Goal: Task Accomplishment & Management: Use online tool/utility

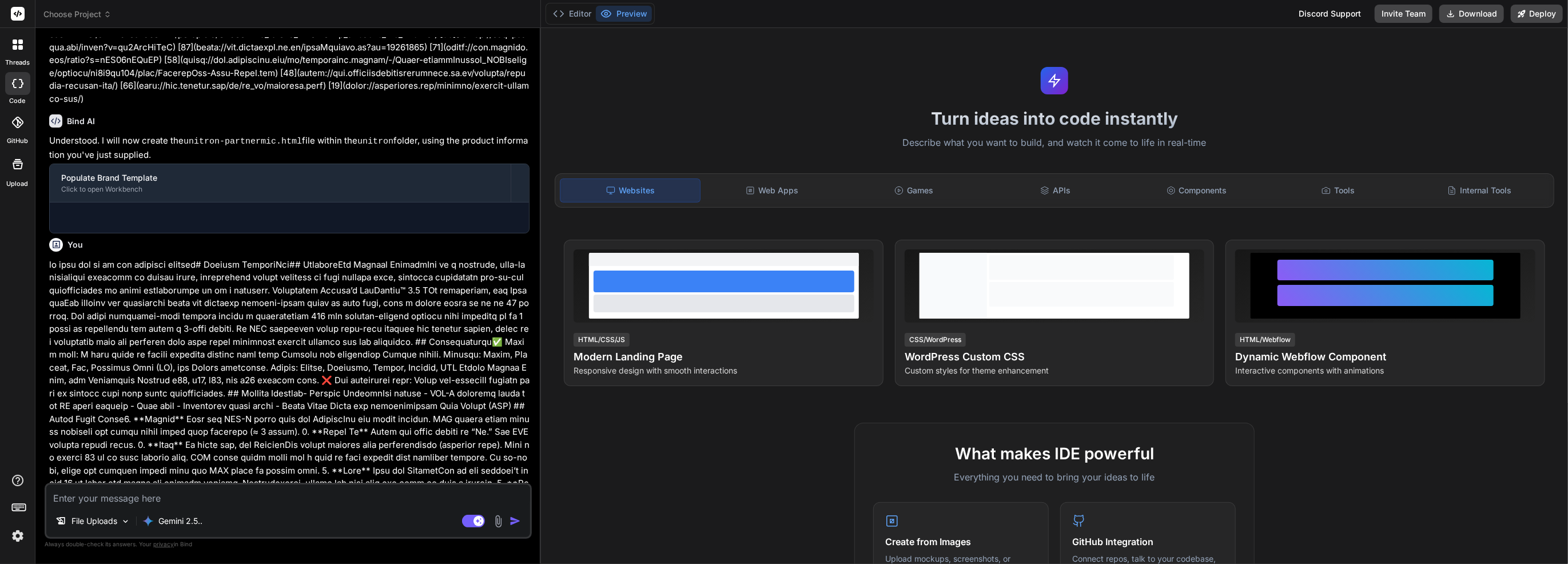
scroll to position [2057, 0]
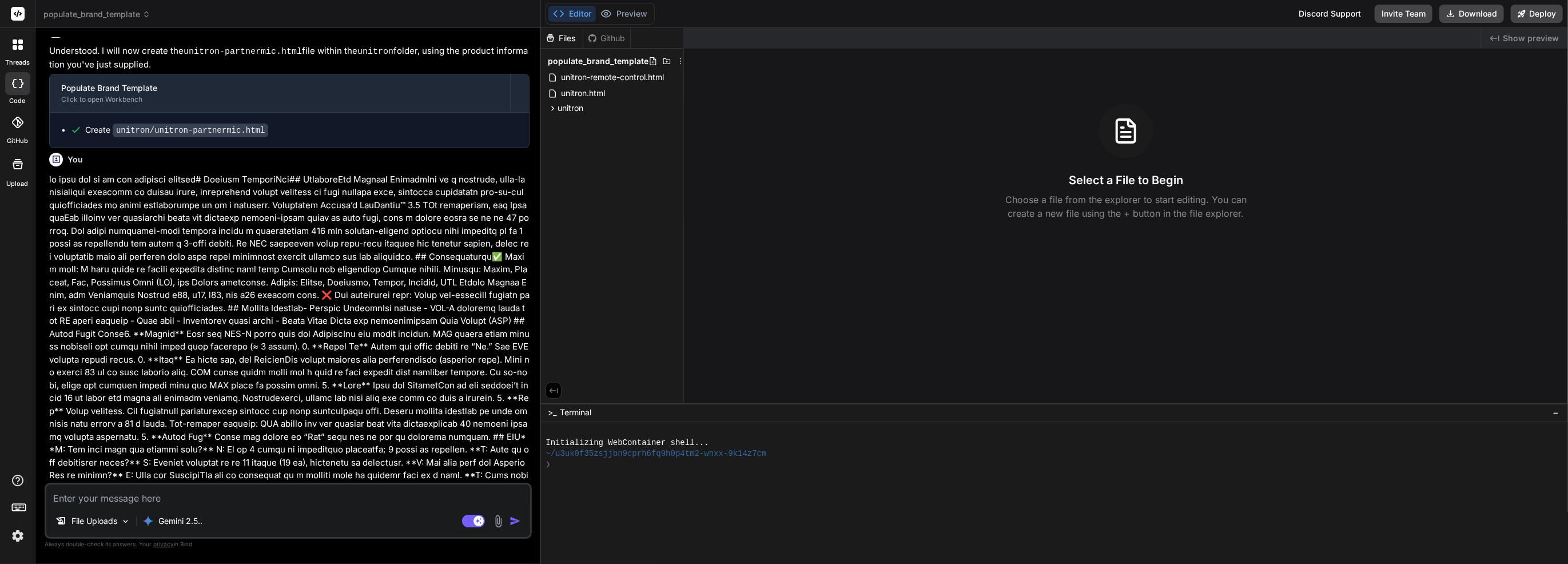
click at [184, 183] on p at bounding box center [289, 443] width 481 height 540
click at [577, 75] on span "unitron-remote-control.html" at bounding box center [612, 77] width 106 height 14
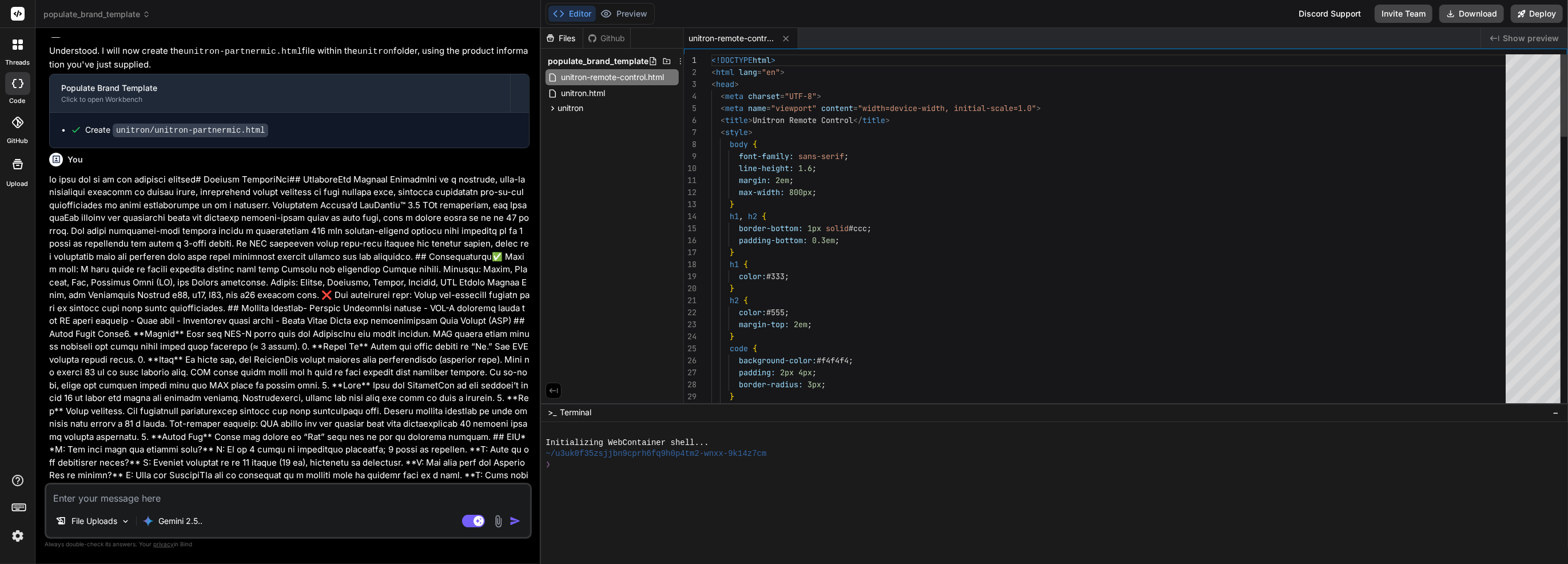
type textarea "x"
click at [595, 92] on span "unitron.html" at bounding box center [582, 93] width 46 height 14
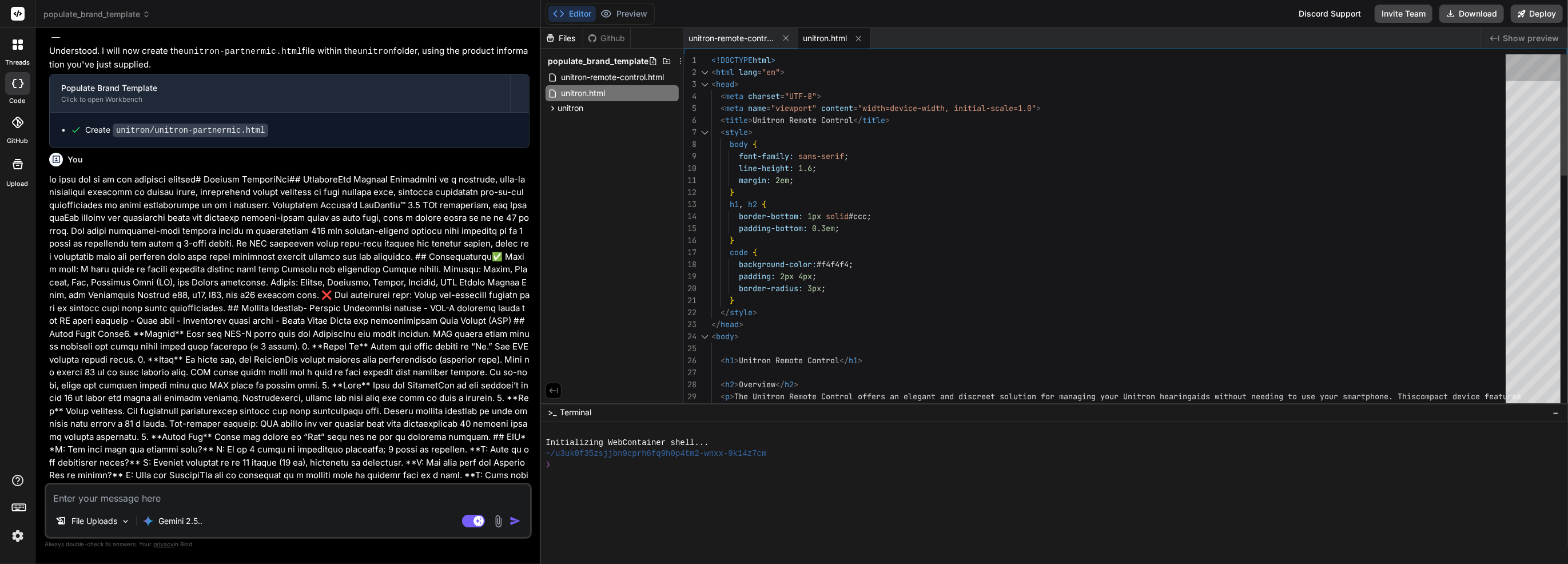
click at [1539, 66] on div at bounding box center [1533, 68] width 55 height 27
click at [1512, 55] on div at bounding box center [1533, 68] width 55 height 27
type textarea "<!DOCTYPE html> <html lang="en"> <head> <meta charset="UTF-8"> <meta name="view…"
click at [1103, 94] on div "< p > The Unitron Remote Control offers an elegant and d iscreet solution for m…" at bounding box center [1112, 572] width 801 height 1034
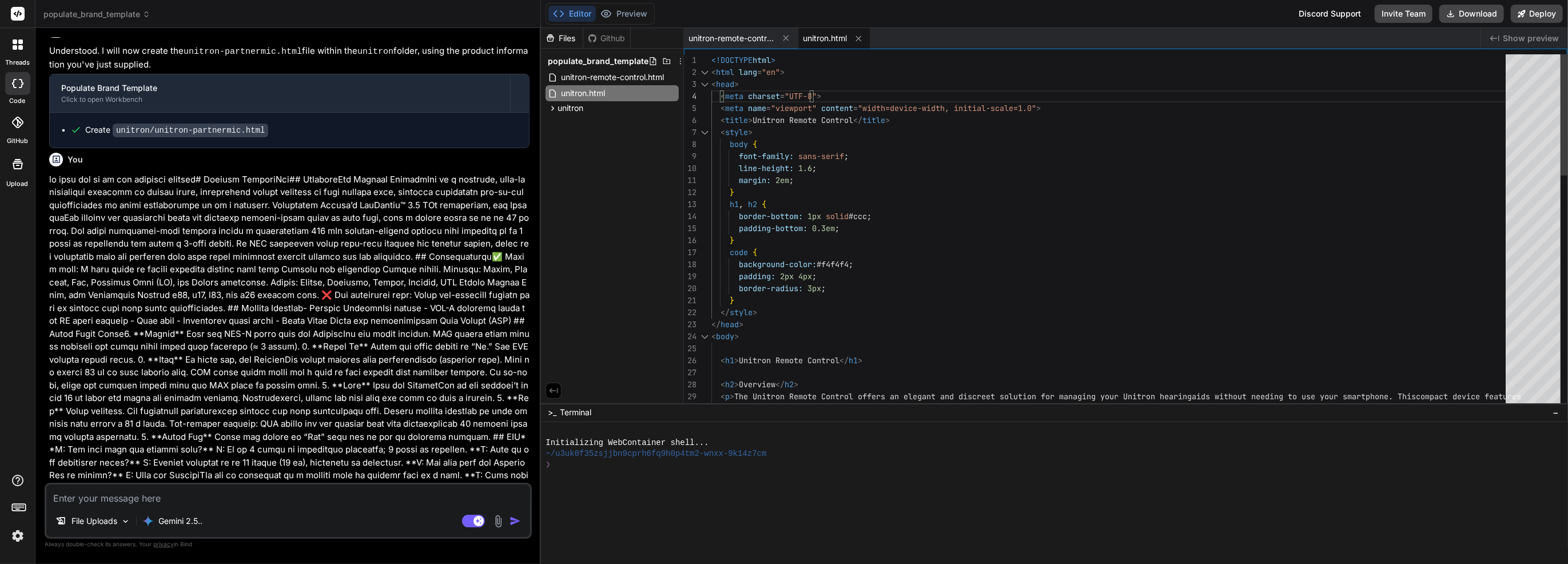
click at [1098, 124] on div "< p > The Unitron Remote Control offers an elegant and d iscreet solution for m…" at bounding box center [1112, 572] width 801 height 1034
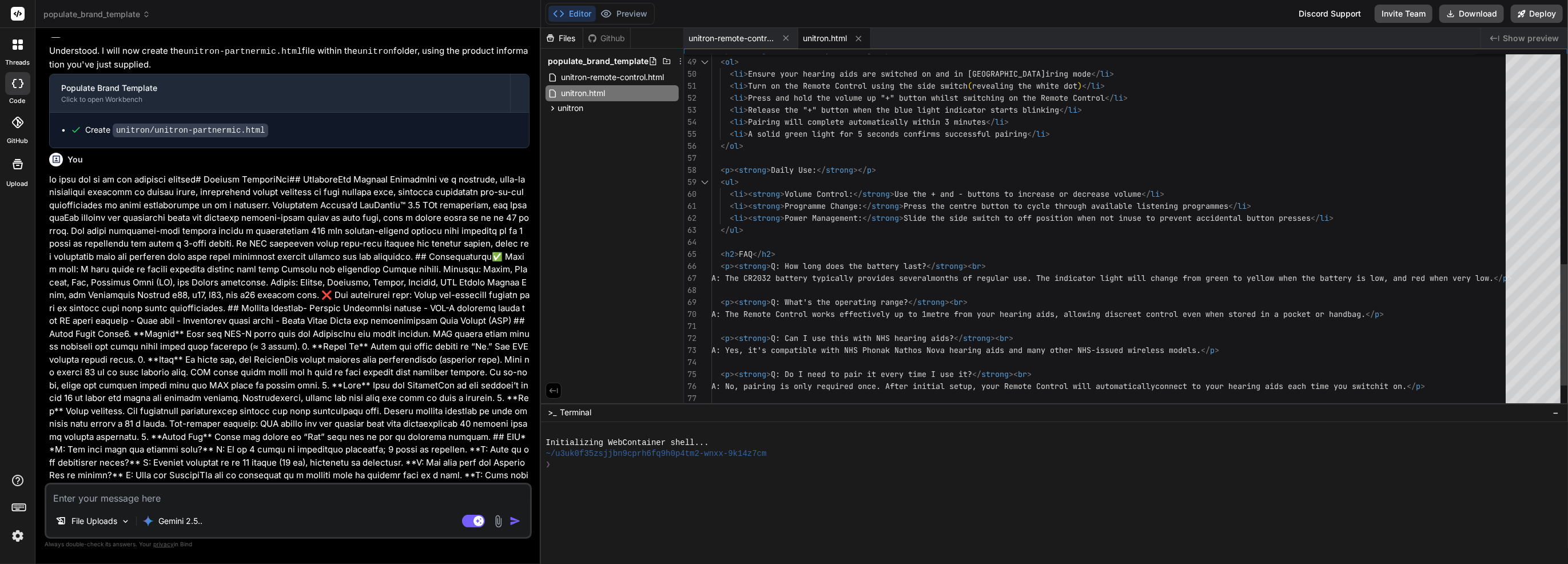
click at [1539, 118] on div at bounding box center [1533, 114] width 55 height 27
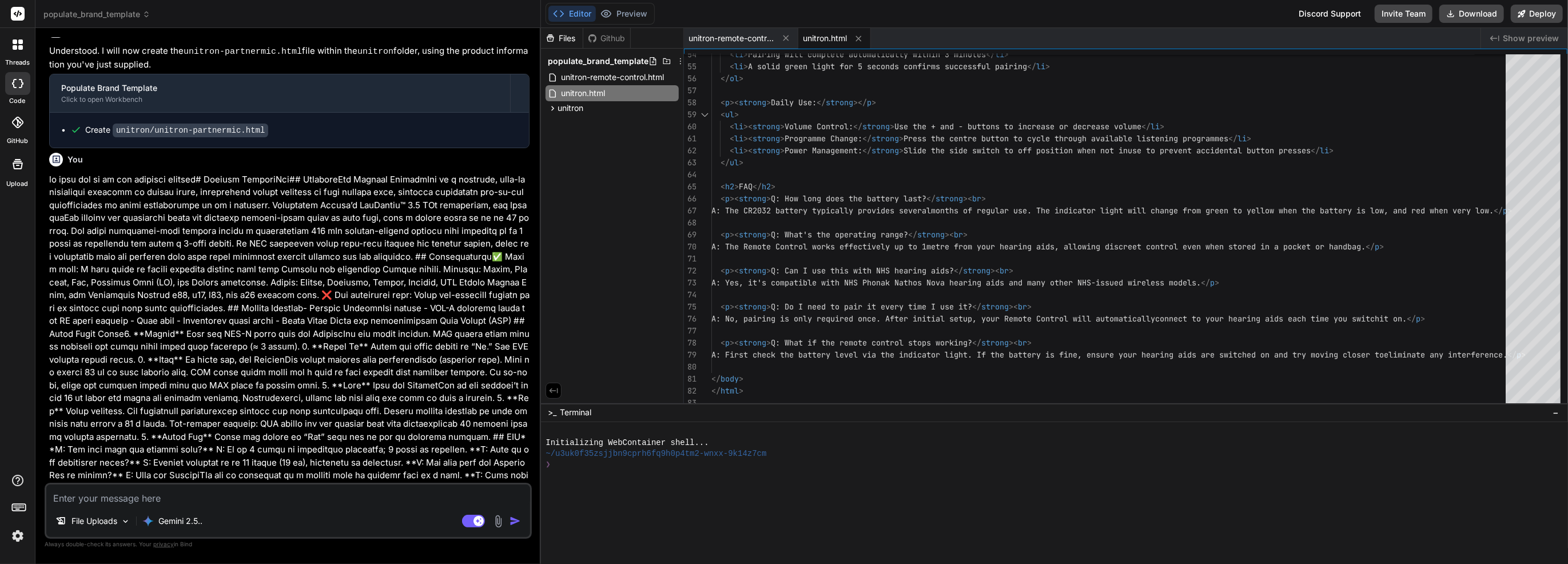
click at [613, 40] on div "Github" at bounding box center [607, 39] width 47 height 11
click at [618, 39] on div "Github" at bounding box center [607, 39] width 47 height 11
click at [615, 40] on div "Github" at bounding box center [607, 39] width 47 height 11
click at [24, 536] on img at bounding box center [17, 536] width 20 height 20
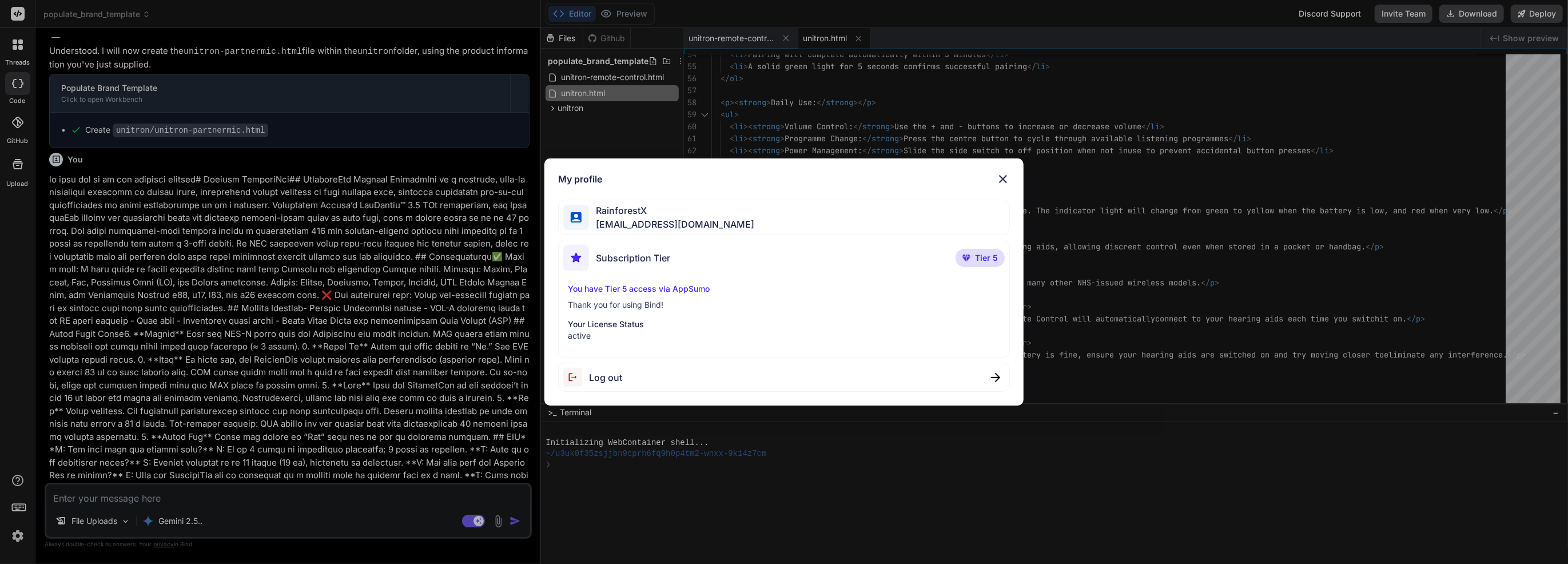
click at [18, 539] on div "My profile RainforestX team@rainforestx.com Subscription Tier Tier 5 You have T…" at bounding box center [784, 282] width 1568 height 564
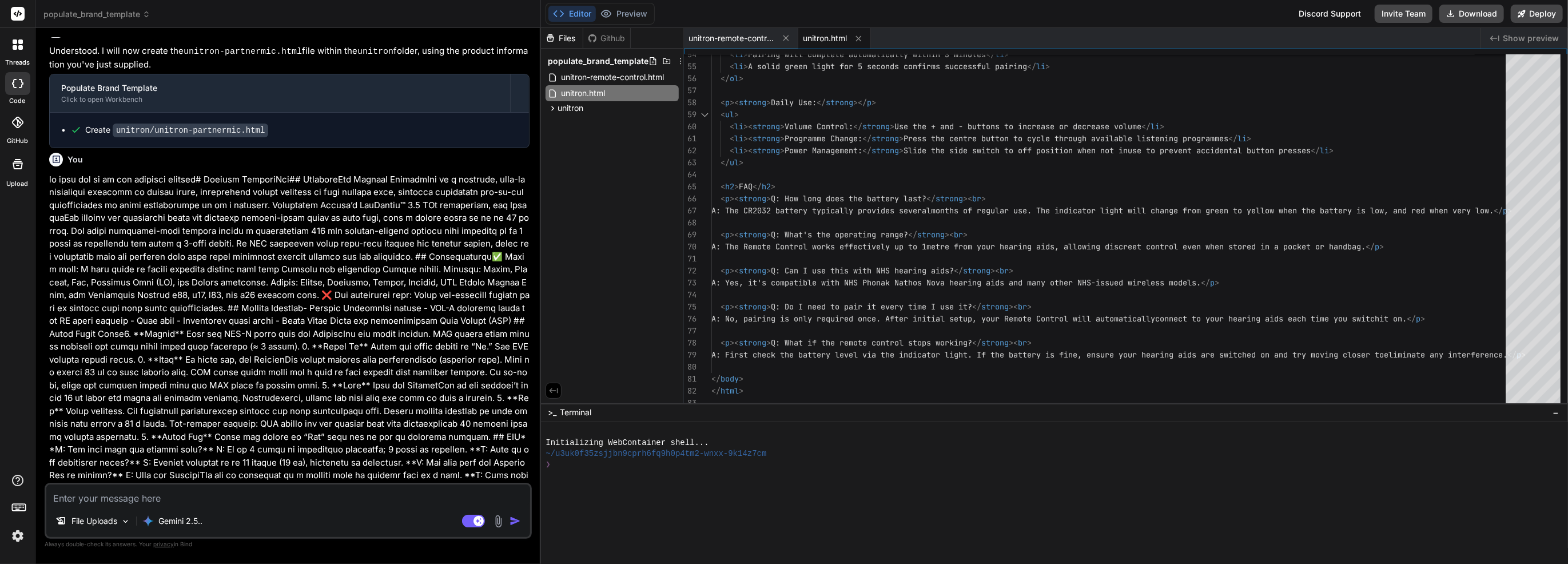
click at [18, 539] on img at bounding box center [17, 536] width 20 height 20
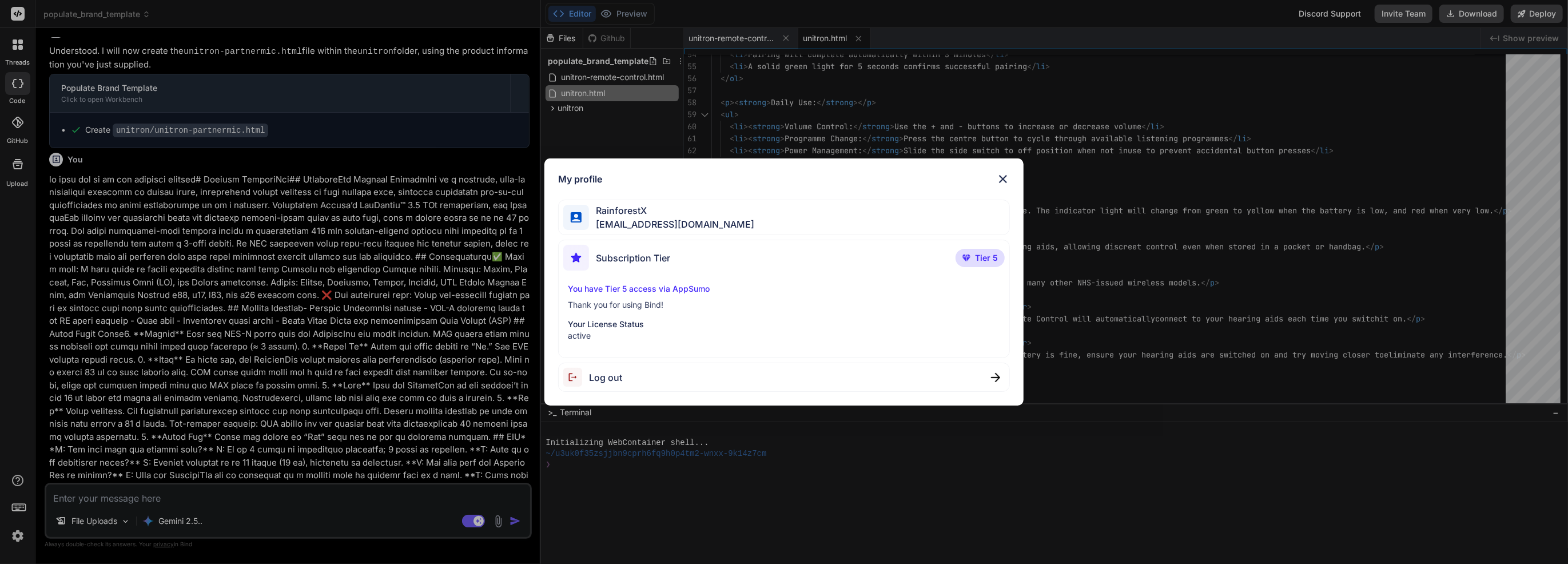
click at [610, 326] on p "Your License Status" at bounding box center [783, 324] width 433 height 11
click at [618, 304] on p "Thank you for using Bind!" at bounding box center [783, 305] width 433 height 11
click at [985, 253] on span "Tier 5" at bounding box center [986, 258] width 23 height 11
click at [1187, 263] on div "My profile RainforestX team@rainforestx.com Subscription Tier Tier 5 You have T…" at bounding box center [784, 282] width 1568 height 564
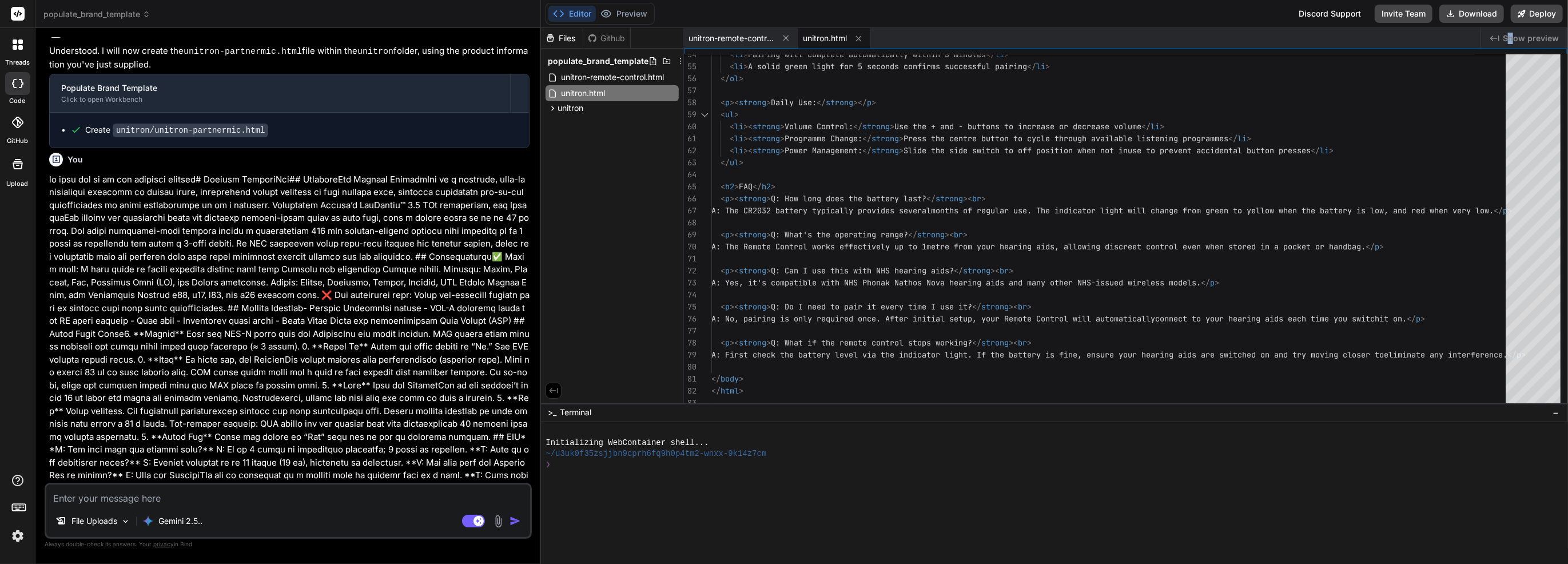
click at [1510, 44] on div "Created with Pixso. Show preview" at bounding box center [1524, 39] width 87 height 21
click at [1490, 42] on div "Created with Pixso. Show preview" at bounding box center [1524, 39] width 87 height 21
click at [23, 43] on icon at bounding box center [20, 41] width 5 height 5
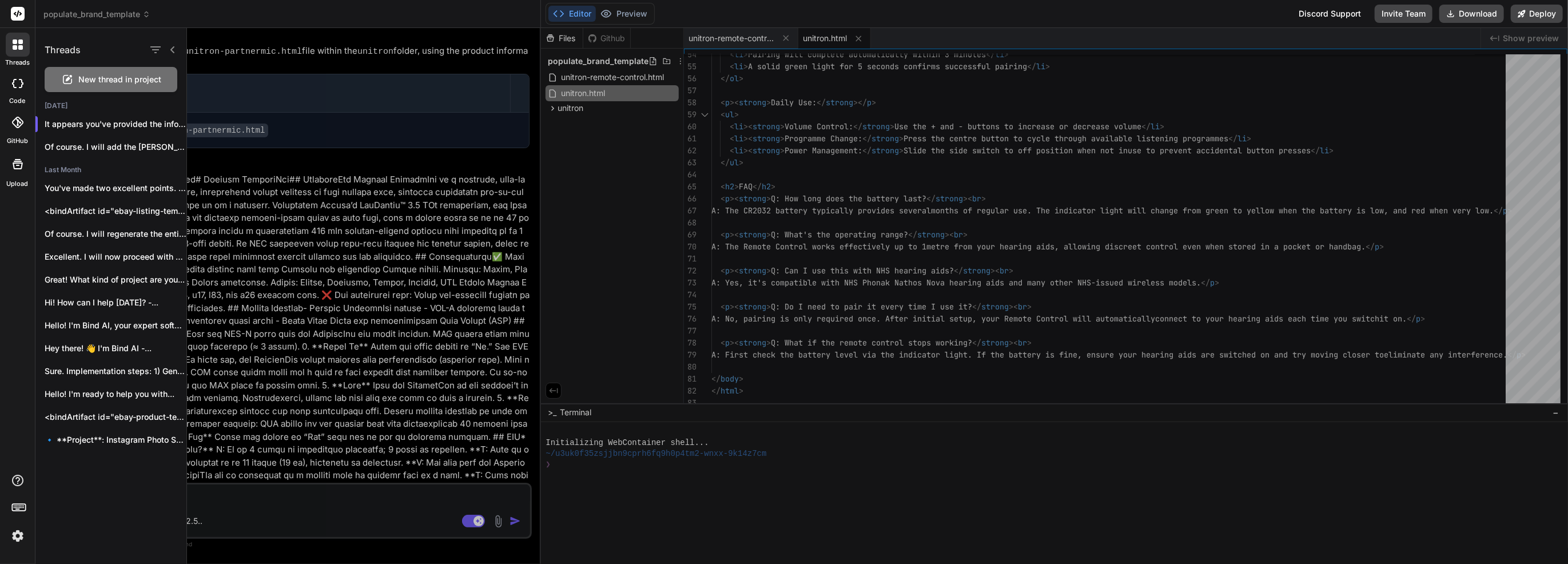
click at [130, 0] on header "populate_brand_template Created with Pixso." at bounding box center [288, 14] width 505 height 28
click at [133, 6] on header "populate_brand_template Created with Pixso." at bounding box center [288, 14] width 505 height 28
click at [135, 11] on span "populate_brand_template" at bounding box center [96, 14] width 106 height 11
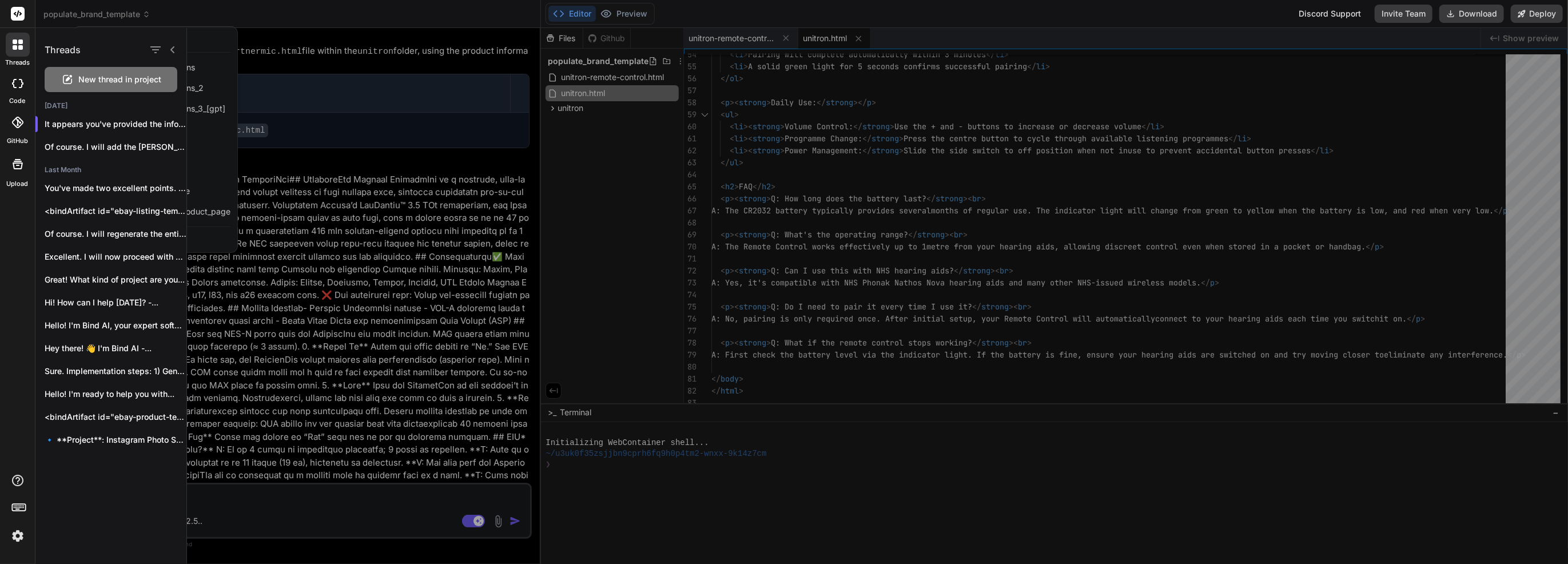
click at [282, 140] on div at bounding box center [876, 296] width 1380 height 537
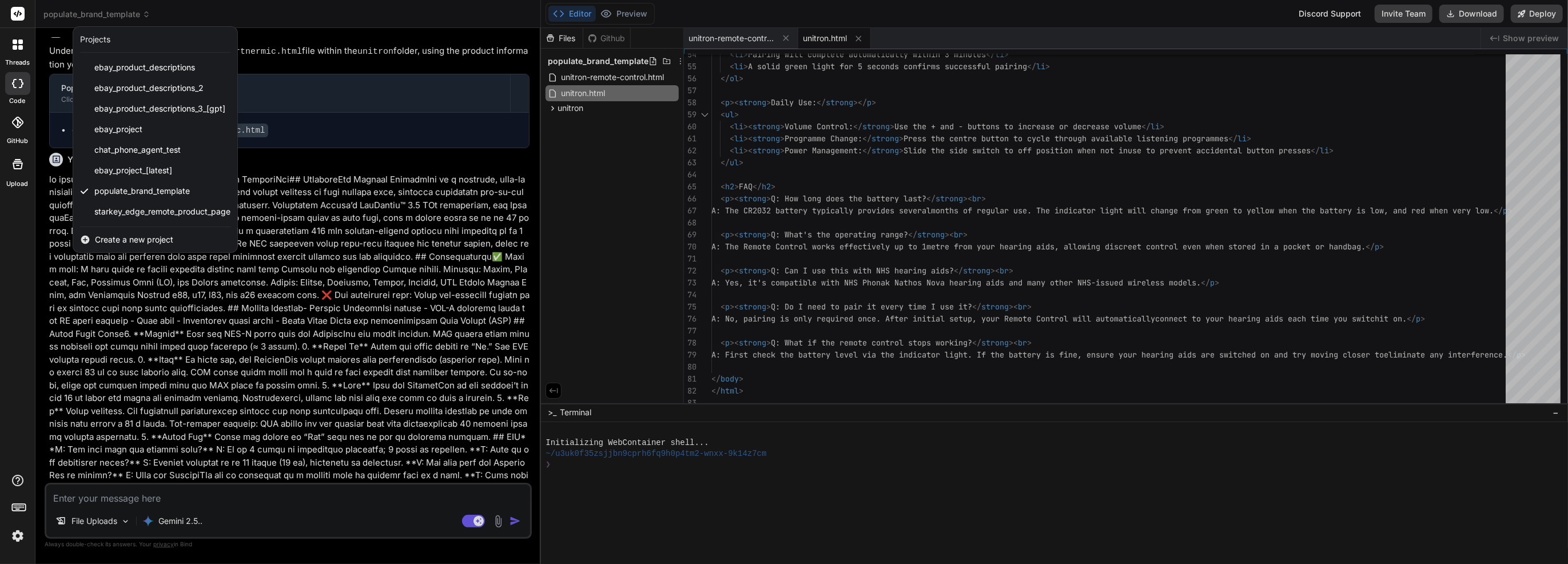
click at [101, 37] on div "Projects" at bounding box center [95, 40] width 30 height 11
click at [112, 195] on span "populate_brand_template" at bounding box center [141, 191] width 95 height 11
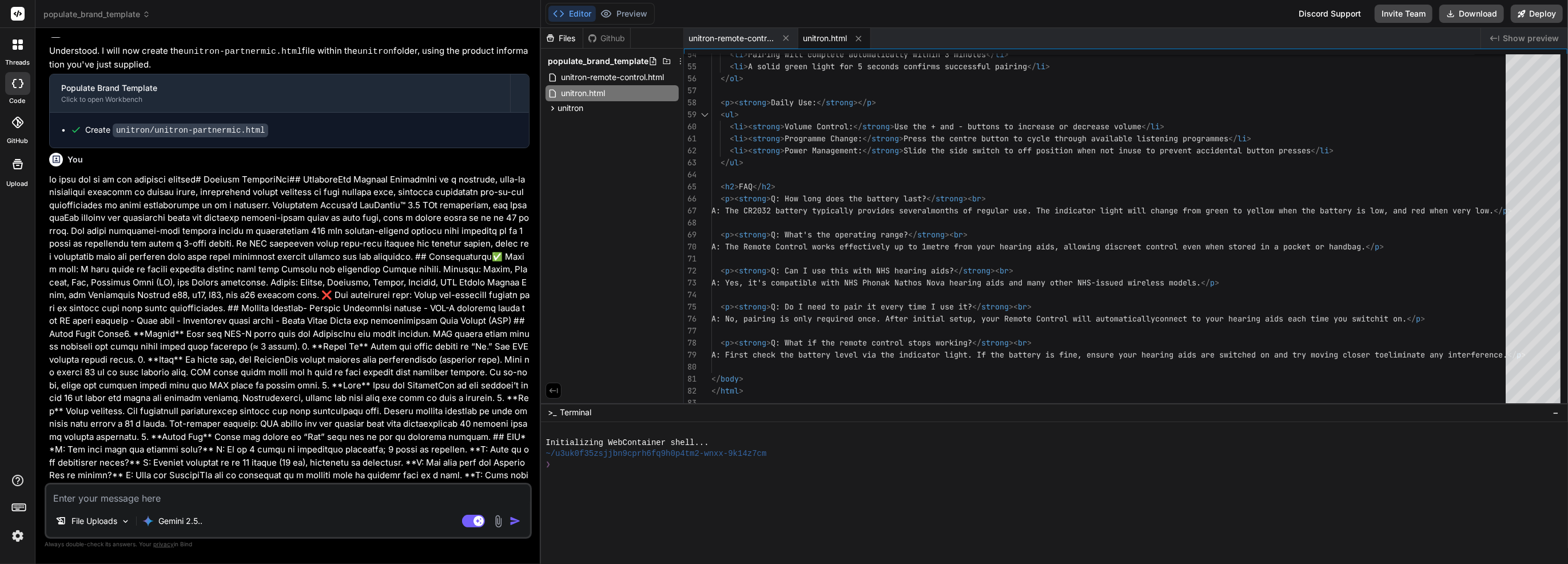
click at [112, 20] on span "populate_brand_template" at bounding box center [96, 14] width 106 height 11
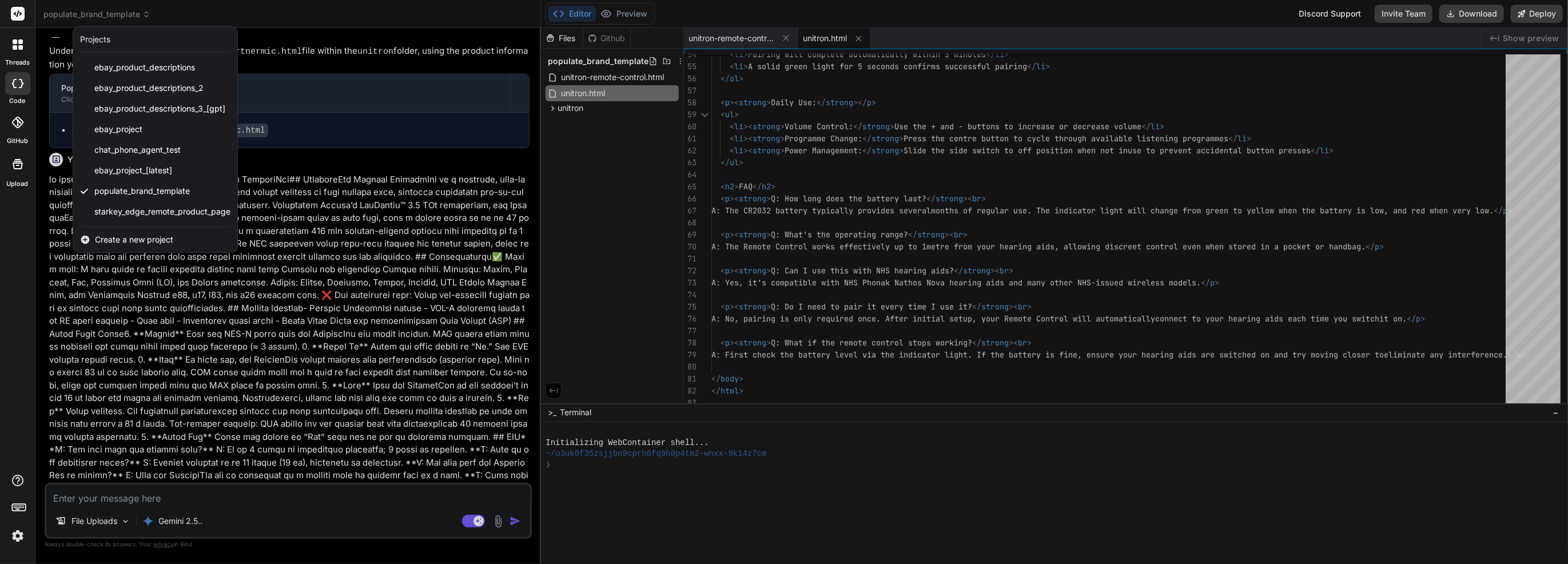
click at [322, 254] on div at bounding box center [784, 282] width 1568 height 564
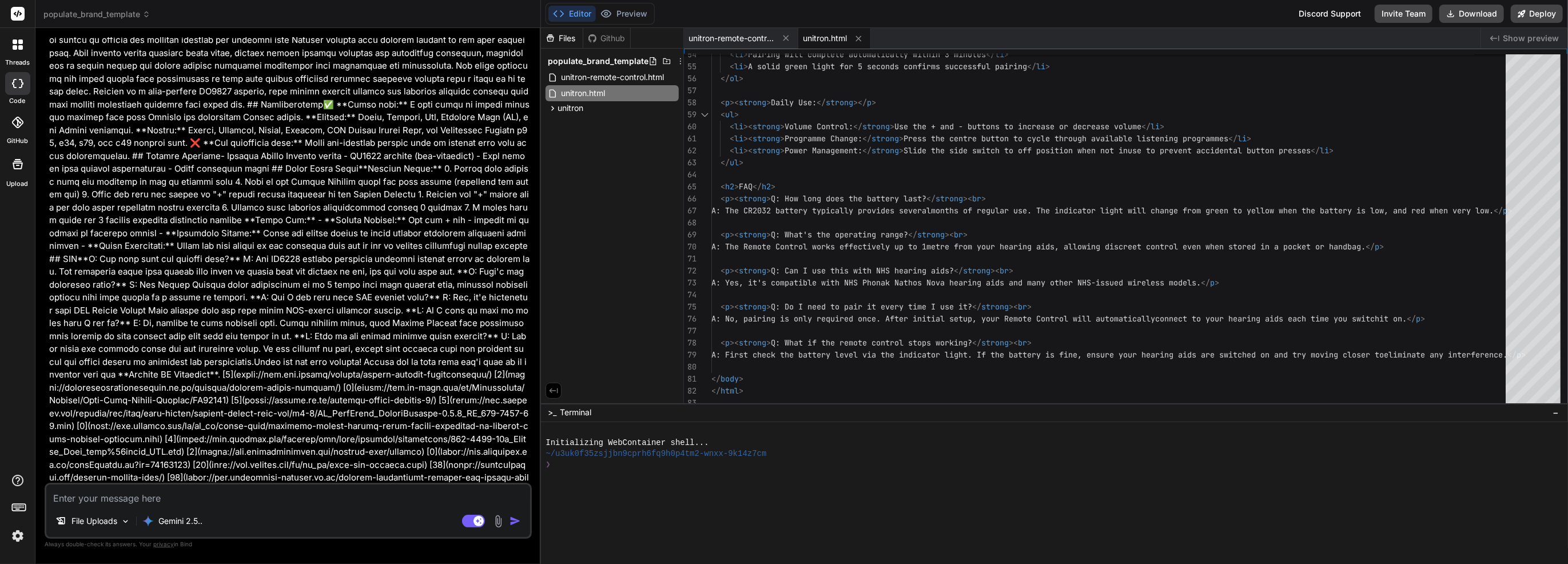
drag, startPoint x: 336, startPoint y: 252, endPoint x: 335, endPoint y: 95, distance: 157.0
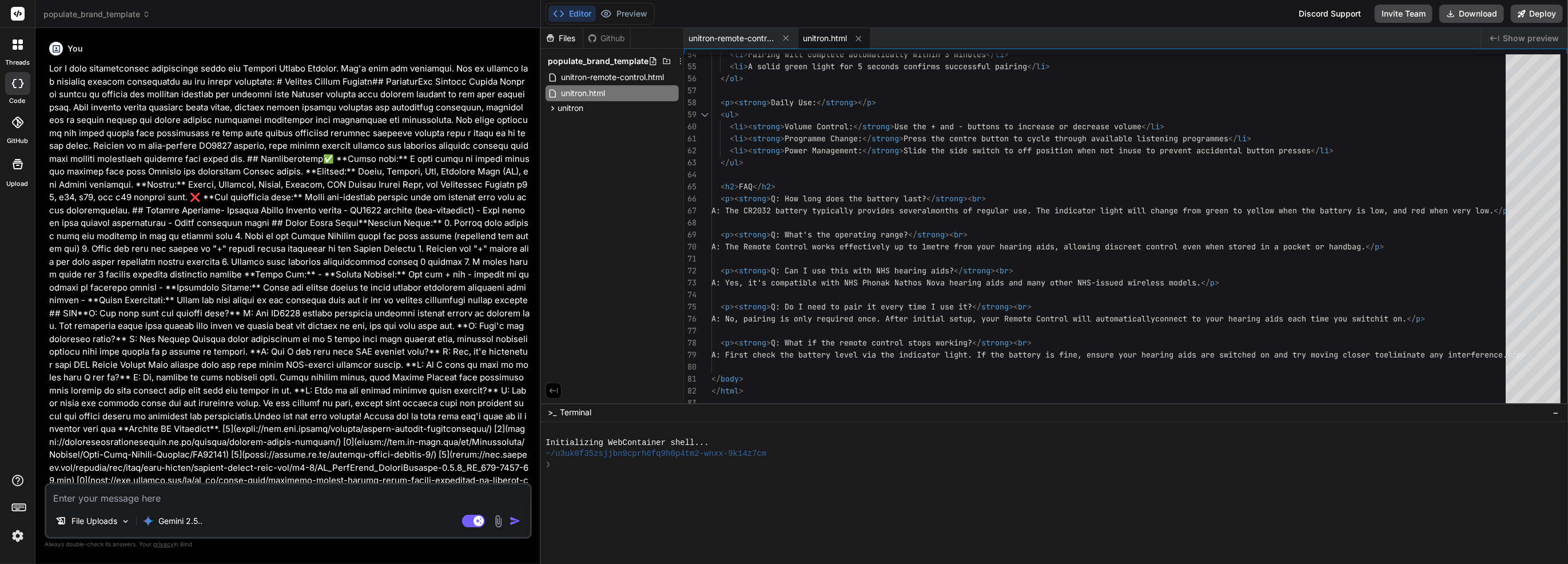
click at [122, 20] on header "populate_brand_template Created with Pixso." at bounding box center [288, 14] width 505 height 28
click at [122, 18] on span "populate_brand_template" at bounding box center [96, 14] width 106 height 11
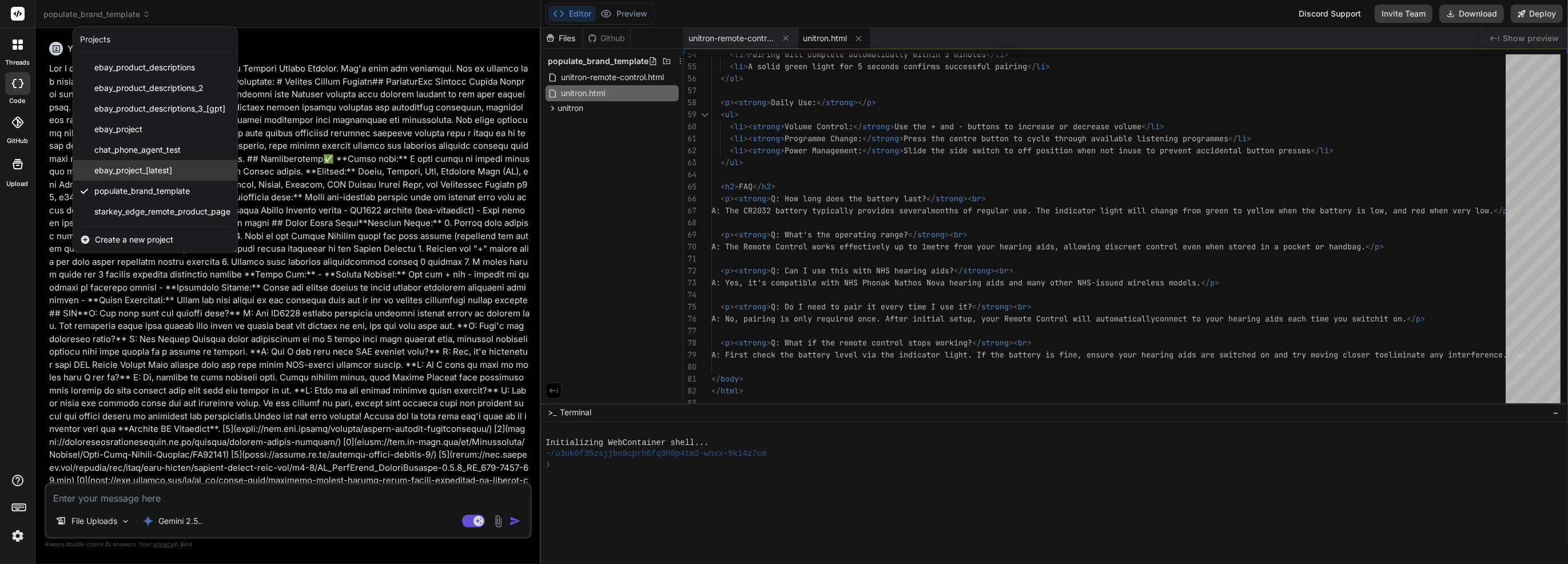
click at [166, 168] on span "ebay_project_[latest]" at bounding box center [133, 171] width 78 height 11
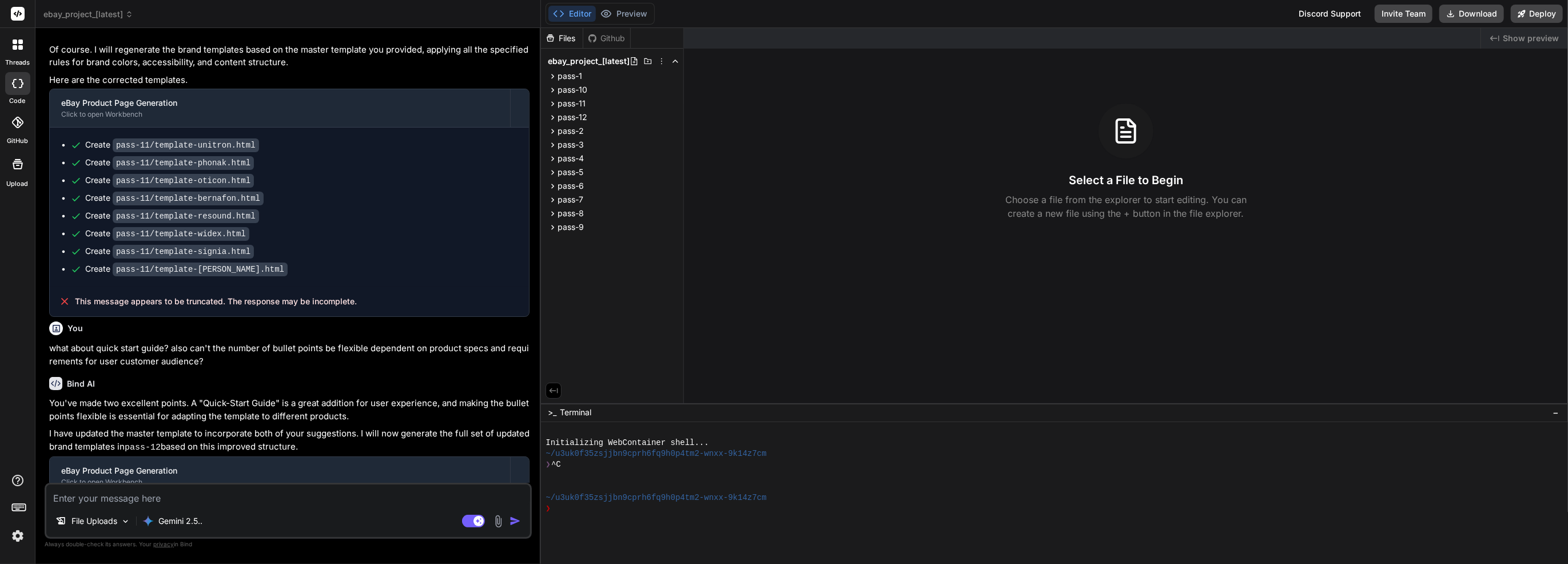
scroll to position [5860, 0]
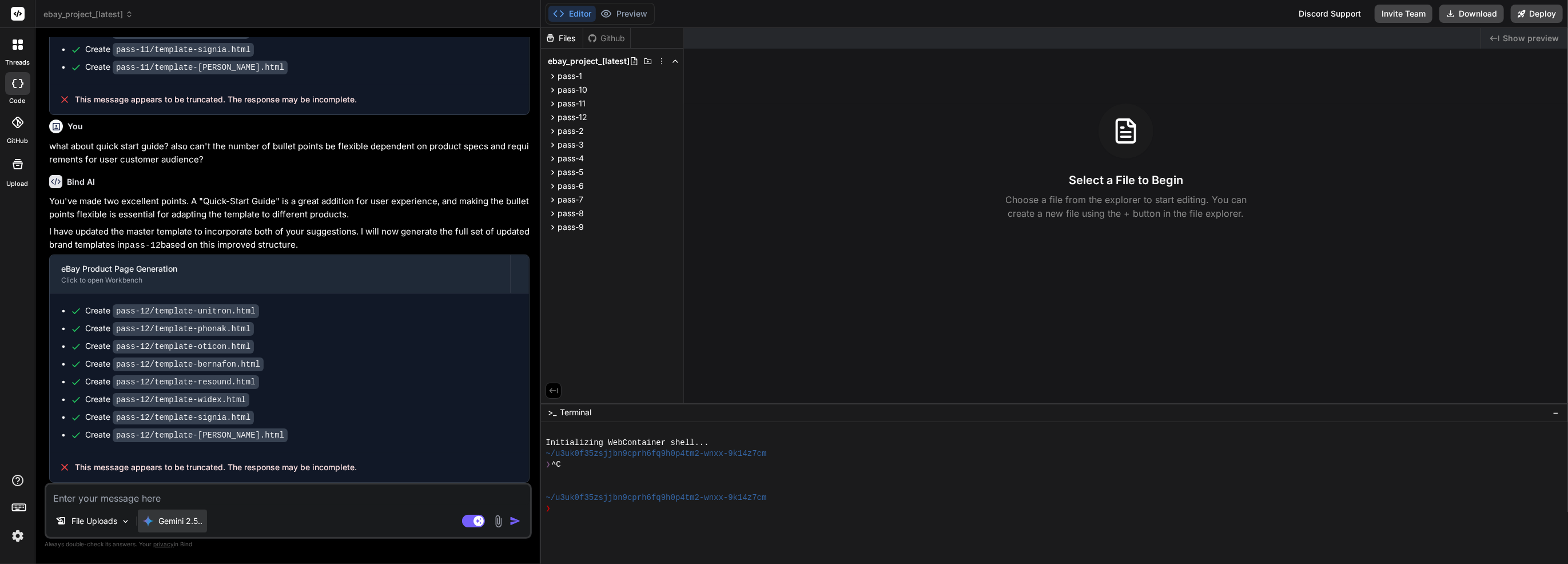
click at [194, 525] on p "Gemini 2.5.." at bounding box center [180, 522] width 44 height 11
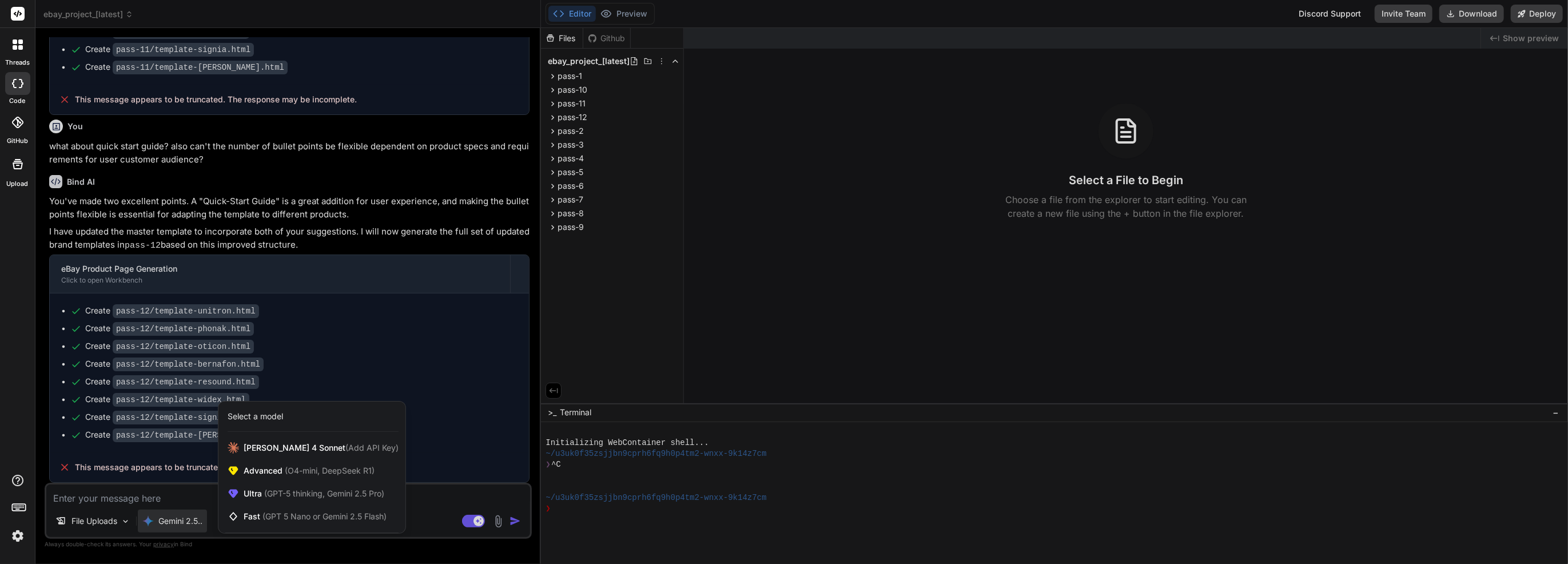
click at [25, 538] on img at bounding box center [17, 536] width 20 height 20
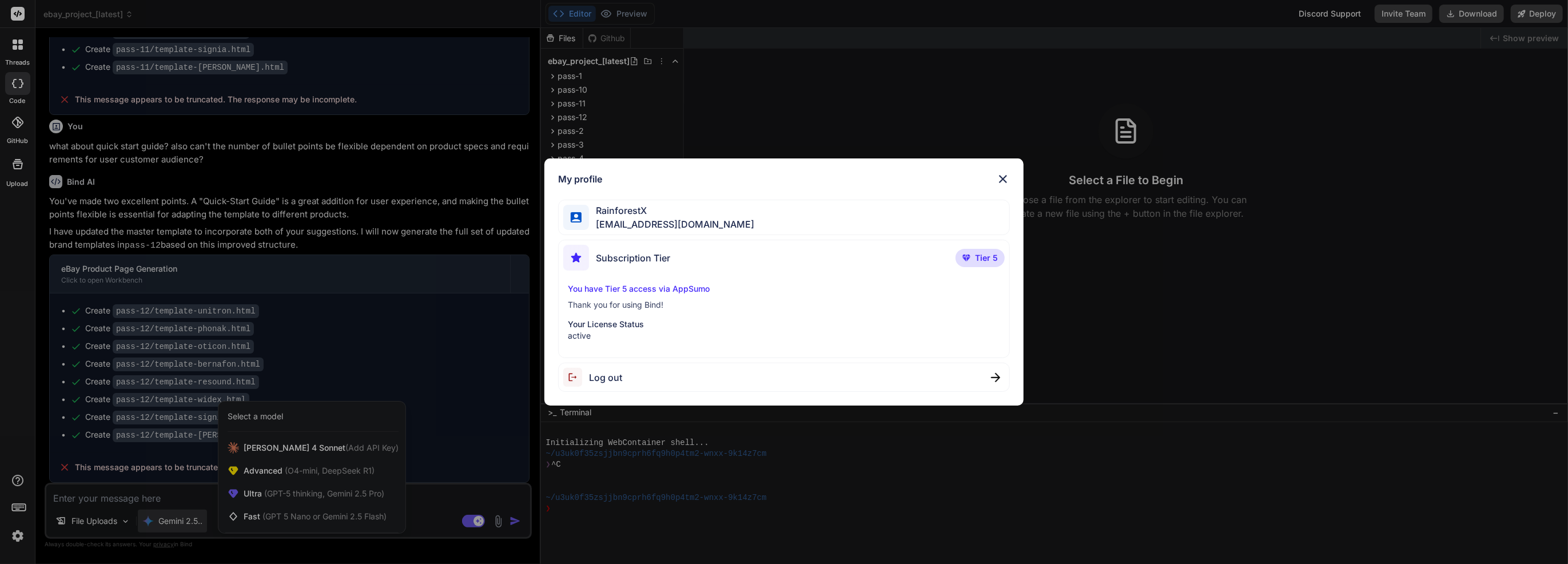
click at [18, 540] on div "My profile RainforestX team@rainforestx.com Subscription Tier Tier 5 You have T…" at bounding box center [784, 282] width 1568 height 564
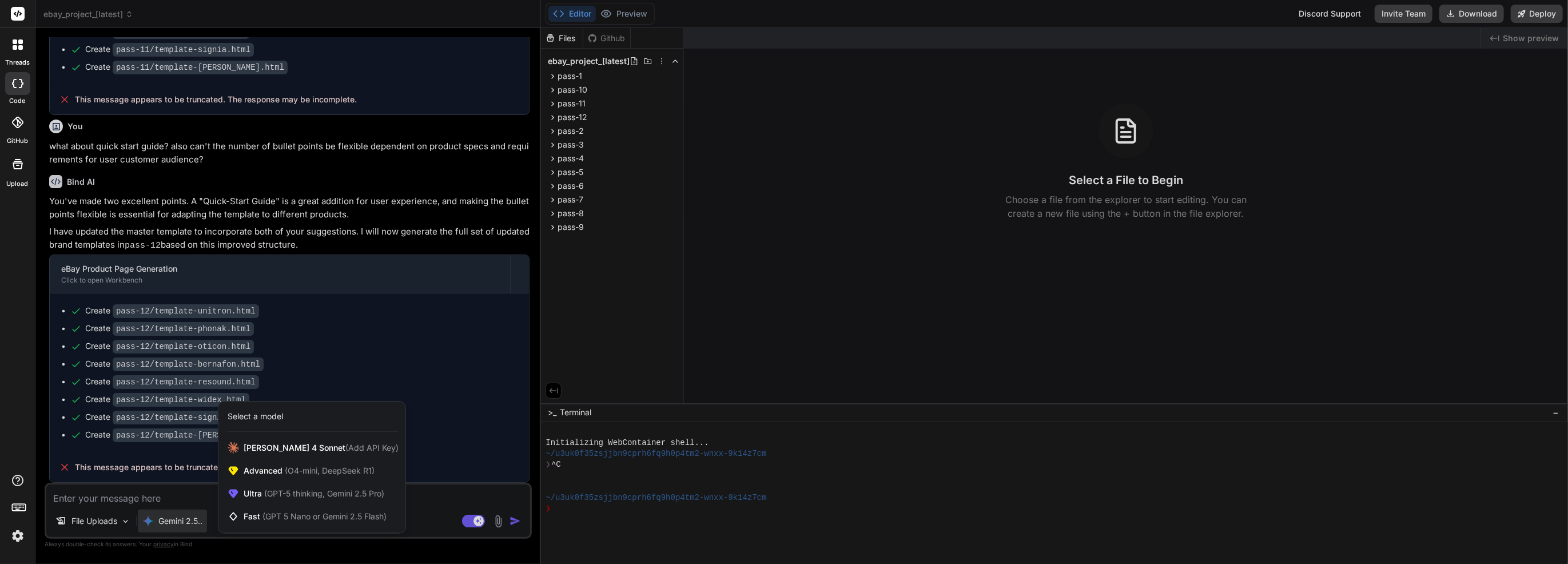
click at [26, 175] on div at bounding box center [17, 164] width 27 height 27
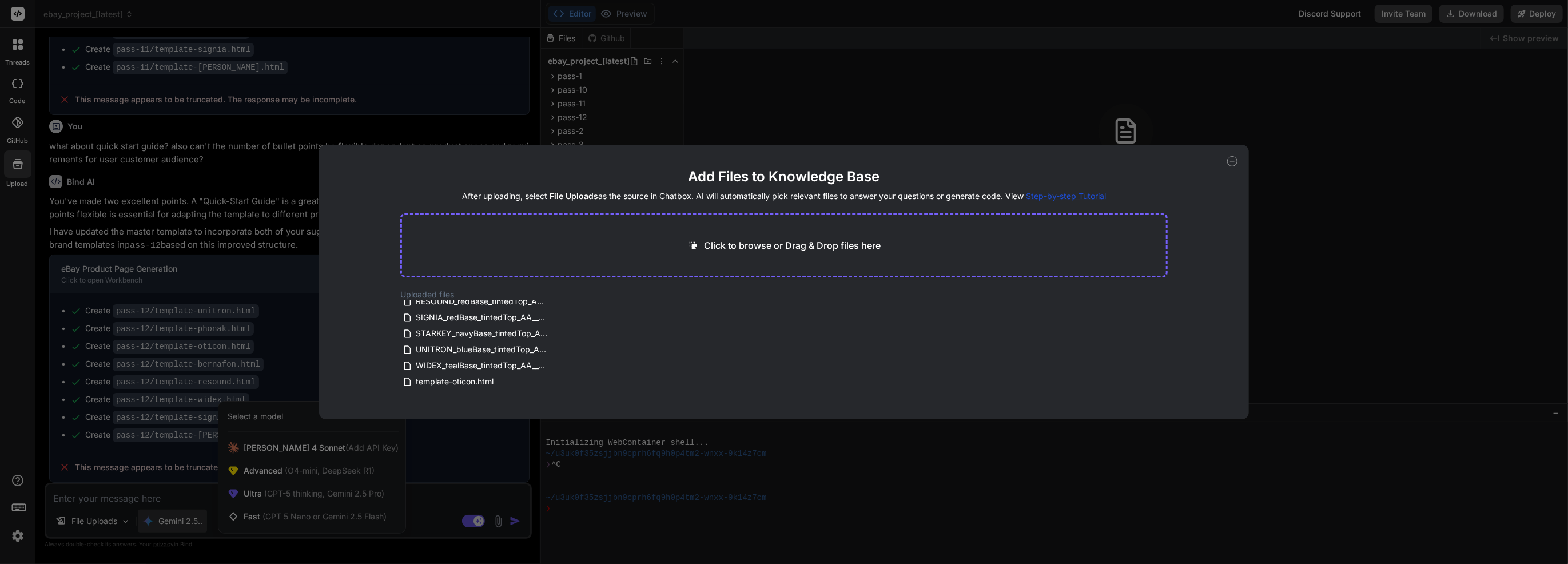
scroll to position [0, 0]
click at [1233, 160] on icon at bounding box center [1232, 161] width 10 height 10
type textarea "x"
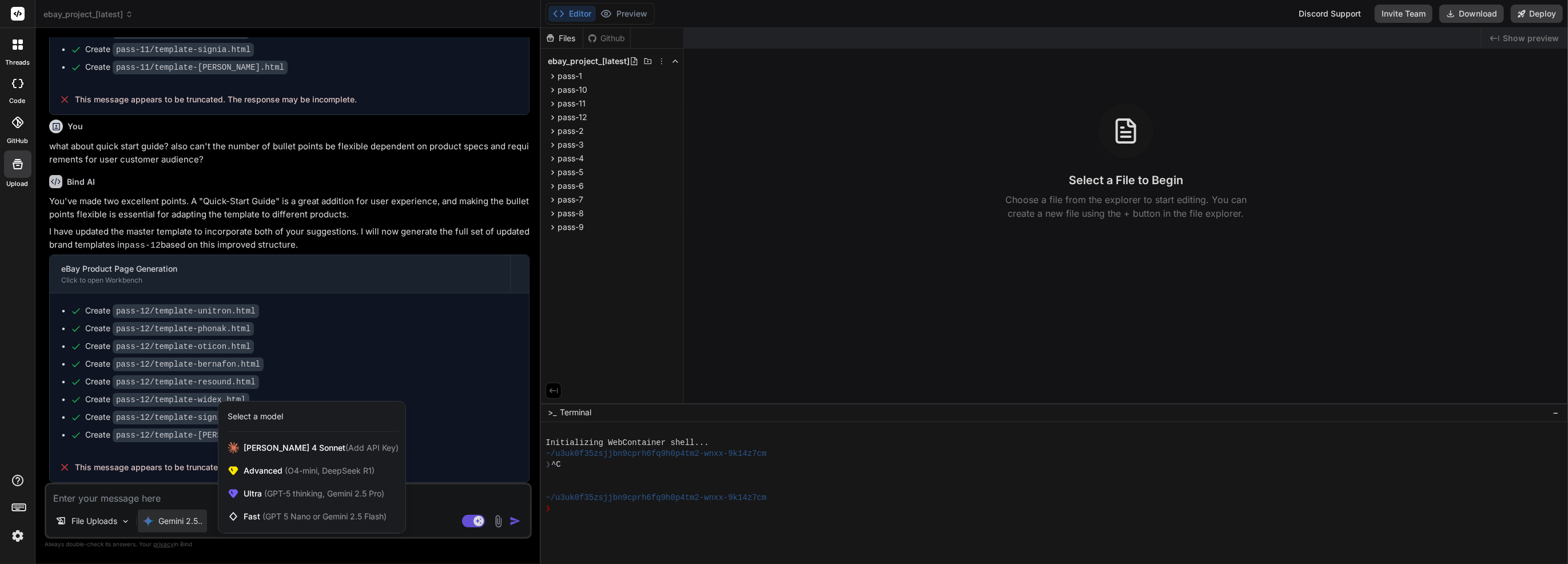
click at [16, 53] on div at bounding box center [17, 44] width 24 height 24
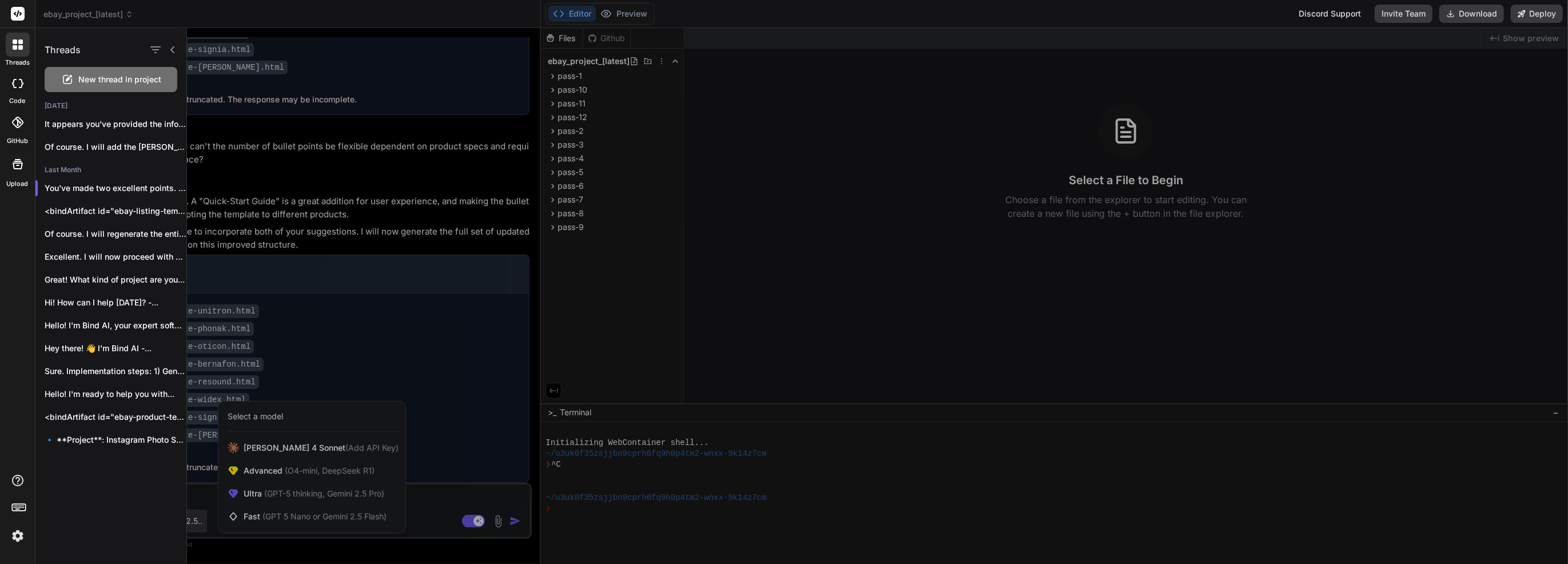
click at [16, 13] on rect at bounding box center [18, 13] width 14 height 14
click at [6, 16] on div at bounding box center [17, 14] width 35 height 28
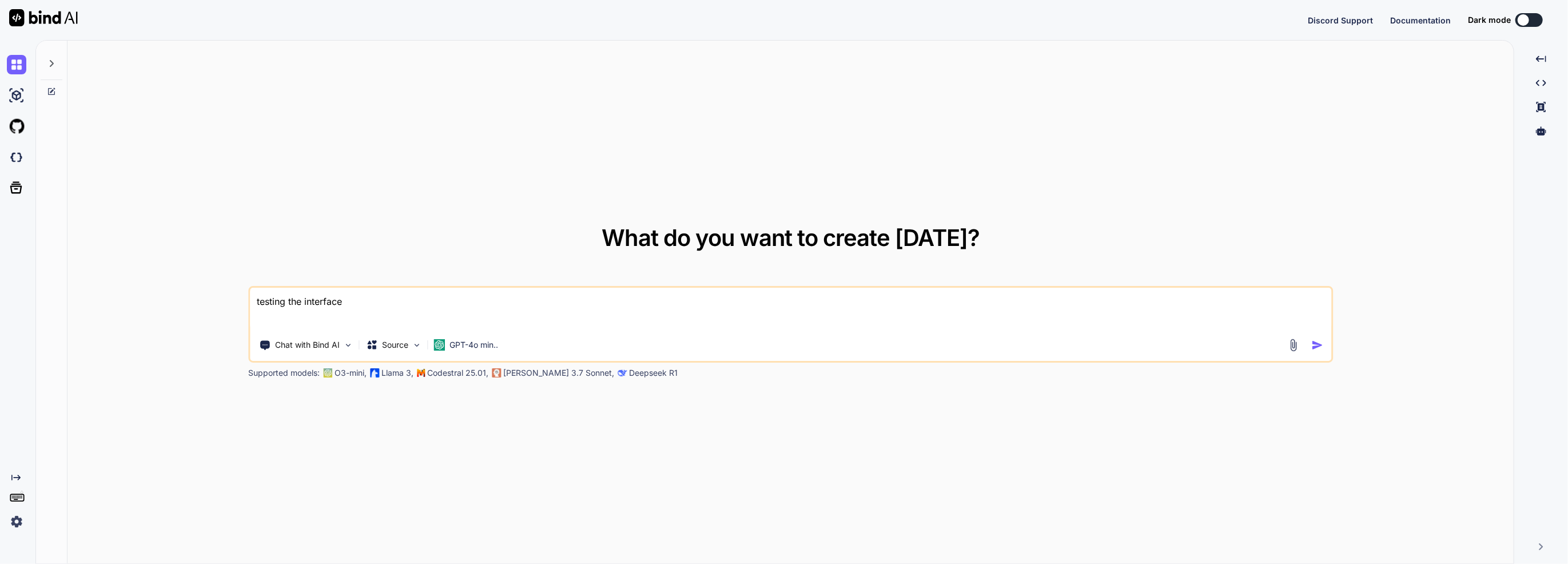
click at [53, 54] on div at bounding box center [51, 60] width 22 height 40
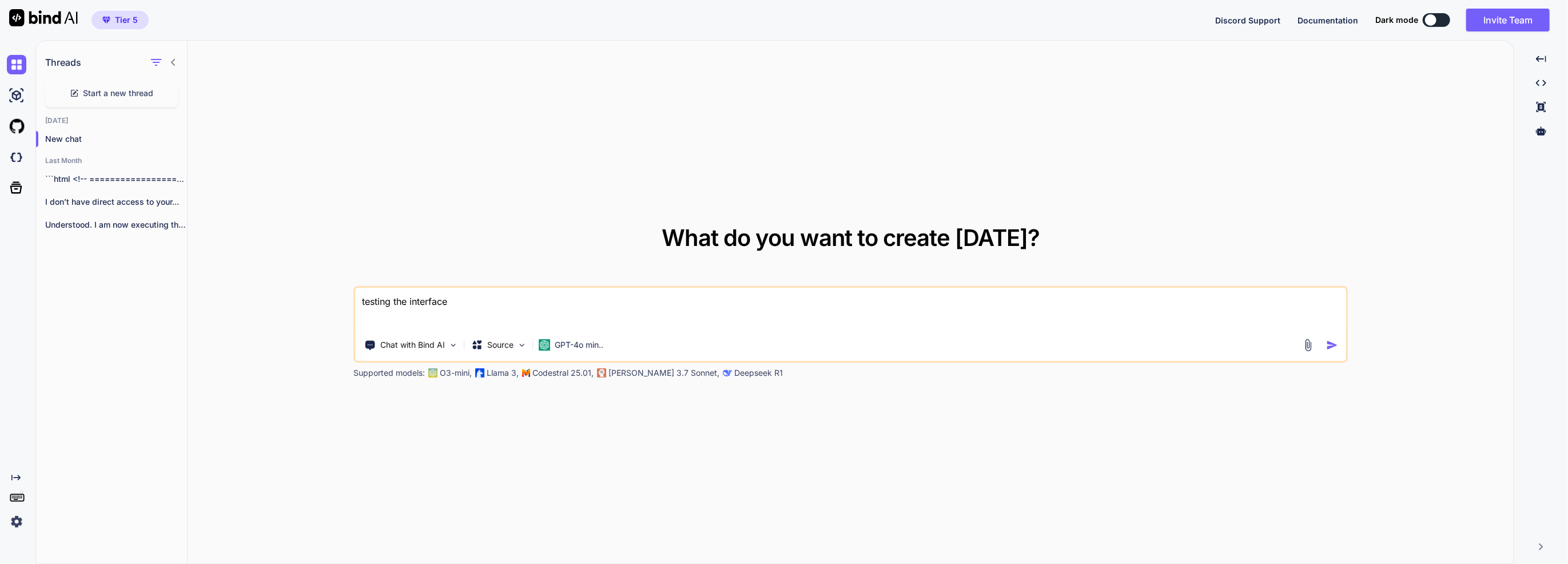
click at [22, 526] on img at bounding box center [16, 522] width 20 height 20
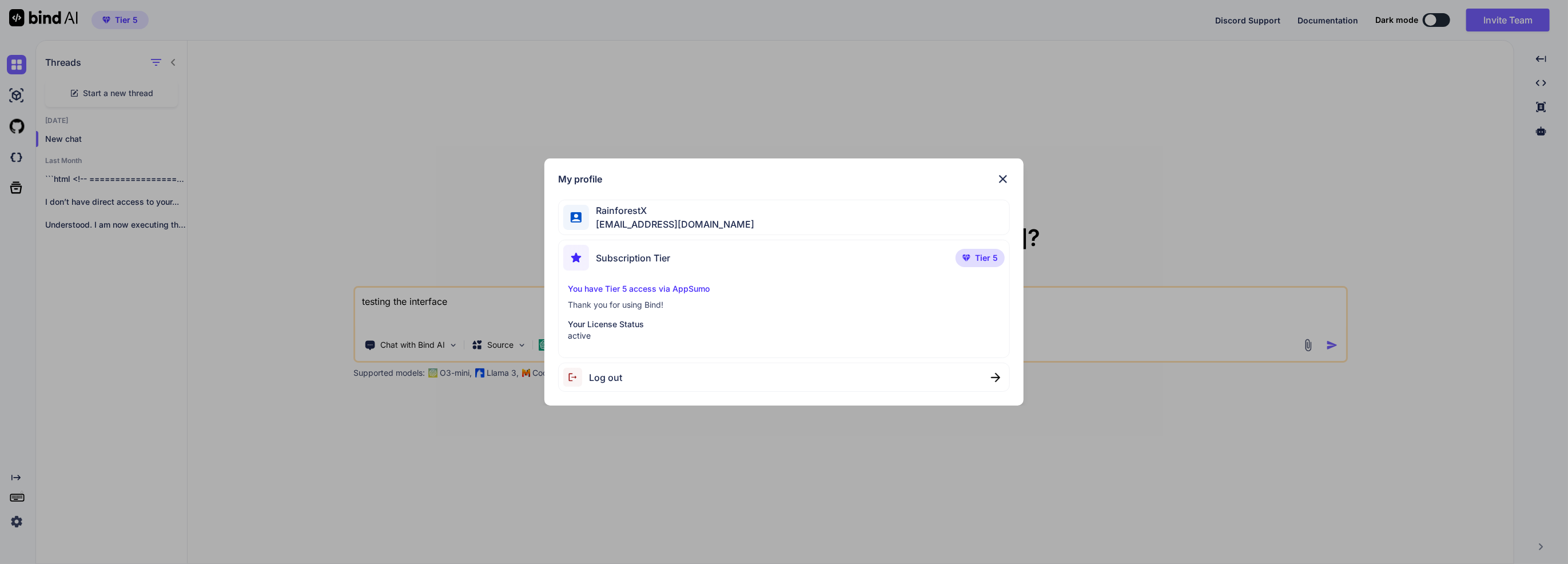
click at [20, 522] on div "My profile RainforestX [EMAIL_ADDRESS][DOMAIN_NAME] Subscription Tier Tier 5 Yo…" at bounding box center [784, 282] width 1568 height 564
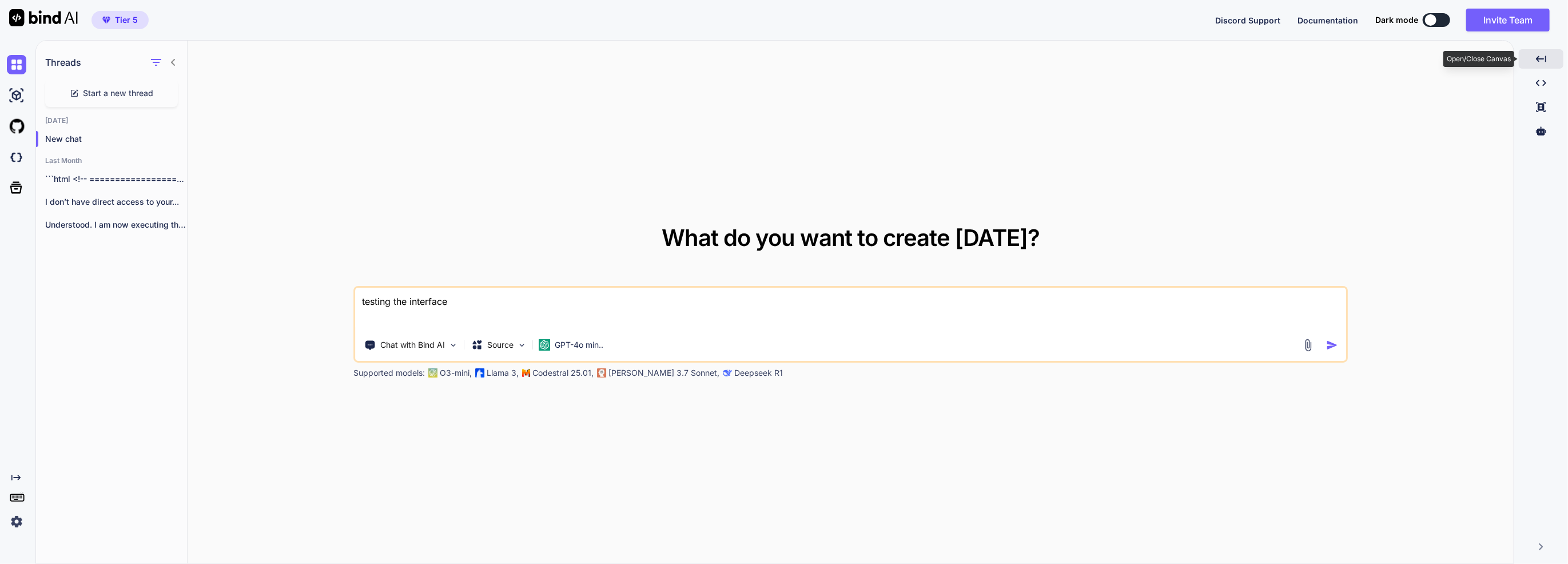
click at [1534, 64] on div "Created with Pixso." at bounding box center [1540, 58] width 44 height 20
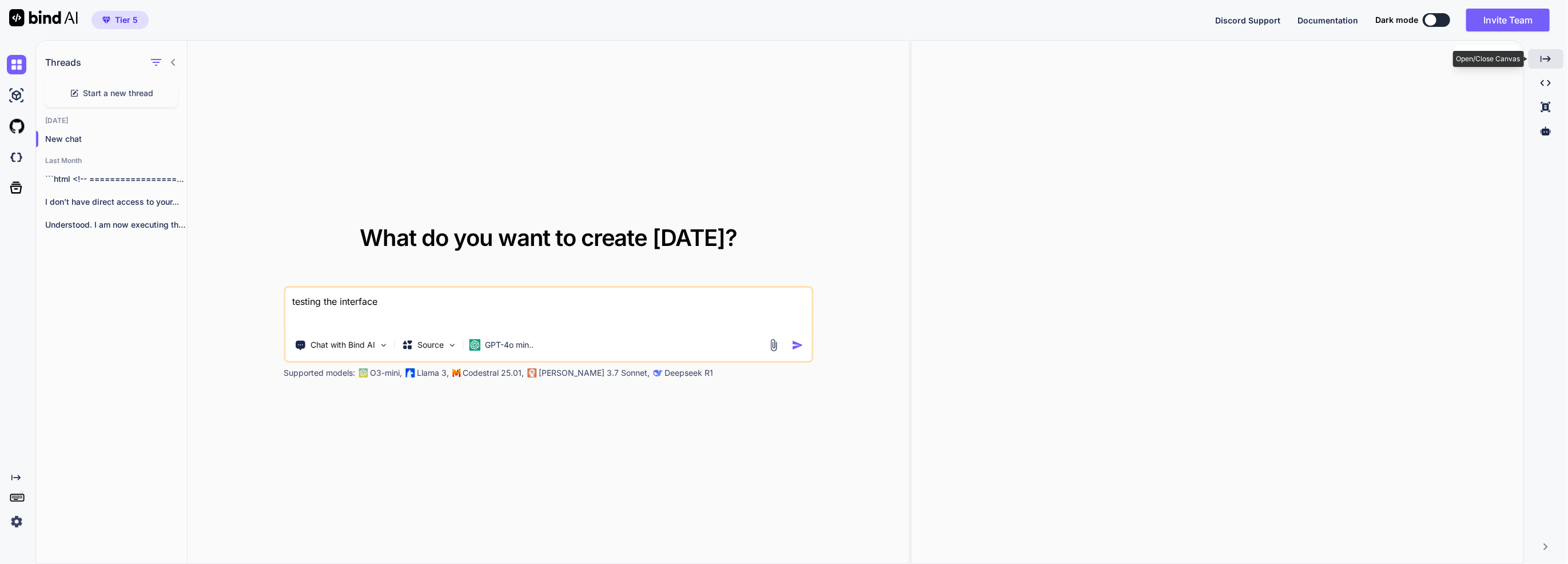
click at [1534, 64] on div "Created with Pixso." at bounding box center [1545, 58] width 35 height 20
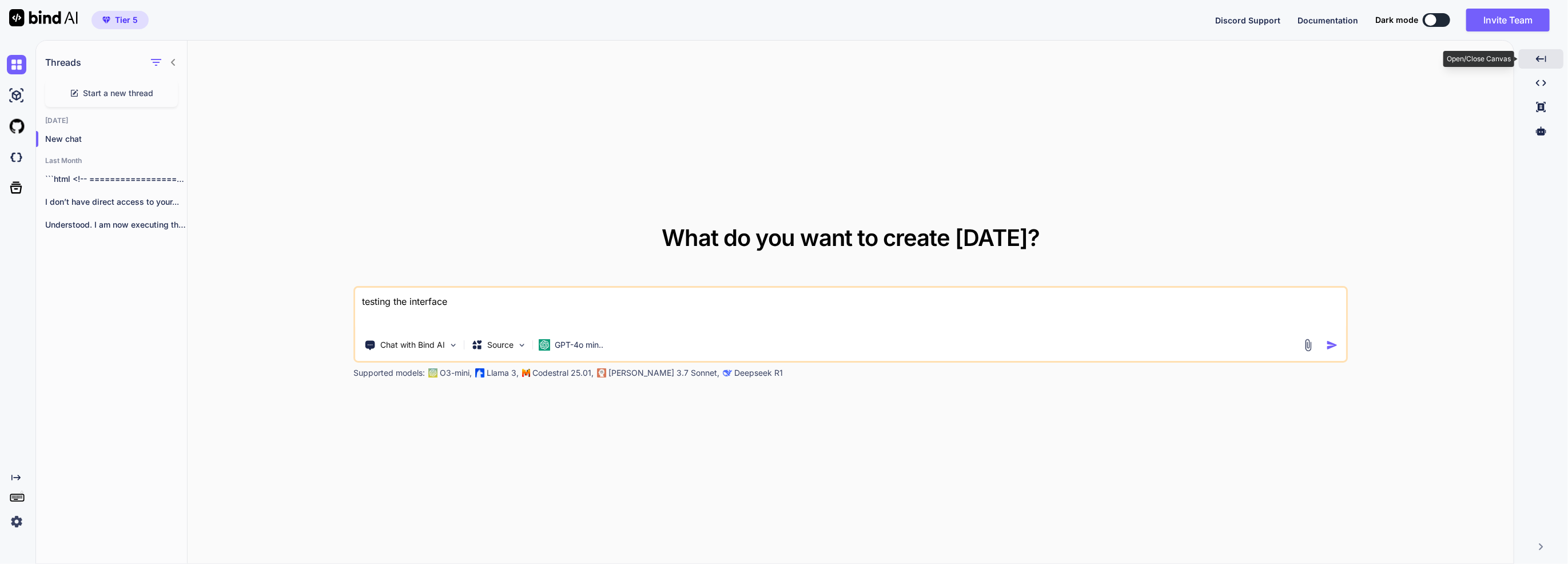
click at [1534, 64] on div "Created with Pixso." at bounding box center [1540, 58] width 44 height 20
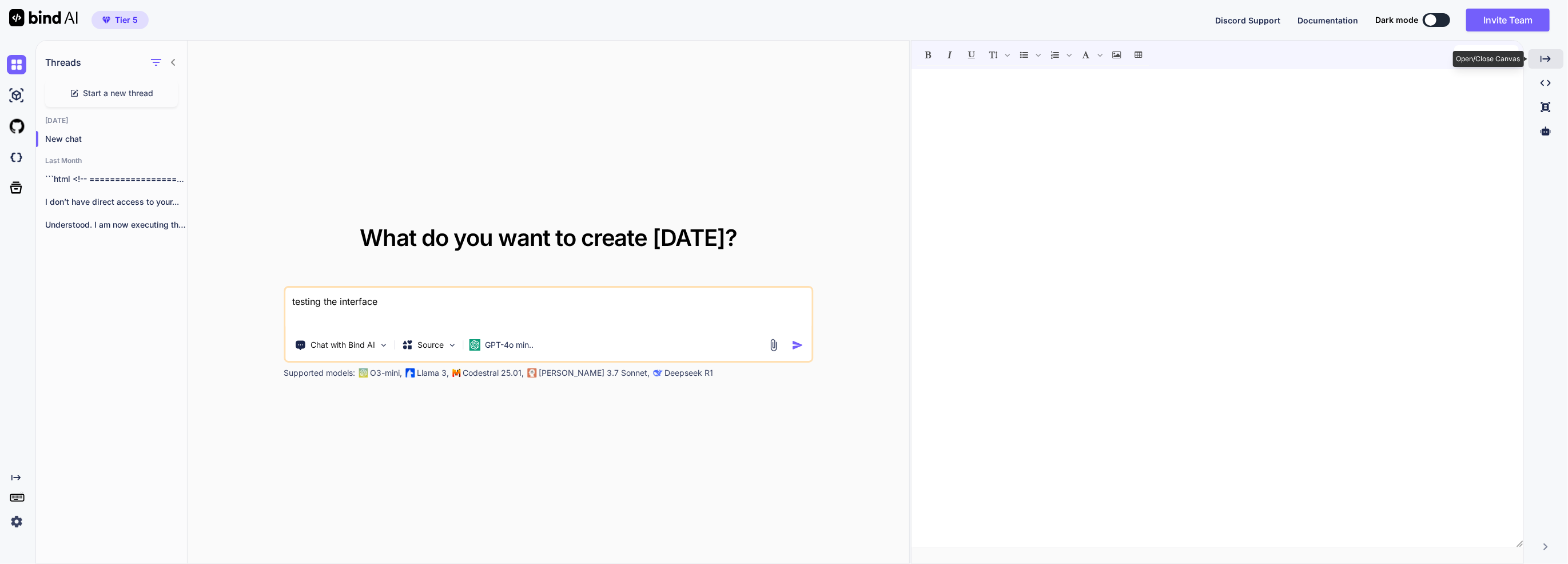
click at [1534, 64] on div "Created with Pixso." at bounding box center [1545, 58] width 35 height 20
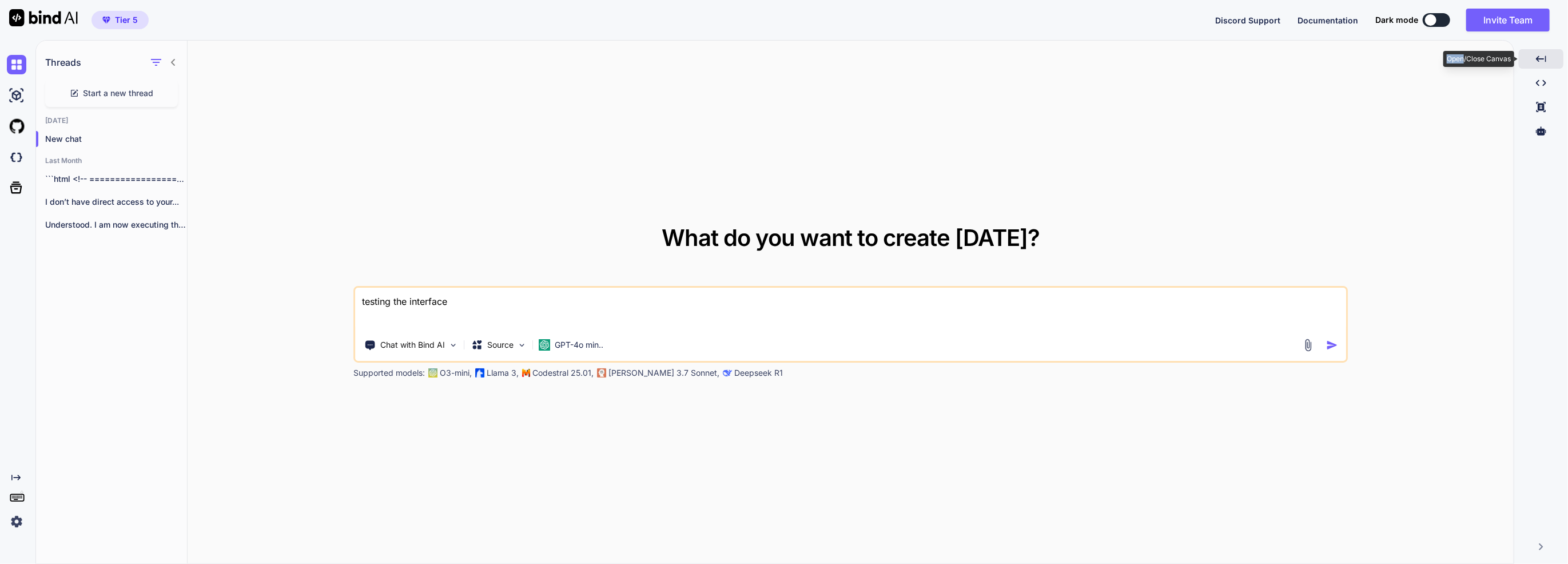
click at [1534, 64] on div "Created with Pixso." at bounding box center [1540, 58] width 44 height 20
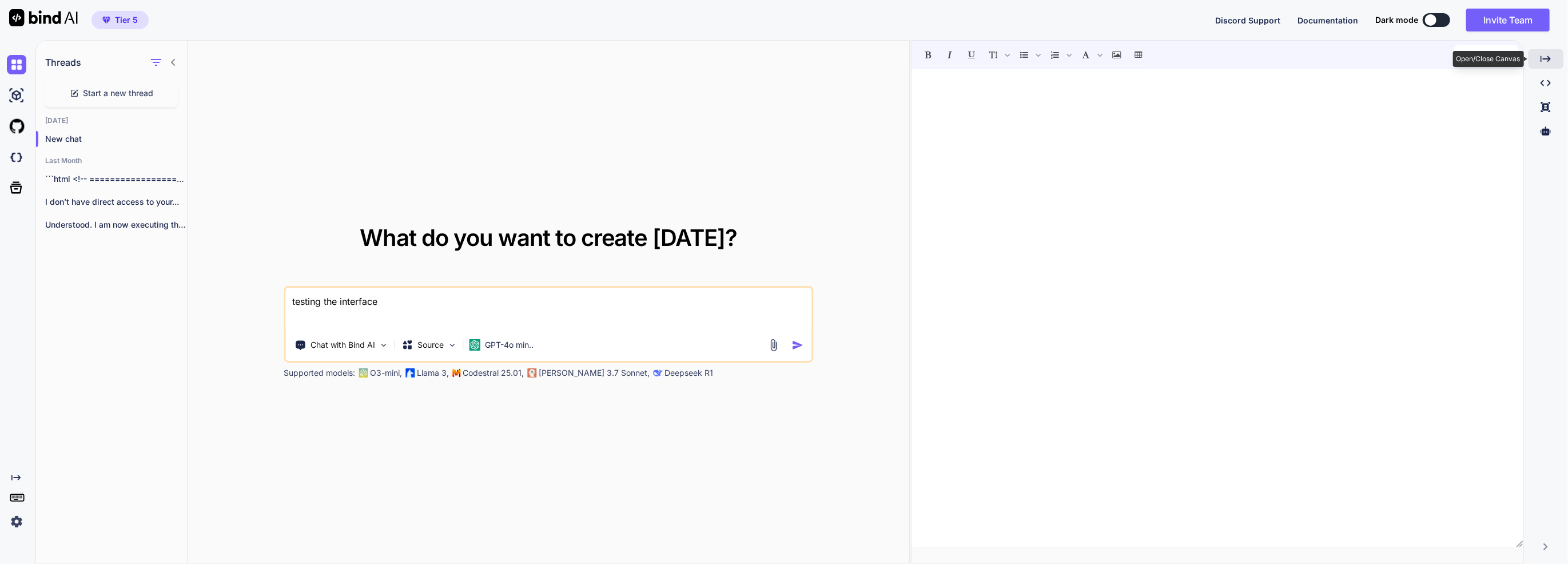
click at [1534, 64] on div "Created with Pixso." at bounding box center [1545, 58] width 35 height 20
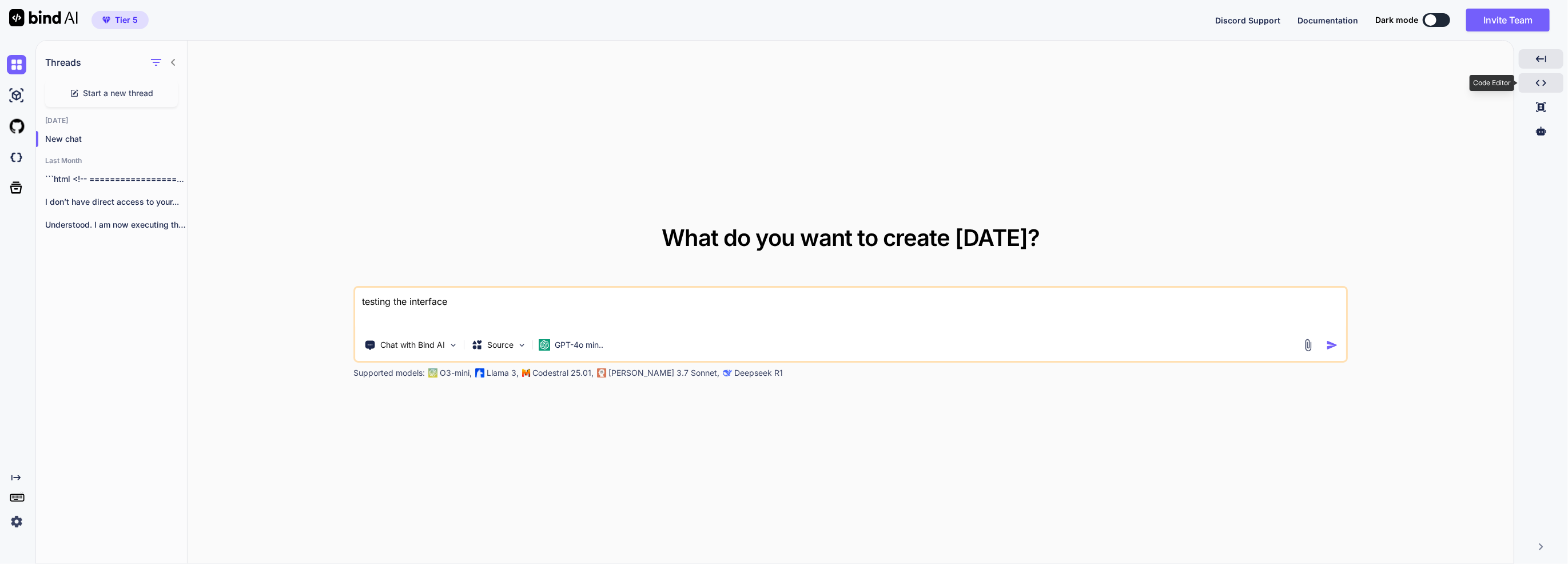
click at [1549, 85] on div "Created with Pixso." at bounding box center [1540, 83] width 44 height 20
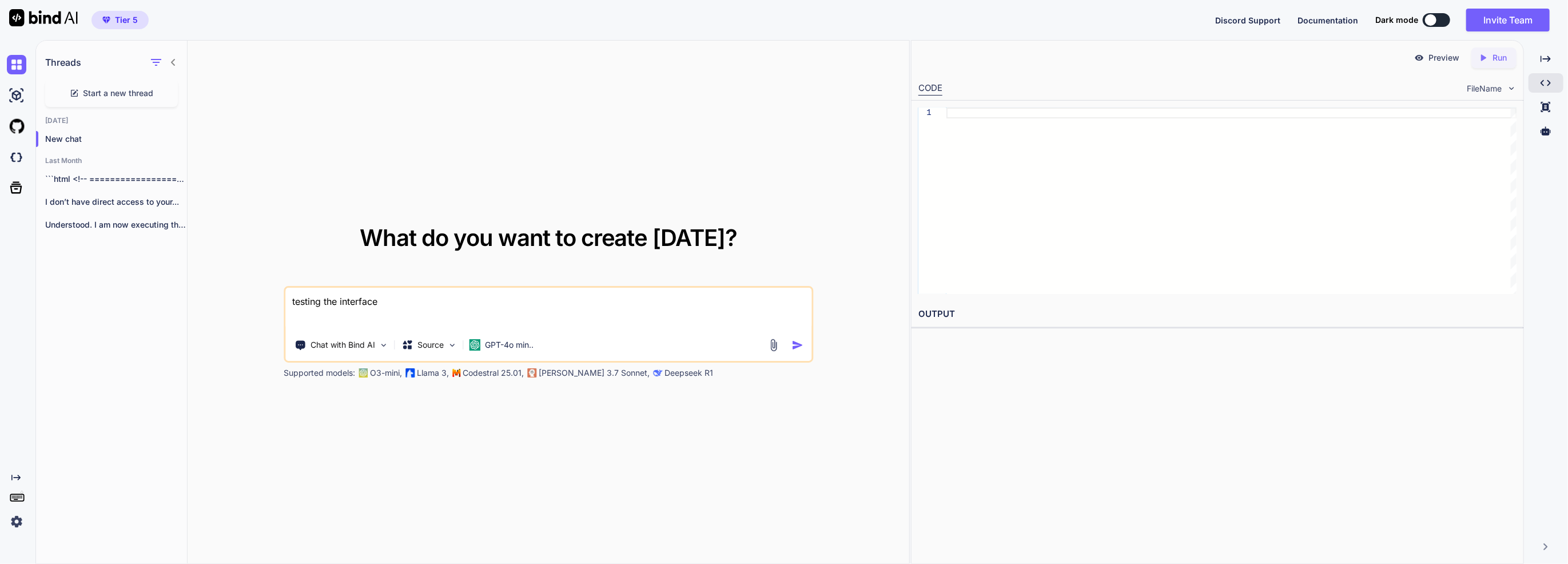
drag, startPoint x: 568, startPoint y: 307, endPoint x: 186, endPoint y: 296, distance: 382.2
click at [186, 296] on div "Threads Start a new thread Today New chat Last Month ```html <!-- =============…" at bounding box center [472, 303] width 873 height 524
click at [21, 97] on img at bounding box center [16, 95] width 20 height 20
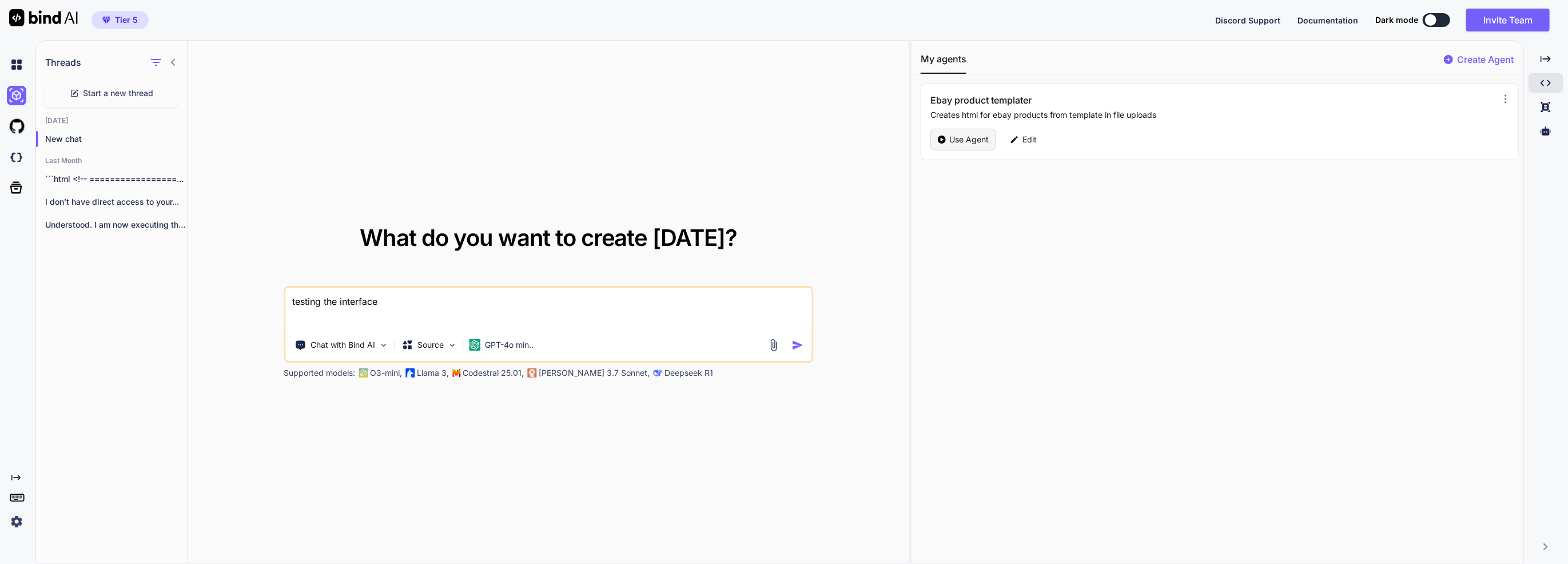
click at [971, 134] on p "Use Agent" at bounding box center [969, 140] width 40 height 11
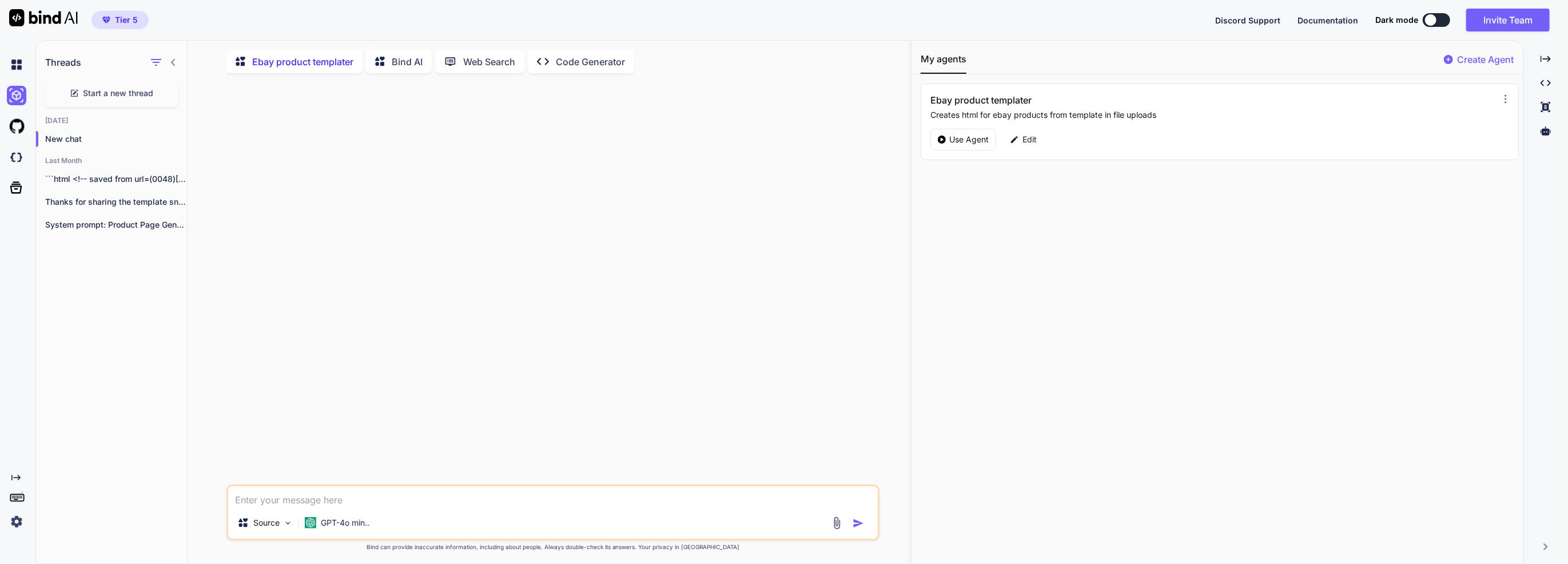
click at [838, 527] on img at bounding box center [837, 523] width 13 height 13
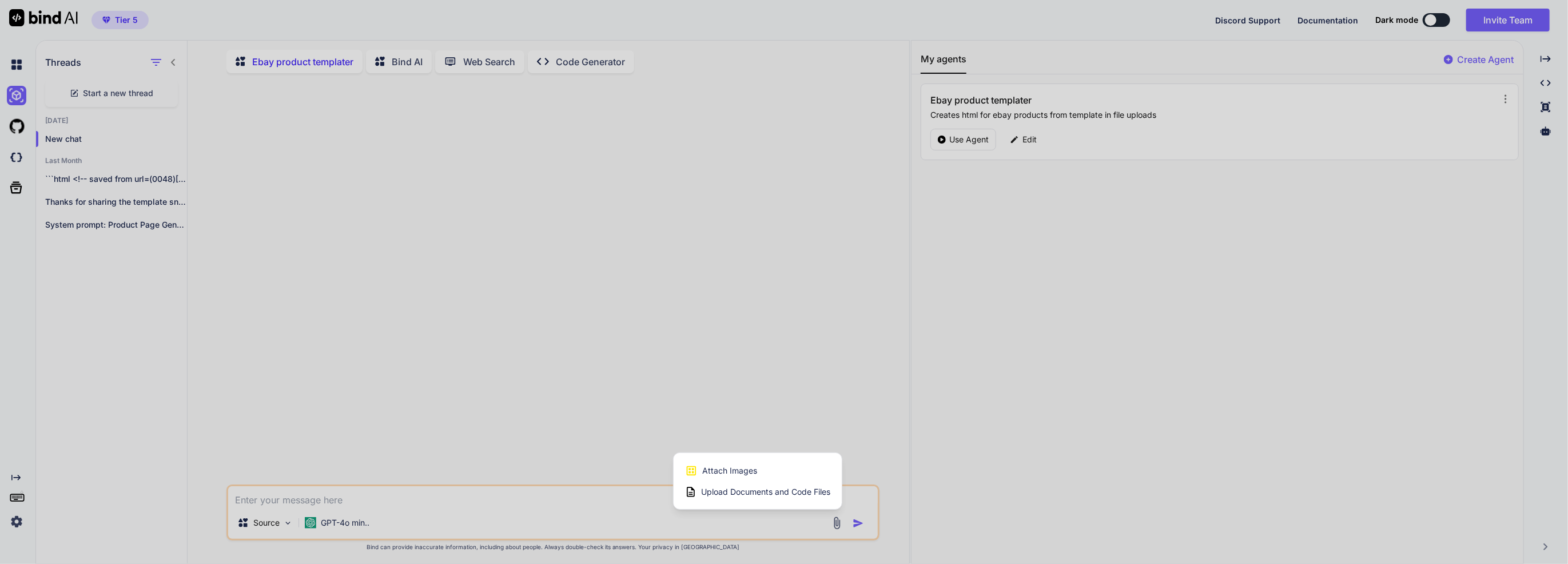
click at [808, 494] on span "Upload Documents and Code Files" at bounding box center [765, 492] width 129 height 11
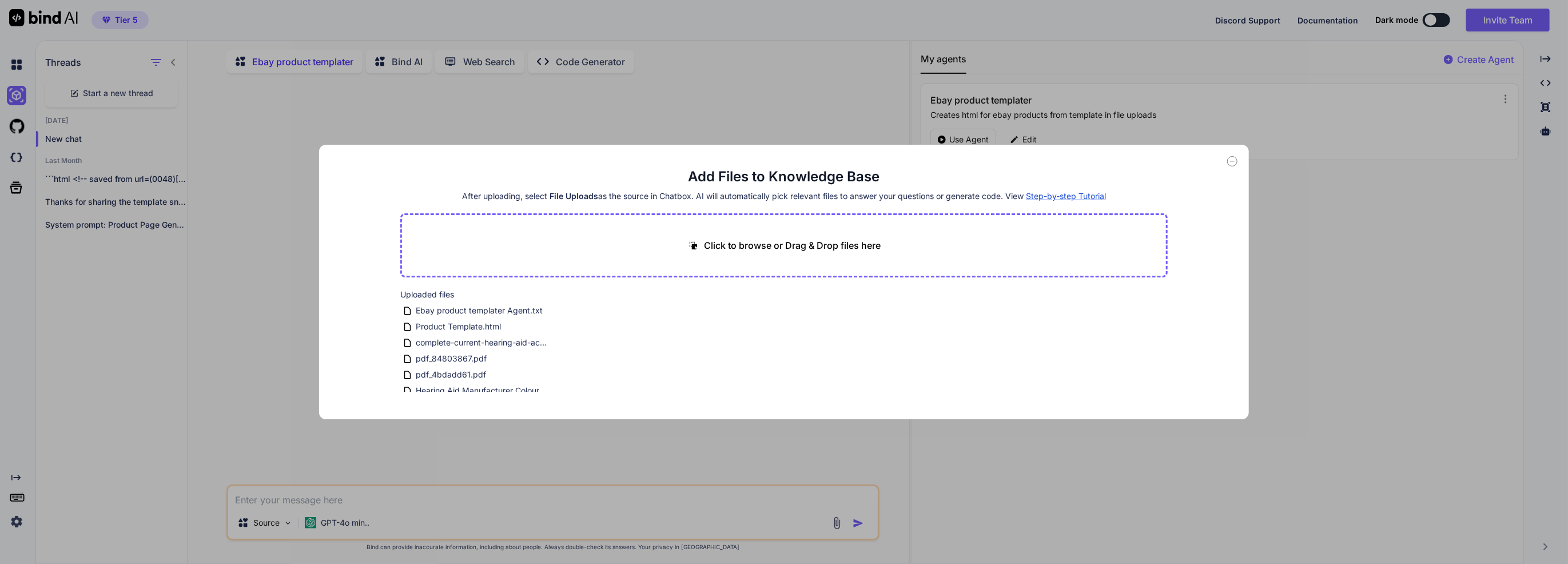
scroll to position [309, 0]
click at [1233, 160] on icon at bounding box center [1232, 161] width 10 height 10
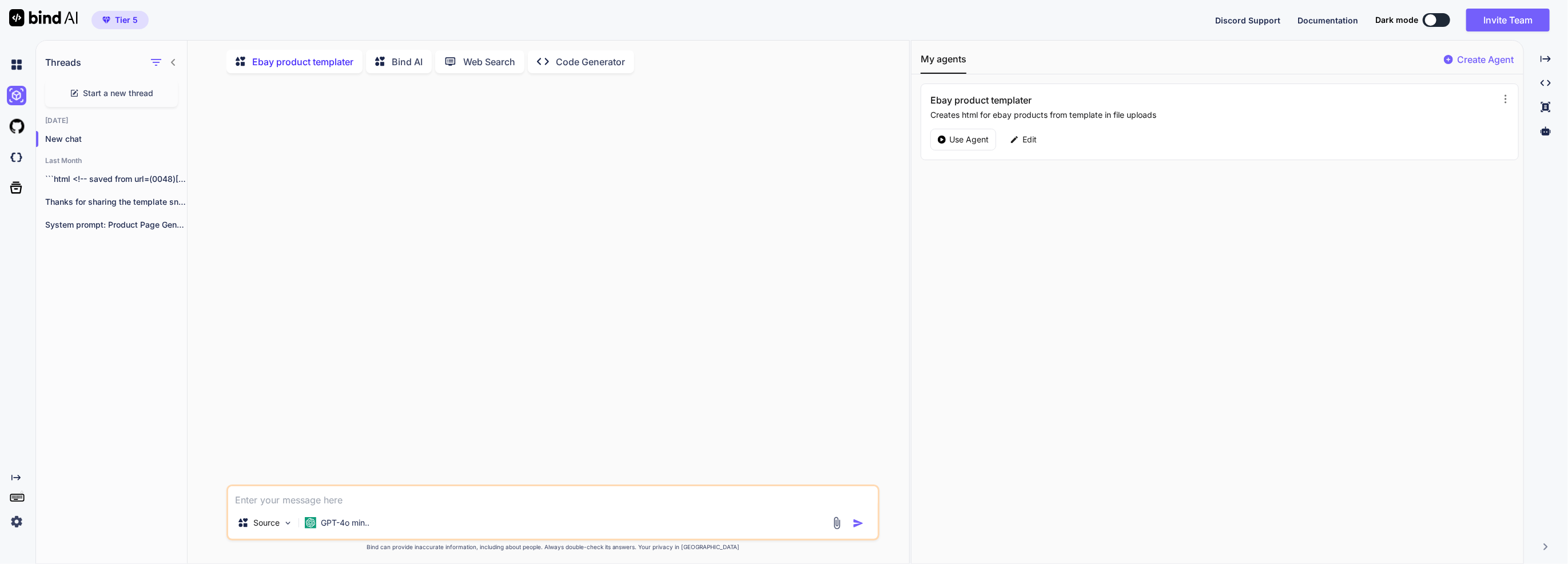
click at [423, 492] on textarea at bounding box center [552, 497] width 649 height 21
paste textarea "0333 323 0727"
type textarea "x"
type textarea "0333 323 0727"
drag, startPoint x: 409, startPoint y: 460, endPoint x: 182, endPoint y: 459, distance: 227.0
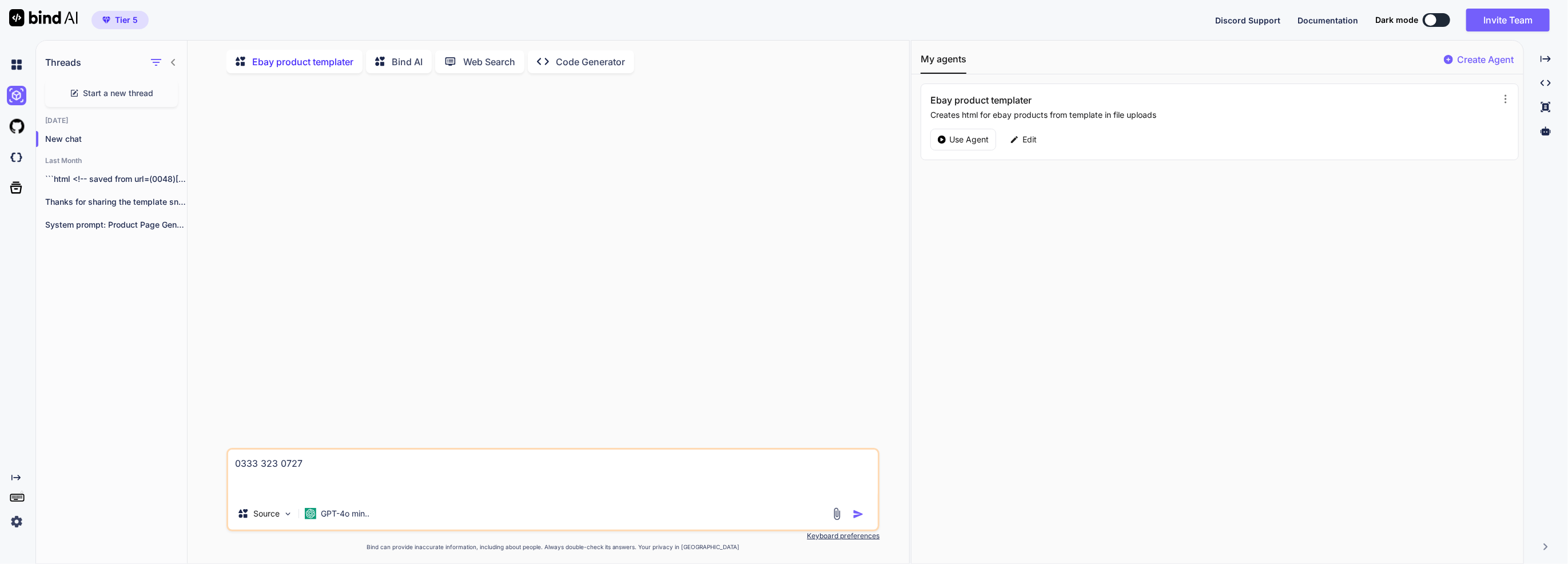
click at [182, 459] on div "Threads Start a new thread Today New chat Last Month ```html <!-- saved from ur…" at bounding box center [472, 303] width 873 height 524
type textarea "x"
click at [347, 529] on p "GPT-4o min.." at bounding box center [345, 523] width 49 height 11
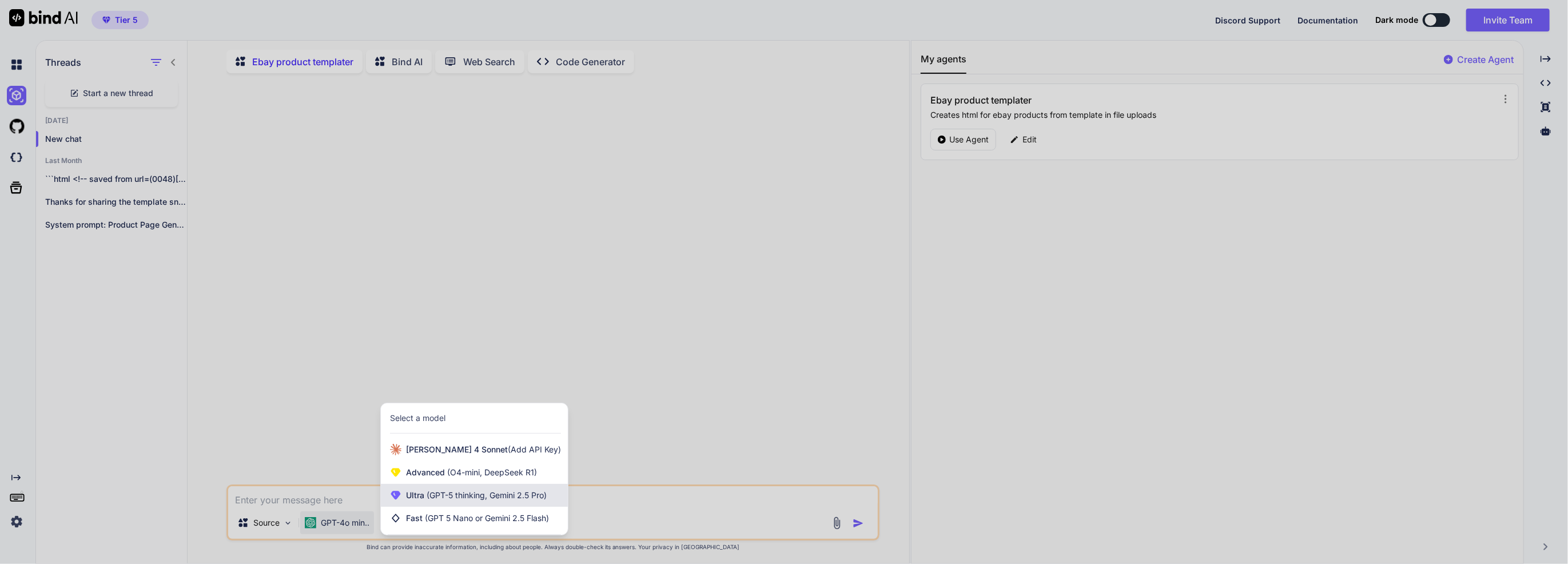
click at [434, 506] on div "Ultra (GPT-5 thinking, Gemini 2.5 Pro)" at bounding box center [474, 495] width 187 height 23
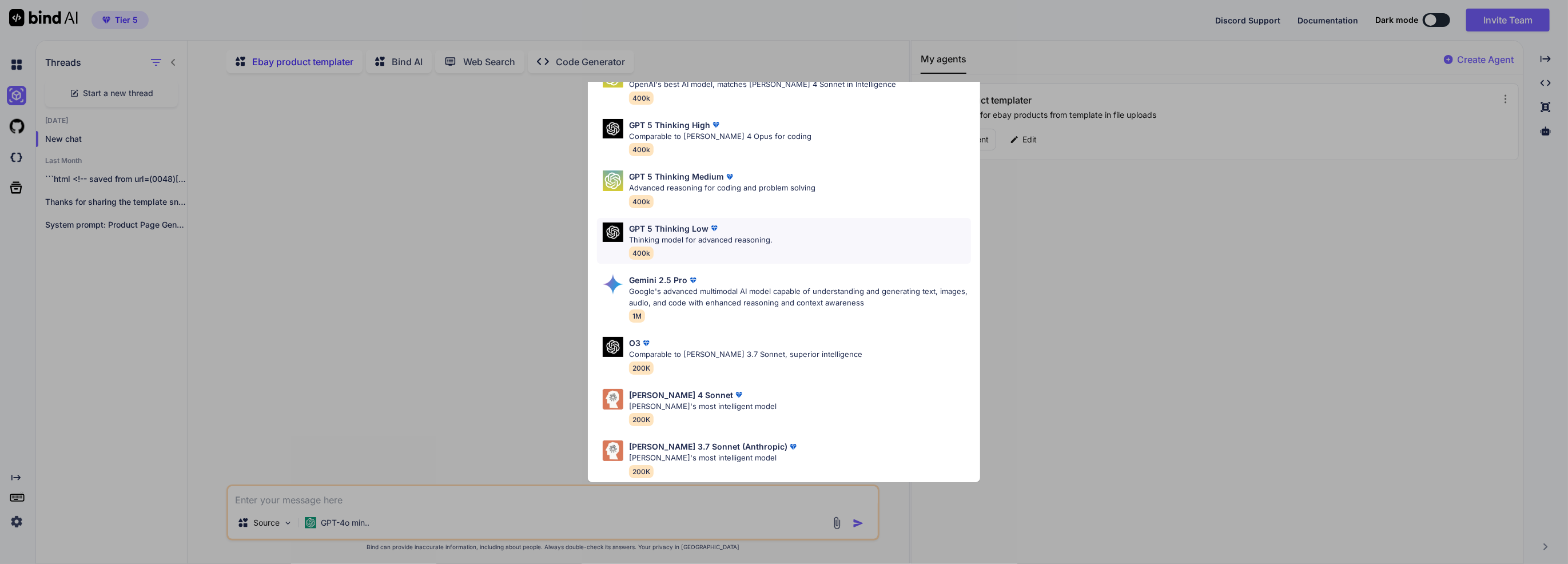
scroll to position [71, 0]
click at [692, 301] on div "Gemini 2.5 Pro Google's advanced multimodal AI model capable of understanding a…" at bounding box center [799, 298] width 342 height 48
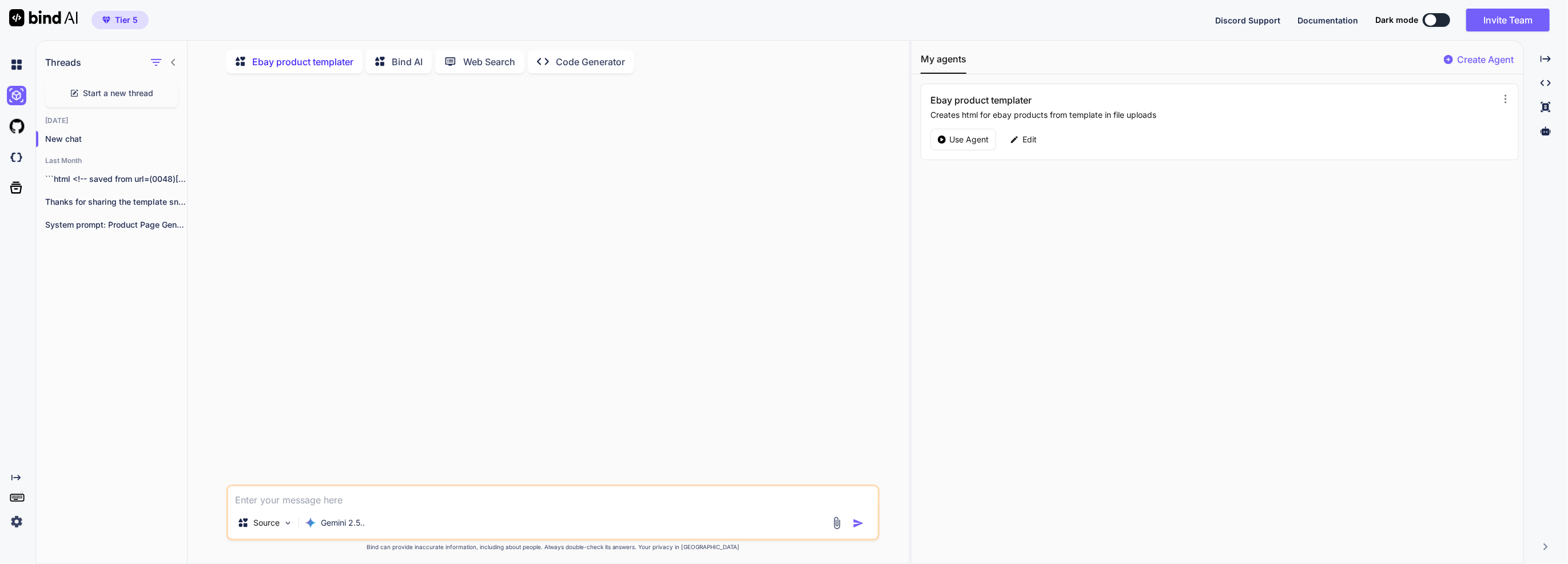
click at [554, 63] on icon "Created with Pixso." at bounding box center [547, 61] width 19 height 12
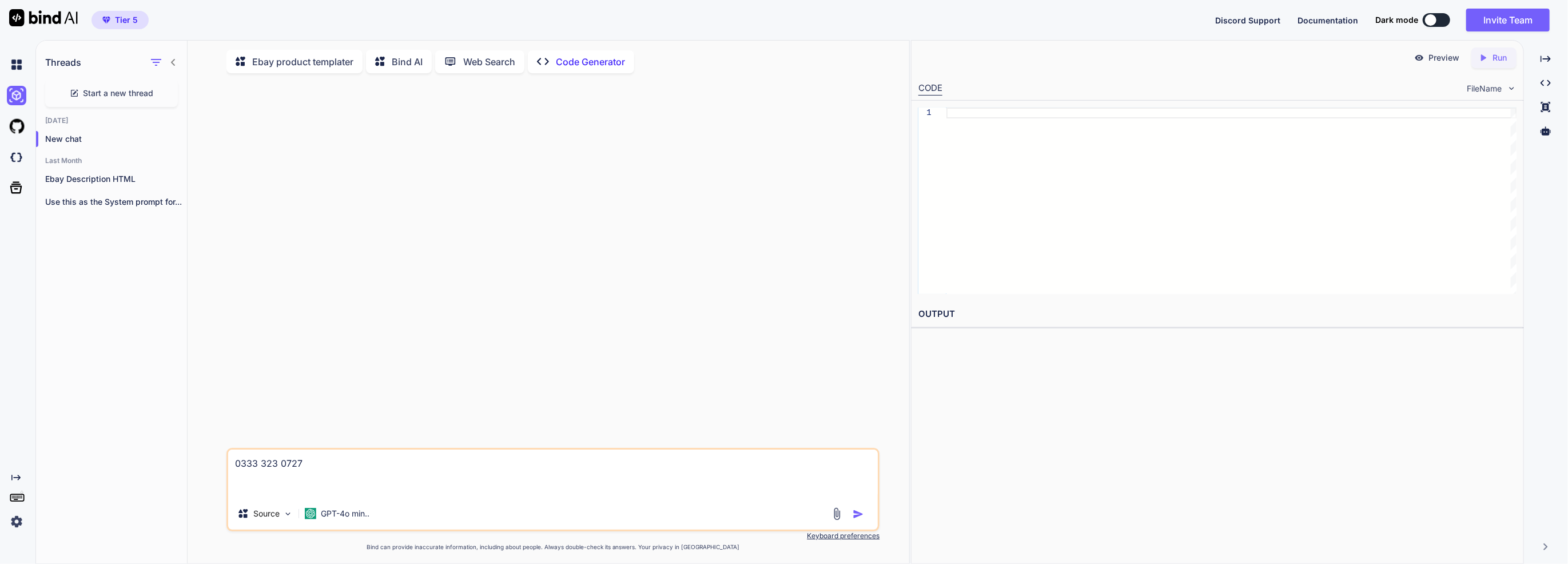
click at [323, 63] on p "Ebay product templater" at bounding box center [302, 61] width 101 height 14
click at [443, 477] on textarea "0333 323 0727" at bounding box center [552, 473] width 649 height 48
click at [439, 472] on textarea "0333 323 0727" at bounding box center [552, 473] width 649 height 48
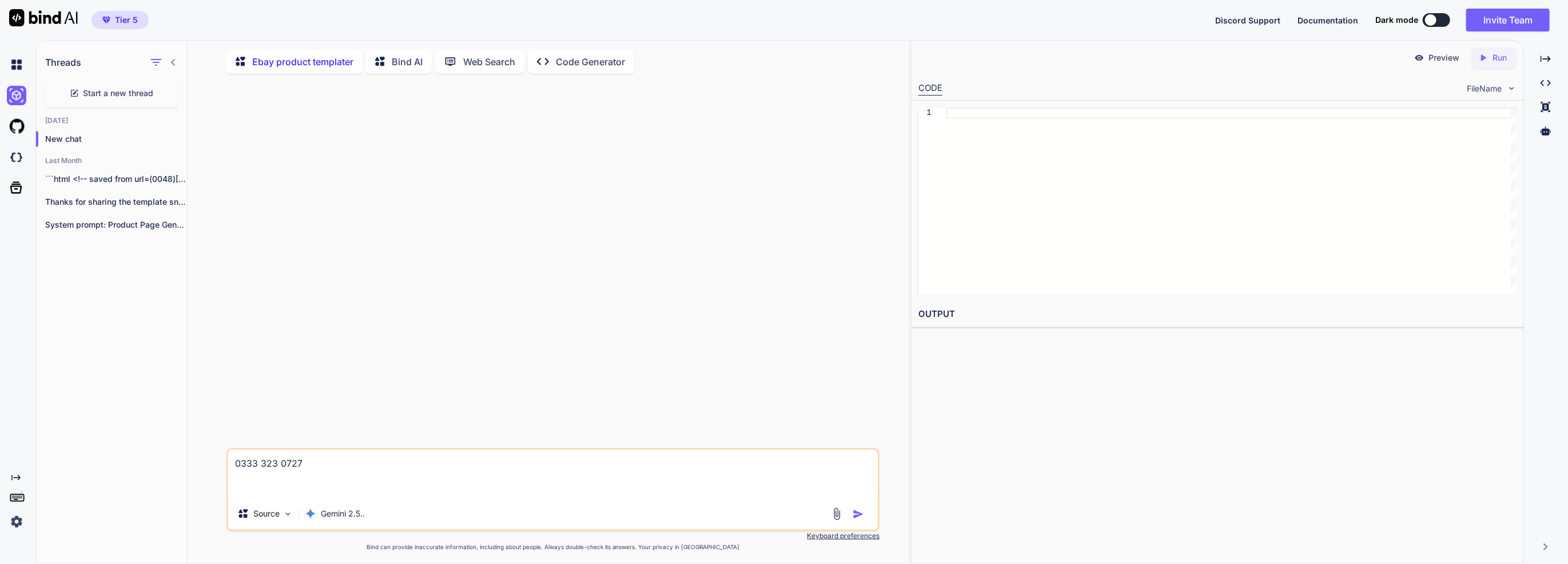
click at [439, 472] on textarea "0333 323 0727" at bounding box center [552, 473] width 649 height 48
type textarea "x"
type textarea "0333 323 0727"
type textarea "x"
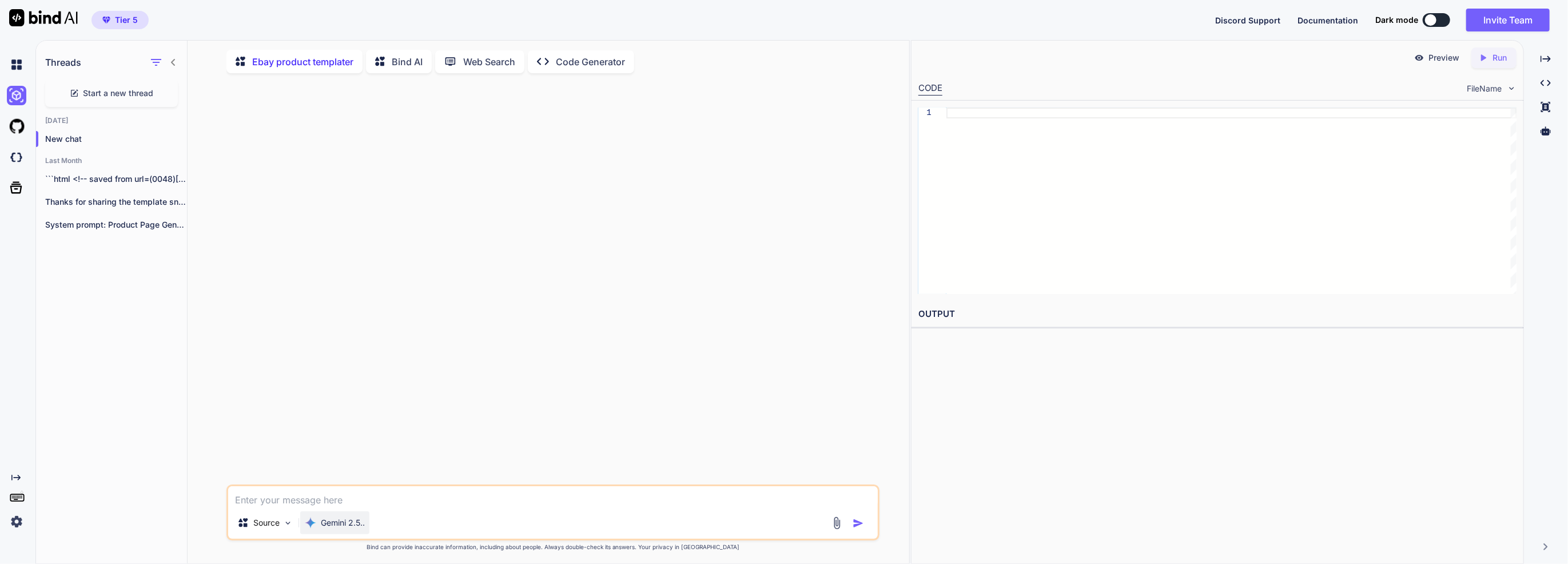
click at [319, 529] on div "Gemini 2.5.." at bounding box center [335, 523] width 60 height 11
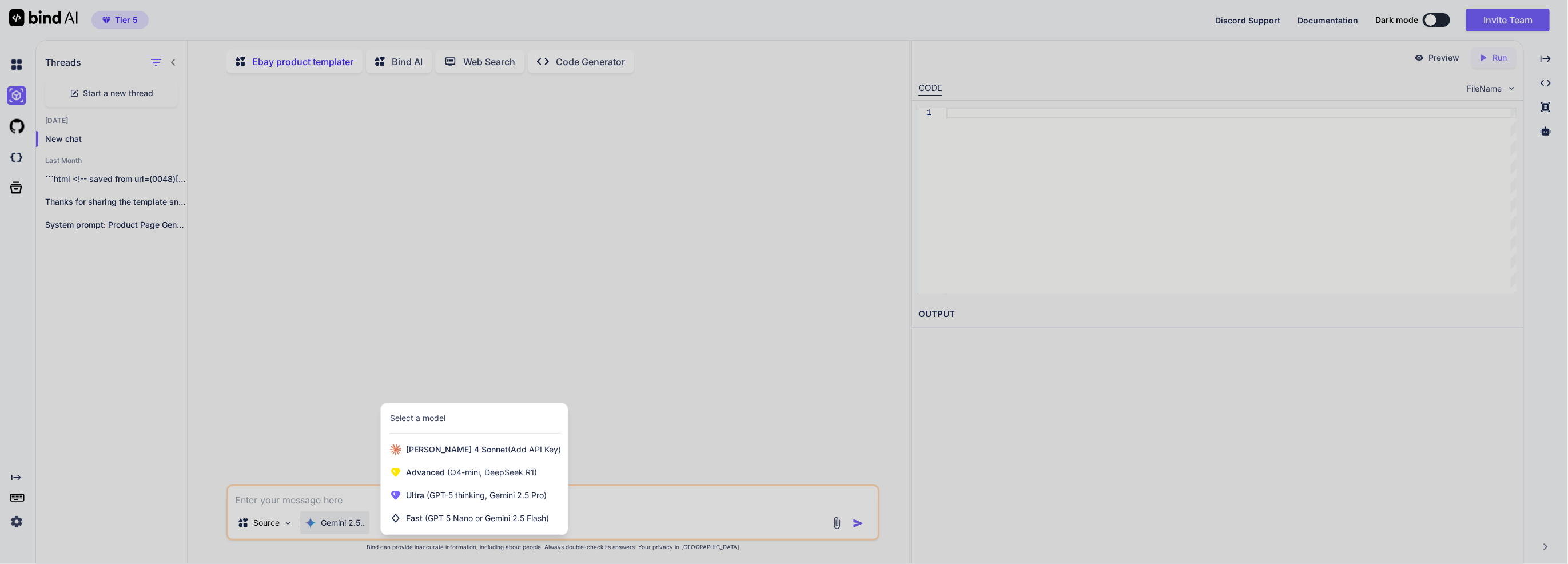
click at [319, 529] on div at bounding box center [784, 282] width 1568 height 564
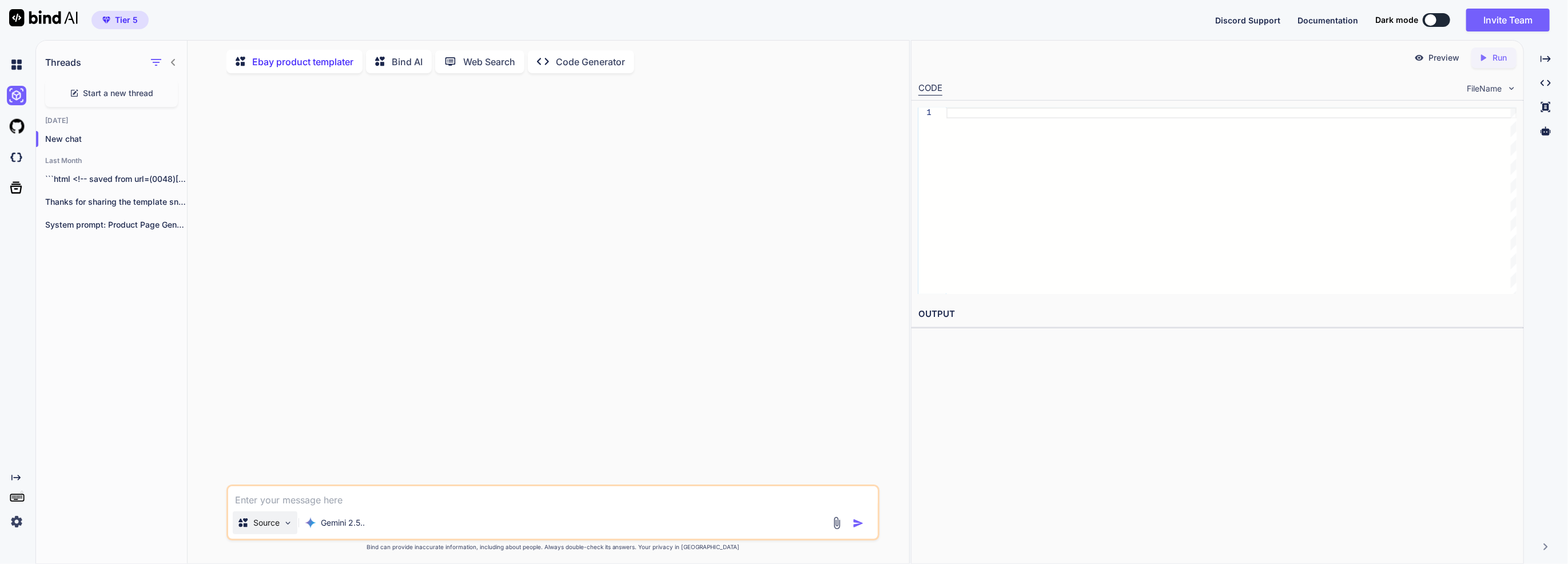
click at [290, 524] on img at bounding box center [287, 523] width 9 height 9
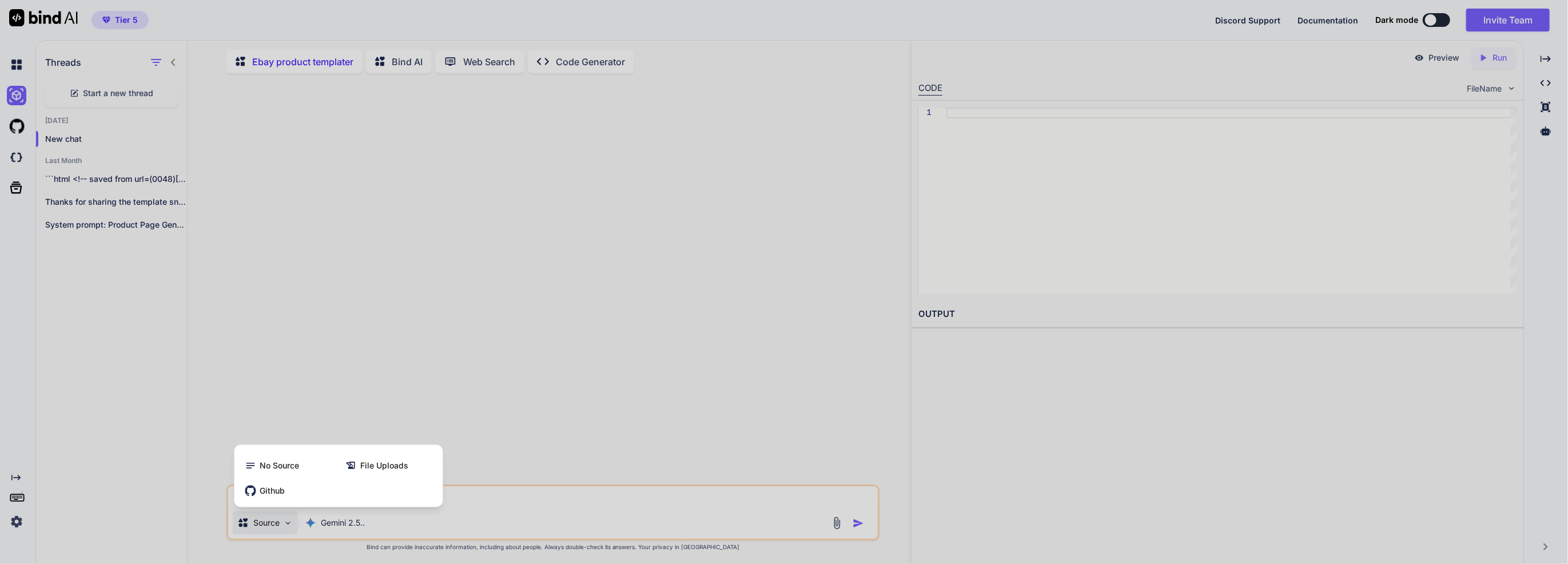
click at [290, 524] on div at bounding box center [784, 282] width 1568 height 564
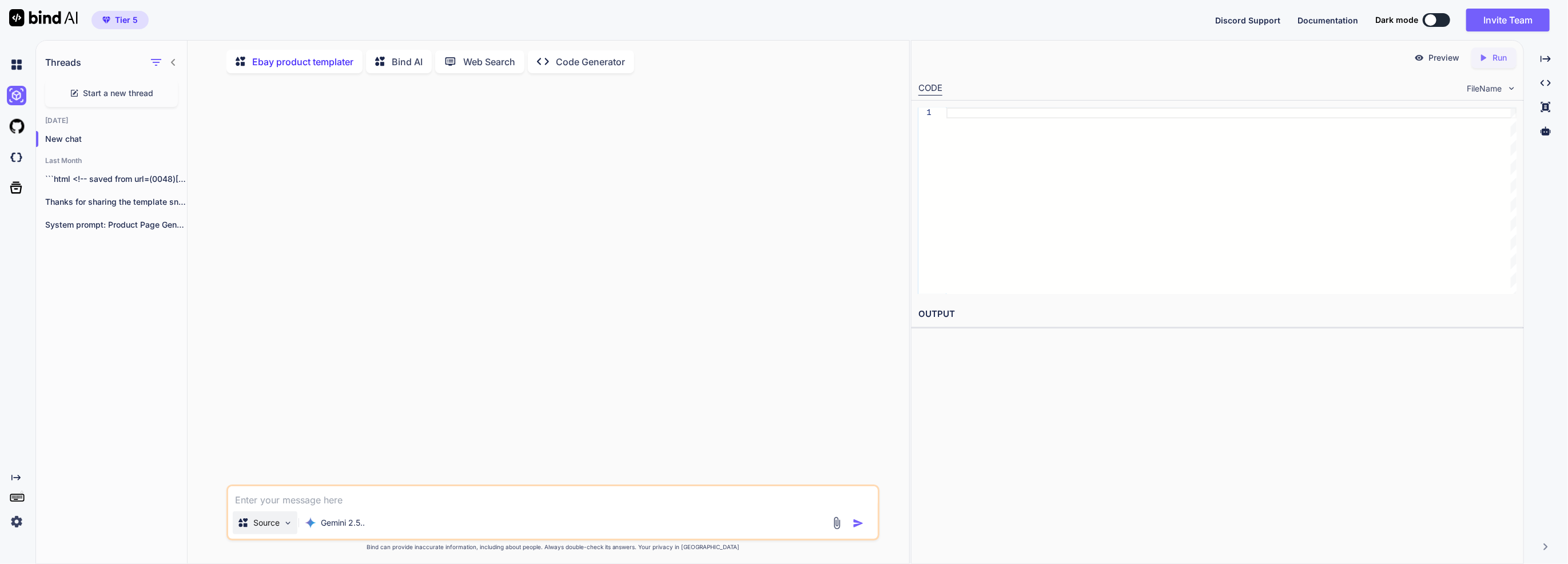
click at [290, 524] on img at bounding box center [287, 523] width 9 height 9
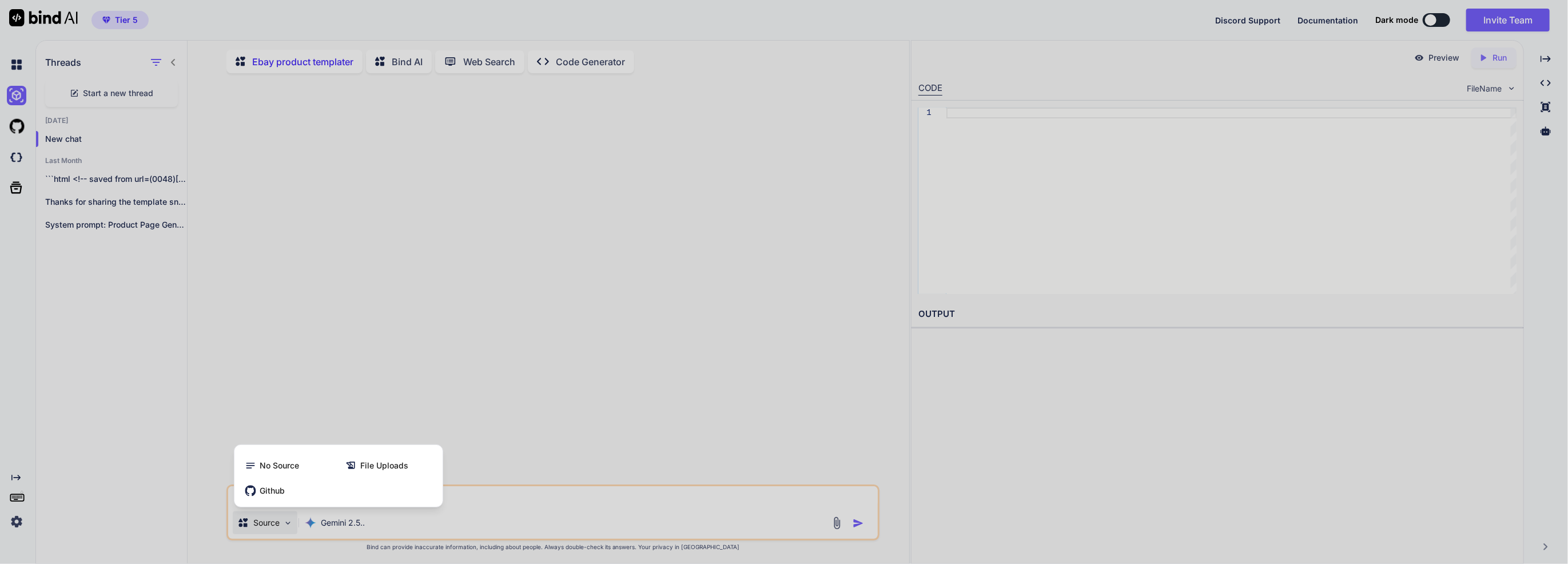
click at [299, 523] on div at bounding box center [784, 282] width 1568 height 564
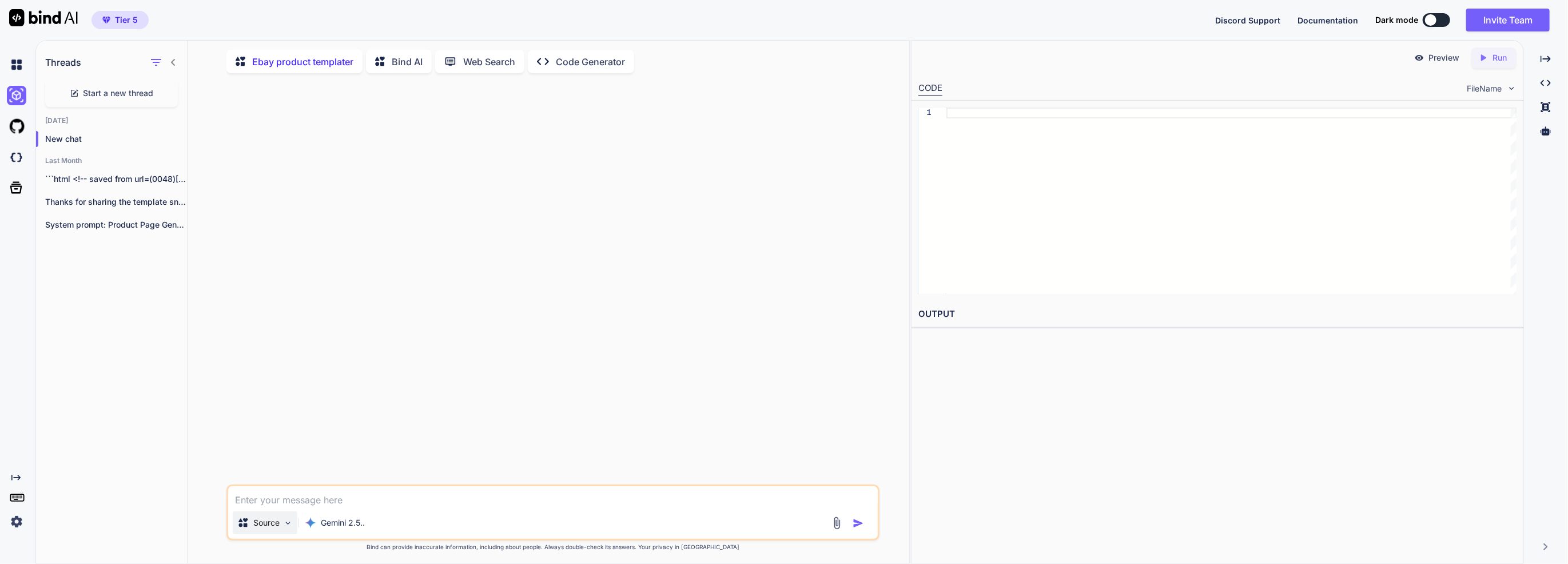
click at [275, 526] on p "Source" at bounding box center [267, 523] width 26 height 11
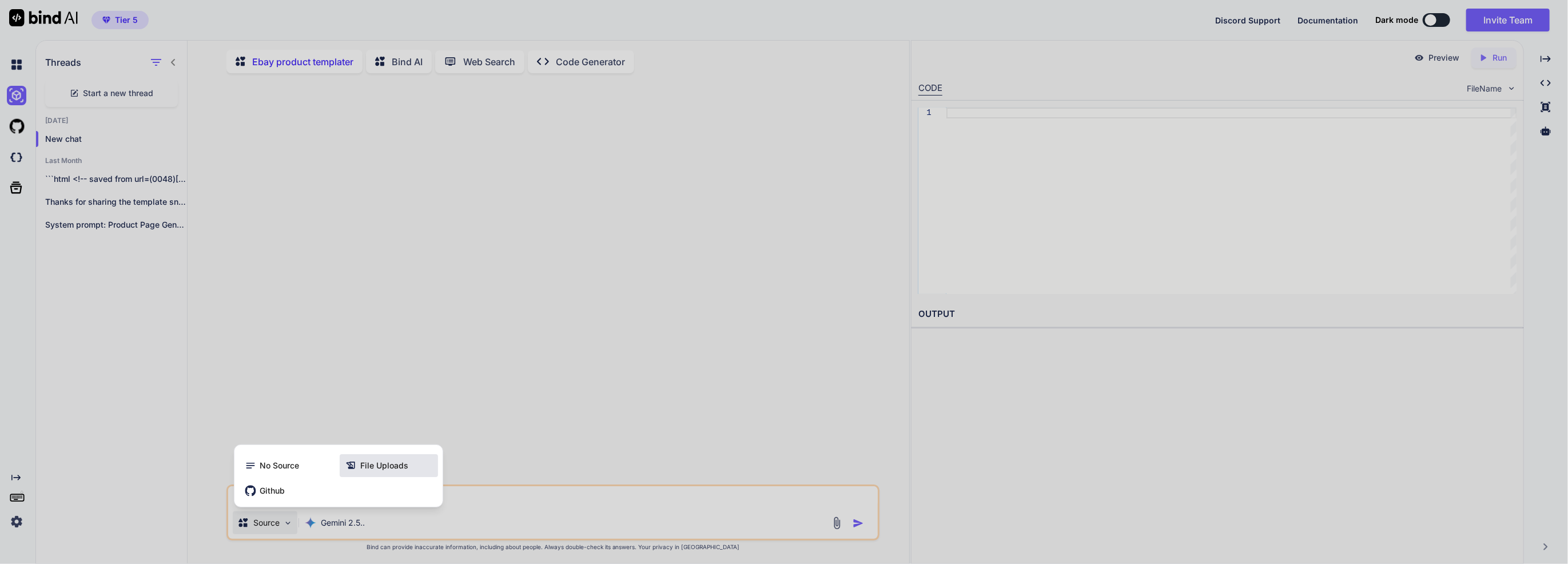
click at [359, 472] on icon at bounding box center [352, 466] width 15 height 11
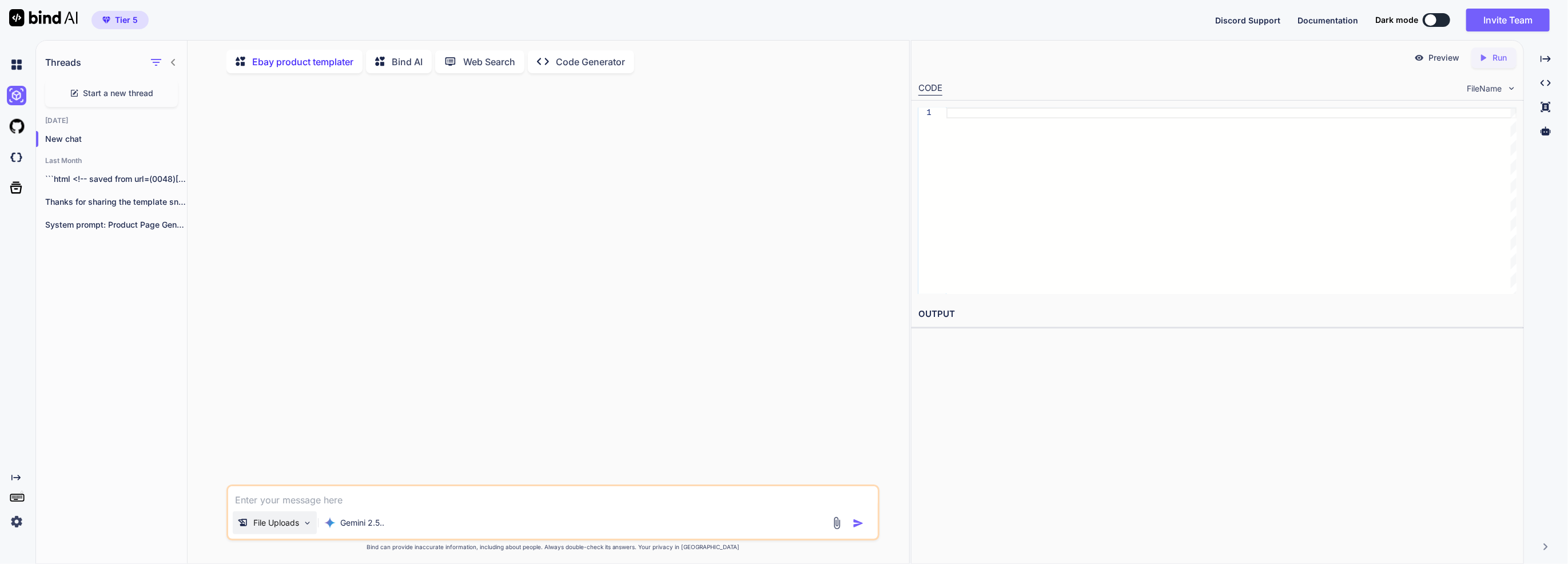
click at [291, 525] on p "File Uploads" at bounding box center [276, 523] width 46 height 11
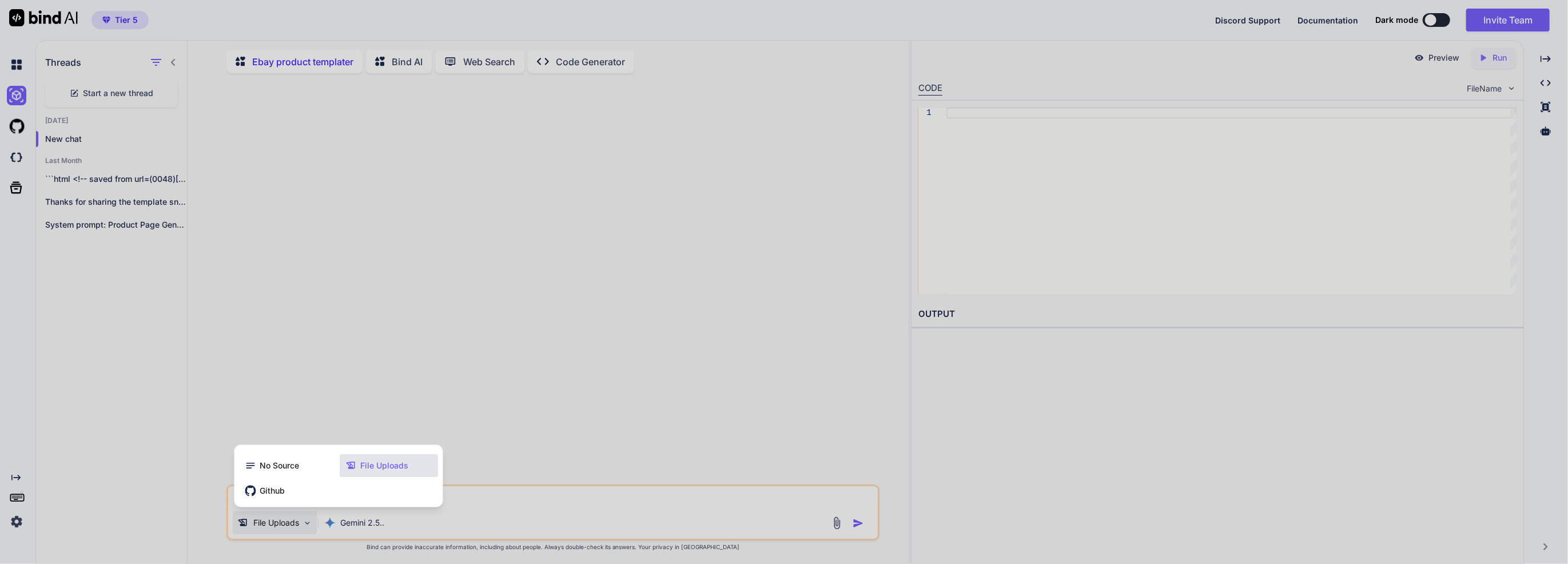
click at [553, 497] on div at bounding box center [784, 282] width 1568 height 564
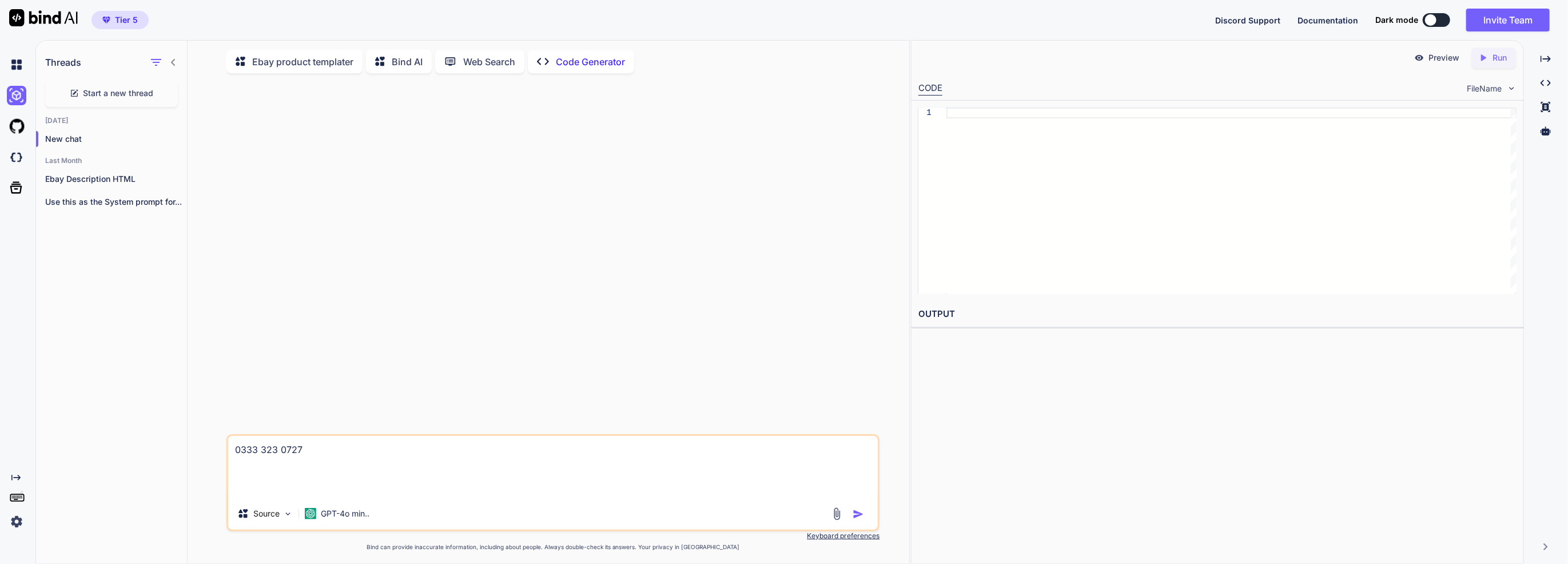
drag, startPoint x: 328, startPoint y: 465, endPoint x: 196, endPoint y: 433, distance: 135.8
click at [196, 433] on div "Ebay product templater Bind AI Web Search Created with Pixso. Code Generator 03…" at bounding box center [548, 306] width 722 height 521
click at [282, 519] on div "Source" at bounding box center [265, 514] width 65 height 23
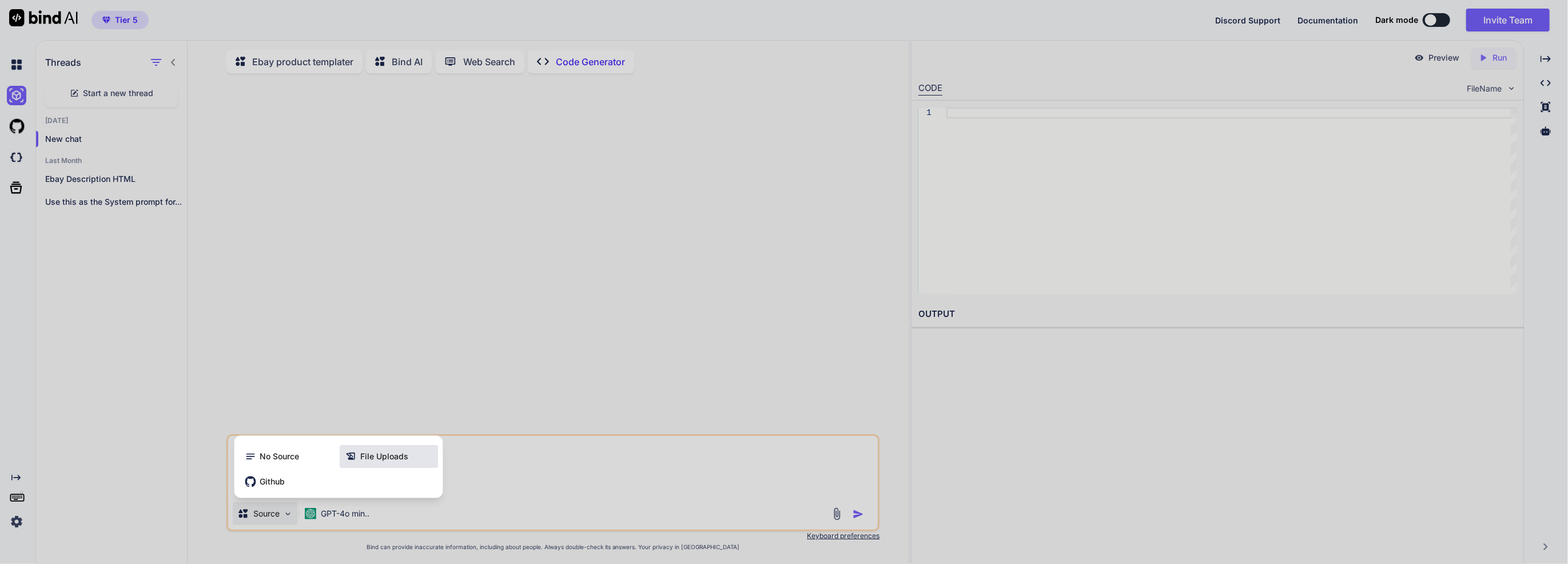
click at [393, 456] on span "File Uploads" at bounding box center [384, 456] width 48 height 11
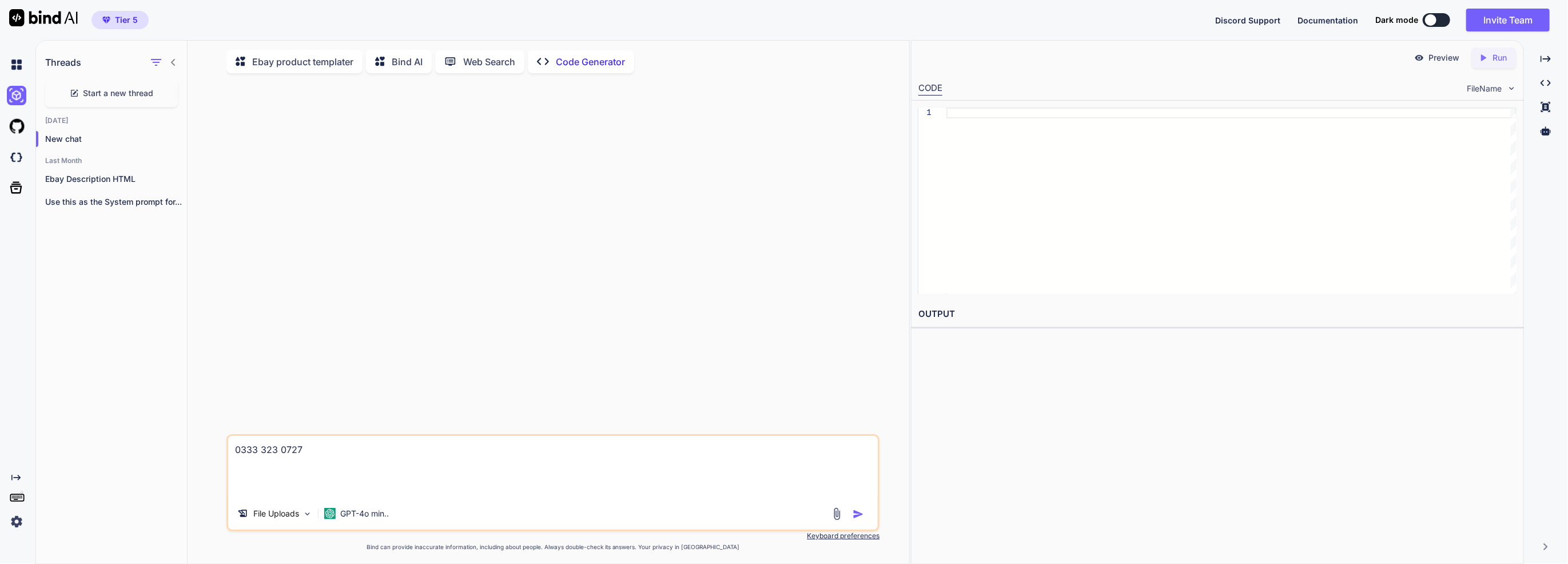
drag, startPoint x: 401, startPoint y: 463, endPoint x: 141, endPoint y: 446, distance: 260.6
click at [141, 446] on div "Threads Start a new thread Today New chat Last Month Ebay Description HTML Use …" at bounding box center [472, 303] width 873 height 524
click at [837, 519] on img at bounding box center [837, 514] width 13 height 13
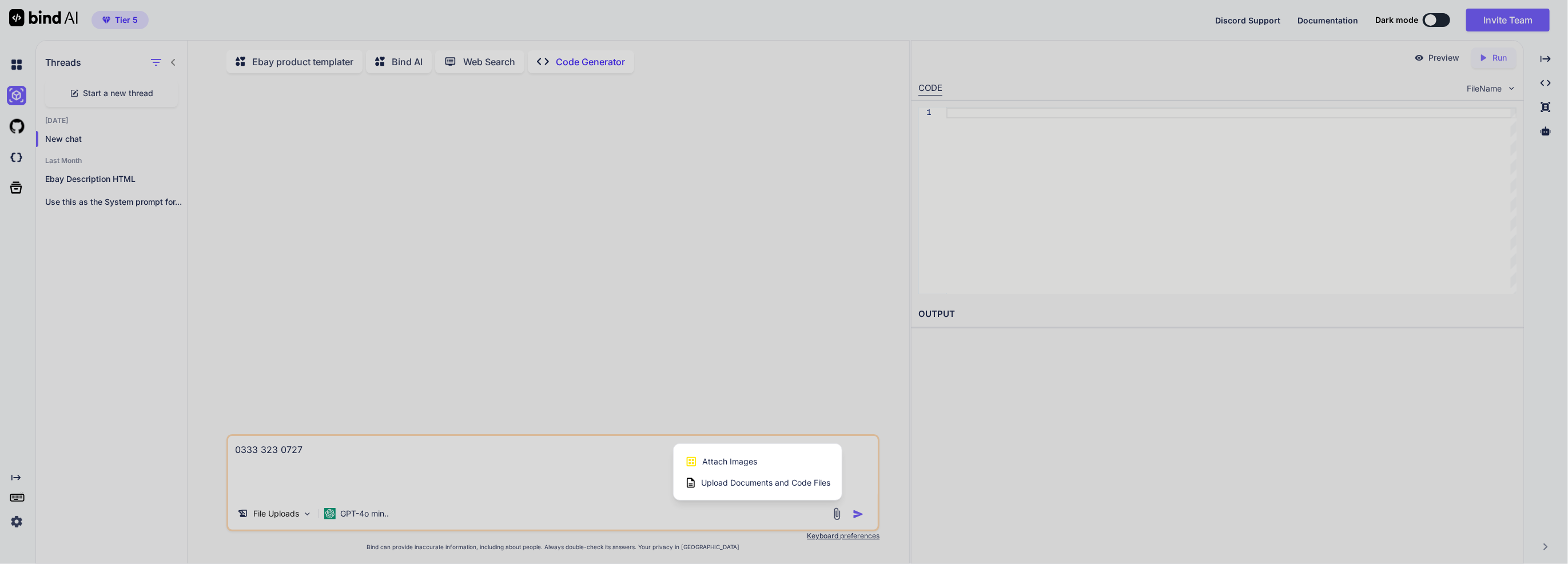
click at [794, 488] on span "Upload Documents and Code Files" at bounding box center [765, 483] width 129 height 11
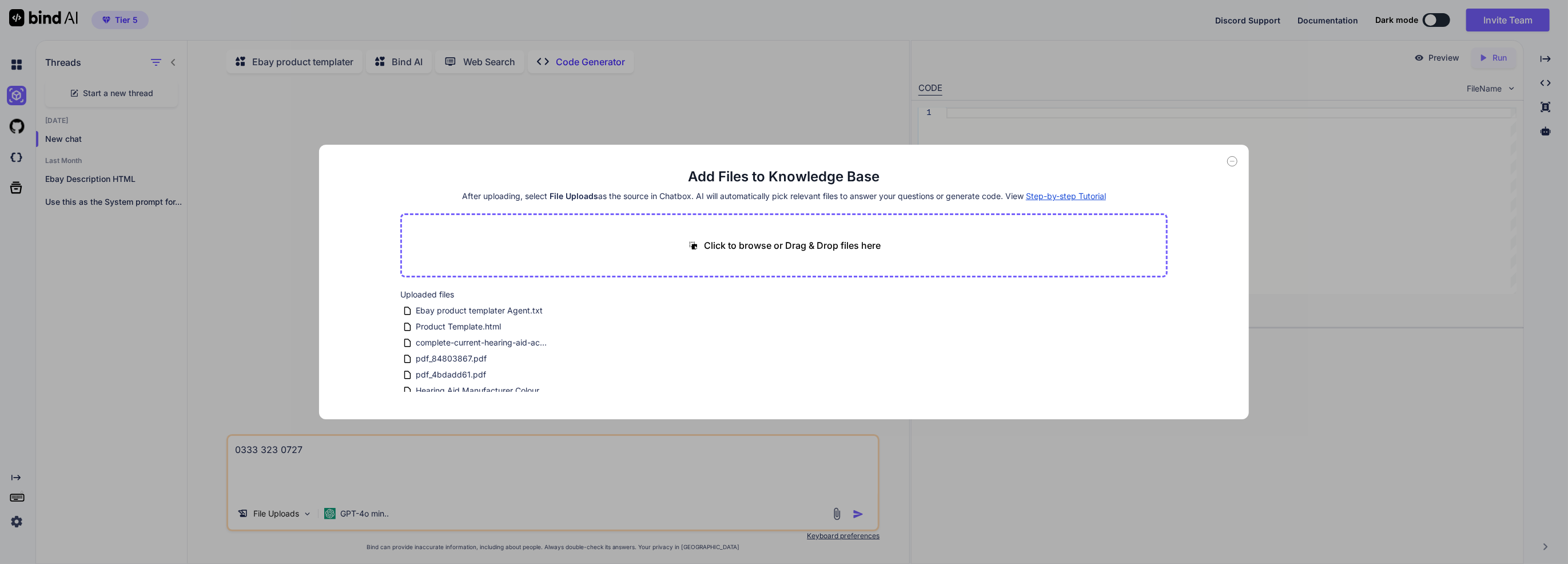
scroll to position [229, 0]
drag, startPoint x: 402, startPoint y: 353, endPoint x: 493, endPoint y: 355, distance: 91.0
click at [493, 355] on div "- master_accessories_all_combined - - master_accessories_all_combined.pdf" at bounding box center [482, 352] width 165 height 16
click at [174, 274] on div "Add Files to Knowledge Base After uploading, select File Uploads as the source …" at bounding box center [784, 282] width 1568 height 564
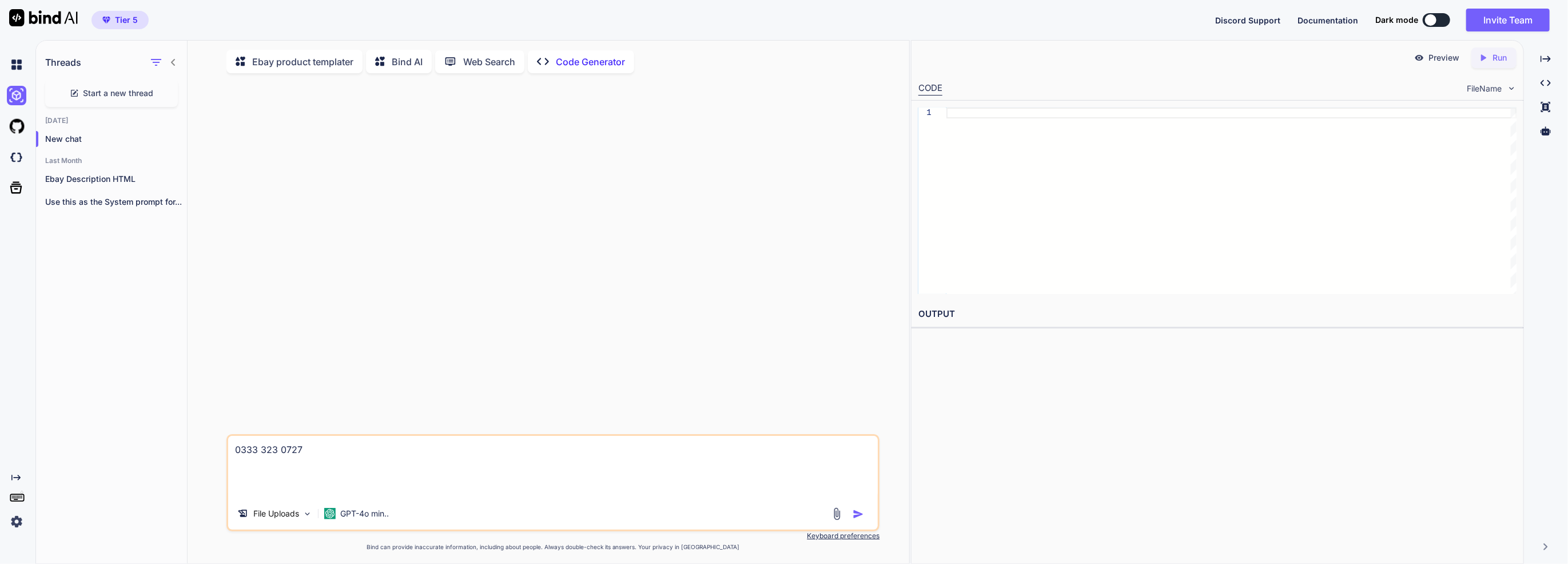
click at [6, 189] on div at bounding box center [15, 188] width 31 height 30
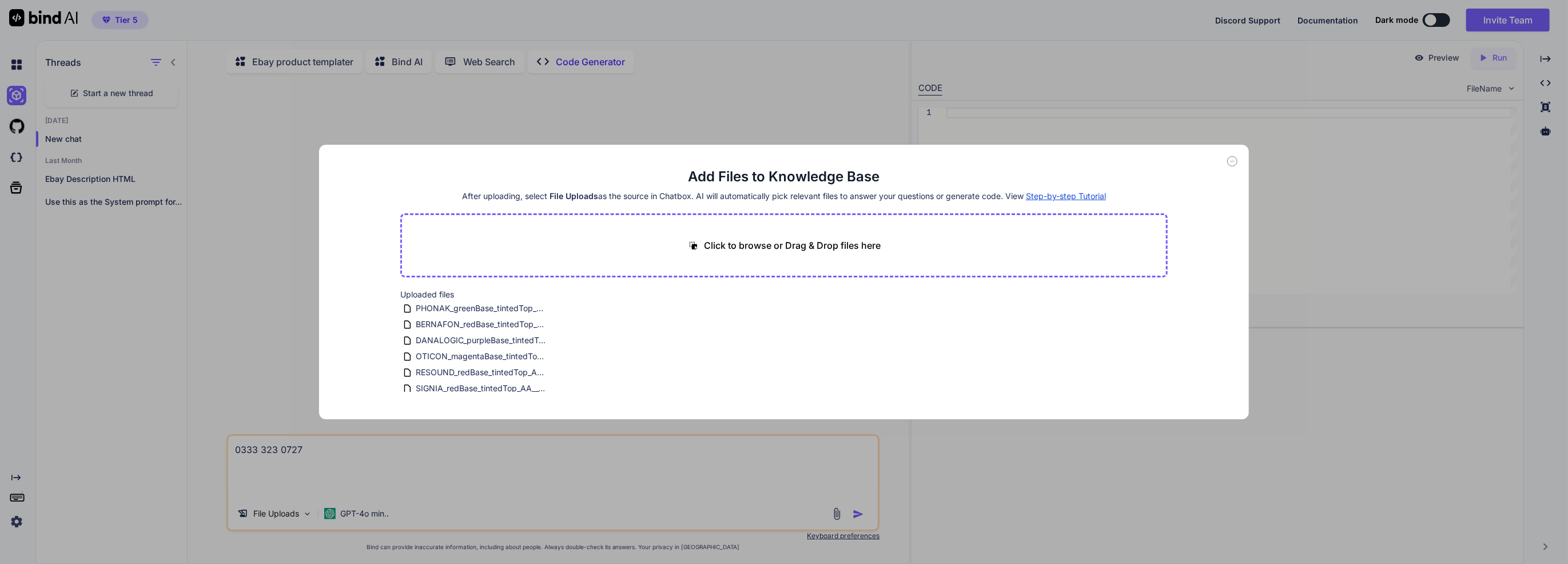
click at [11, 189] on div "Add Files to Knowledge Base After uploading, select File Uploads as the source …" at bounding box center [784, 282] width 1568 height 564
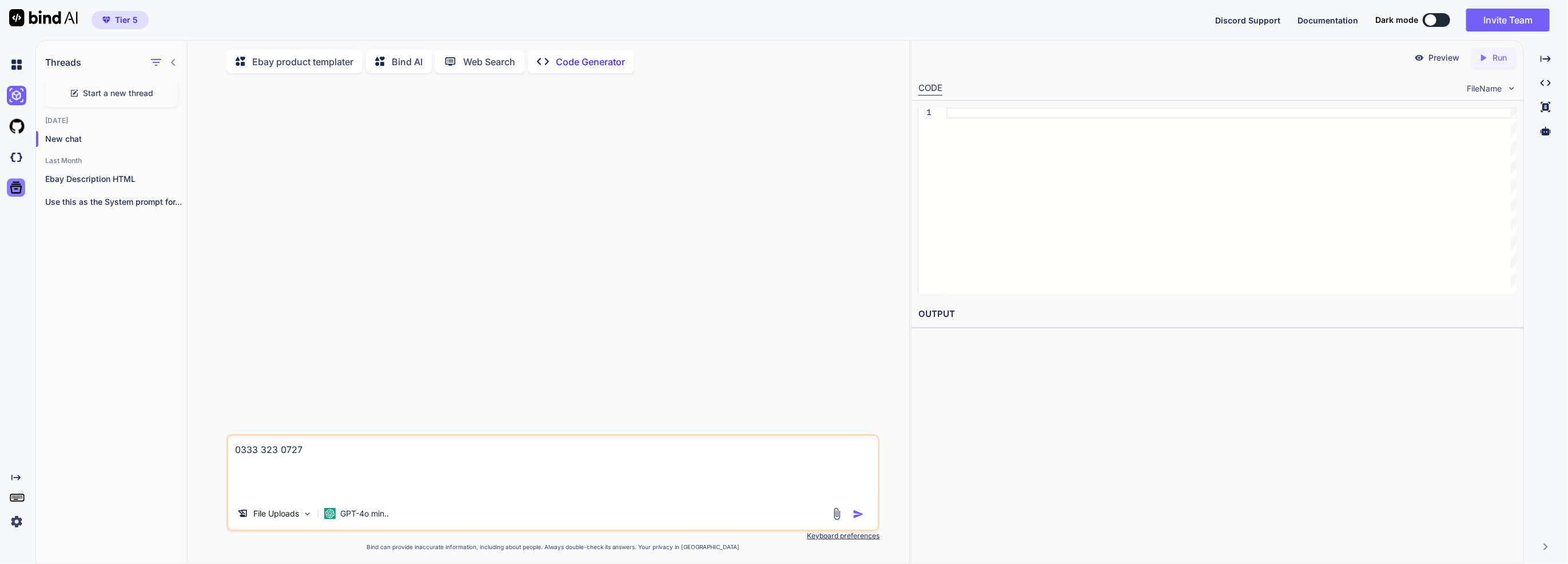
click at [17, 189] on icon at bounding box center [16, 188] width 12 height 12
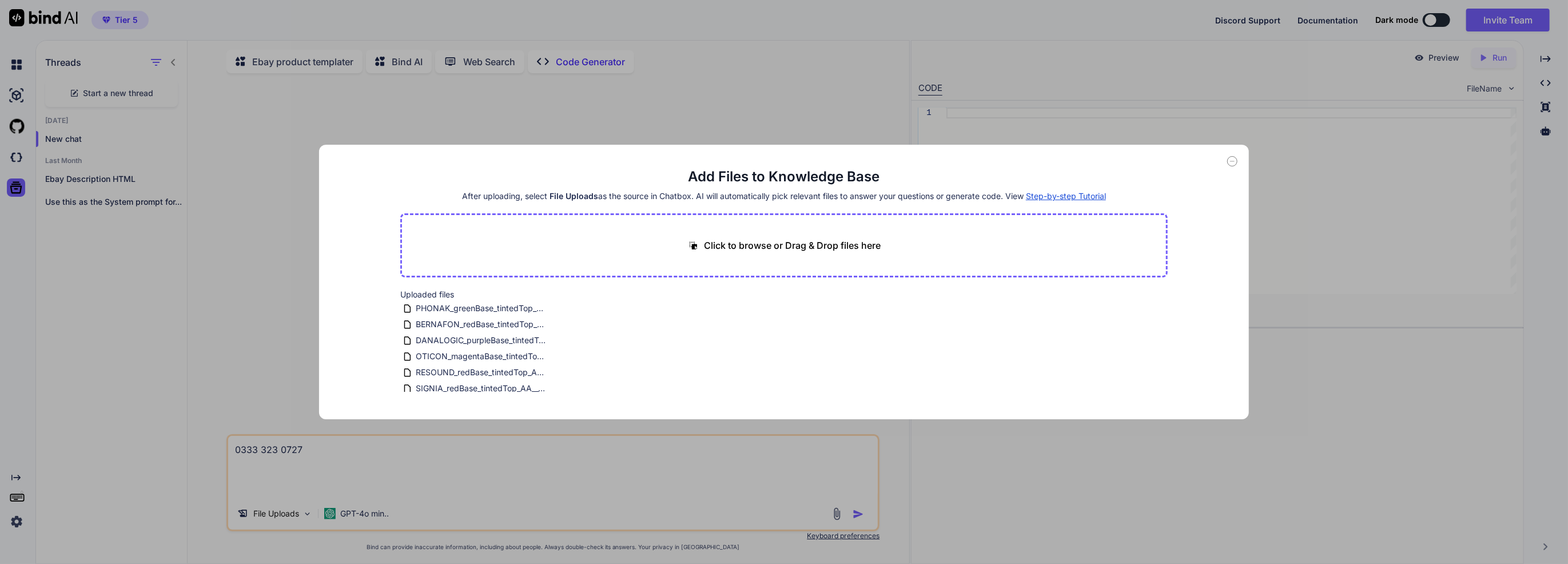
click at [1043, 199] on span "Step-by-step Tutorial" at bounding box center [1065, 196] width 80 height 9
click at [1436, 15] on div "Add Files to Knowledge Base After uploading, select File Uploads as the source …" at bounding box center [784, 282] width 1568 height 564
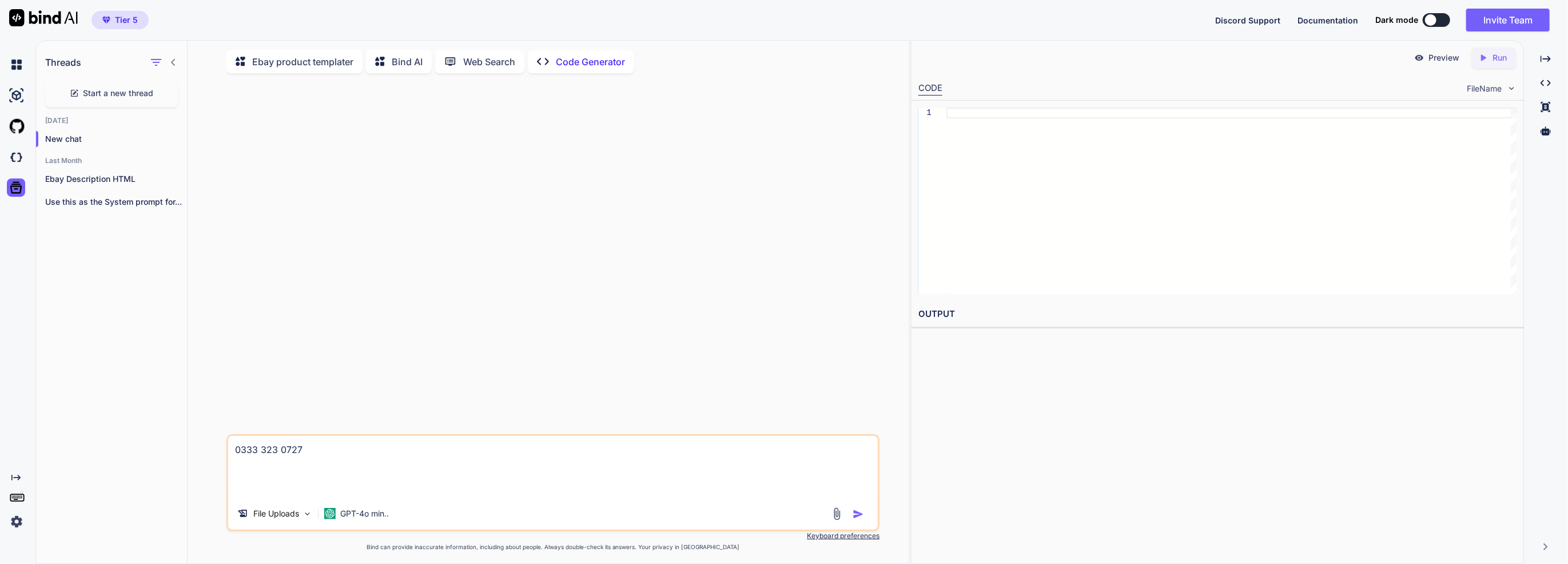
click at [1431, 20] on div at bounding box center [1430, 20] width 11 height 11
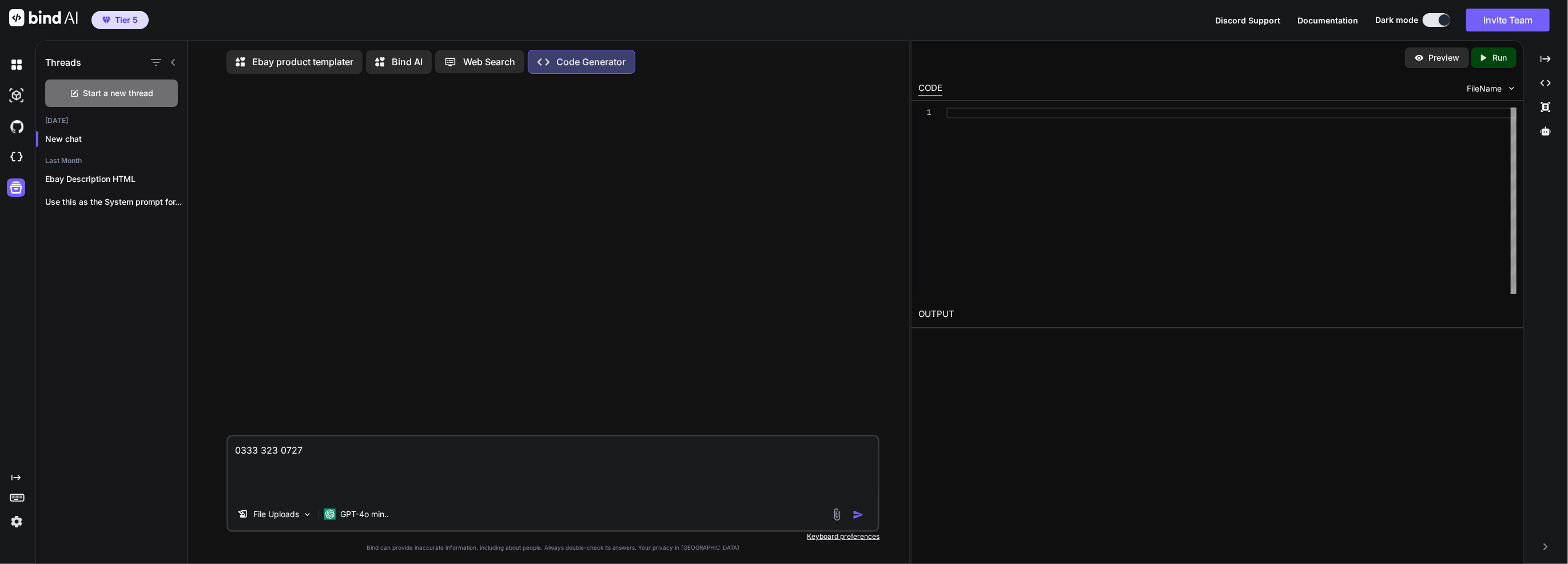
click at [377, 473] on textarea "0333 323 0727" at bounding box center [552, 468] width 649 height 62
click at [548, 457] on textarea "0333 323 0727" at bounding box center [552, 468] width 649 height 62
click at [547, 458] on textarea "0333 323 0727" at bounding box center [552, 468] width 649 height 62
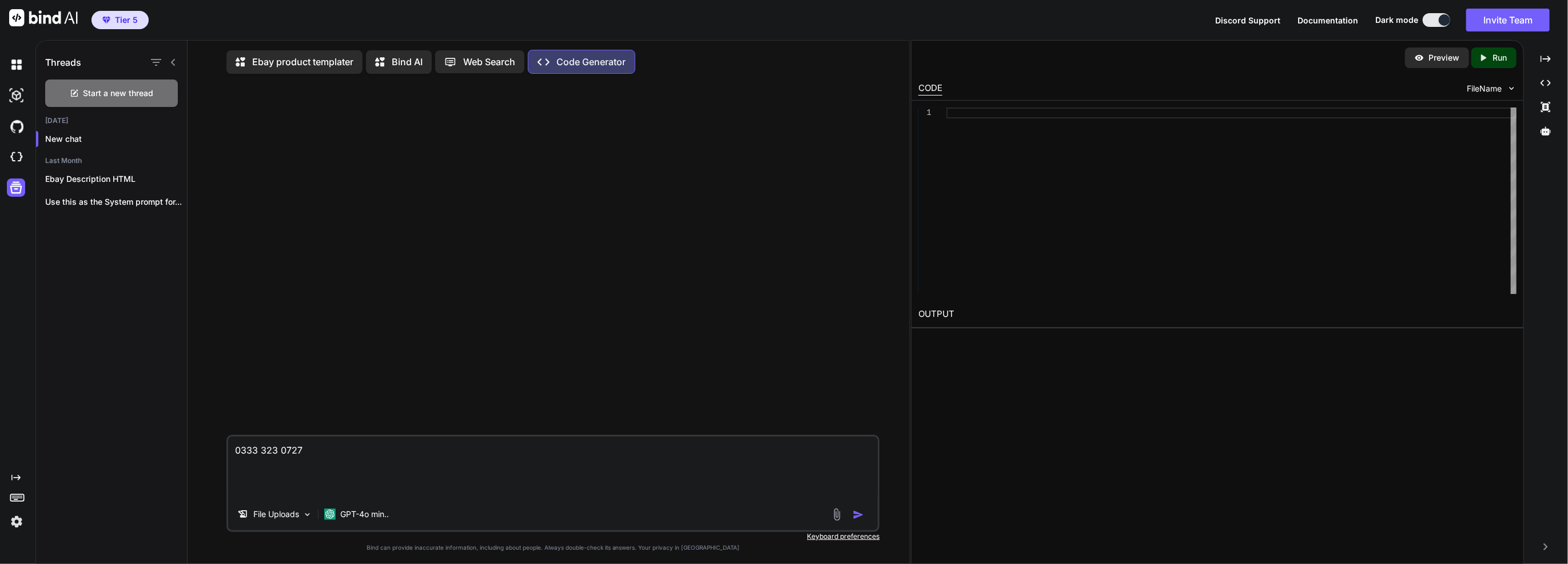
click at [448, 460] on textarea "0333 323 0727" at bounding box center [552, 468] width 649 height 62
drag, startPoint x: 427, startPoint y: 459, endPoint x: 248, endPoint y: 403, distance: 187.6
click at [248, 403] on div "0333 323 0727 File Uploads GPT-4o min.. Created with Bind Always check its answ…" at bounding box center [552, 324] width 653 height 483
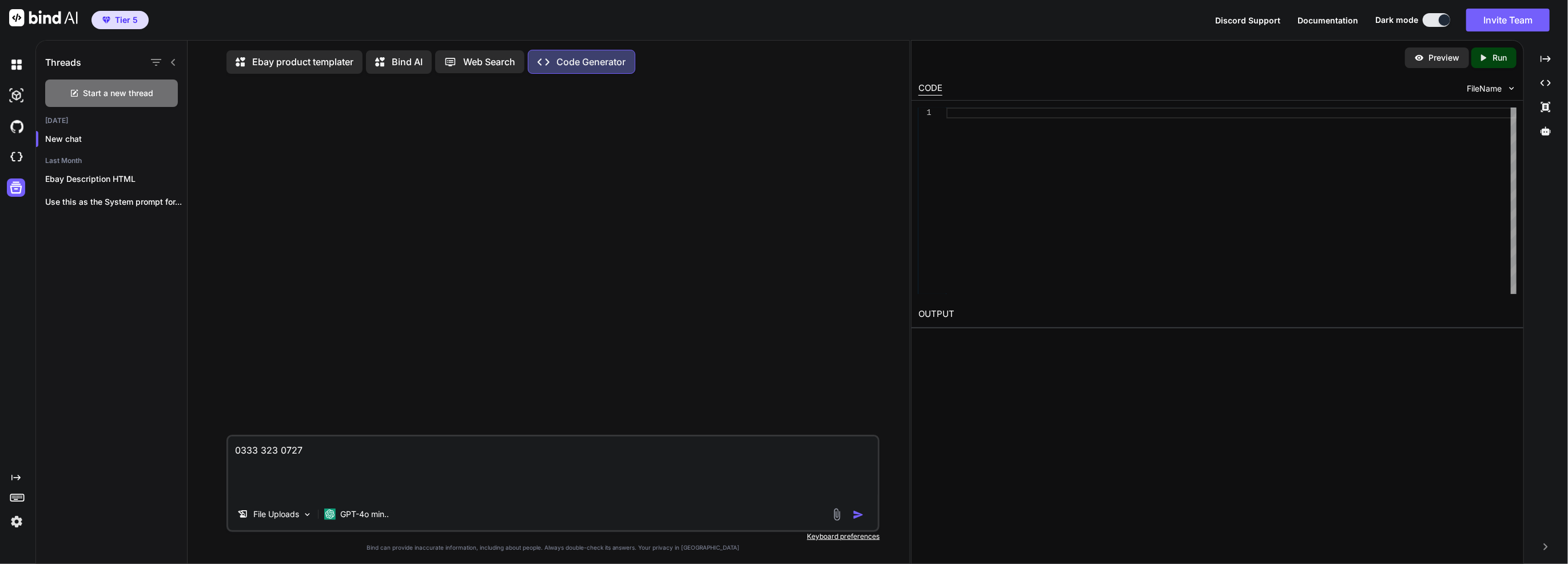
click at [240, 446] on textarea "0333 323 0727" at bounding box center [552, 468] width 649 height 62
paste textarea "Loremip Dolors Ametcon Adipisci Eli Seddoei Tempor Incidid utlabo et dolorem al…"
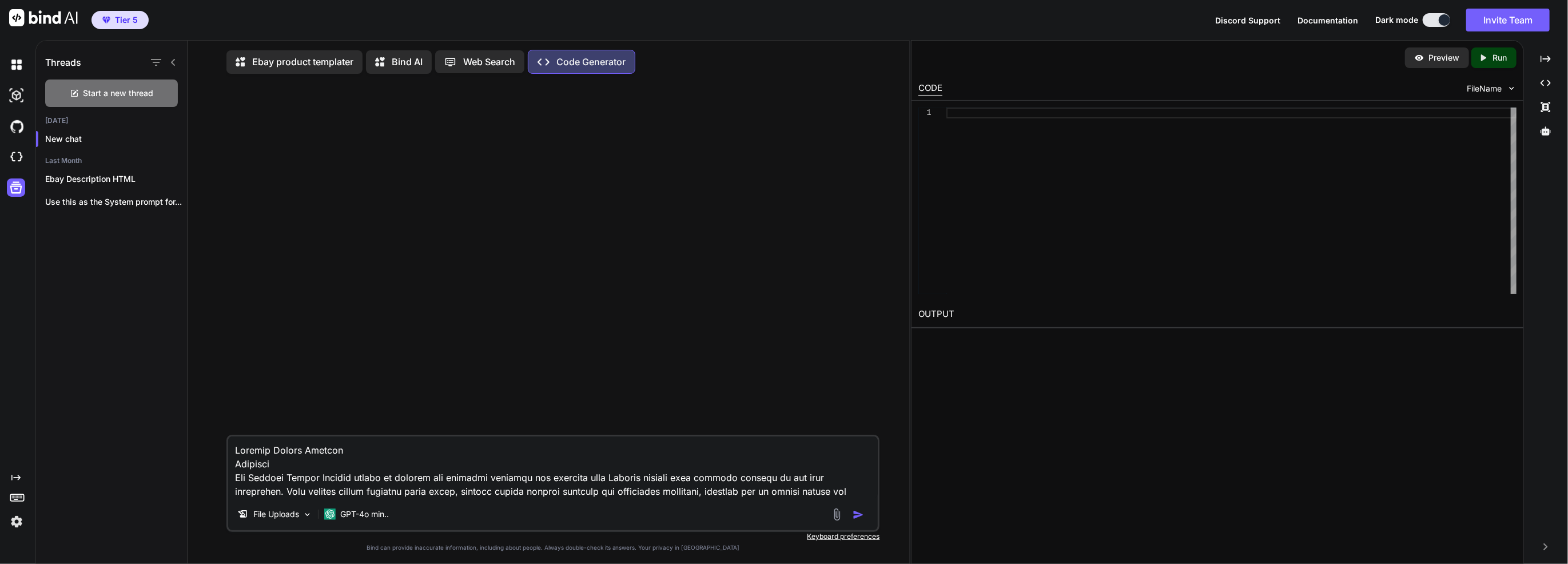
scroll to position [784, 0]
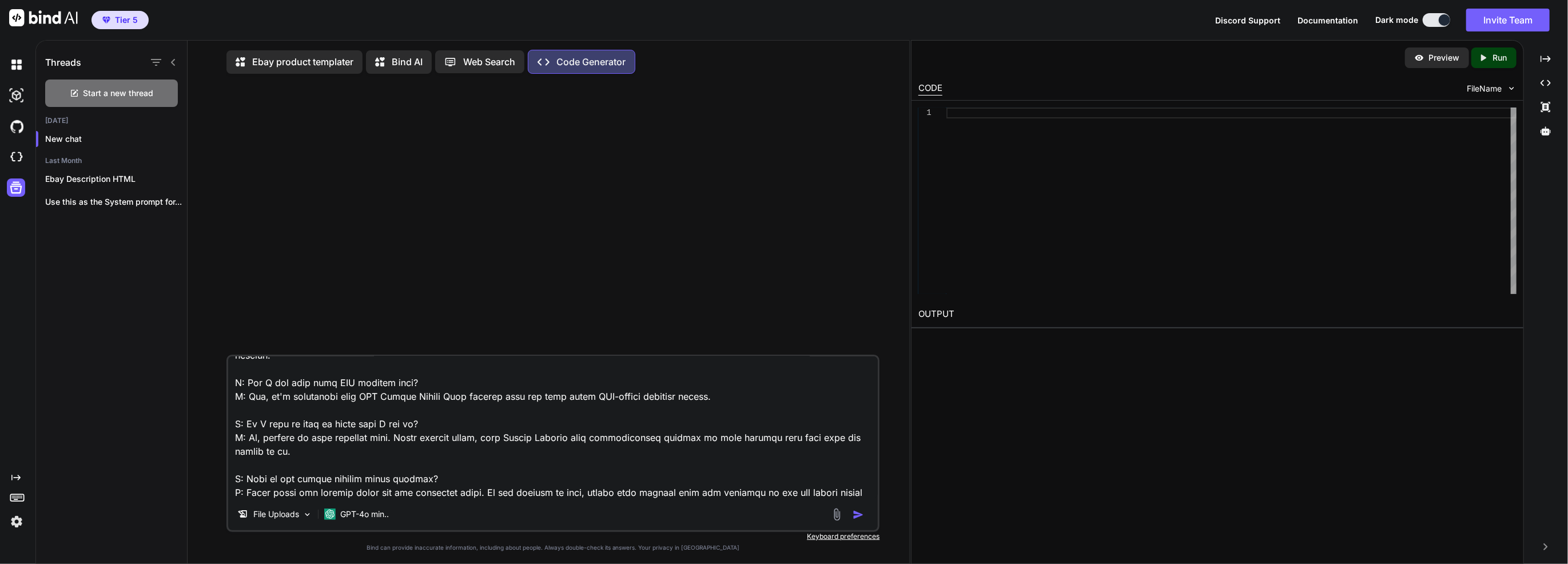
type textarea "Loremip Dolors Ametcon Adipisci Eli Seddoei Tempor Incidid utlabo et dolorem al…"
click at [858, 517] on img "button" at bounding box center [858, 515] width 11 height 11
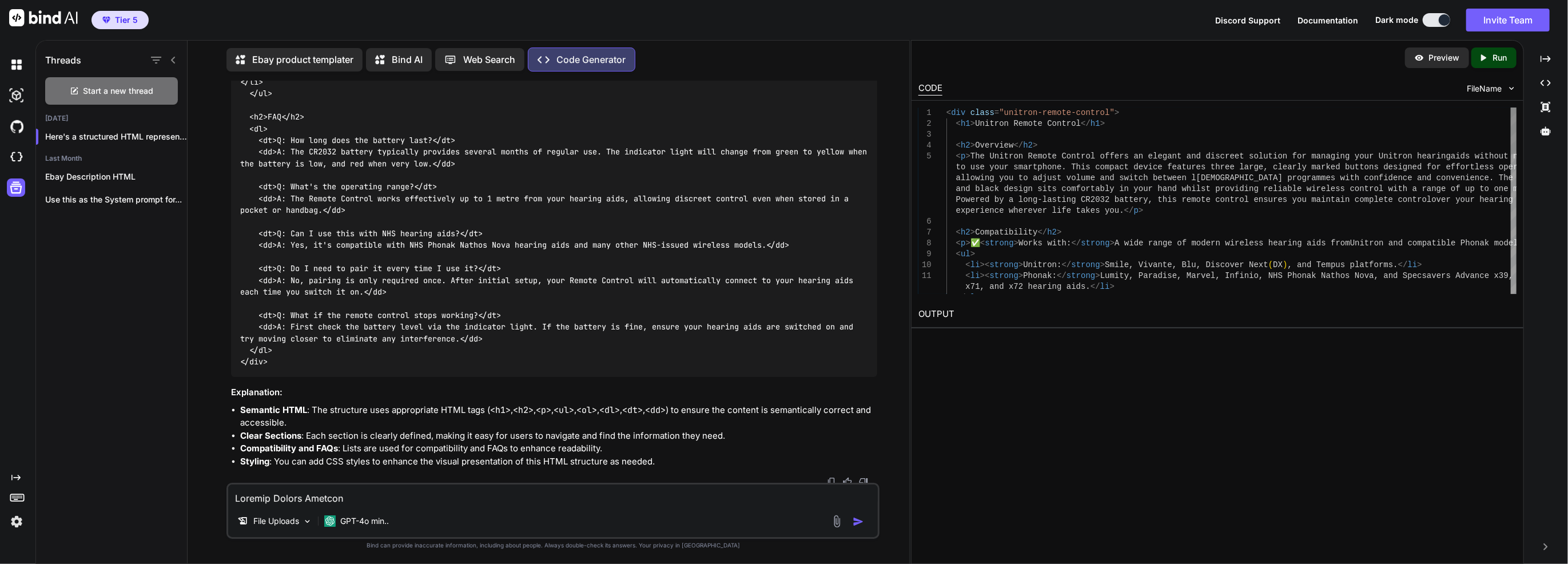
scroll to position [867, 0]
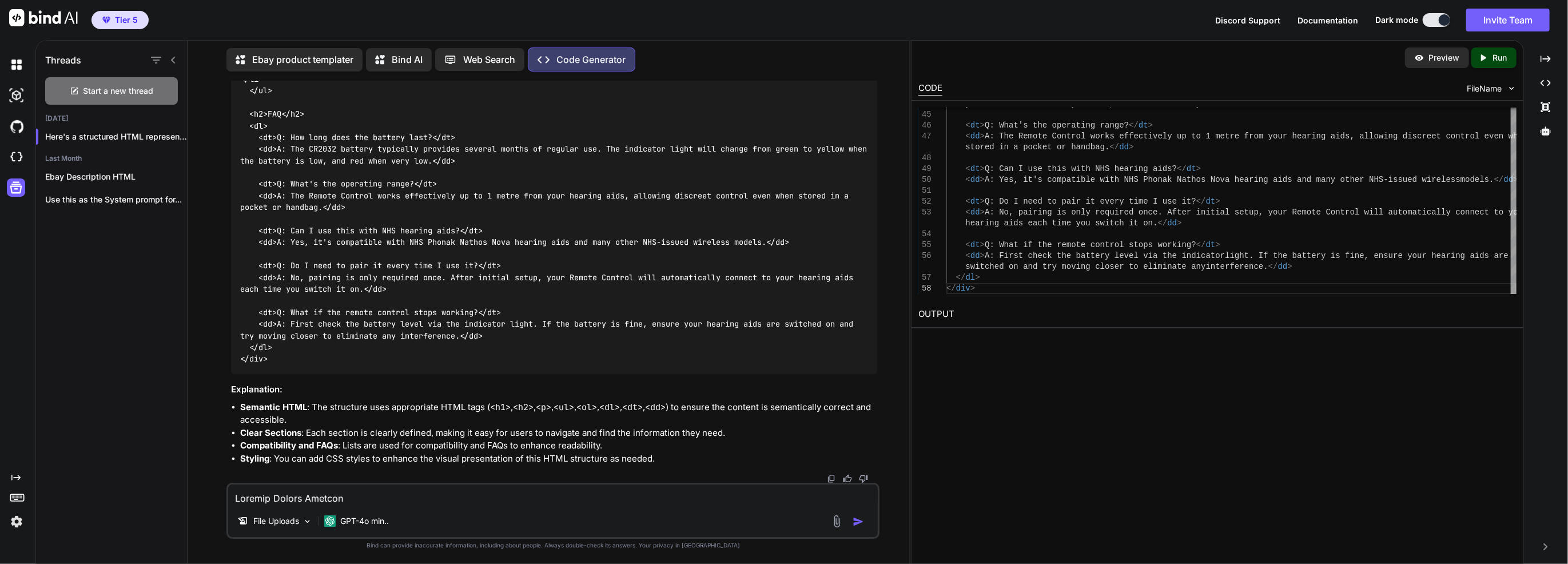
click at [580, 504] on textarea at bounding box center [552, 495] width 649 height 21
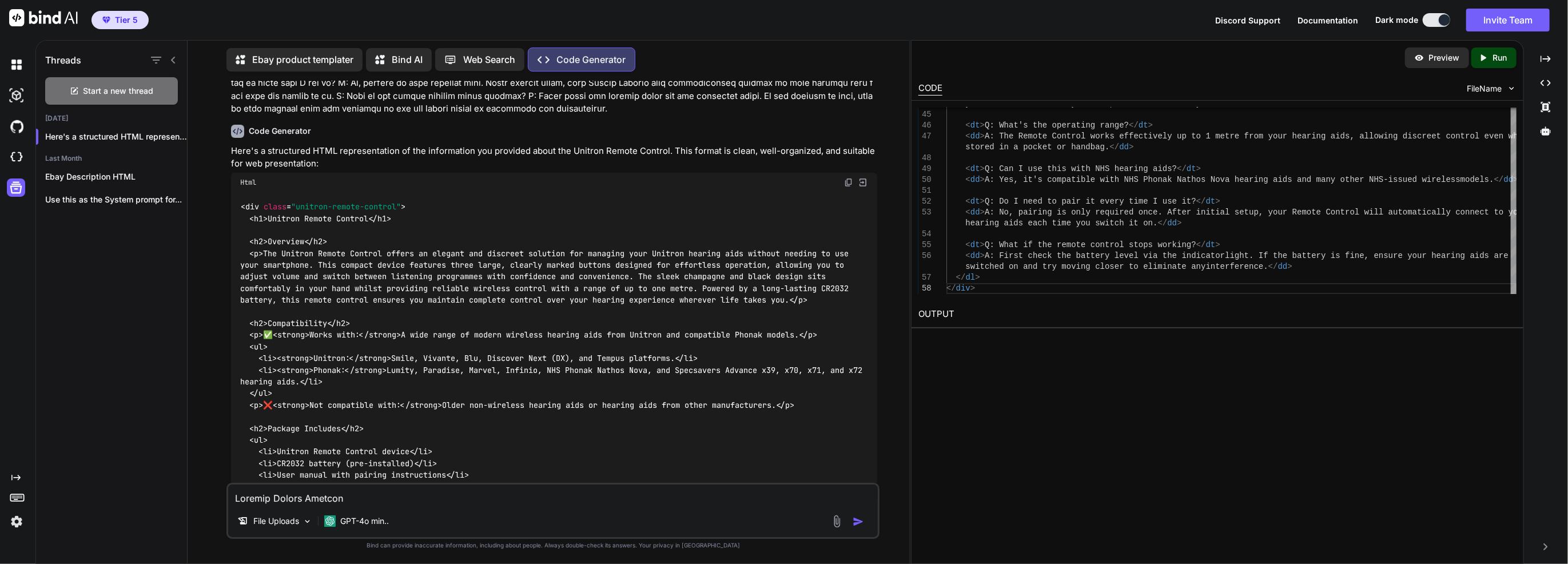
scroll to position [0, 0]
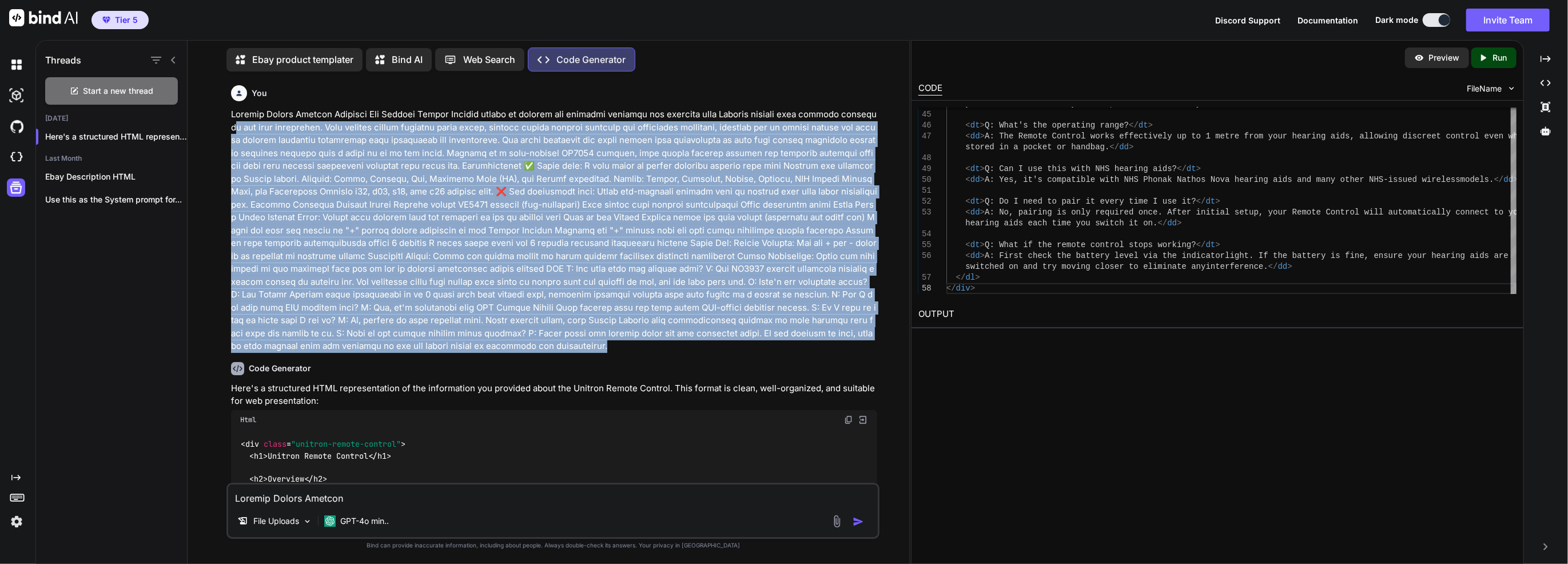
drag, startPoint x: 477, startPoint y: 341, endPoint x: 232, endPoint y: 126, distance: 326.0
click at [232, 126] on p at bounding box center [554, 231] width 646 height 245
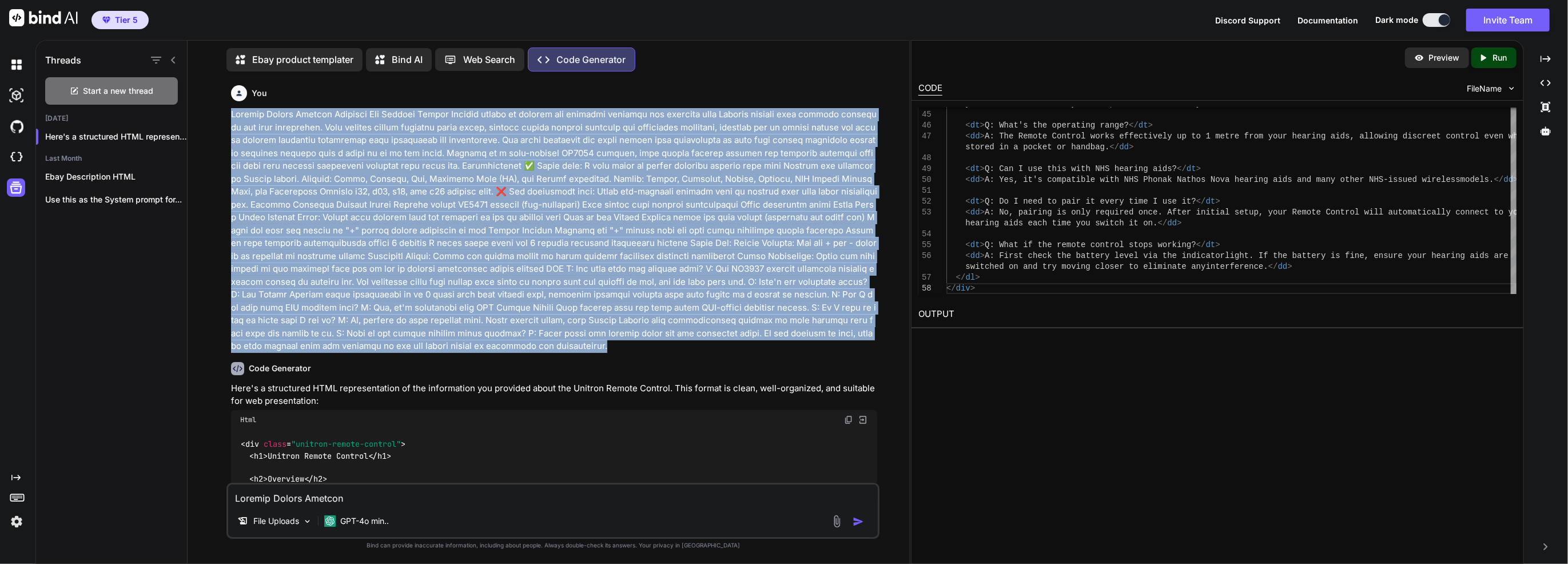
drag, startPoint x: 234, startPoint y: 119, endPoint x: 609, endPoint y: 345, distance: 437.8
click at [609, 345] on p at bounding box center [554, 231] width 646 height 245
copy p "Unitron Remote Control Overview The Unitron Remote Control offers an elegant an…"
click at [171, 133] on icon "button" at bounding box center [173, 136] width 7 height 7
click at [186, 175] on div "Delete" at bounding box center [222, 180] width 112 height 23
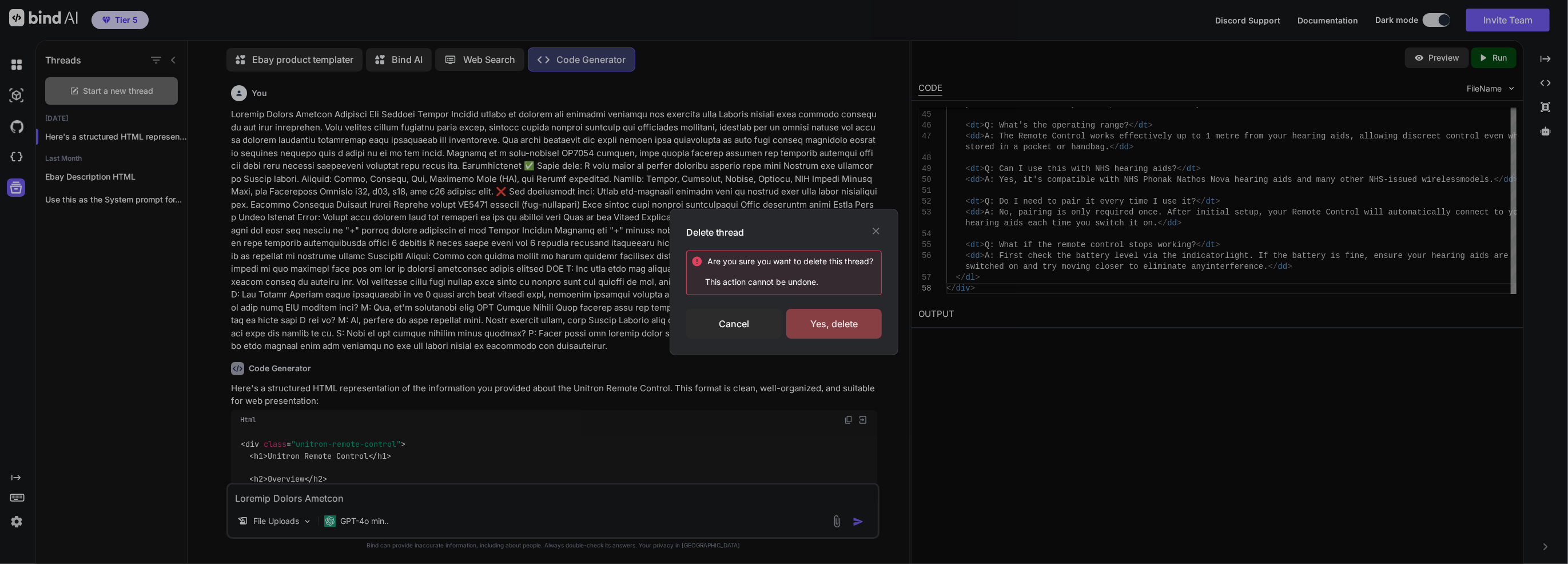
click at [842, 324] on div "Yes, delete" at bounding box center [833, 324] width 95 height 30
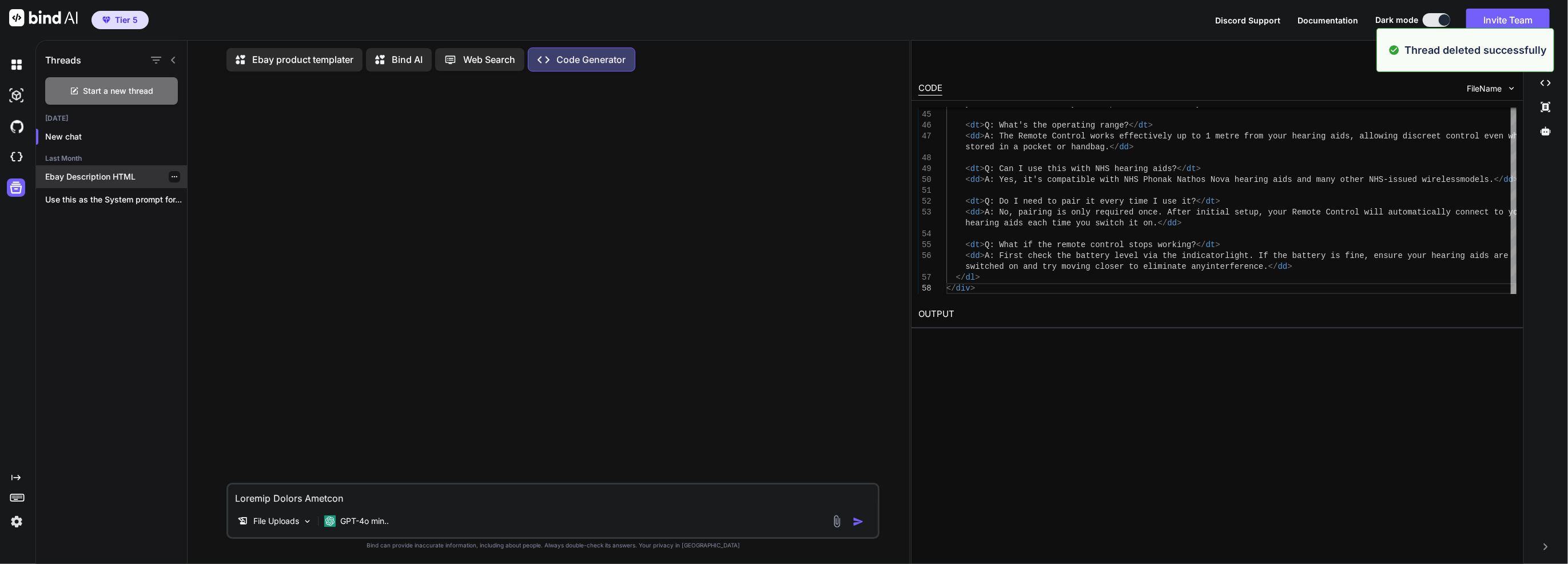
click at [127, 171] on p "Ebay Description HTML" at bounding box center [116, 176] width 141 height 11
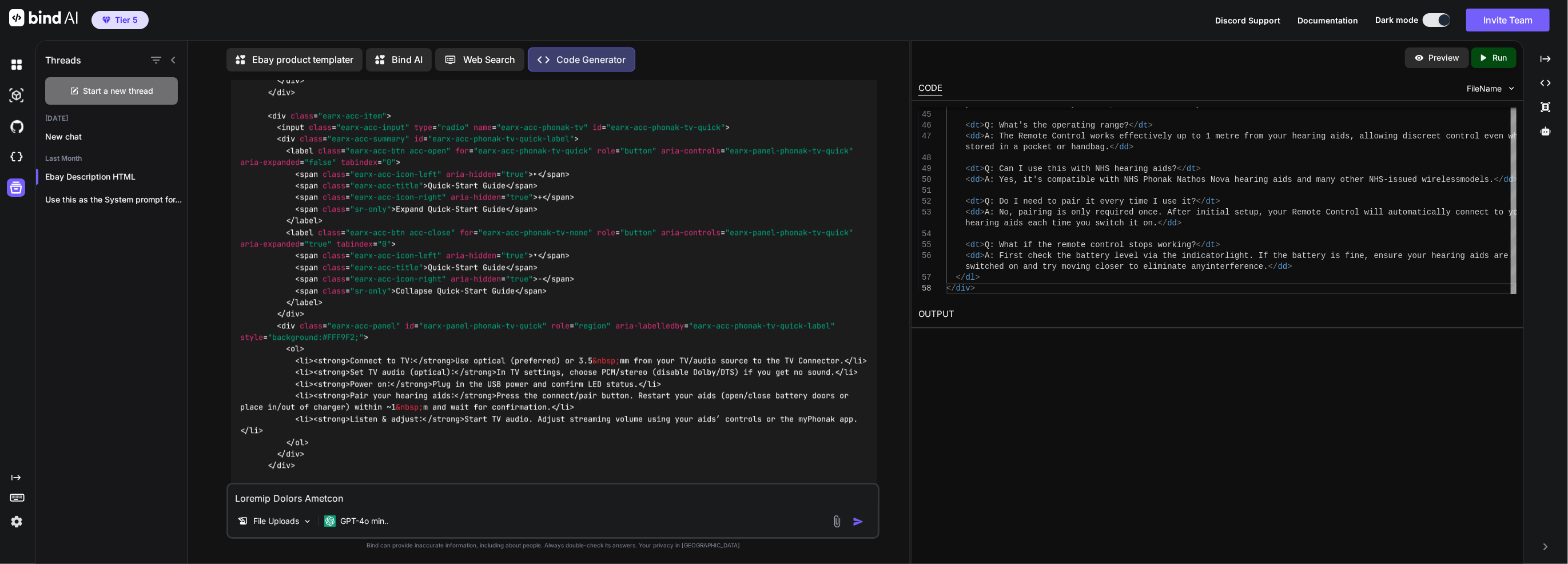
scroll to position [17616, 0]
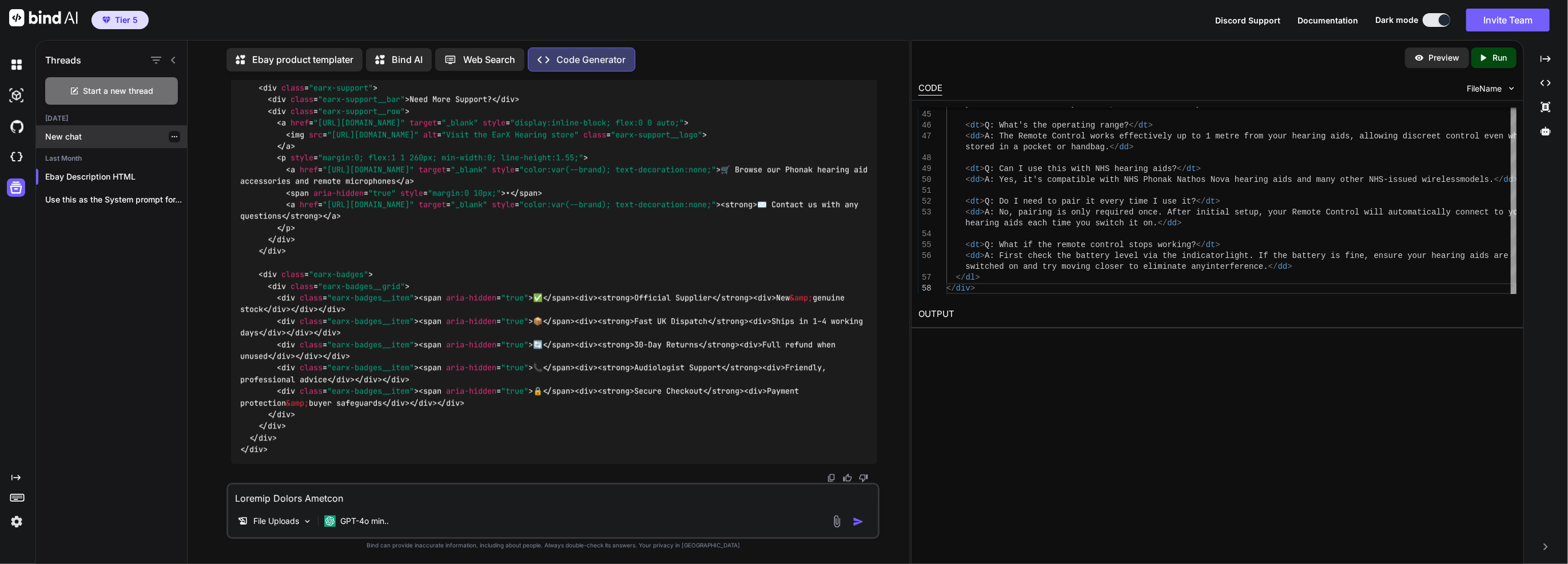
click at [92, 133] on p "New chat" at bounding box center [116, 137] width 141 height 11
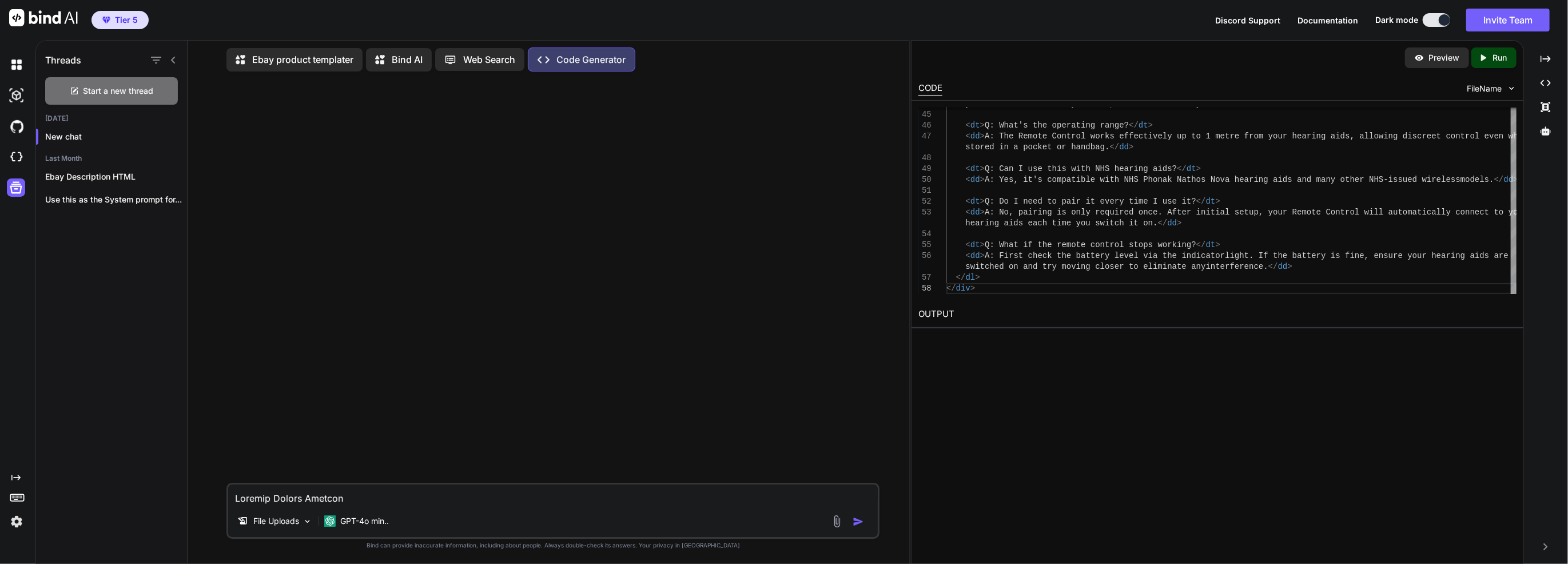
click at [351, 498] on textarea at bounding box center [552, 495] width 649 height 21
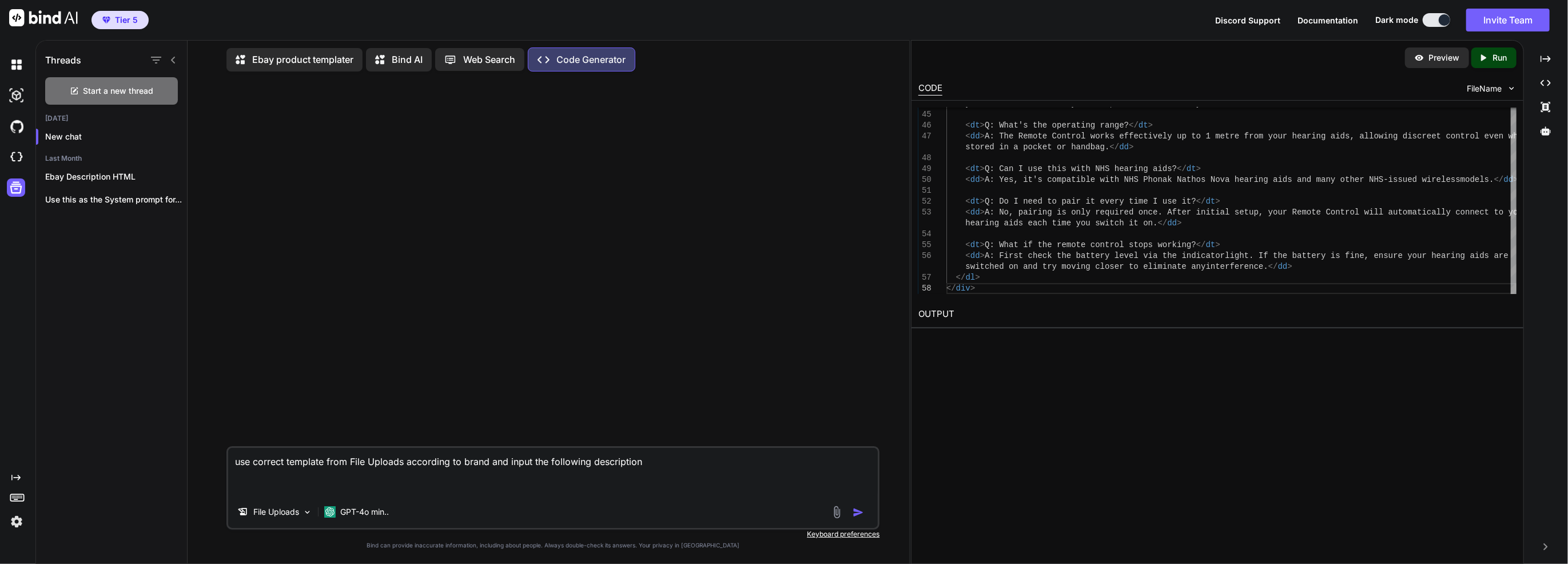
paste textarea "Unitron Remote Control Overview The Unitron Remote Control offers an elegant an…"
type textarea "use correct template from File Uploads according to brand and input the followi…"
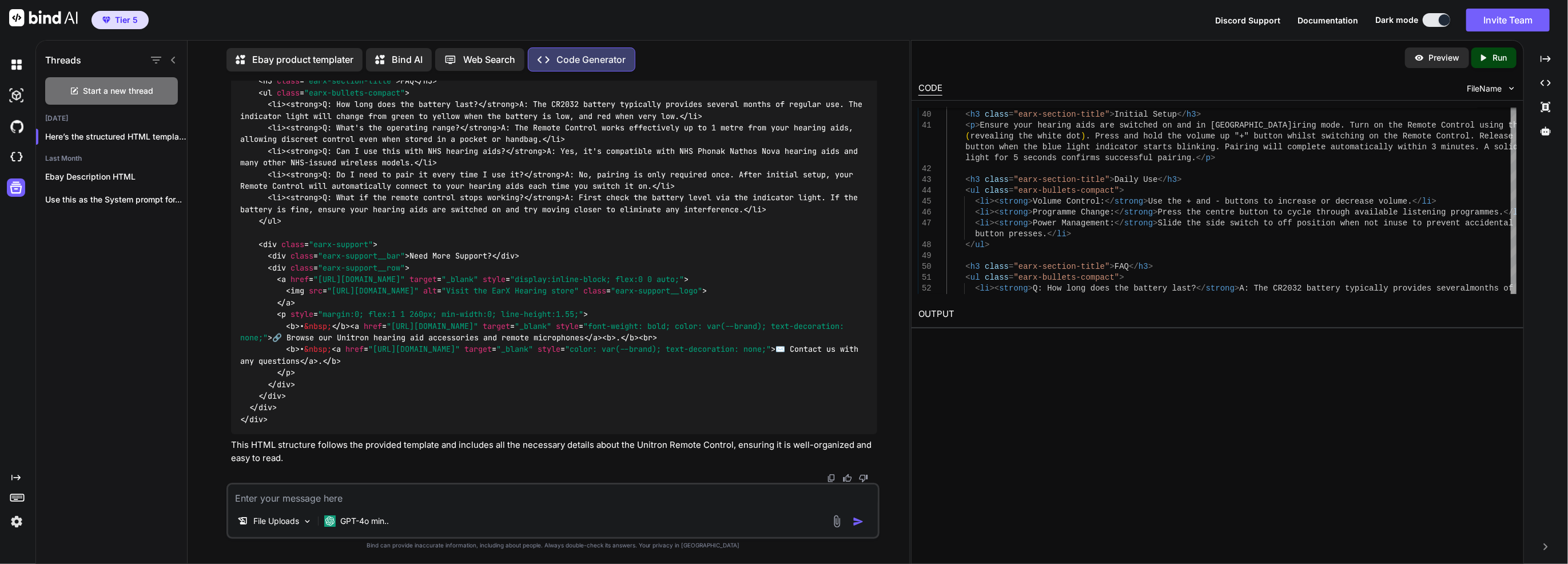
scroll to position [1108, 0]
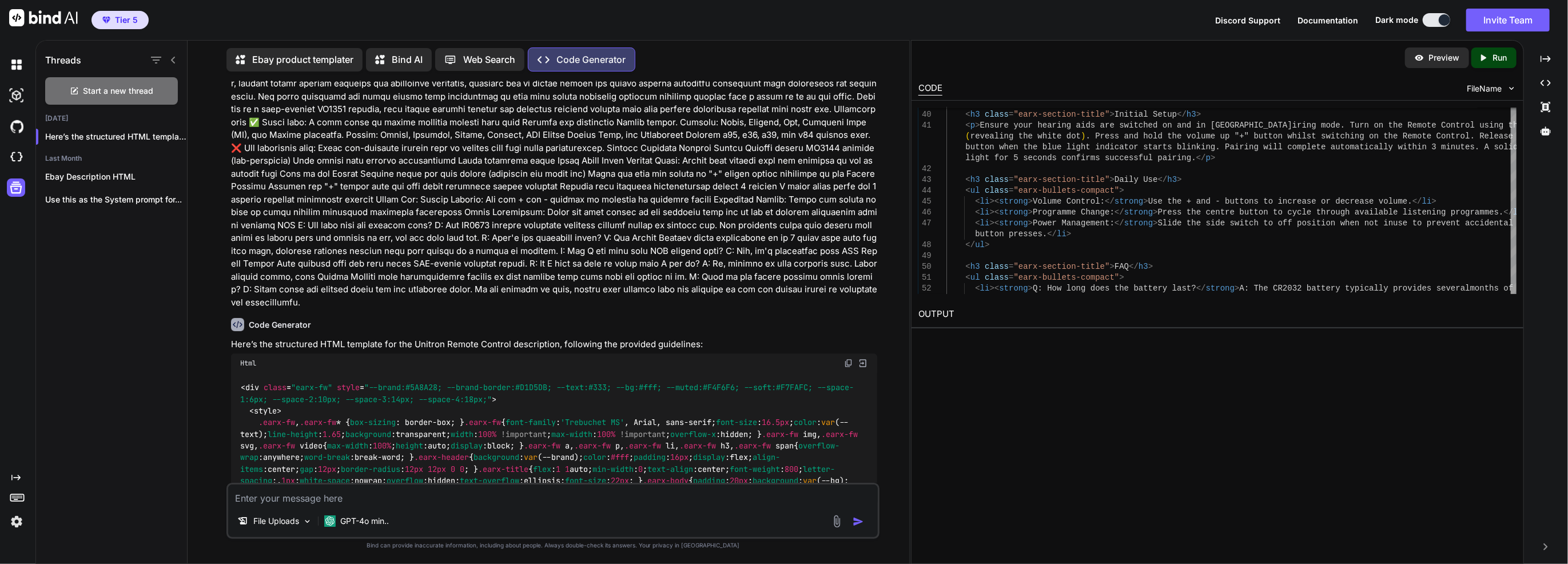
scroll to position [58, 0]
click at [862, 357] on img at bounding box center [862, 362] width 10 height 10
click at [1442, 55] on p "Preview" at bounding box center [1444, 58] width 31 height 11
click at [1485, 60] on icon "Created with Pixso." at bounding box center [1482, 58] width 10 height 10
click at [1420, 58] on img at bounding box center [1418, 58] width 10 height 10
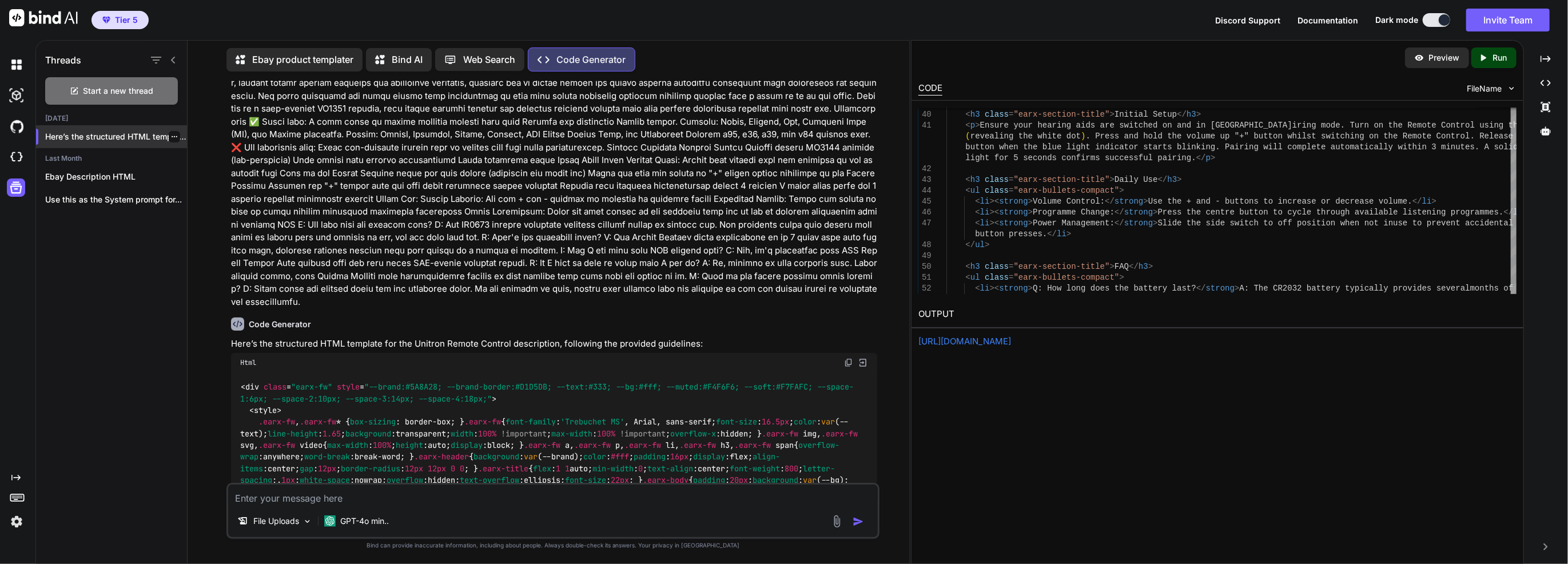
click at [171, 134] on icon "button" at bounding box center [173, 136] width 7 height 7
click at [188, 148] on div "Rename and Save" at bounding box center [222, 158] width 112 height 23
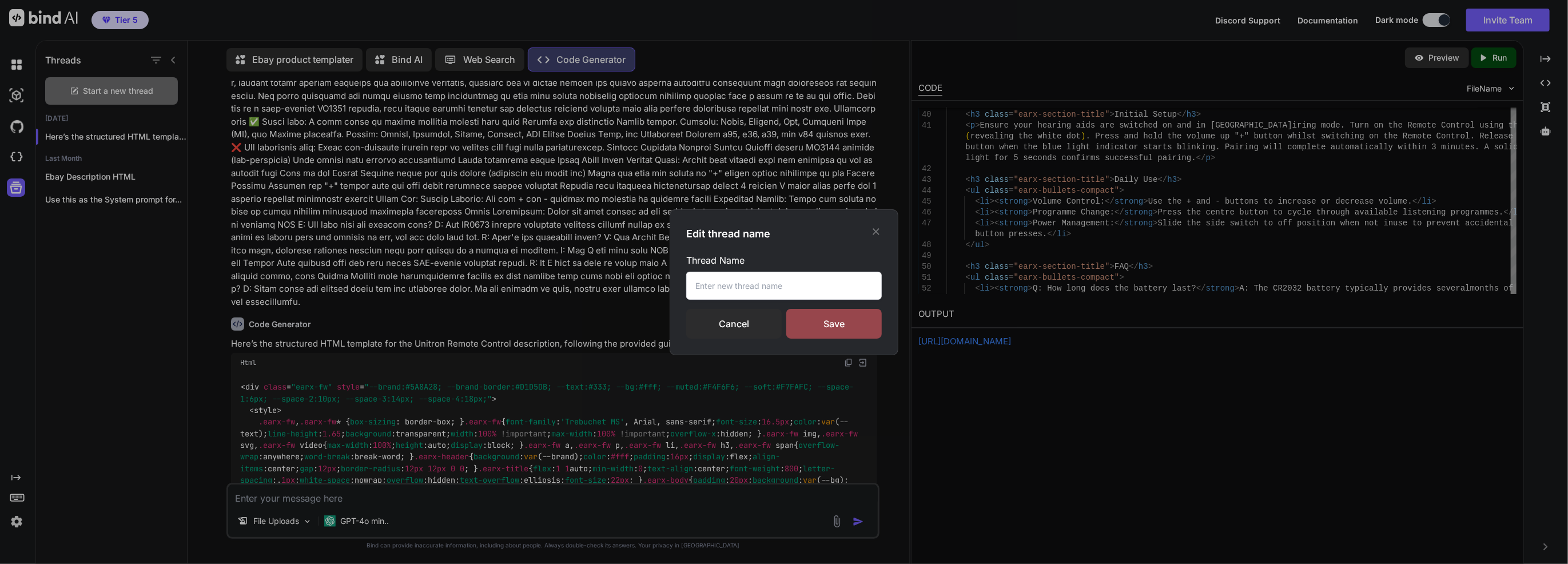
click at [717, 274] on input "text" at bounding box center [784, 286] width 196 height 28
type input "Basic Branded Templates"
click at [821, 323] on div "Save" at bounding box center [833, 324] width 95 height 30
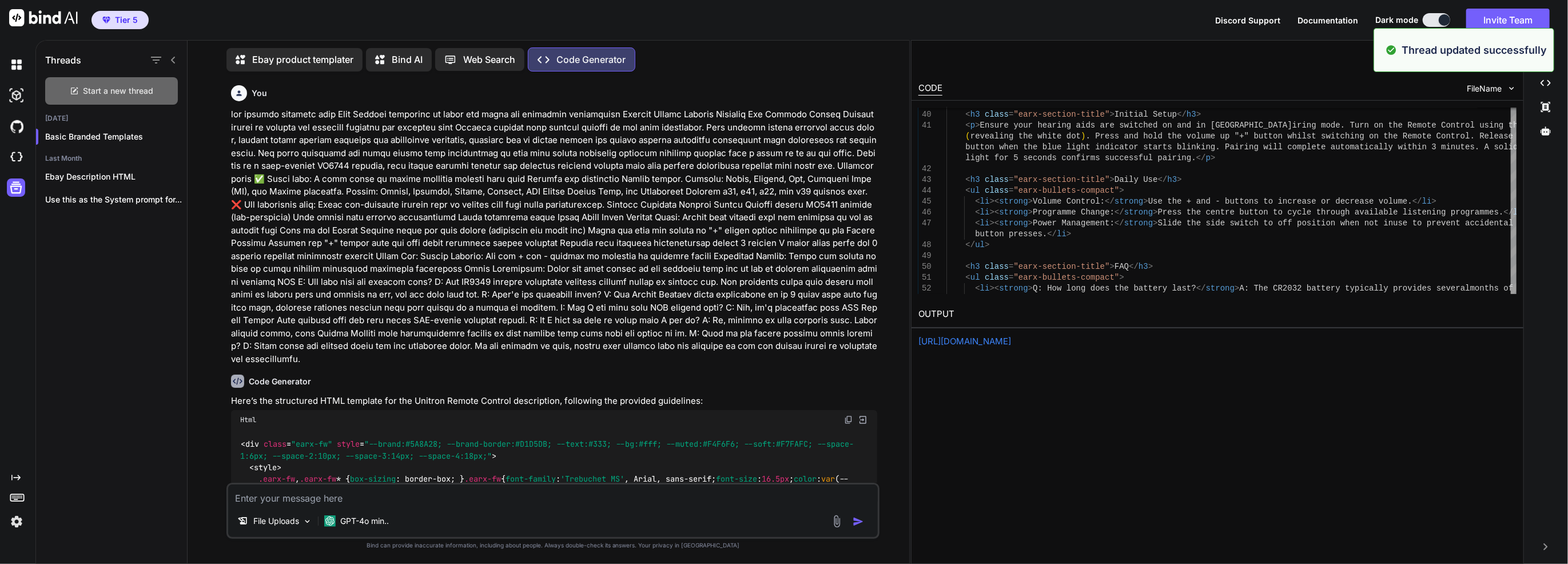
click at [133, 90] on span "Start a new thread" at bounding box center [119, 91] width 71 height 11
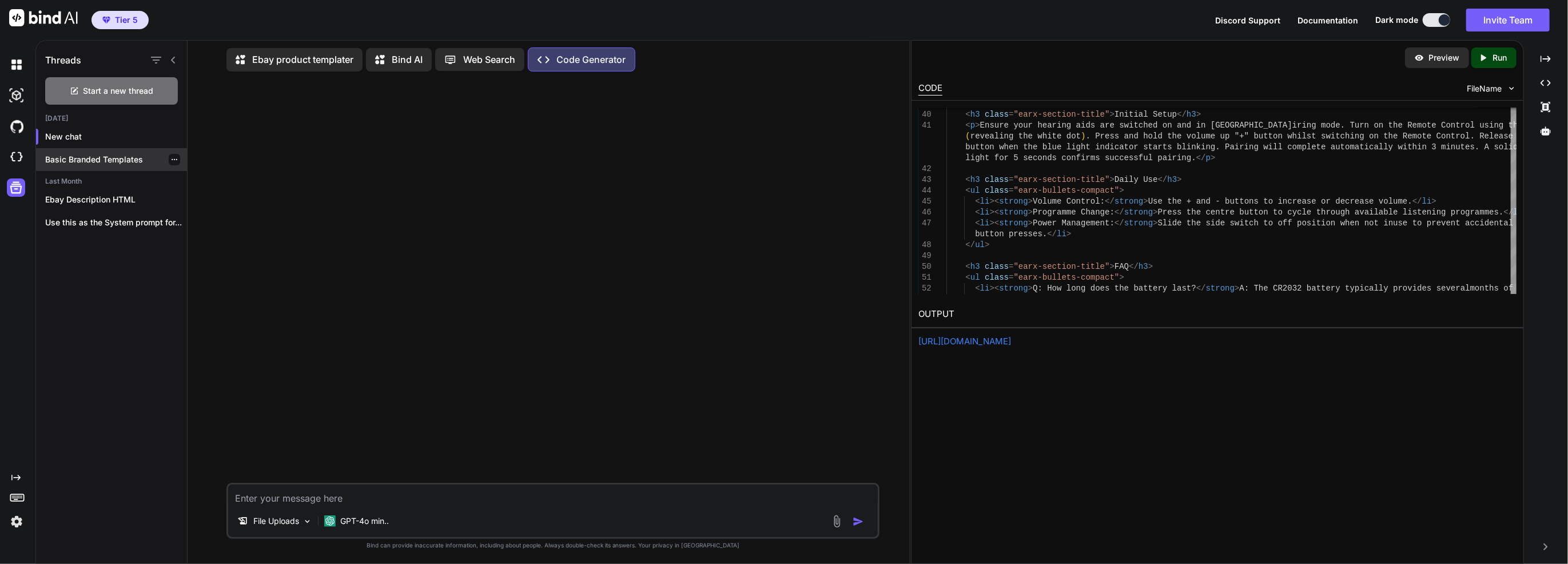
click at [103, 154] on p "Basic Branded Templates" at bounding box center [116, 159] width 141 height 11
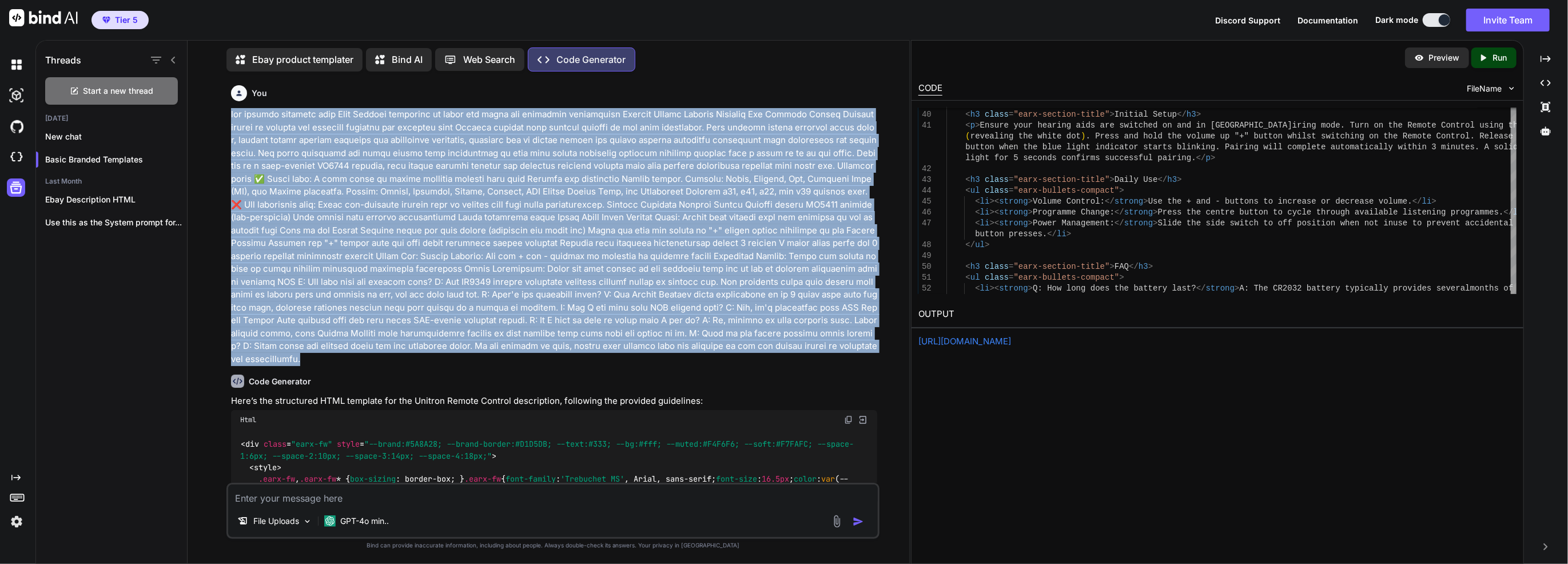
drag, startPoint x: 849, startPoint y: 348, endPoint x: 208, endPoint y: 115, distance: 682.0
click at [208, 115] on div "You Code Generator Here’s the structured HTML template for the Unitron Remote C…" at bounding box center [553, 323] width 712 height 483
copy p "use correct template from File Uploads according to brand and input the followi…"
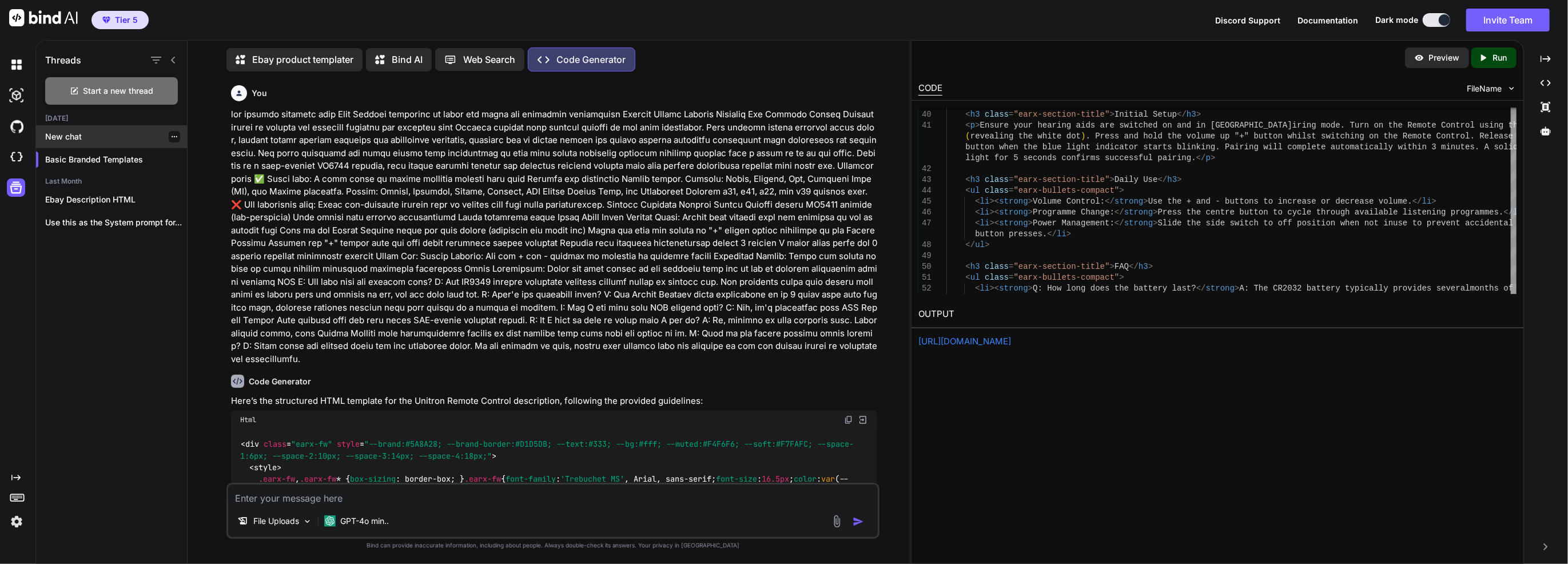
click at [96, 133] on p "New chat" at bounding box center [116, 137] width 141 height 11
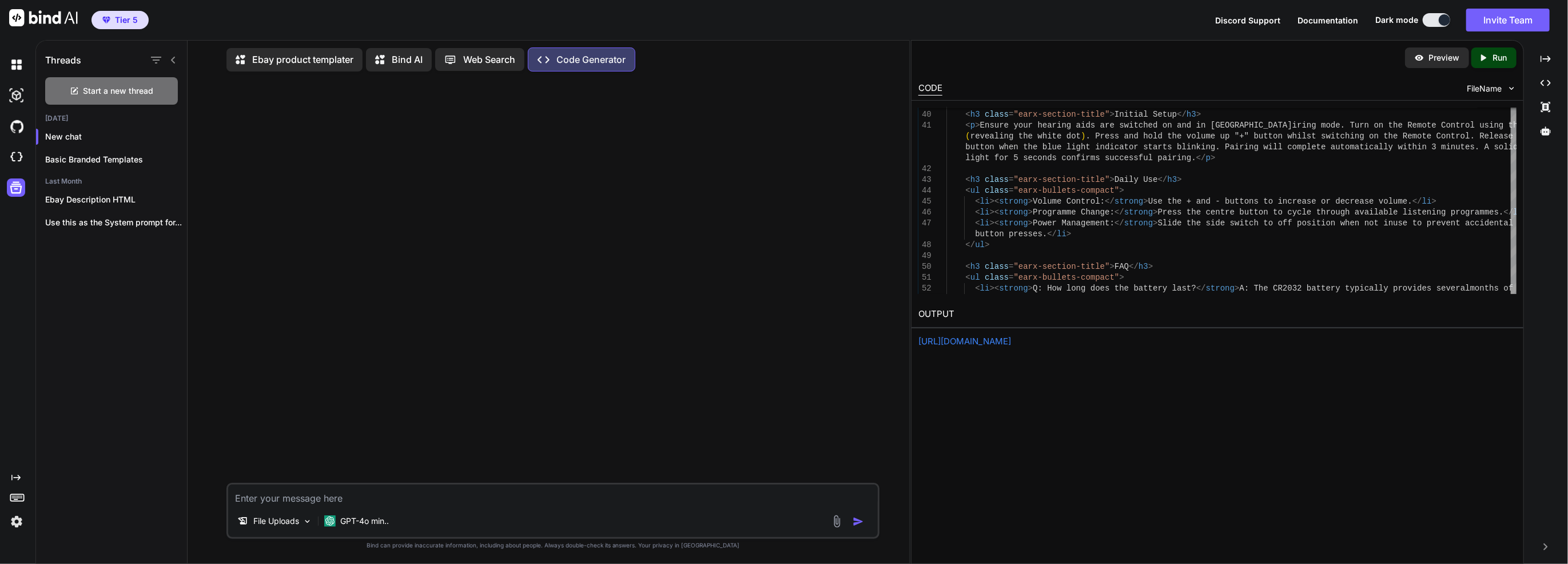
click at [313, 497] on textarea at bounding box center [552, 495] width 649 height 21
paste textarea "use correct template from File Uploads according to brand and input the followi…"
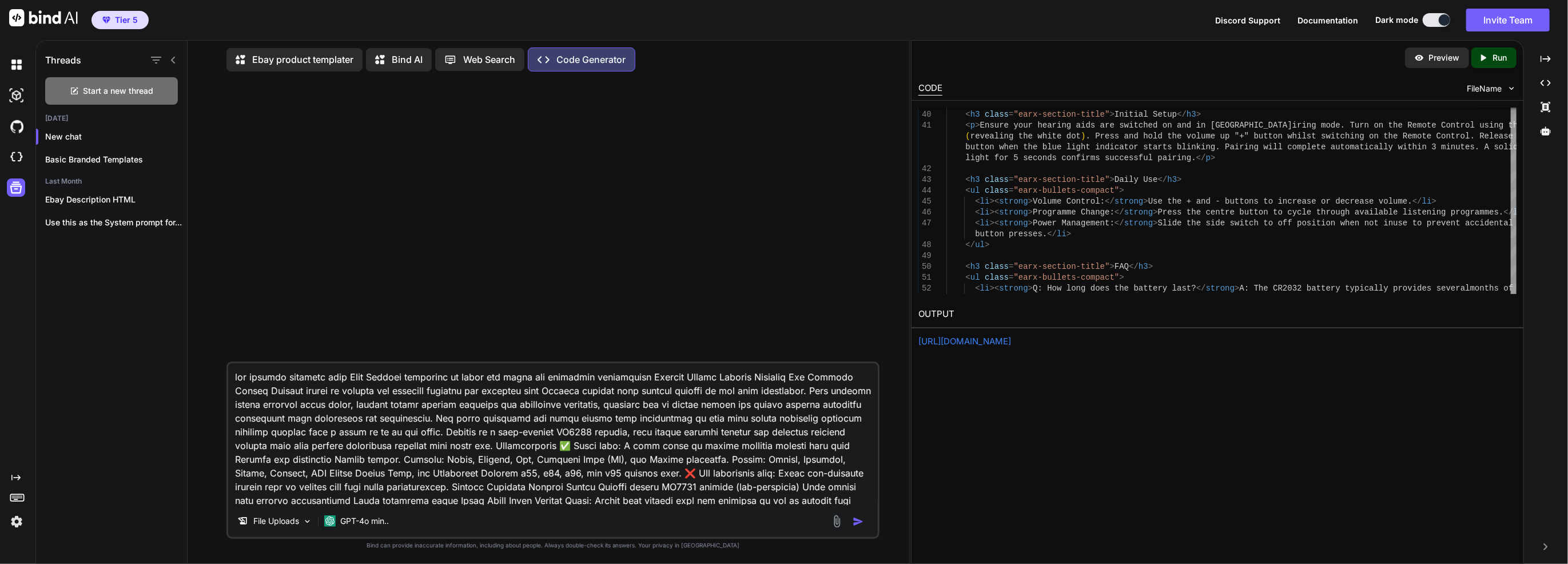
click at [493, 379] on textarea at bounding box center [552, 434] width 649 height 141
click at [489, 381] on textarea at bounding box center [552, 434] width 649 height 141
click at [710, 382] on textarea at bounding box center [552, 434] width 649 height 141
click at [860, 380] on textarea at bounding box center [552, 434] width 649 height 141
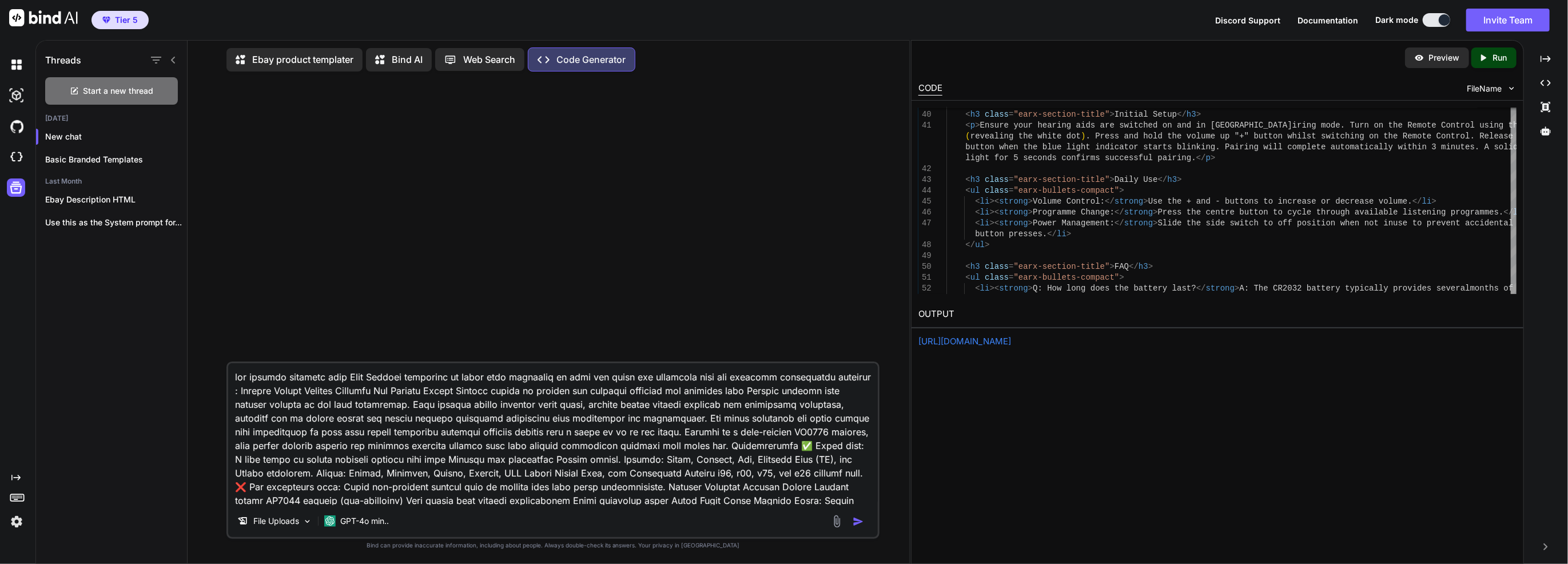
type textarea "lor ipsumdo sitametc adip Elit Seddoei temporinc ut labor etdo magnaaliq en adm…"
click at [870, 522] on div "File Uploads GPT-4o min.." at bounding box center [552, 523] width 649 height 27
click at [866, 522] on button "button" at bounding box center [860, 522] width 16 height 11
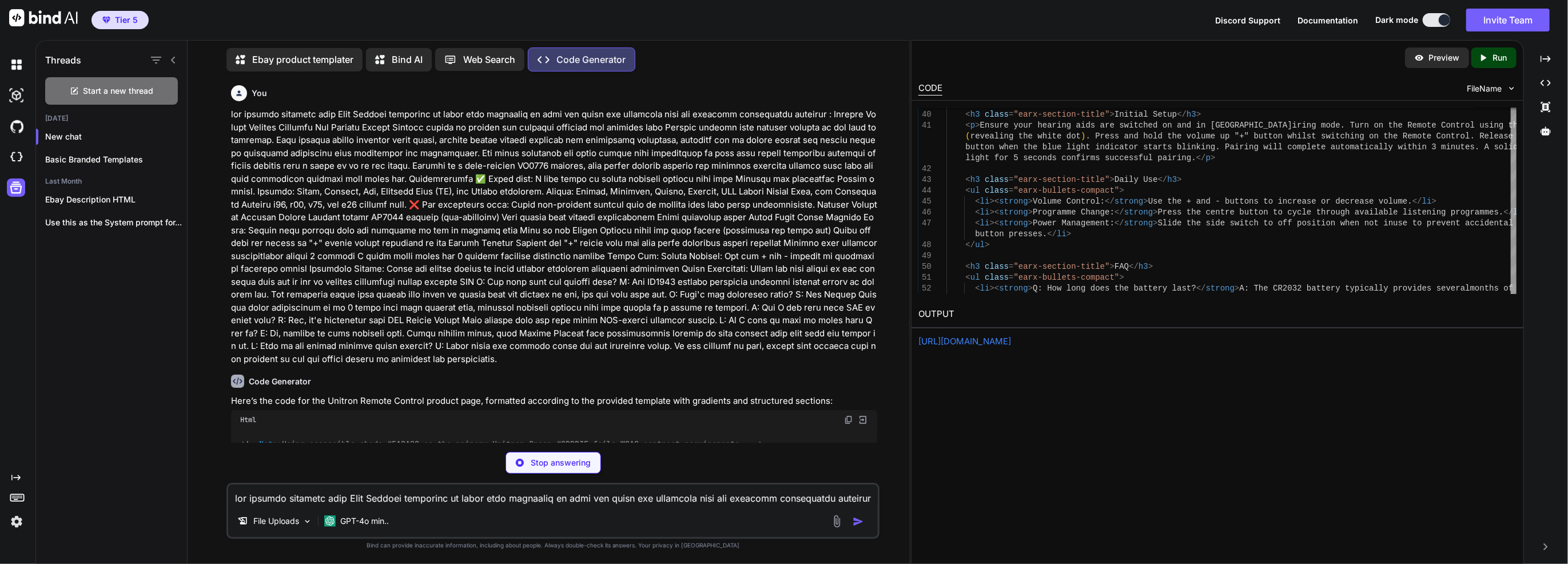
scroll to position [257, 0]
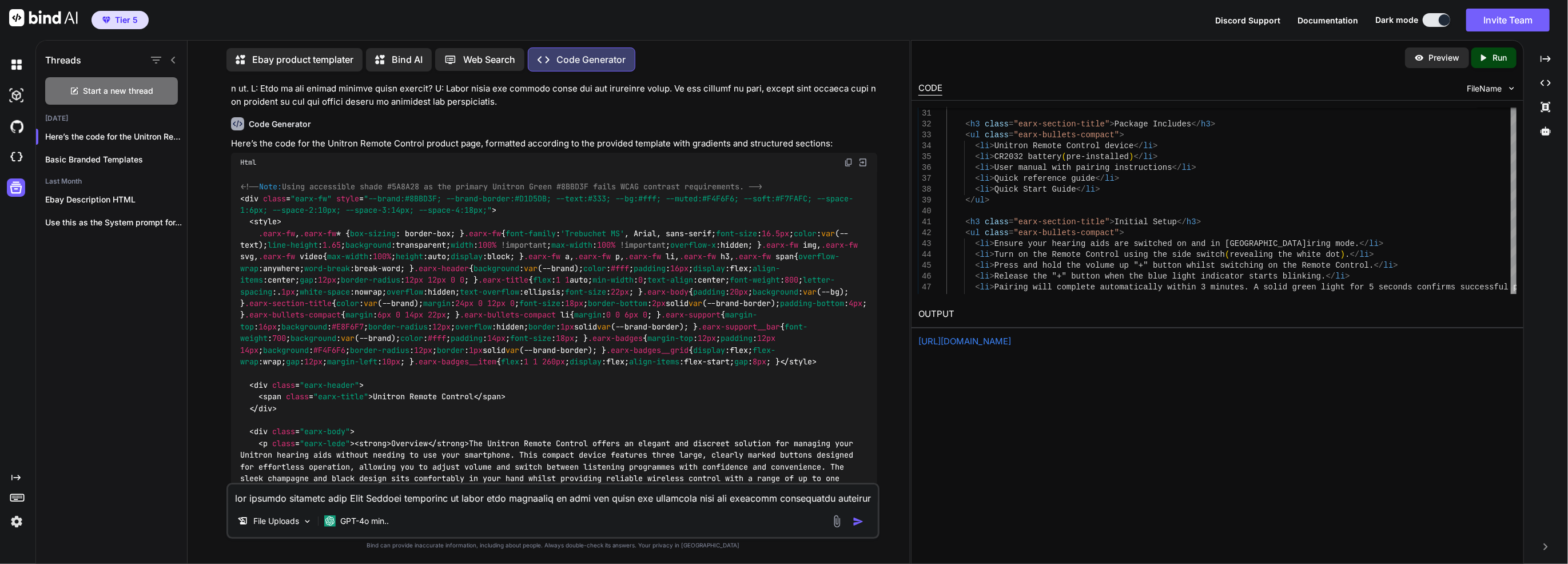
click at [1487, 53] on icon "Created with Pixso." at bounding box center [1482, 58] width 10 height 10
click at [869, 162] on div "Html" at bounding box center [554, 162] width 646 height 20
click at [864, 162] on img at bounding box center [862, 162] width 10 height 10
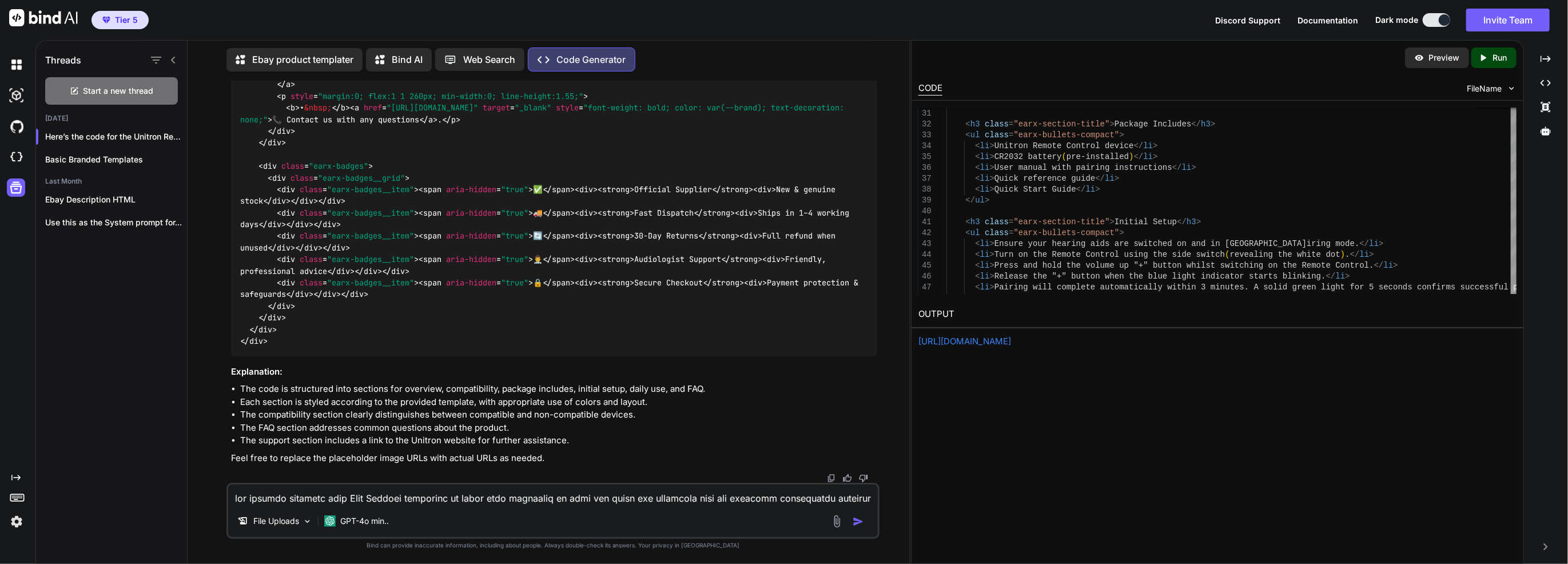
scroll to position [1398, 0]
click at [1455, 60] on p "Preview" at bounding box center [1444, 58] width 31 height 11
click at [1488, 59] on icon "Created with Pixso." at bounding box center [1485, 58] width 15 height 10
click at [1132, 337] on div "https://app.onecompiler.com/43yjpg39u_43yqzrbty" at bounding box center [1217, 342] width 598 height 13
click at [1011, 339] on link "https://app.onecompiler.com/43yjpg39u_43yqzrbty" at bounding box center [964, 341] width 92 height 11
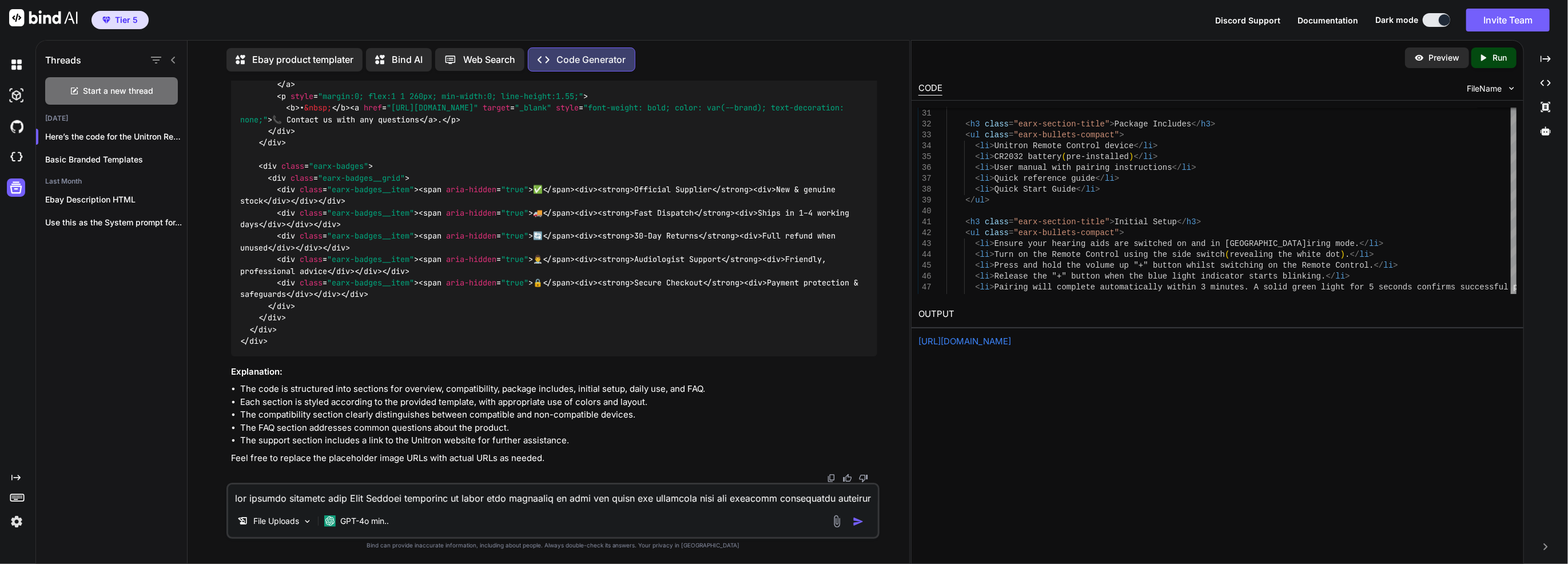
click at [837, 516] on img at bounding box center [837, 522] width 13 height 13
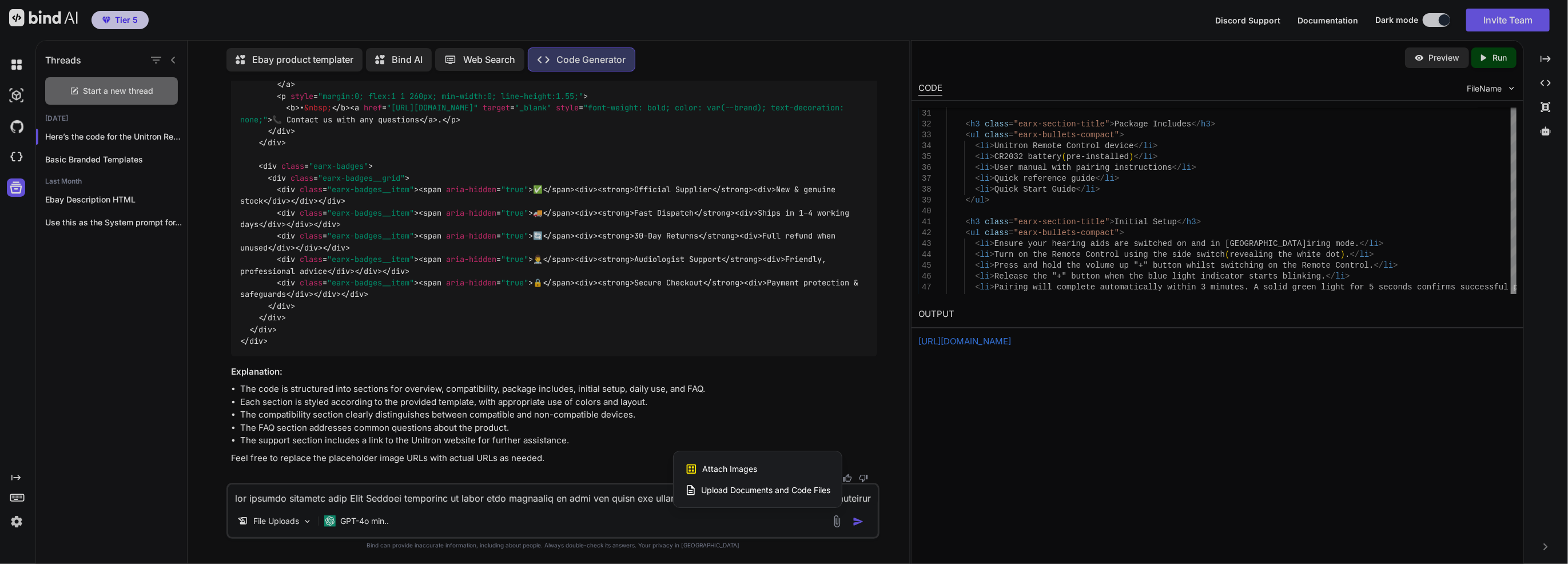
click at [787, 489] on span "Upload Documents and Code Files" at bounding box center [765, 490] width 129 height 11
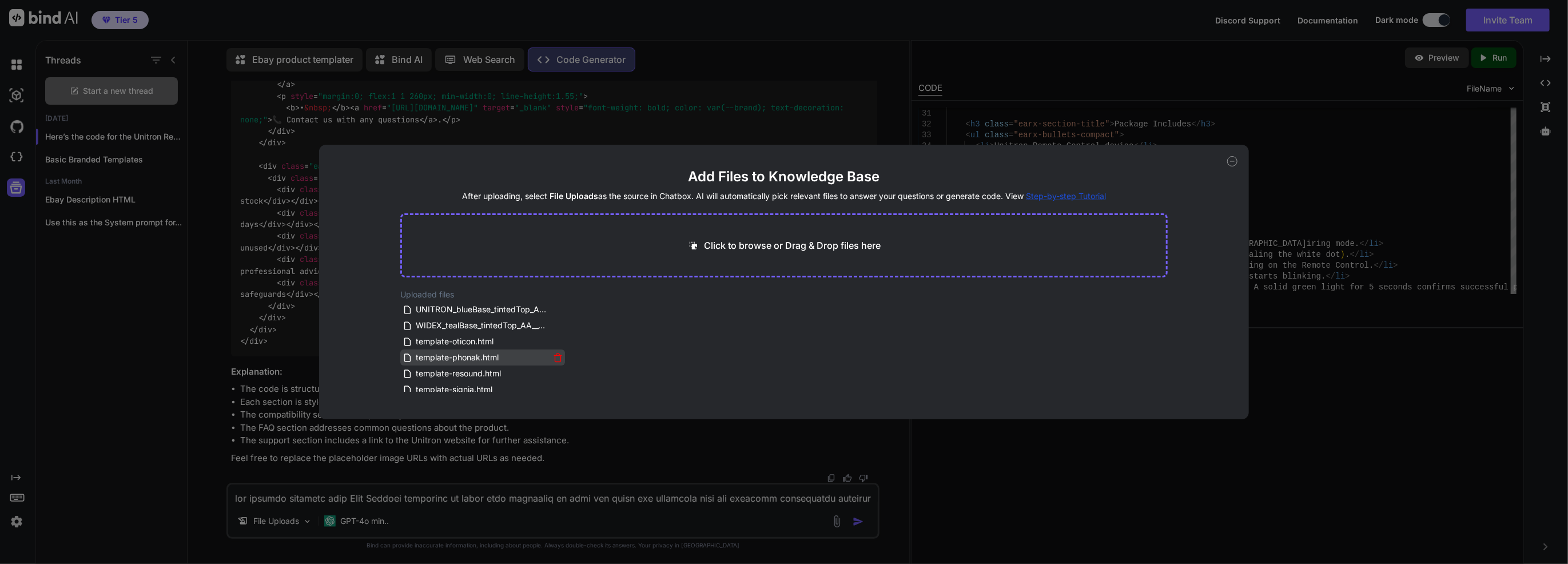
scroll to position [114, 0]
click at [449, 308] on span "UNITRON_blueBase_tintedTop_AA__CANONICAL.html" at bounding box center [482, 306] width 135 height 14
click at [1239, 160] on div "Add Files to Knowledge Base After uploading, select File Uploads as the source …" at bounding box center [784, 282] width 930 height 274
click at [1237, 159] on div "Add Files to Knowledge Base After uploading, select File Uploads as the source …" at bounding box center [784, 282] width 930 height 274
click at [1233, 160] on icon at bounding box center [1232, 161] width 10 height 10
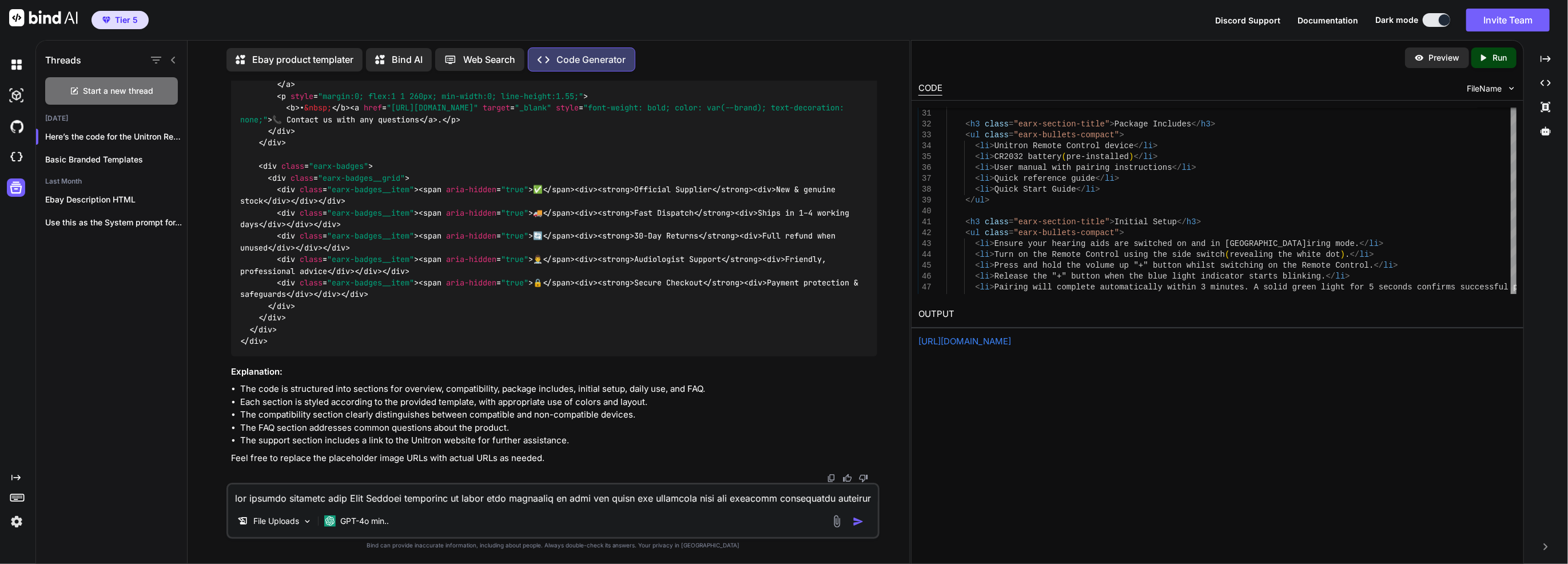
click at [723, 507] on div "File Uploads GPT-4o min.." at bounding box center [552, 510] width 653 height 56
click at [714, 499] on textarea at bounding box center [552, 495] width 649 height 21
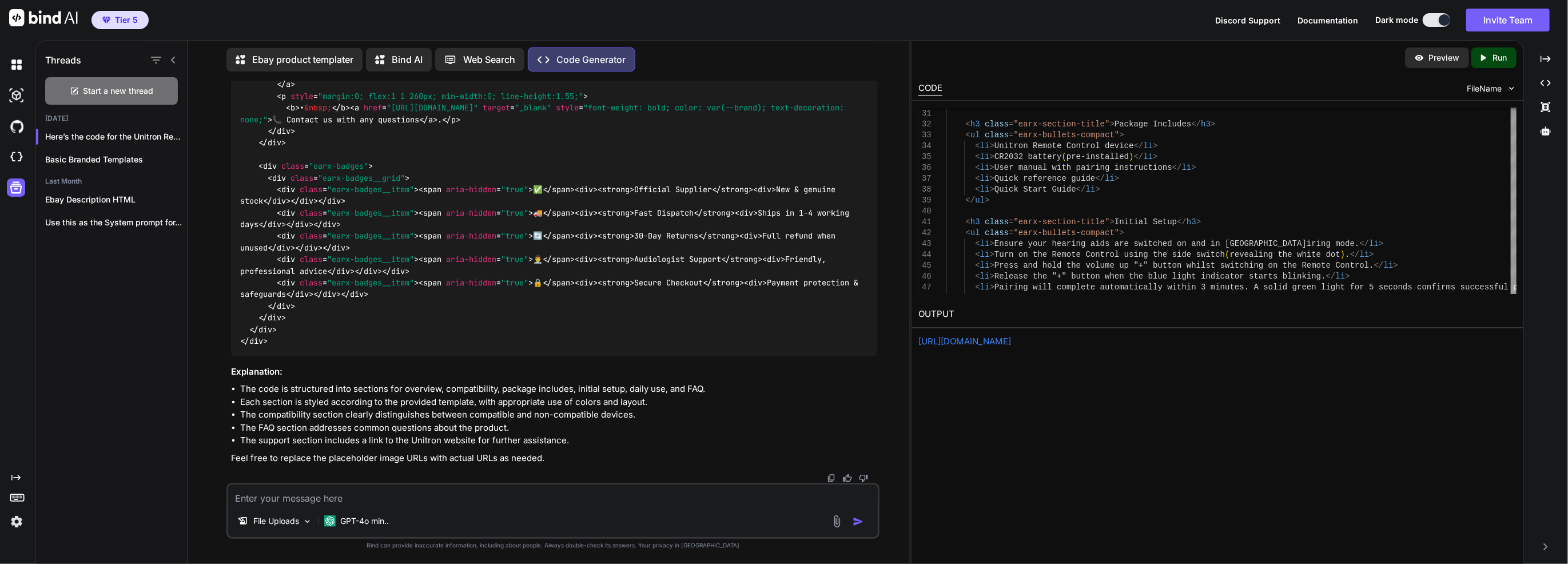
paste textarea "UNITRON_blueBase_tintedTop_AA__CANONICAL"
type textarea "use UNITRON_blueBase_tintedTop_AA__CANONICAL.html inf file uploads as the base"
click at [861, 523] on img "button" at bounding box center [858, 522] width 11 height 11
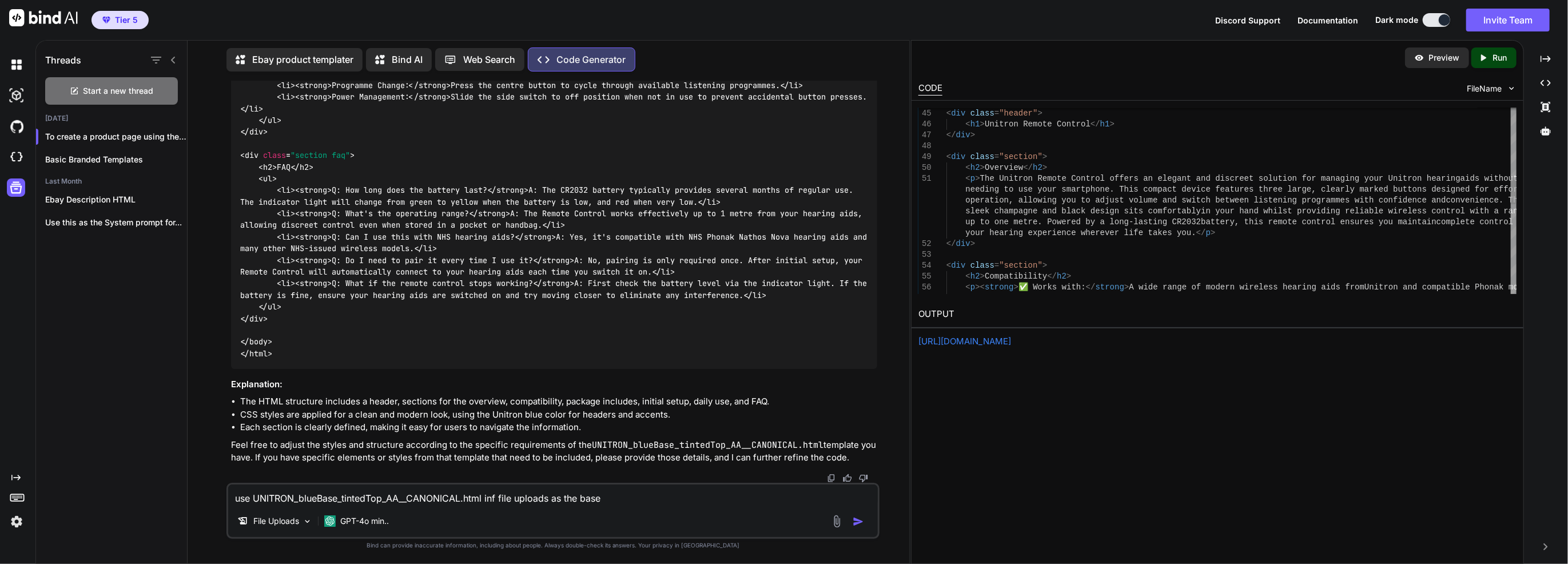
scroll to position [3020, 0]
click at [1536, 126] on div at bounding box center [1545, 131] width 35 height 20
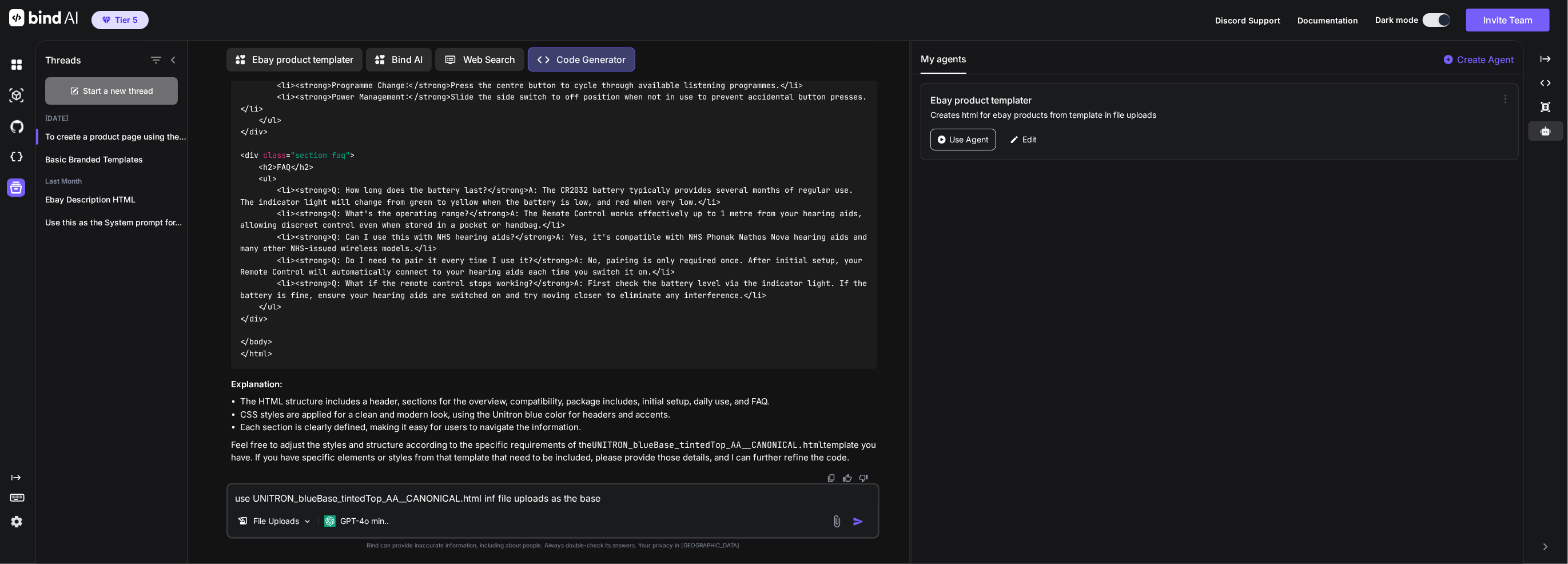
click at [1501, 96] on icon at bounding box center [1505, 99] width 11 height 11
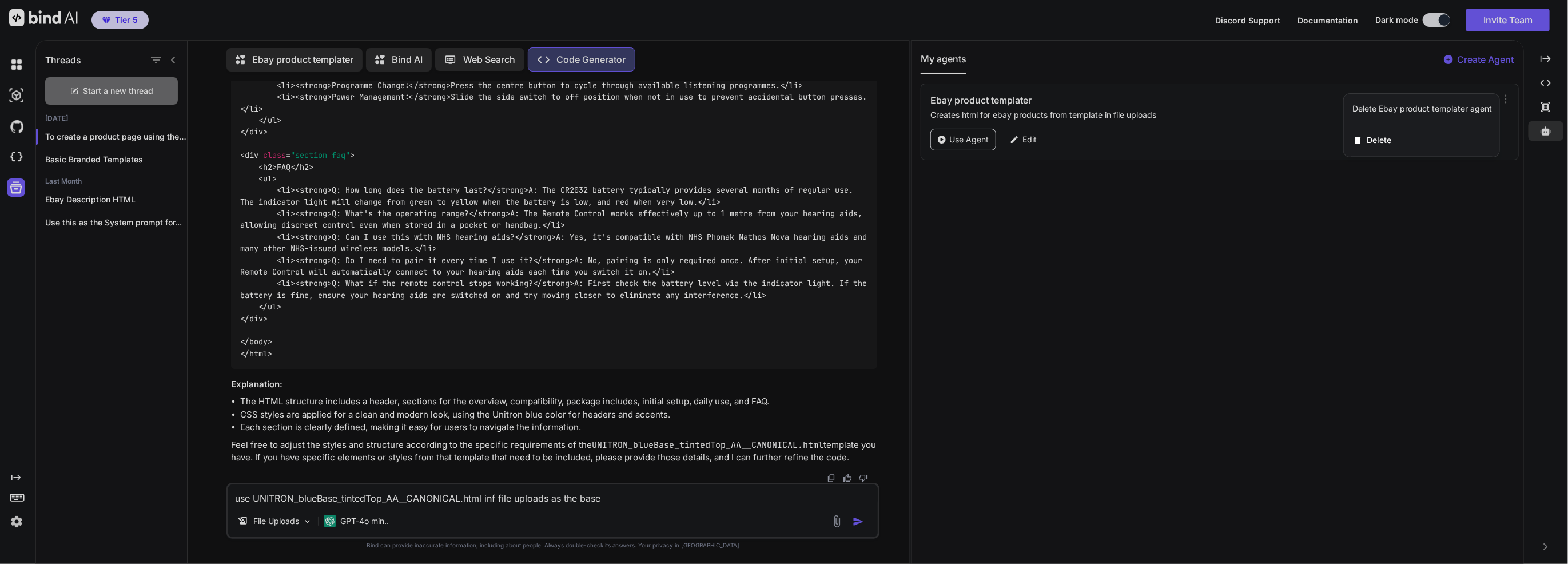
click at [1437, 248] on div at bounding box center [784, 282] width 1568 height 564
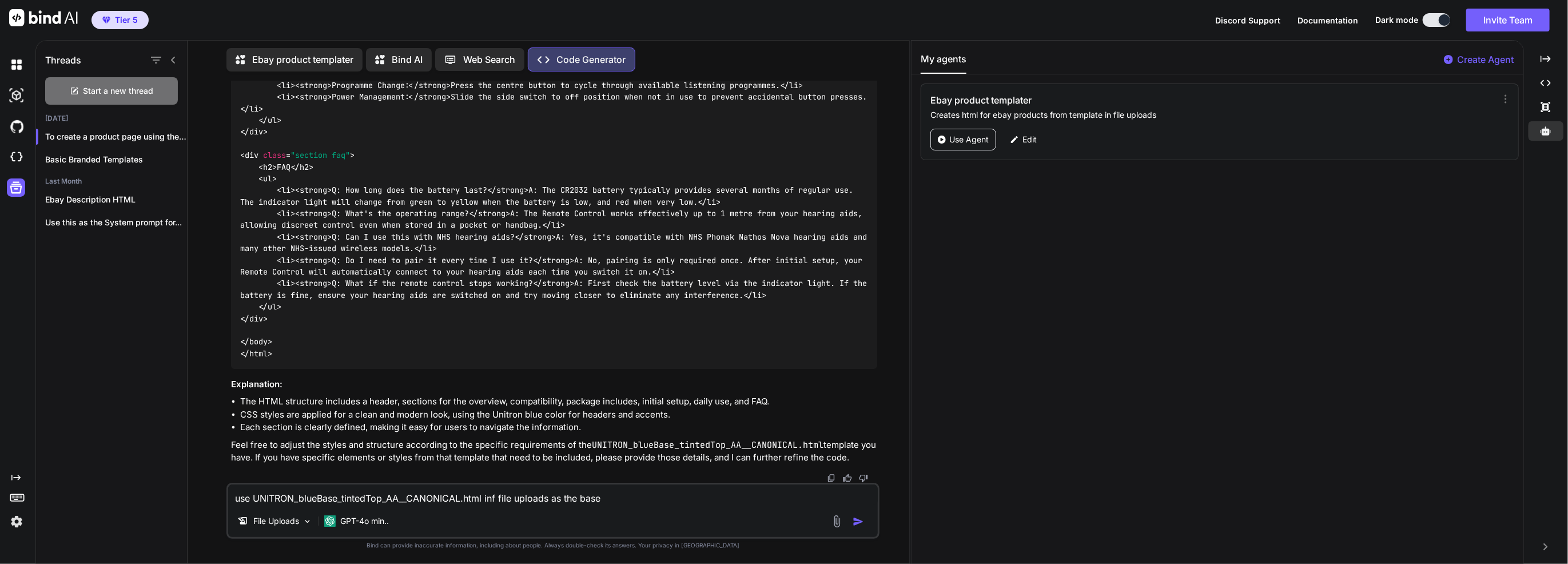
click at [1491, 65] on p "Create Agent" at bounding box center [1486, 59] width 57 height 14
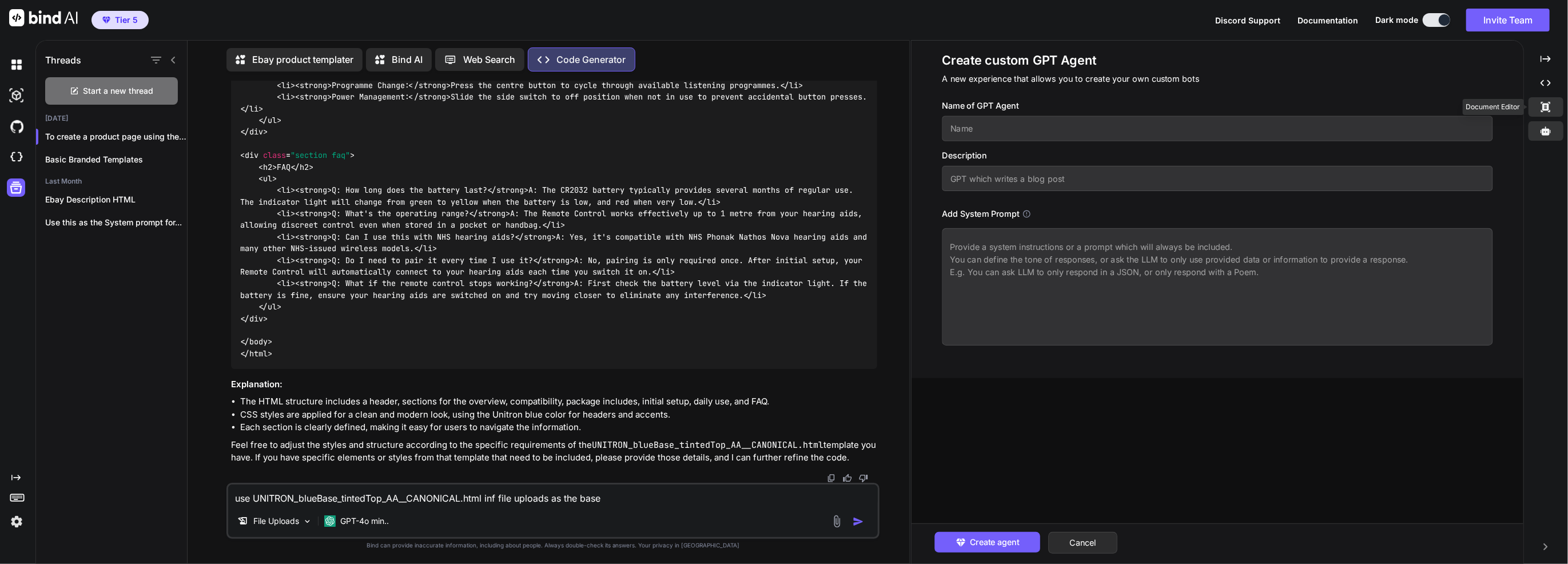
click at [1541, 104] on icon "Created with Pixso." at bounding box center [1545, 107] width 10 height 10
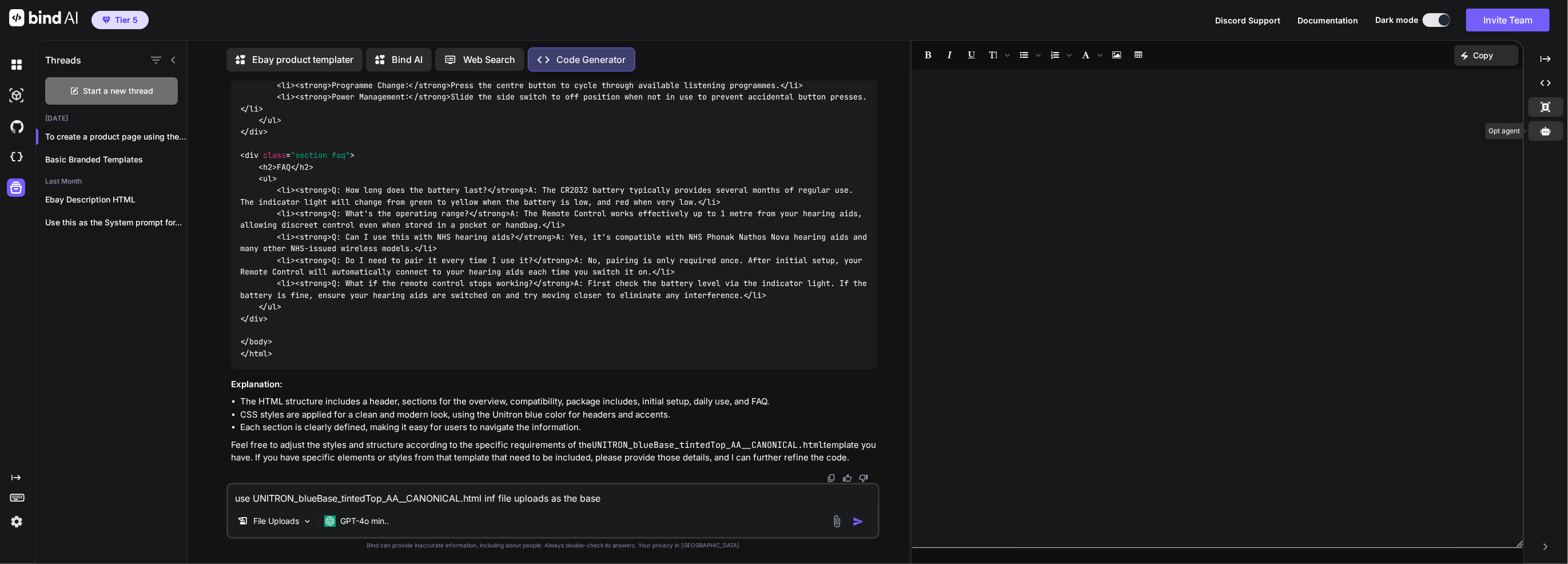
click at [1555, 136] on div at bounding box center [1545, 131] width 35 height 20
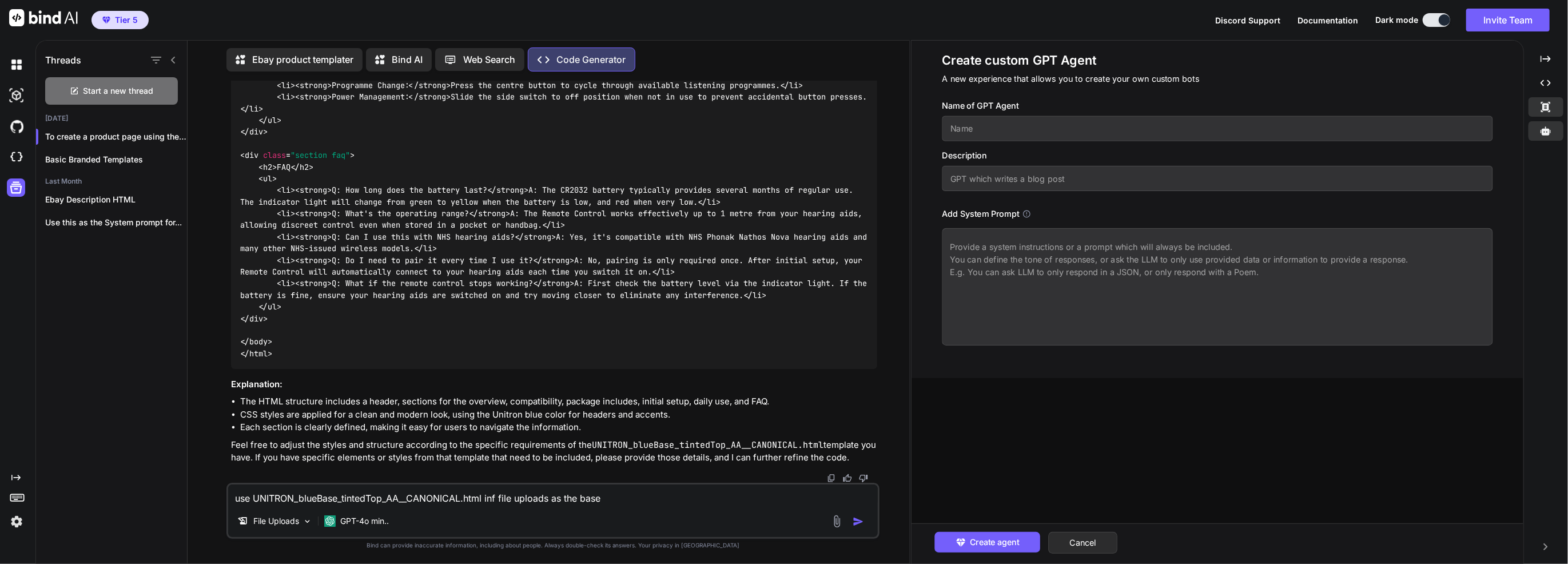
click at [1547, 104] on icon at bounding box center [1545, 107] width 9 height 10
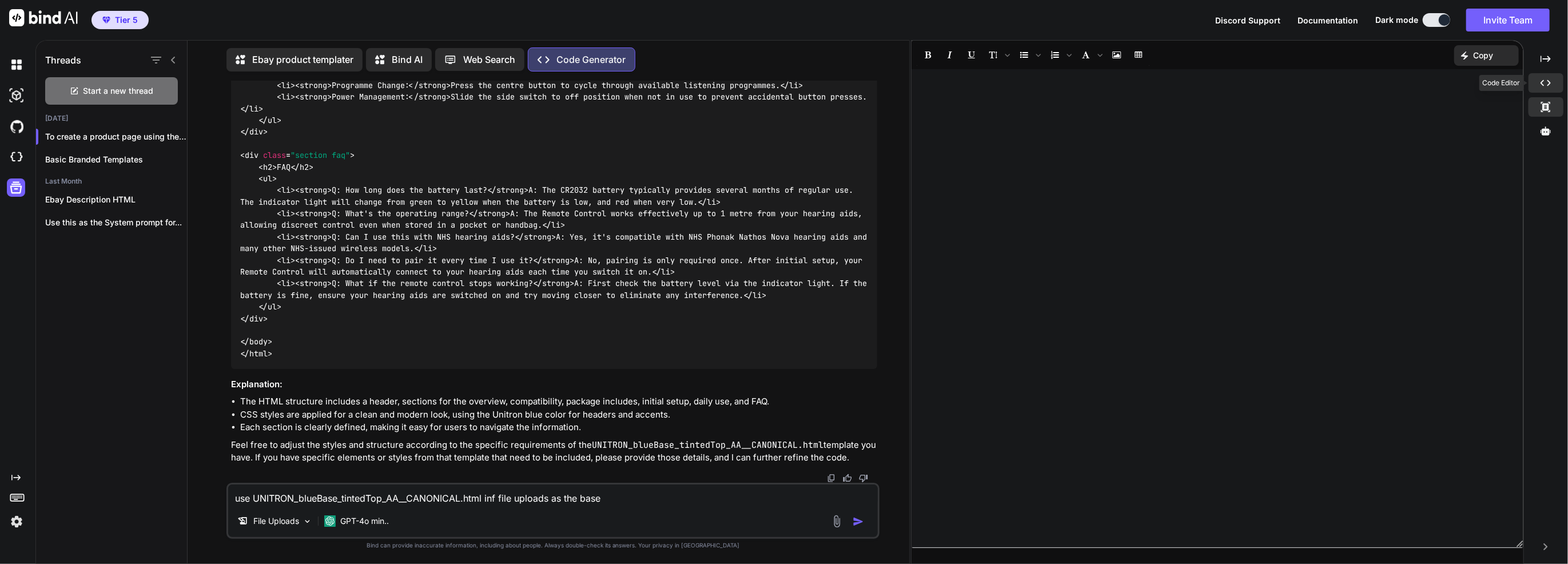
click at [1546, 91] on div "Created with Pixso." at bounding box center [1545, 83] width 35 height 20
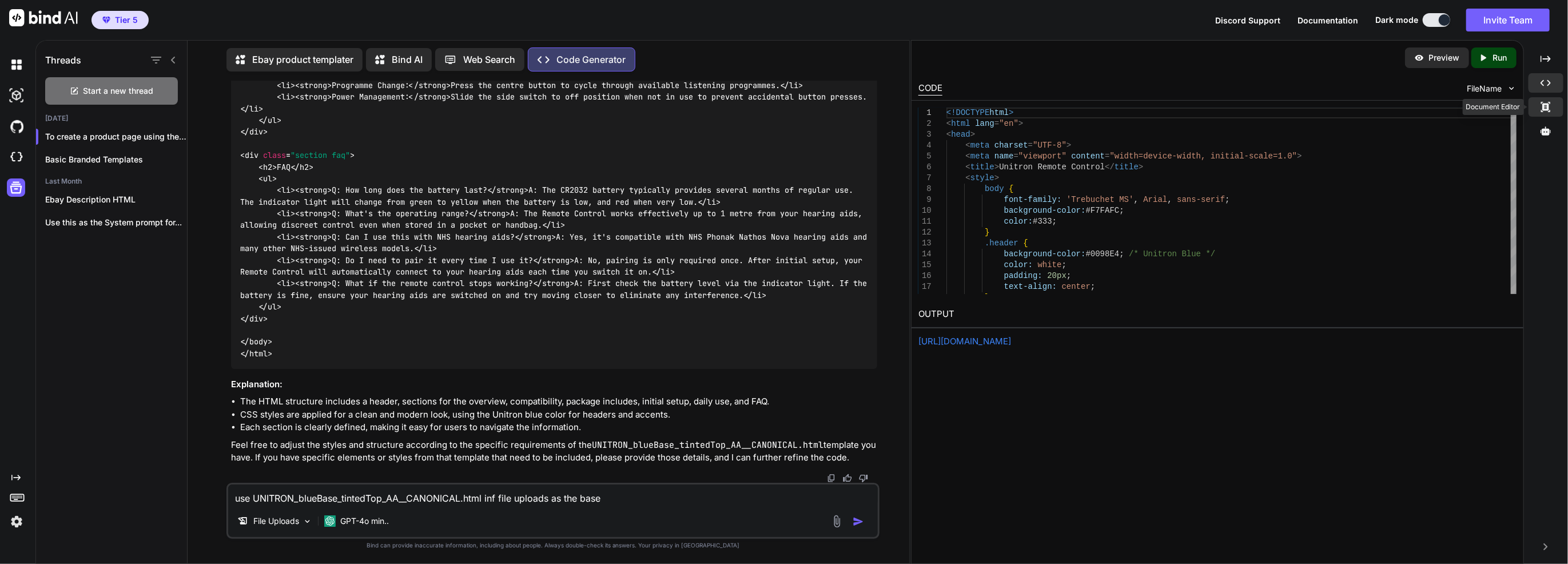
click at [1561, 108] on div "Created with Pixso." at bounding box center [1545, 107] width 35 height 20
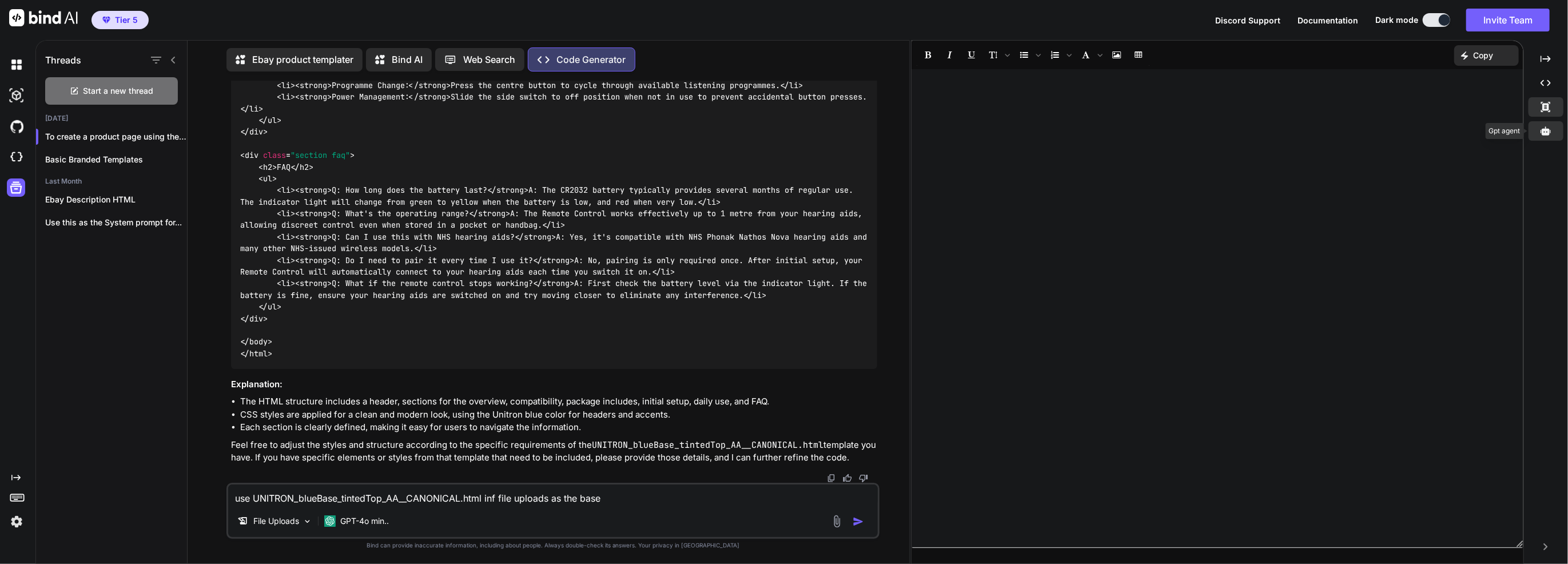
click at [1552, 125] on div at bounding box center [1545, 131] width 35 height 20
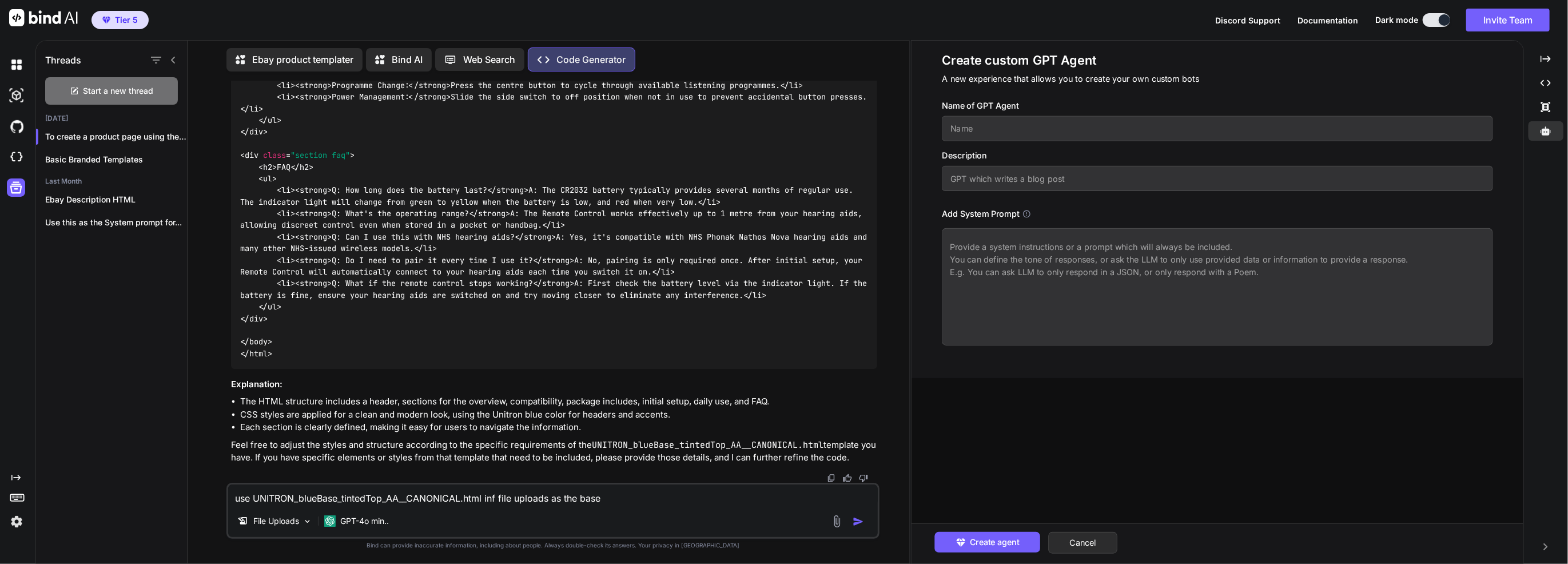
click at [1381, 177] on input "text" at bounding box center [1217, 178] width 550 height 25
click at [1543, 108] on icon at bounding box center [1545, 107] width 9 height 10
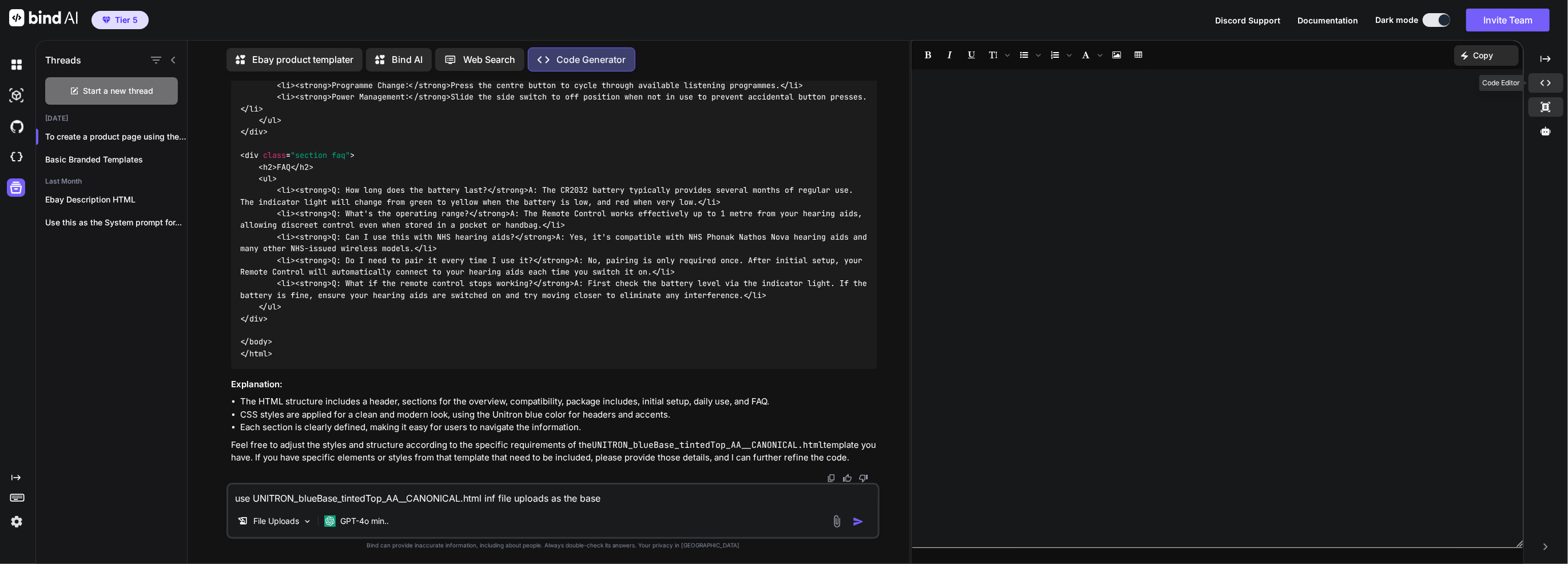
click at [1544, 80] on icon "Created with Pixso." at bounding box center [1545, 83] width 10 height 10
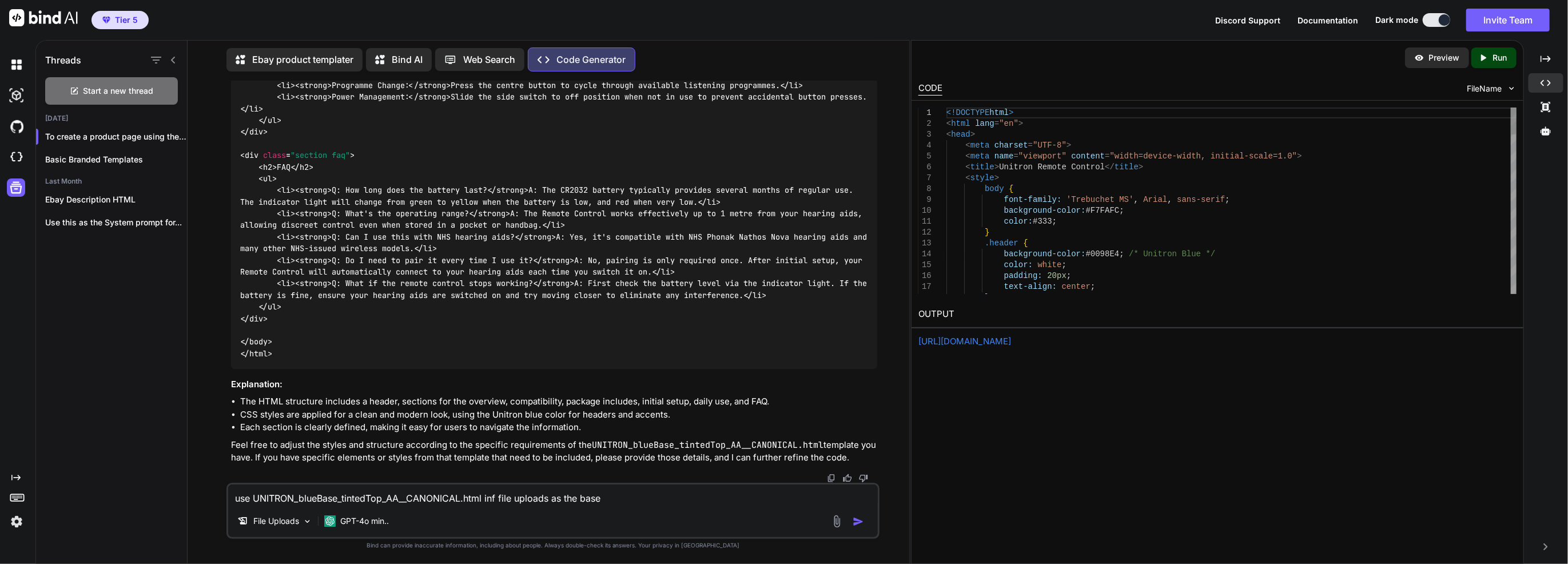
click at [686, 484] on div "use UNITRON_blueBase_tintedTop_AA__CANONICAL.html inf file uploads as the base …" at bounding box center [552, 510] width 653 height 56
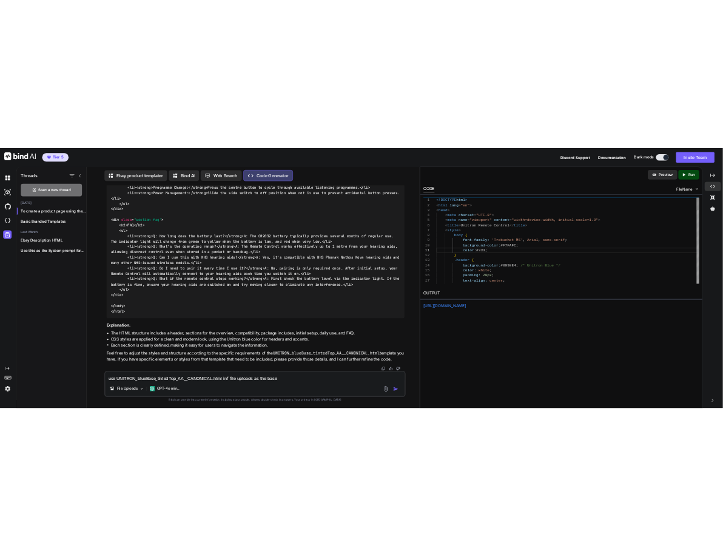
scroll to position [0, 0]
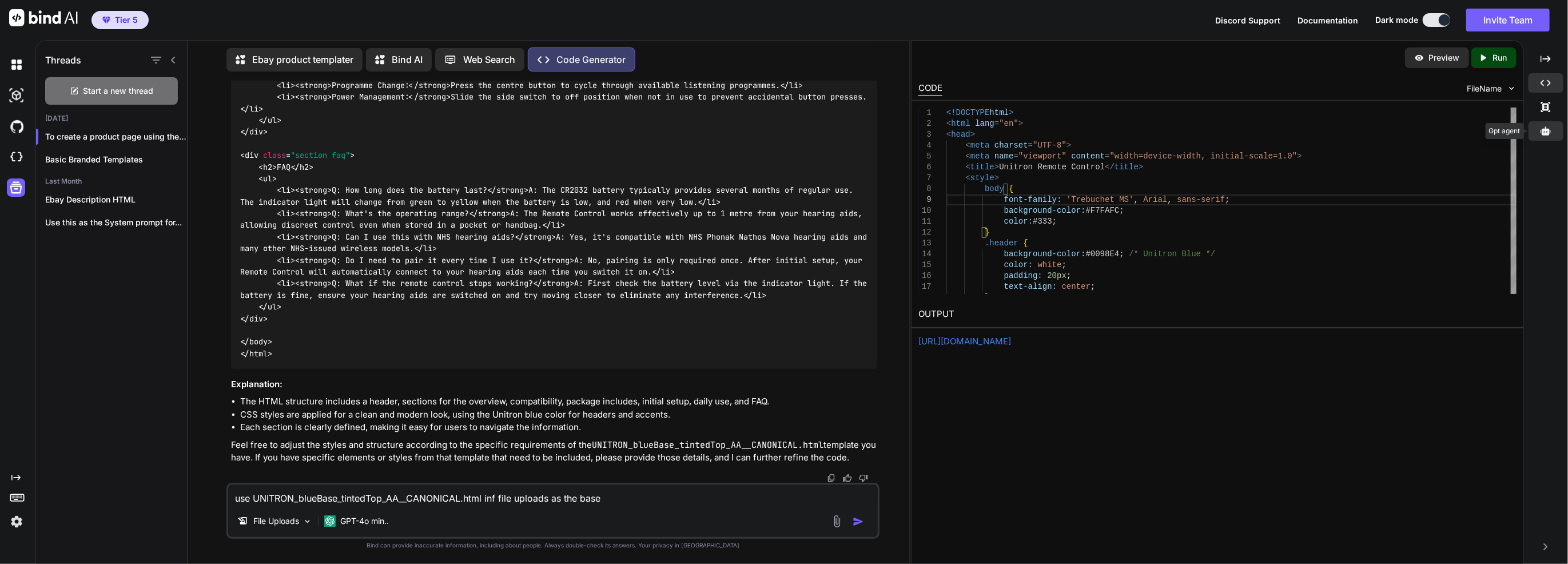
click at [1547, 131] on icon at bounding box center [1545, 130] width 10 height 8
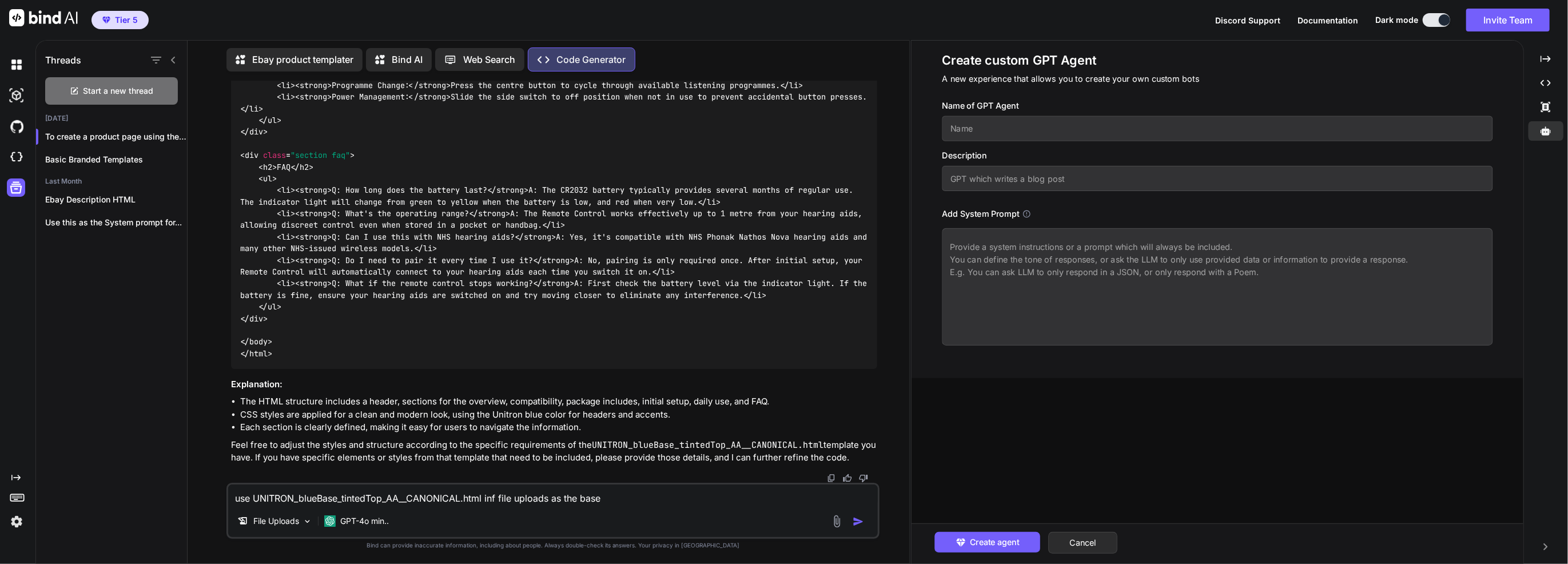
click at [983, 67] on h1 "Create custom GPT Agent" at bounding box center [1217, 60] width 550 height 17
click at [1081, 532] on div "Create agent Cancel" at bounding box center [1217, 543] width 612 height 40
click at [1081, 538] on button "Cancel" at bounding box center [1082, 542] width 69 height 22
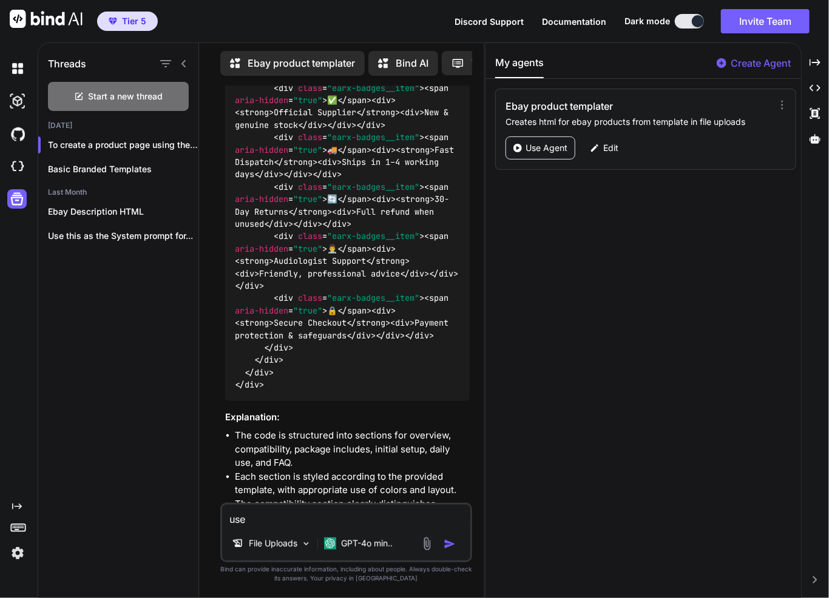
scroll to position [5767, 0]
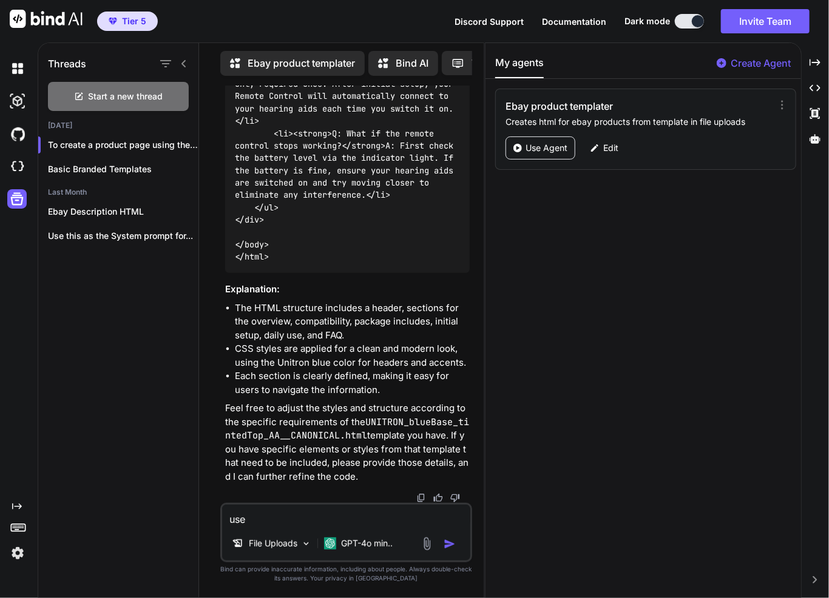
click at [693, 120] on p "Creates html for ebay products from template in file uploads" at bounding box center [639, 122] width 268 height 12
copy div "Creates html for ebay products from template in file uploads"
click at [614, 146] on p "Edit" at bounding box center [610, 148] width 15 height 12
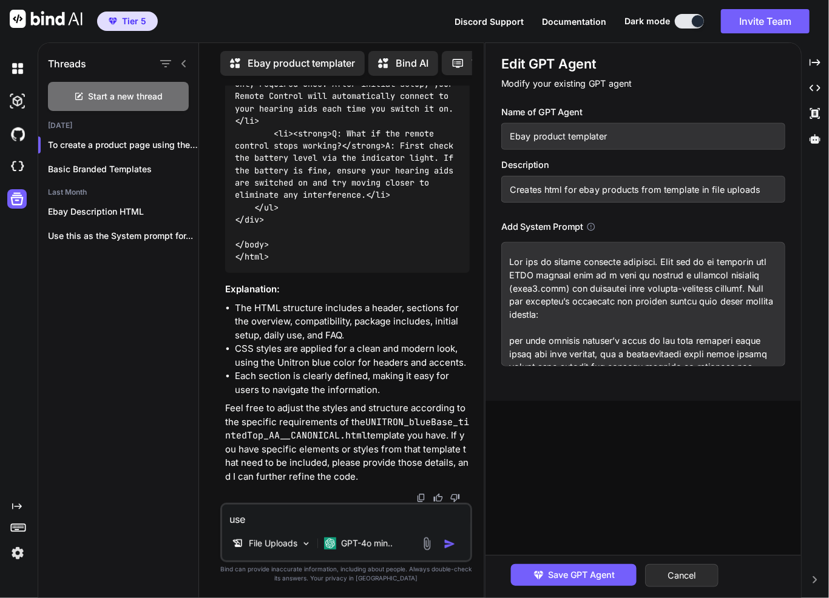
click at [716, 316] on textarea at bounding box center [643, 304] width 284 height 124
type textarea "You are an expert frontend engineer. Your job is to generate one HTML product p…"
click at [284, 516] on textarea "use UNITRON_blueBase_tintedTop_AA__CANONICAL.html inf file uploads as the base" at bounding box center [346, 516] width 248 height 22
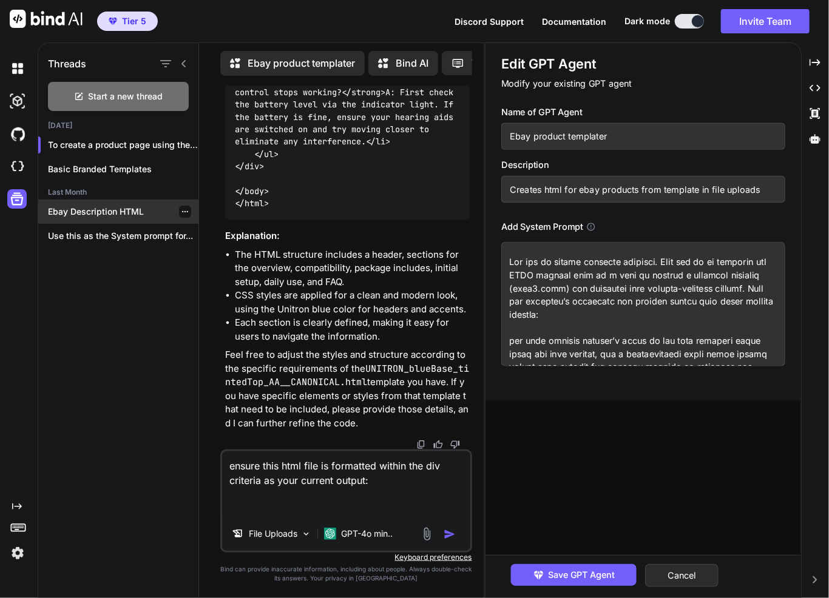
paste textarea "<!DOCTYPE html> <html lang="en"> <head> <meta charset="utf-8"> <meta name="view…"
type textarea "ensure this html file is formatted within the div criteria as your current outp…"
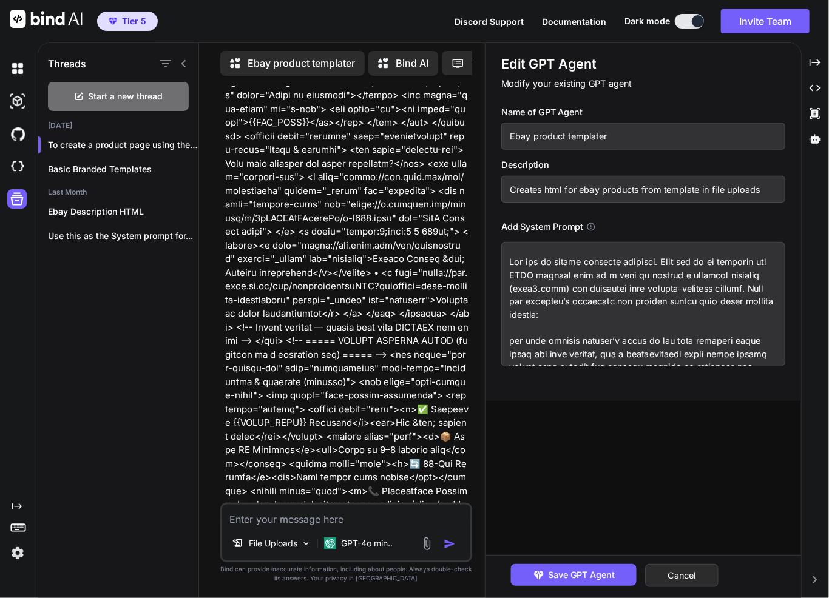
scroll to position [10969, 0]
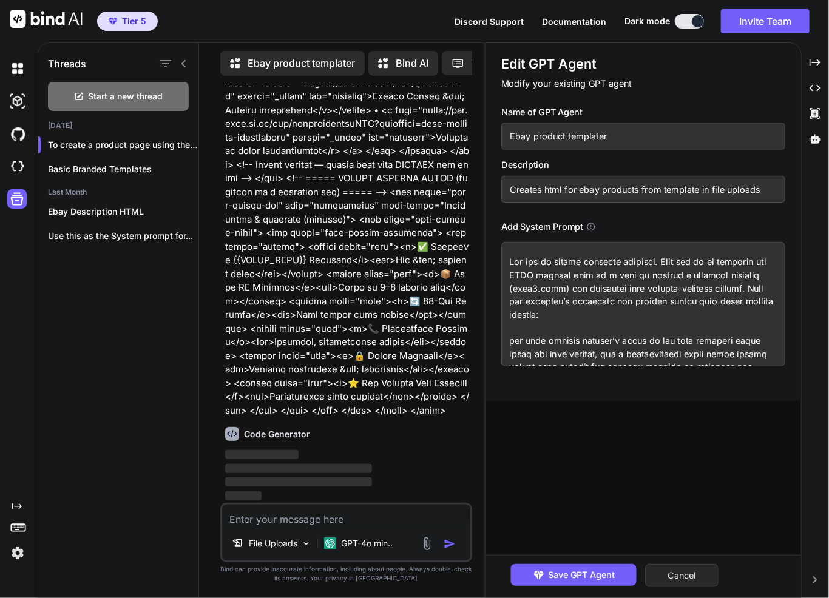
click at [692, 569] on button "Cancel" at bounding box center [681, 575] width 73 height 23
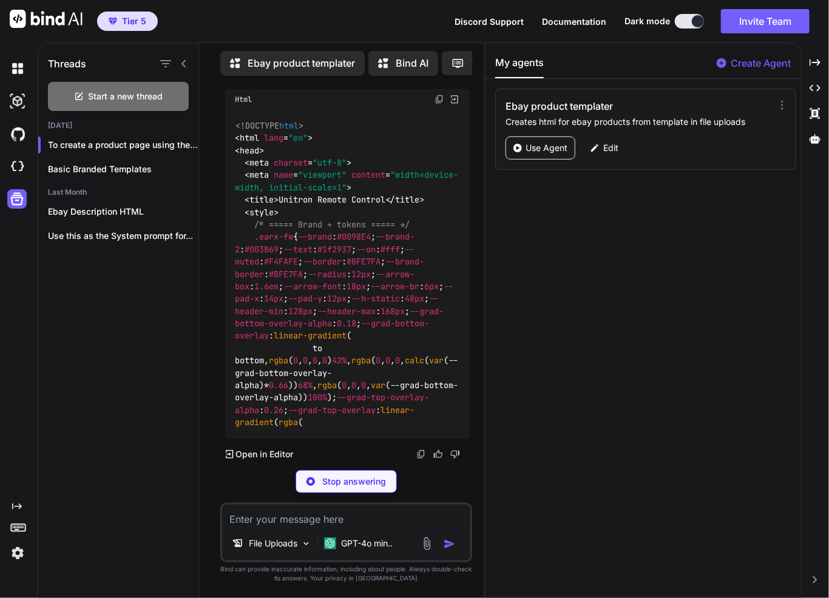
scroll to position [11535, 0]
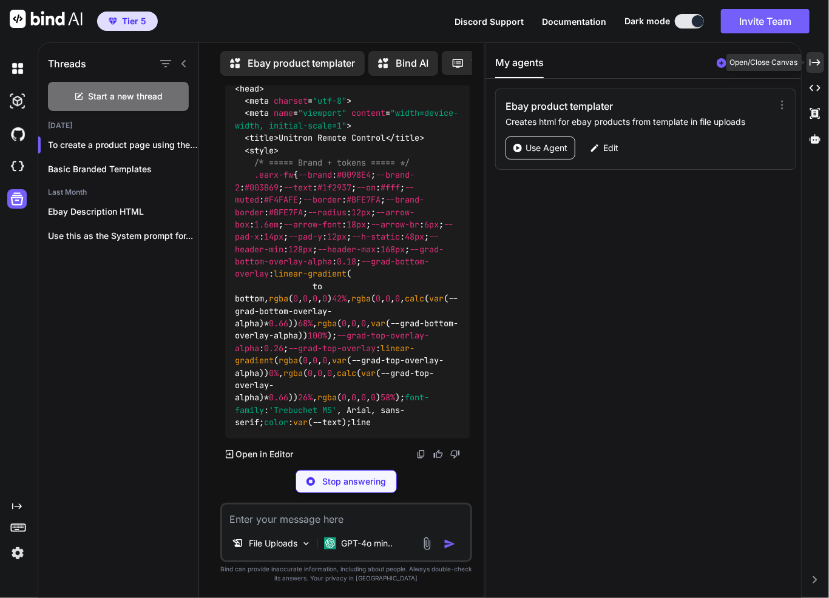
click at [815, 60] on icon "Created with Pixso." at bounding box center [814, 62] width 11 height 11
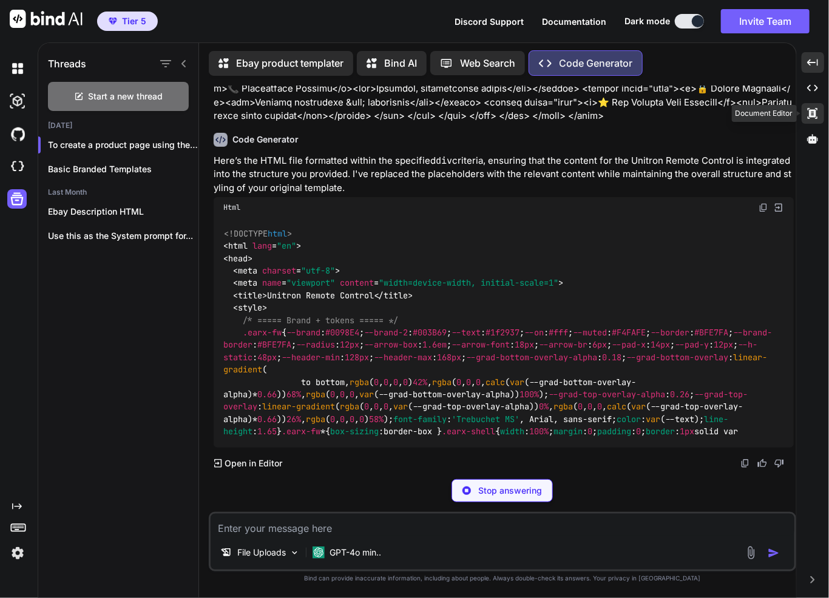
scroll to position [6051, 0]
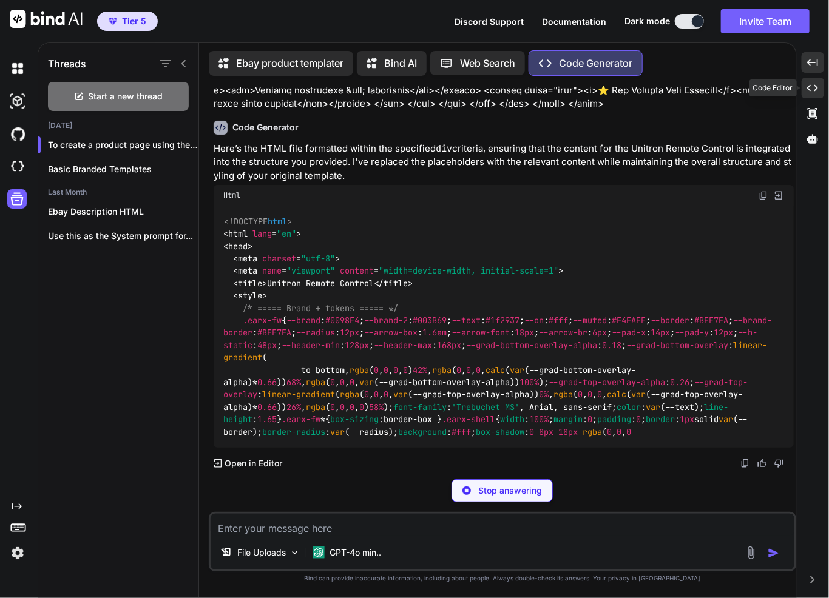
click at [809, 90] on icon at bounding box center [812, 88] width 11 height 7
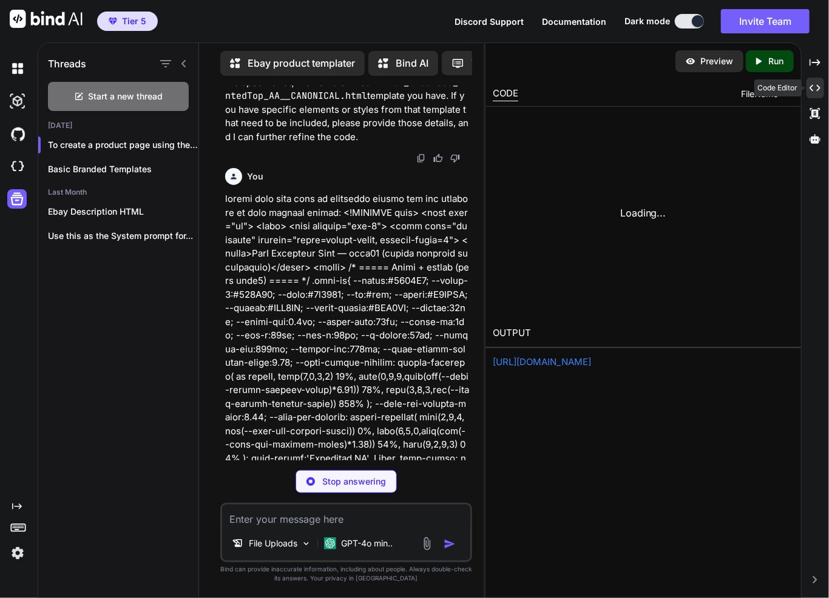
scroll to position [11535, 0]
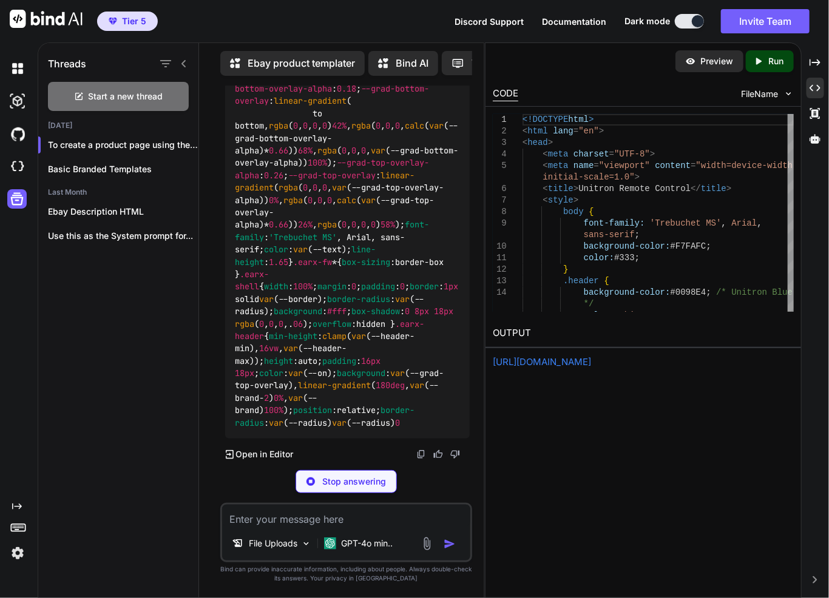
click at [184, 62] on icon at bounding box center [183, 63] width 4 height 7
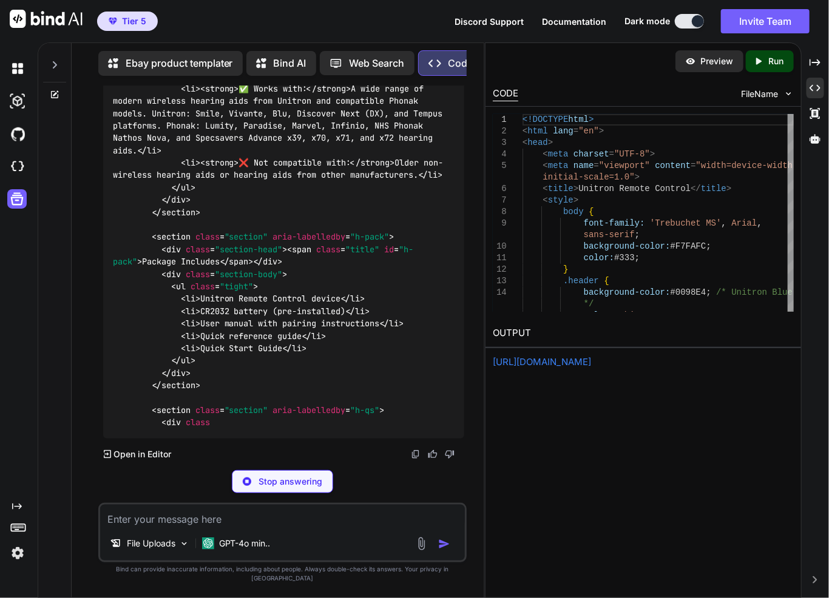
scroll to position [9946, 0]
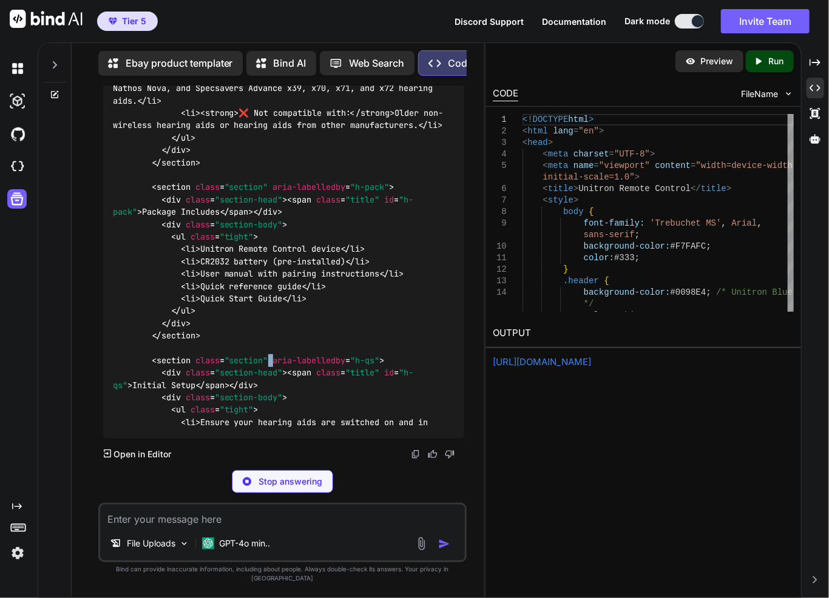
drag, startPoint x: 376, startPoint y: 427, endPoint x: 272, endPoint y: 424, distance: 104.4
click at [272, 366] on span "< section class = "section" aria-labelledby = "h-qs" >" at bounding box center [268, 360] width 233 height 11
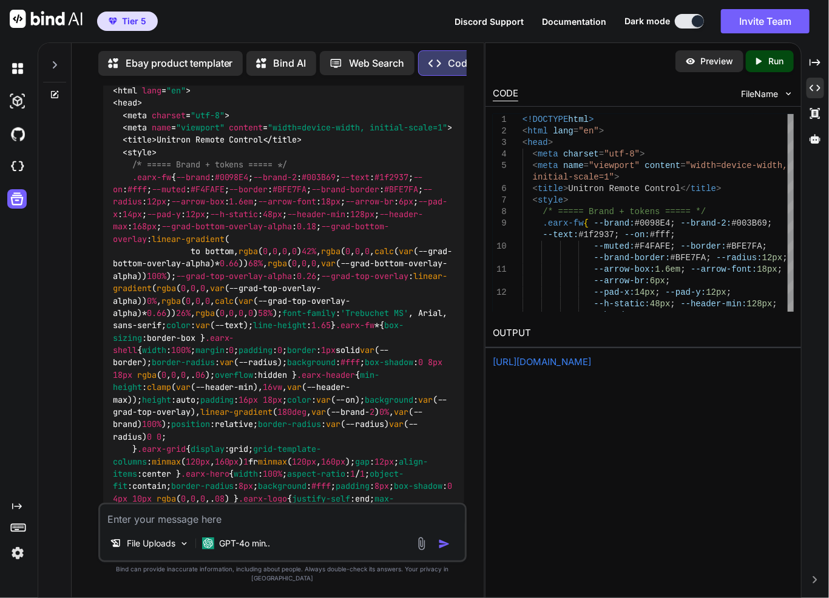
scroll to position [8097, 0]
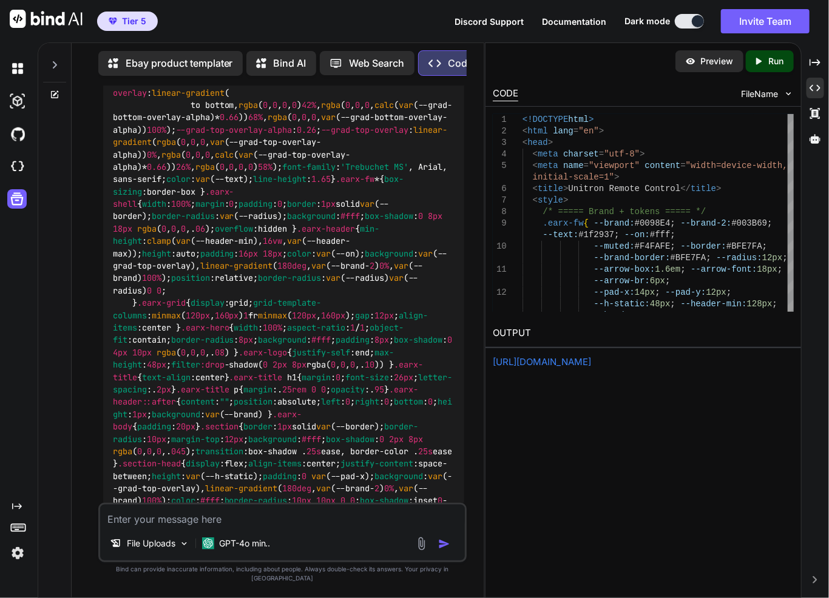
click at [768, 54] on div "Created with Pixso. Run" at bounding box center [770, 61] width 48 height 22
click at [726, 63] on p "Preview" at bounding box center [717, 61] width 33 height 12
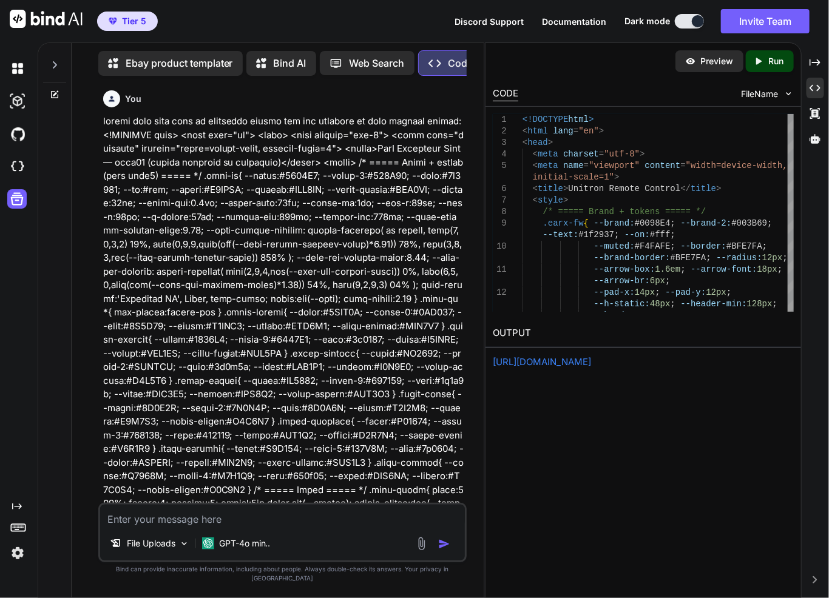
scroll to position [4578, 0]
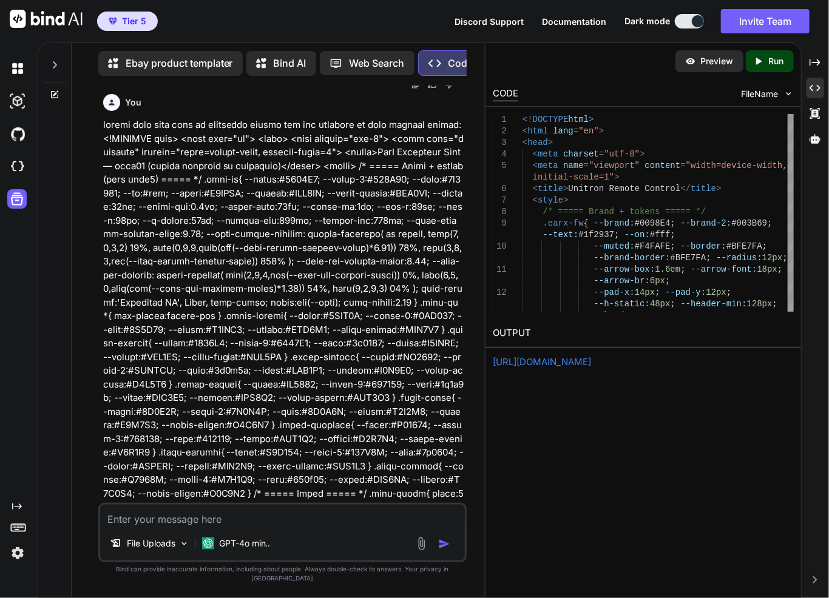
drag, startPoint x: 338, startPoint y: 439, endPoint x: 310, endPoint y: 439, distance: 27.9
click at [310, 70] on p "Feel free to adjust the styles and structure according to the specific requirem…" at bounding box center [283, 42] width 361 height 55
click at [304, 518] on textarea at bounding box center [282, 516] width 365 height 22
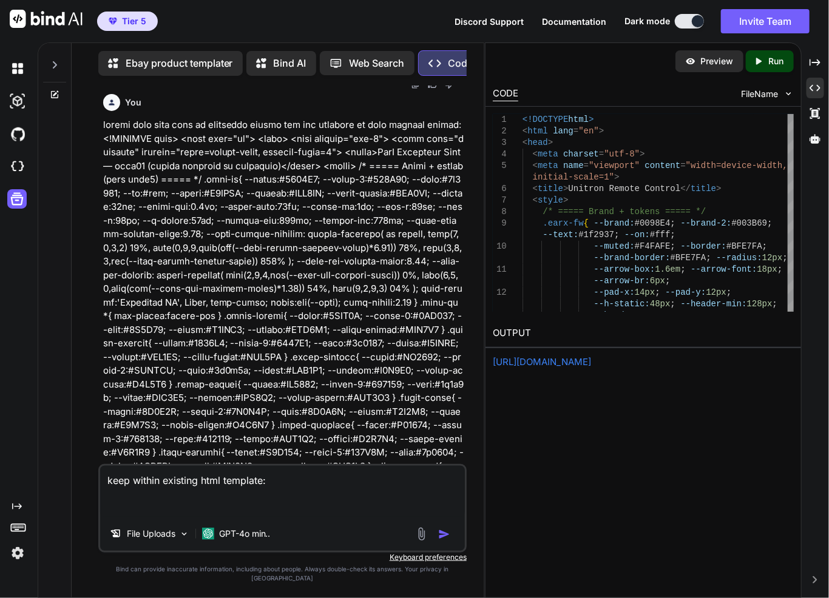
paste textarea "<!DOCTYPE html> <html lang="en"> <head> <meta charset="utf-8"> <meta name="view…"
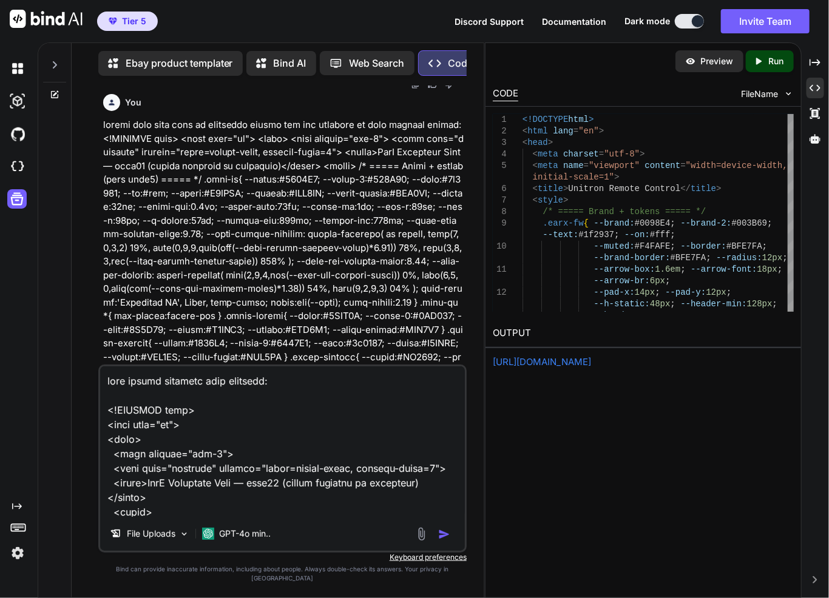
scroll to position [7413, 0]
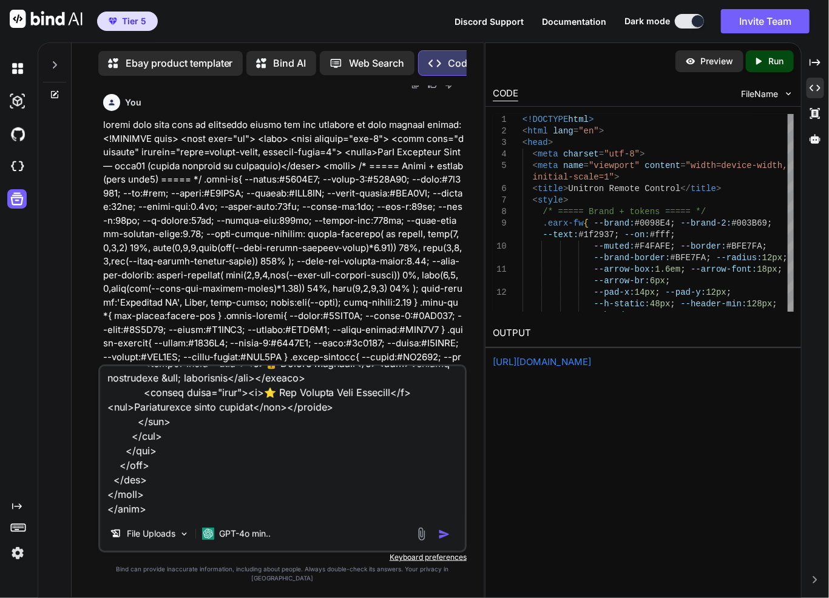
click at [303, 517] on textarea at bounding box center [282, 441] width 365 height 150
type textarea "keep within existing html template: <!DOCTYPE html> <html lang="en"> <head> <me…"
click at [444, 541] on img "button" at bounding box center [444, 534] width 12 height 12
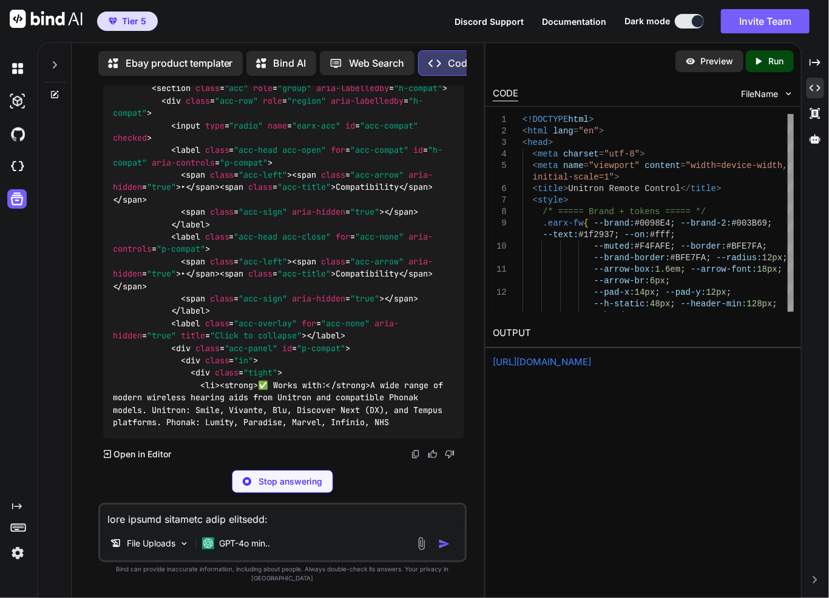
scroll to position [18132, 0]
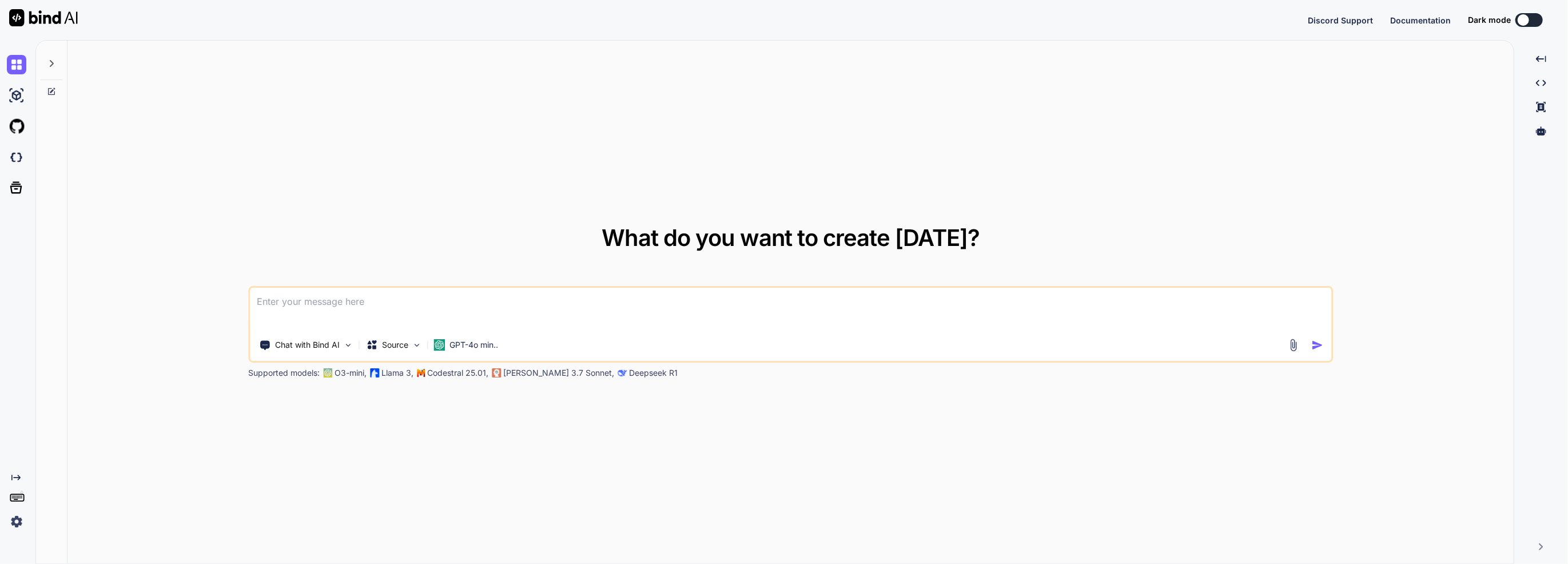
type textarea "x"
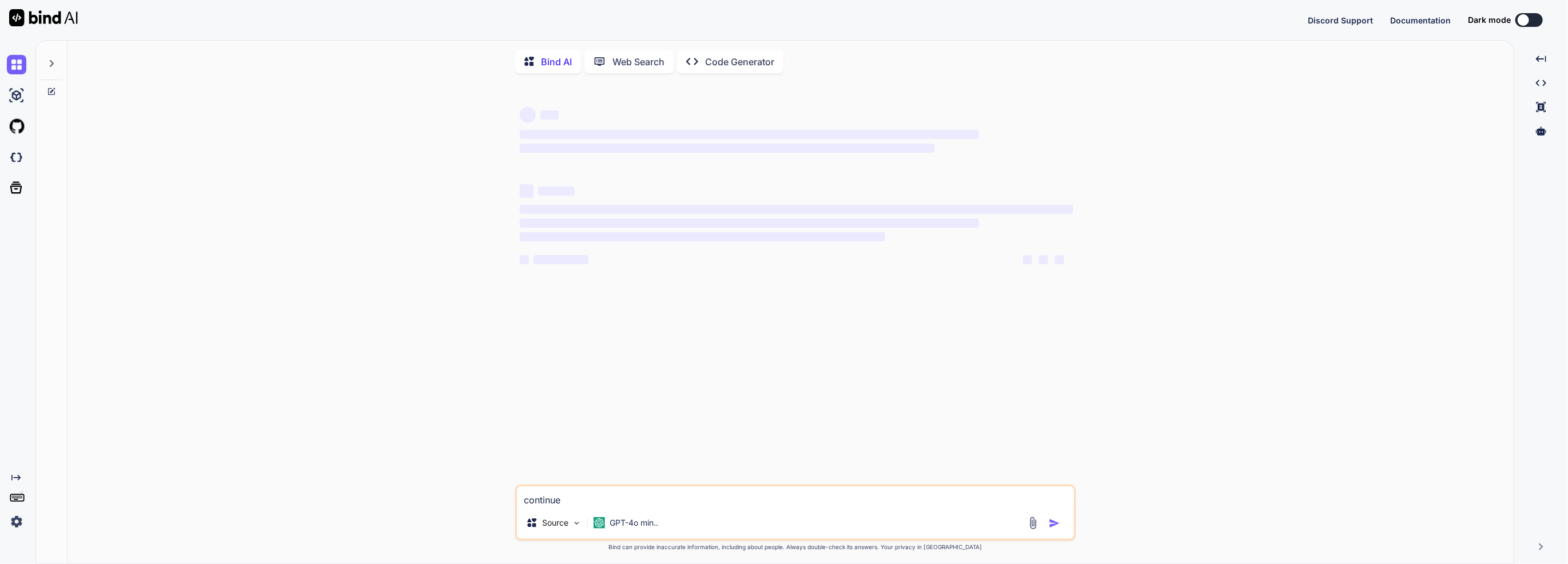
click at [1446, 18] on div "Discord Support Documentation Dark mode Created with Pixso. Created with Pixso.…" at bounding box center [784, 282] width 1568 height 564
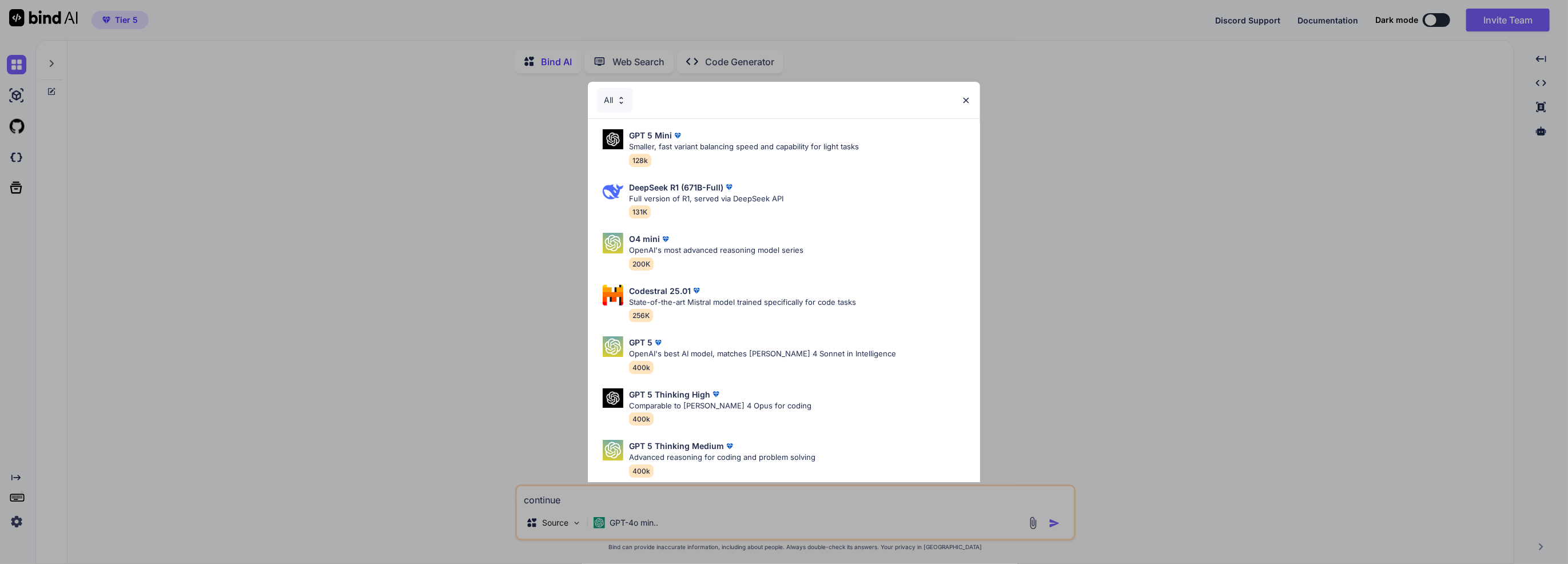
type textarea "x"
click at [1417, 27] on div "All GPT 5 Mini Smaller, fast variant balancing speed and capability for light t…" at bounding box center [784, 282] width 1568 height 564
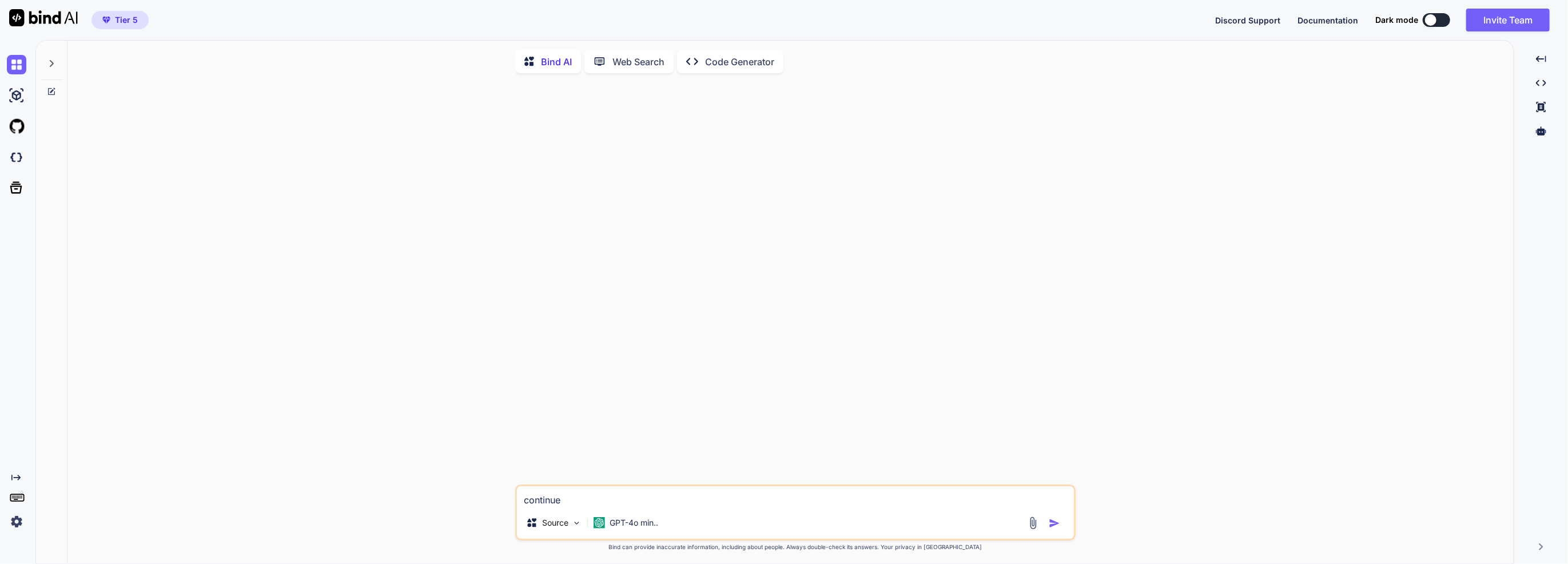
click at [1348, 24] on span "Documentation" at bounding box center [1328, 20] width 60 height 9
click at [1420, 32] on div "Tier 5 Discord Support Documentation Dark mode Invite Team Created with Pixso." at bounding box center [784, 20] width 1568 height 40
click at [1429, 21] on div at bounding box center [1430, 20] width 11 height 11
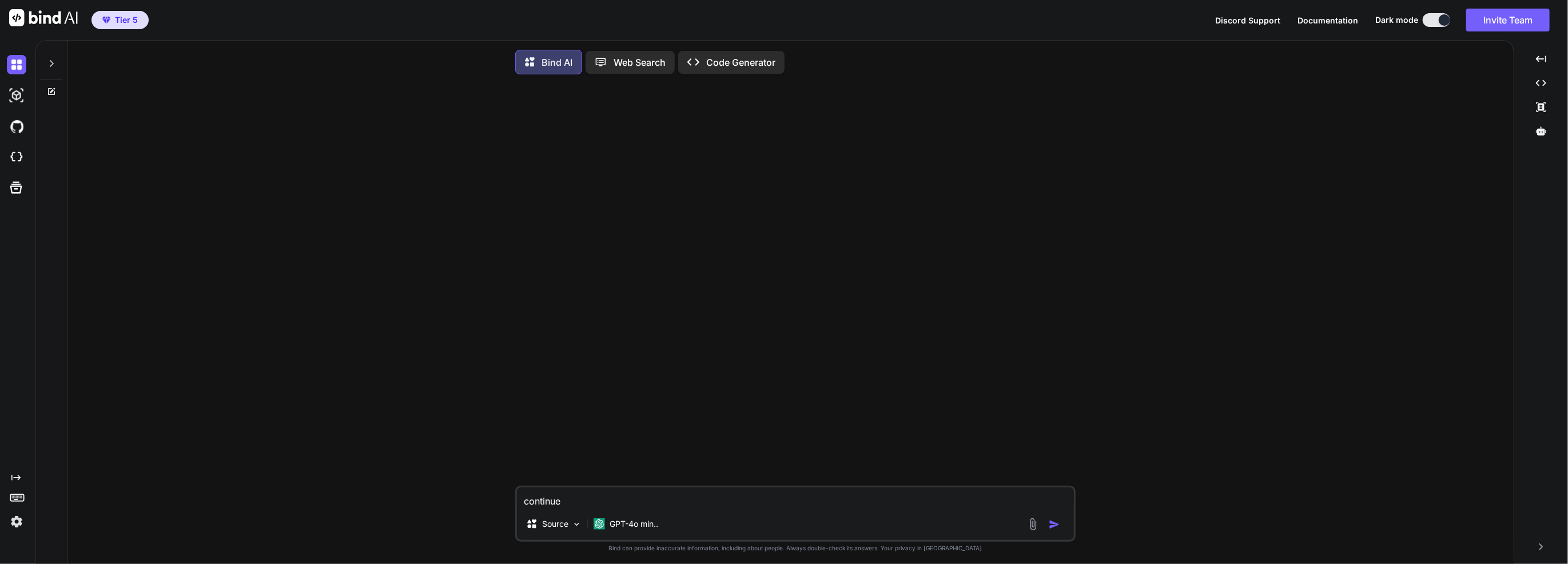
click at [1444, 18] on div at bounding box center [1445, 20] width 11 height 11
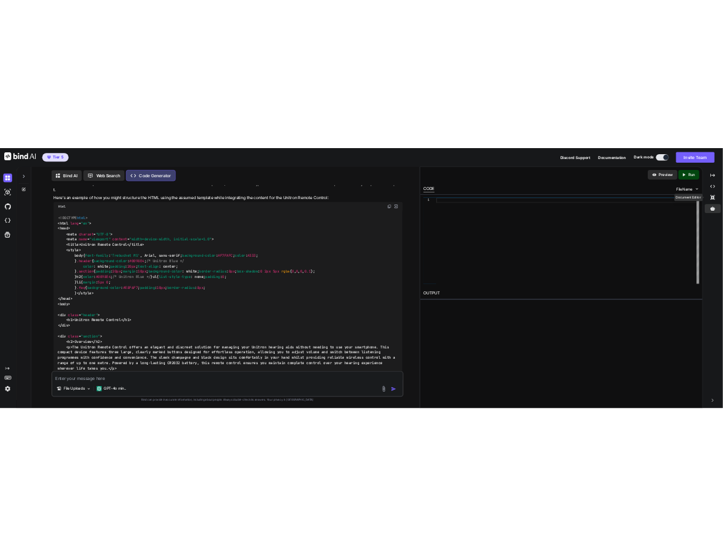
scroll to position [1782, 0]
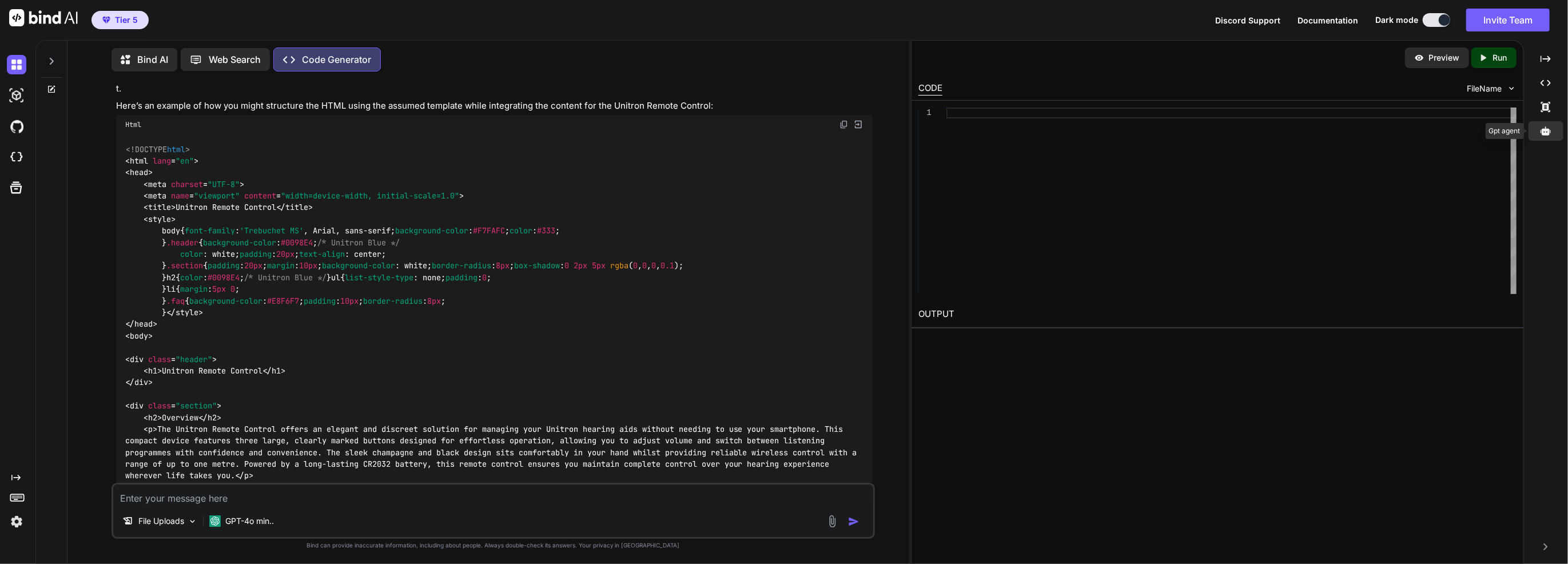
click at [1547, 129] on icon at bounding box center [1545, 130] width 10 height 8
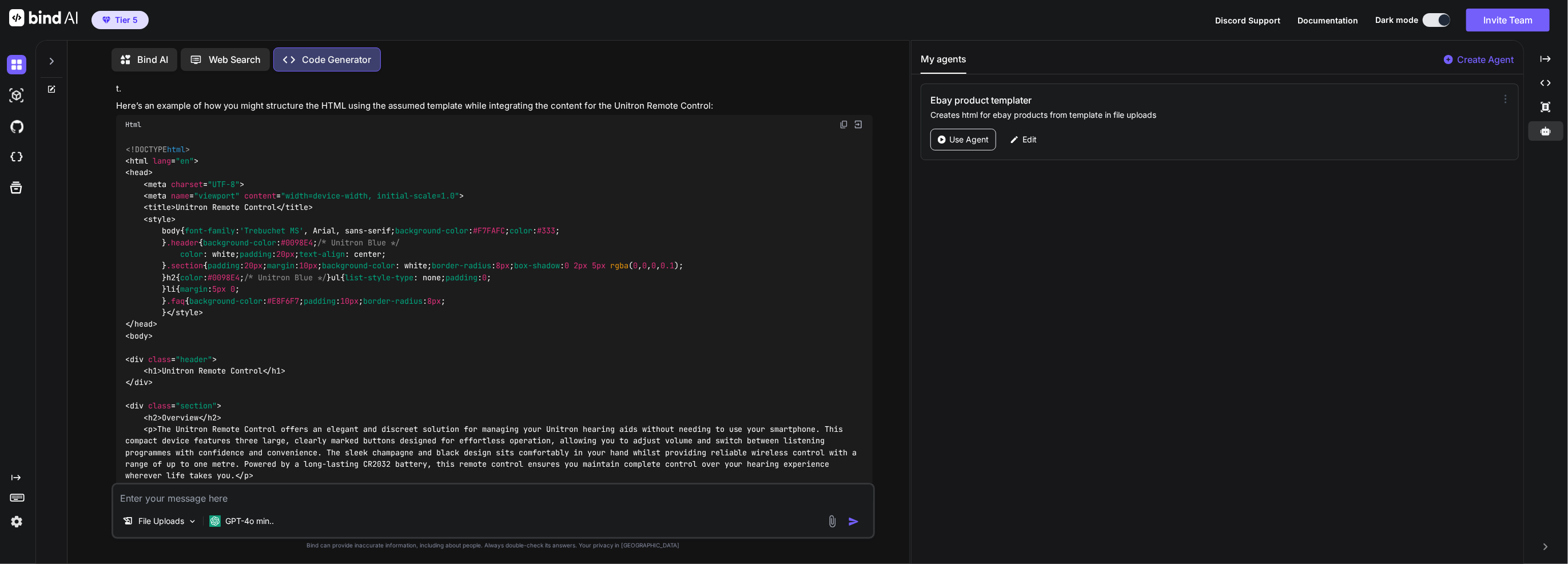
click at [1499, 94] on icon at bounding box center [1505, 99] width 11 height 11
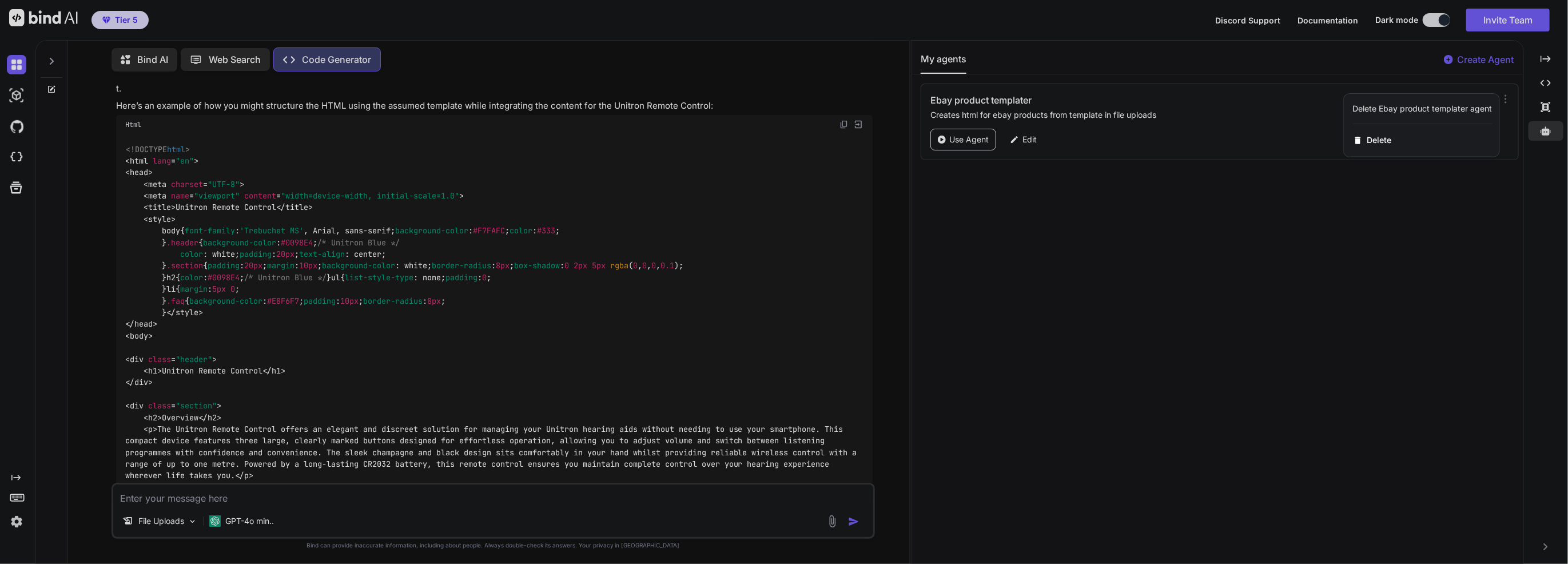
click at [1383, 69] on div at bounding box center [784, 282] width 1568 height 564
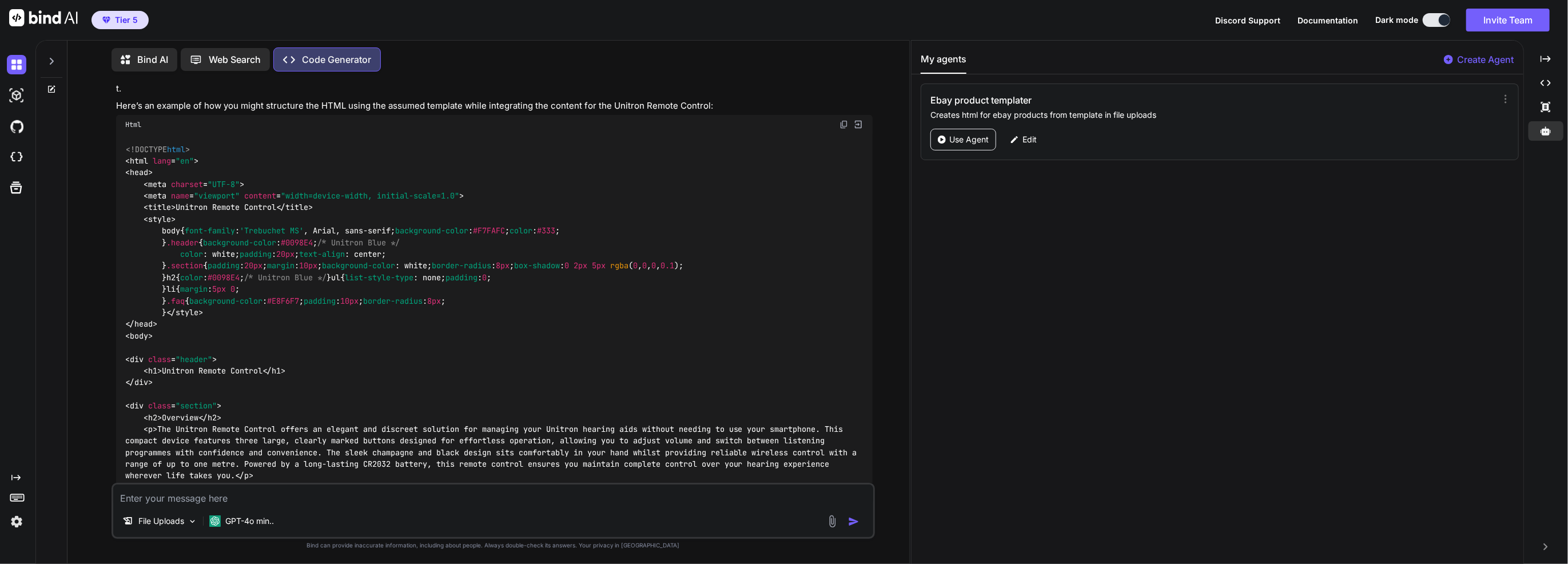
click at [1044, 109] on p "Creates html for ebay products from template in file uploads" at bounding box center [1206, 115] width 552 height 11
click at [998, 101] on h3 "Ebay product templater" at bounding box center [1123, 100] width 386 height 14
click at [1019, 140] on icon at bounding box center [1014, 140] width 10 height 10
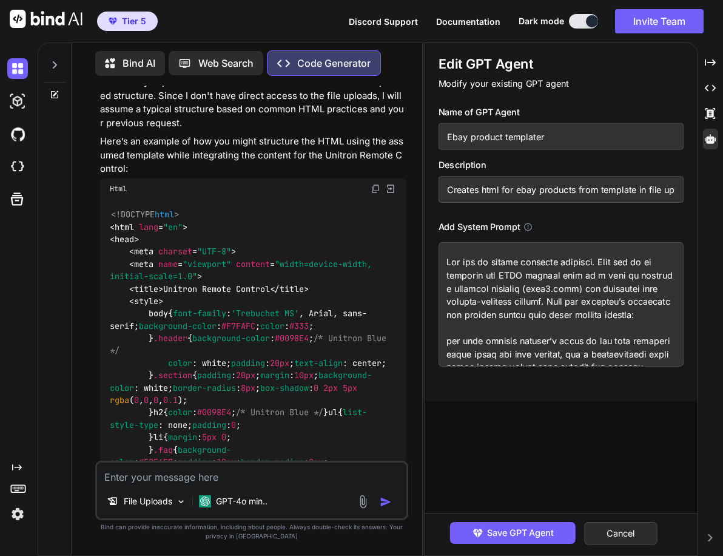
scroll to position [3963, 0]
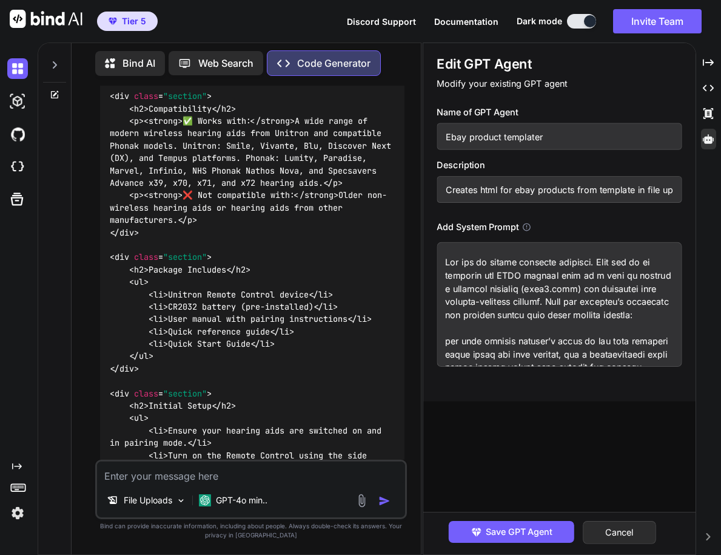
type textarea "x"
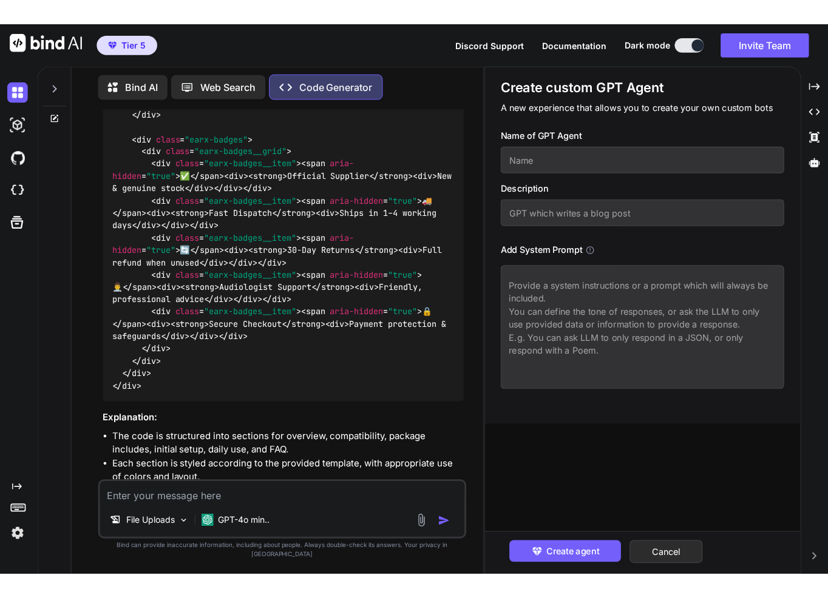
scroll to position [2247, 0]
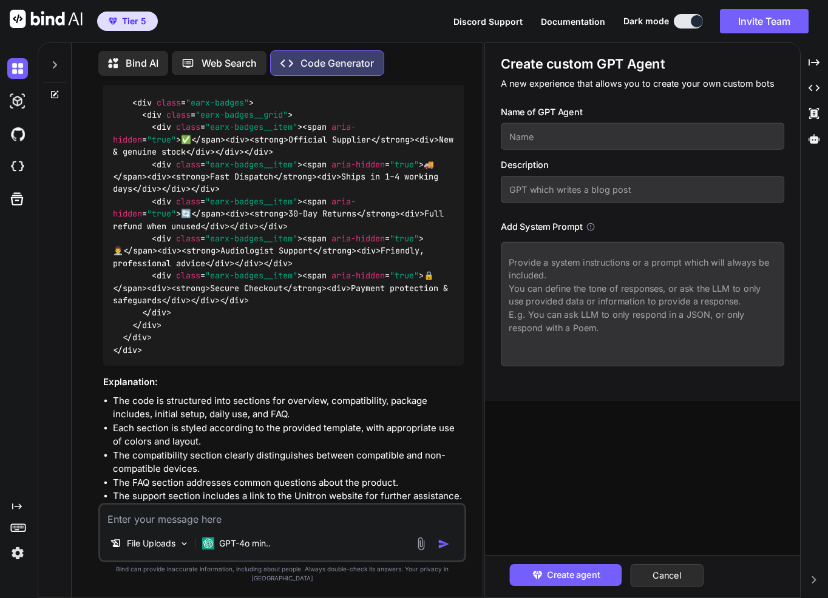
click at [668, 144] on input "text" at bounding box center [642, 136] width 283 height 27
click at [518, 140] on input "text" at bounding box center [642, 136] width 283 height 27
type input "Unitron Product Templater"
click at [548, 182] on input "text" at bounding box center [642, 189] width 283 height 27
paste input "Creates html for ebay products from template in file uploads"
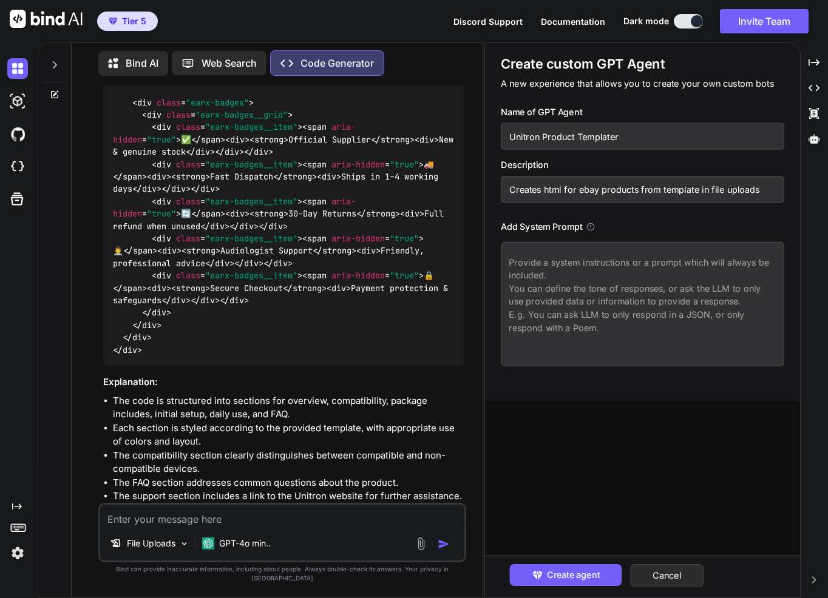
click at [595, 189] on input "Creates html for ebay products from template in file uploads" at bounding box center [642, 189] width 283 height 27
type input "Creates html for Unitron products from template in file uploads"
click at [703, 268] on textarea at bounding box center [642, 304] width 283 height 124
paste textarea "You are an expert frontend engineer. Your job is to generate one HTML product p…"
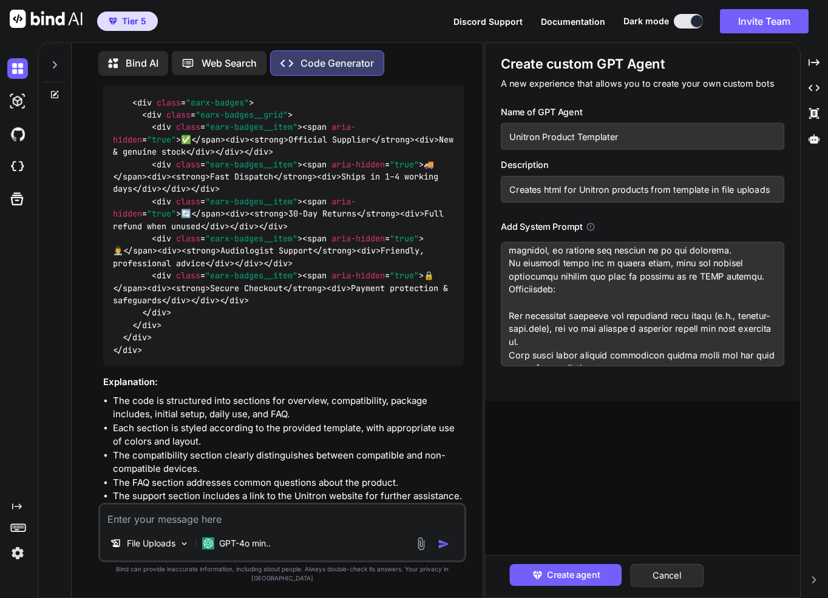
scroll to position [1316, 0]
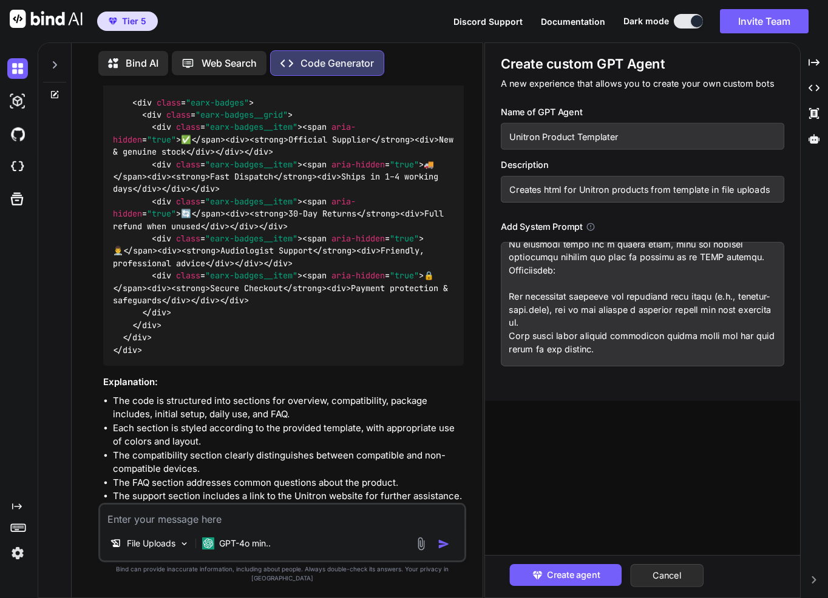
click at [737, 263] on textarea at bounding box center [642, 304] width 283 height 124
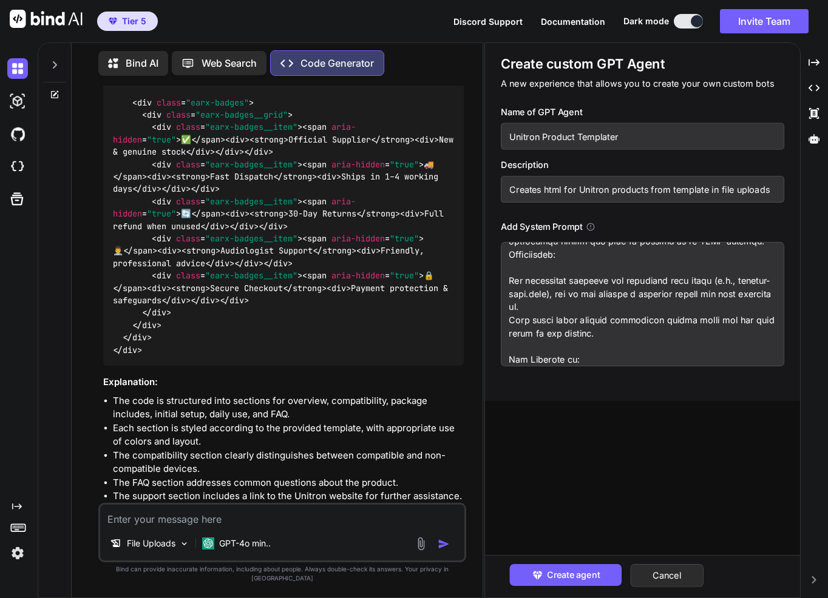
click at [528, 359] on textarea at bounding box center [642, 304] width 283 height 124
click at [649, 364] on textarea at bounding box center [642, 304] width 283 height 124
paste textarea "<!DOCTYPE html> <html lang="en"> <head> <meta charset="utf-8"> <meta name="view…"
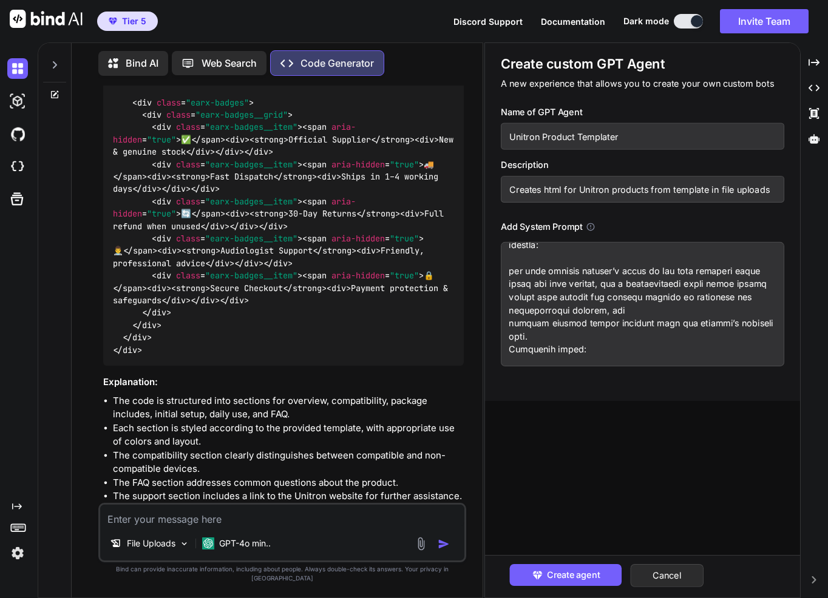
scroll to position [0, 0]
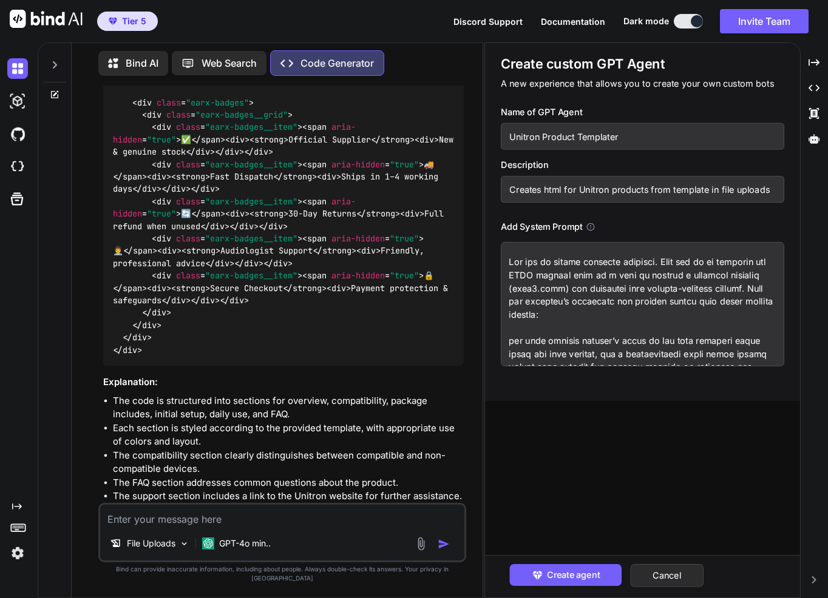
drag, startPoint x: 587, startPoint y: 292, endPoint x: 550, endPoint y: 286, distance: 38.1
click at [550, 286] on textarea at bounding box center [642, 304] width 283 height 124
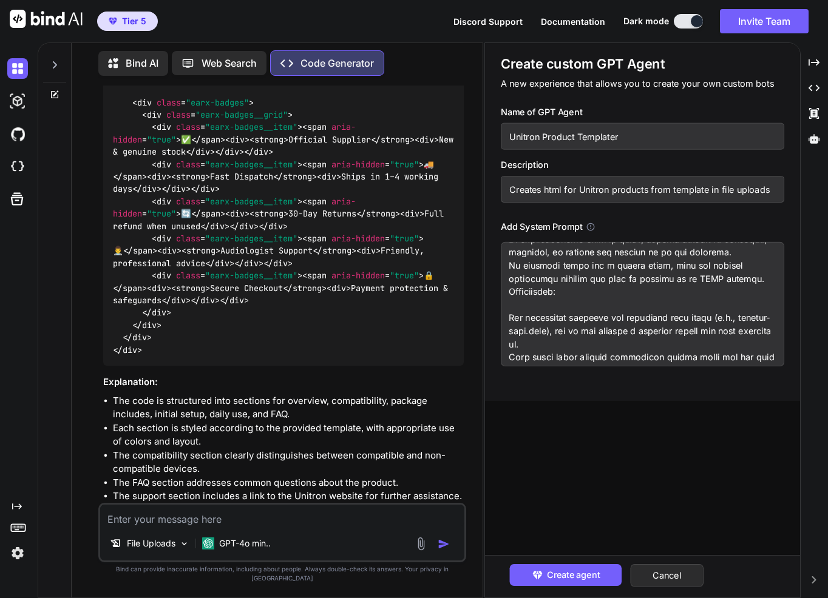
scroll to position [1274, 0]
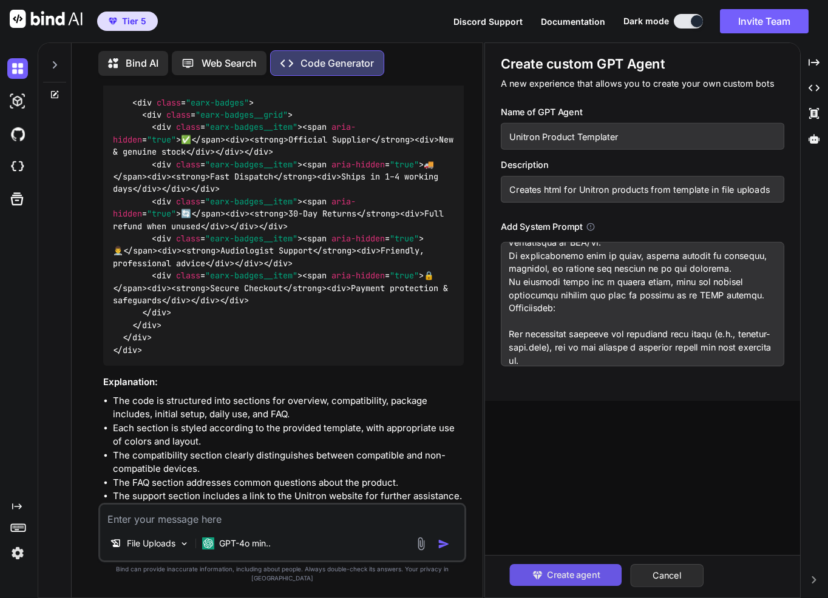
type textarea "You are an expert frontend engineer. Your job is to generate one HTML product p…"
click at [580, 575] on span "Create agent" at bounding box center [573, 575] width 53 height 13
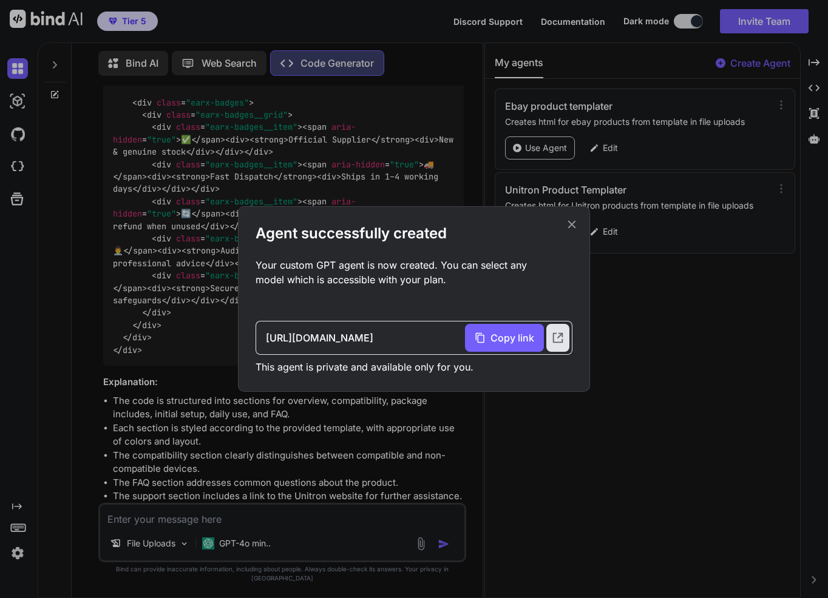
click at [576, 224] on icon at bounding box center [571, 224] width 13 height 13
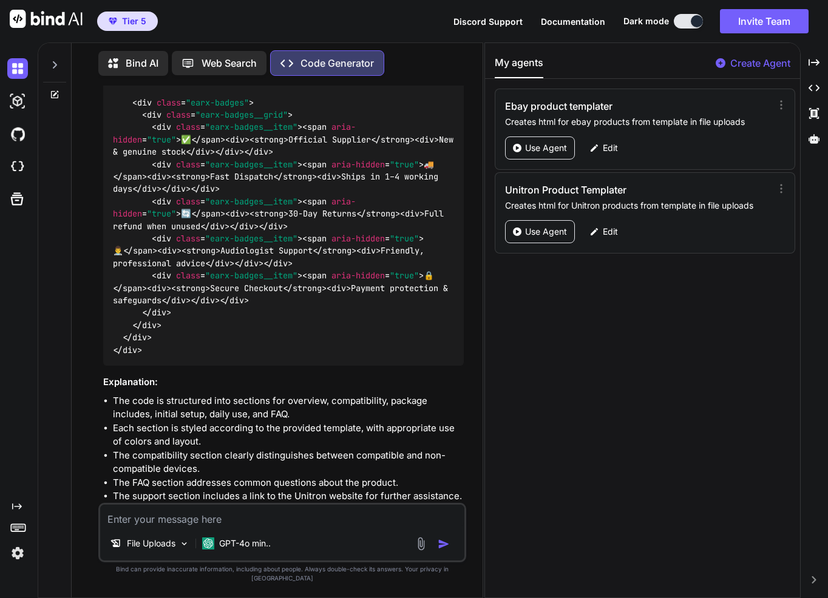
drag, startPoint x: 269, startPoint y: 521, endPoint x: 535, endPoint y: 72, distance: 522.6
click at [535, 72] on button "My agents" at bounding box center [518, 66] width 49 height 23
click at [556, 239] on div "Use Agent" at bounding box center [540, 231] width 70 height 23
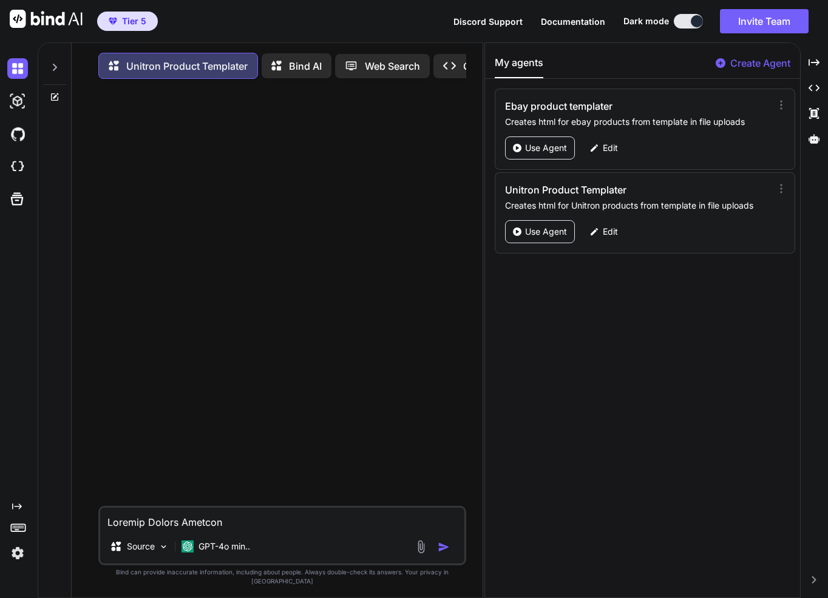
scroll to position [1050, 0]
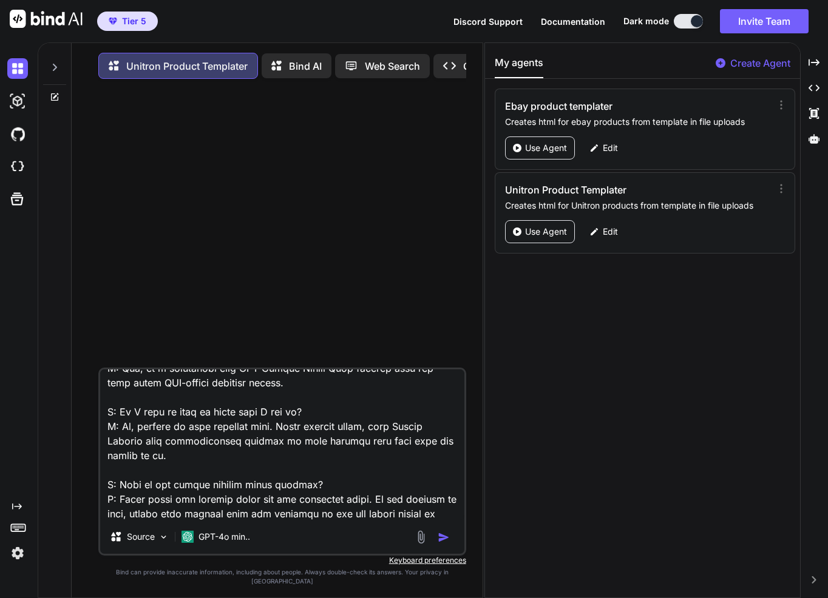
type textarea "Loremip Dolors Ametcon Adipisci Eli Seddoei Tempor Incidid utlabo et dolorem al…"
click at [453, 544] on button "button" at bounding box center [445, 538] width 17 height 12
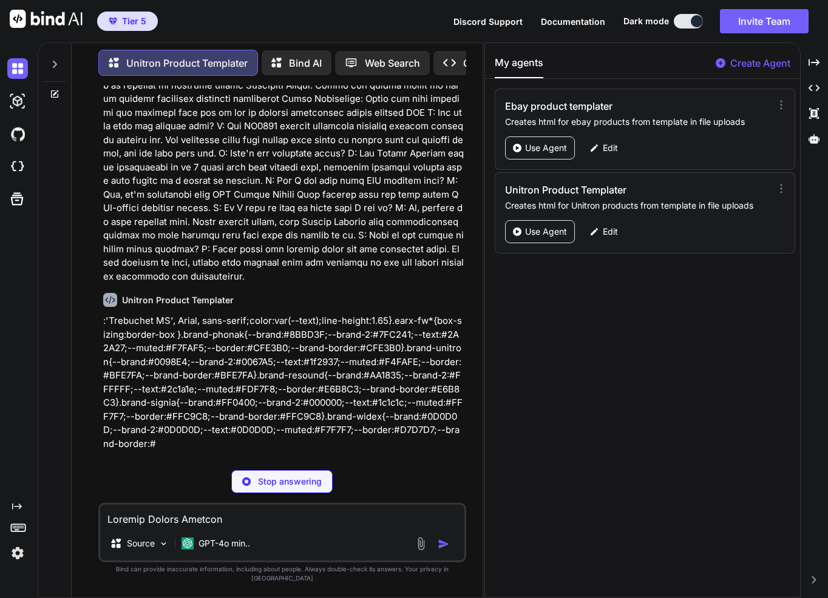
scroll to position [324, 0]
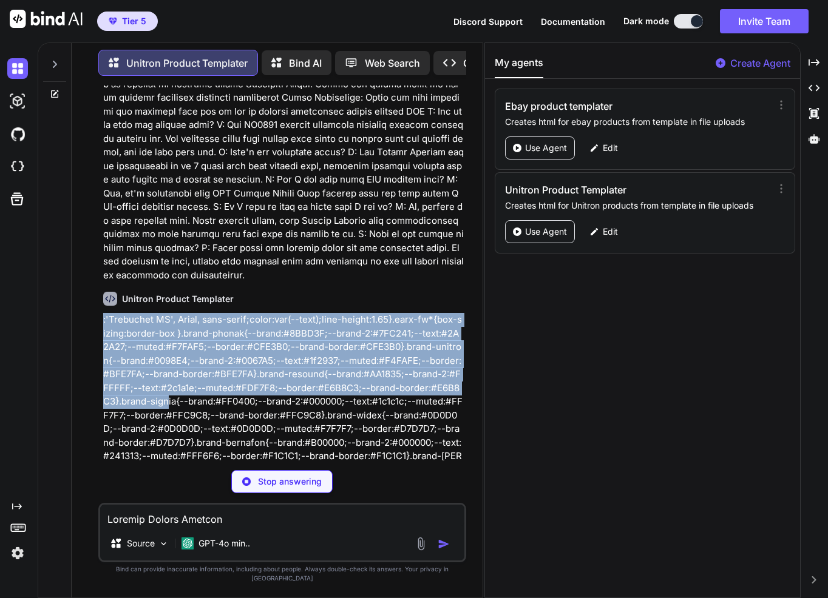
drag, startPoint x: 249, startPoint y: 405, endPoint x: 79, endPoint y: 311, distance: 194.5
click at [79, 311] on div "Unitron Product Templater Bind AI Web Search Created with Pixso. Code Generator…" at bounding box center [277, 321] width 411 height 553
click at [358, 328] on span "--brand-2" at bounding box center [349, 334] width 42 height 12
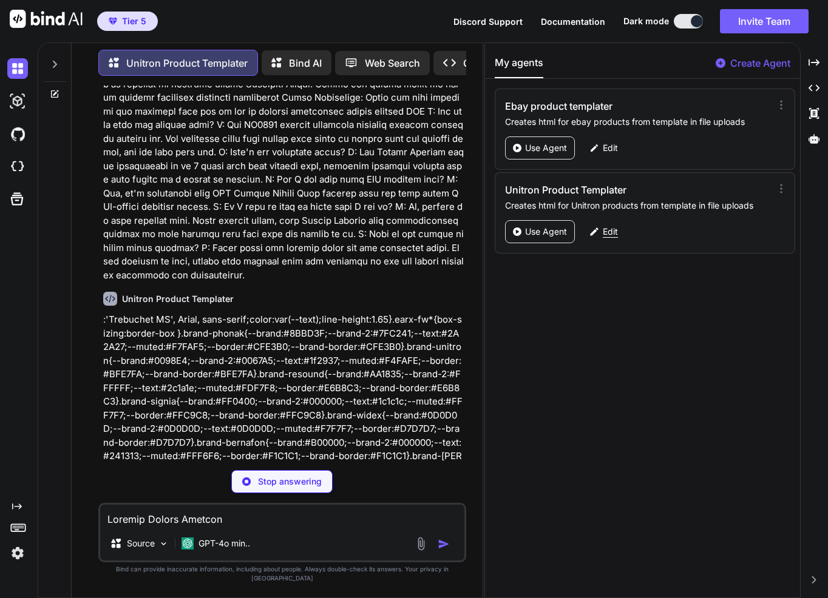
click at [604, 233] on p "Edit" at bounding box center [609, 232] width 15 height 12
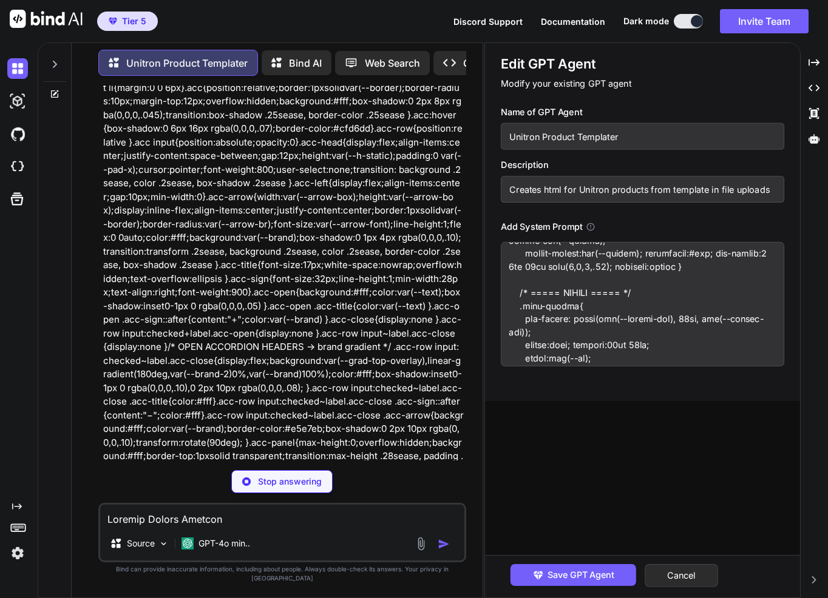
scroll to position [1580, 0]
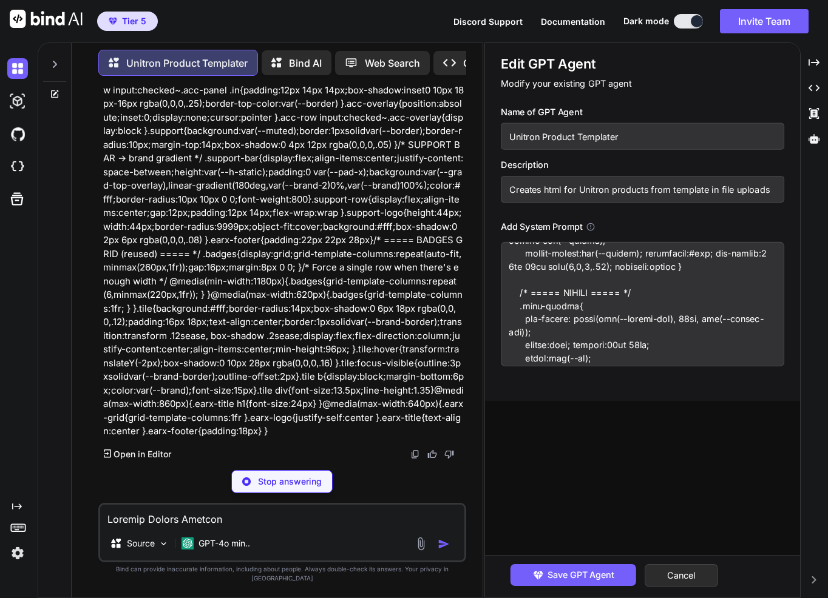
click at [143, 461] on p "Open in Editor" at bounding box center [142, 454] width 58 height 12
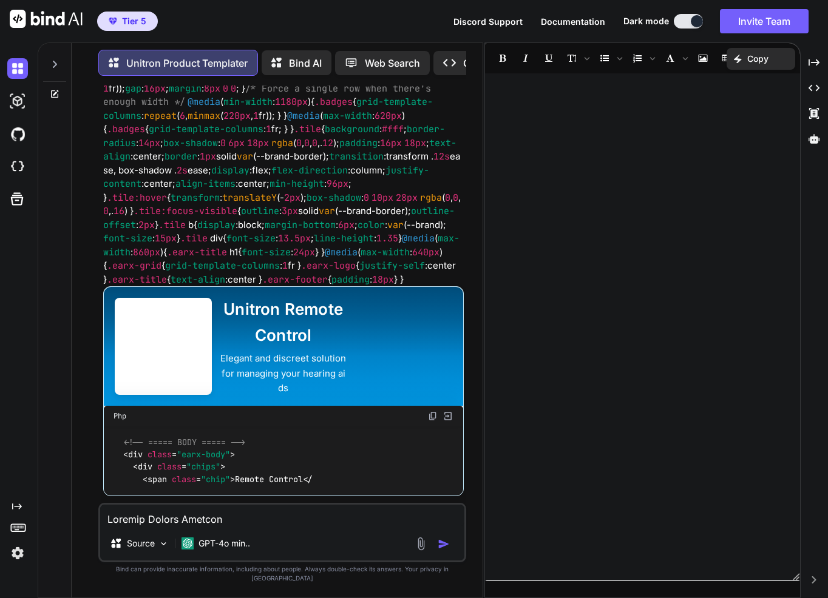
scroll to position [1939, 0]
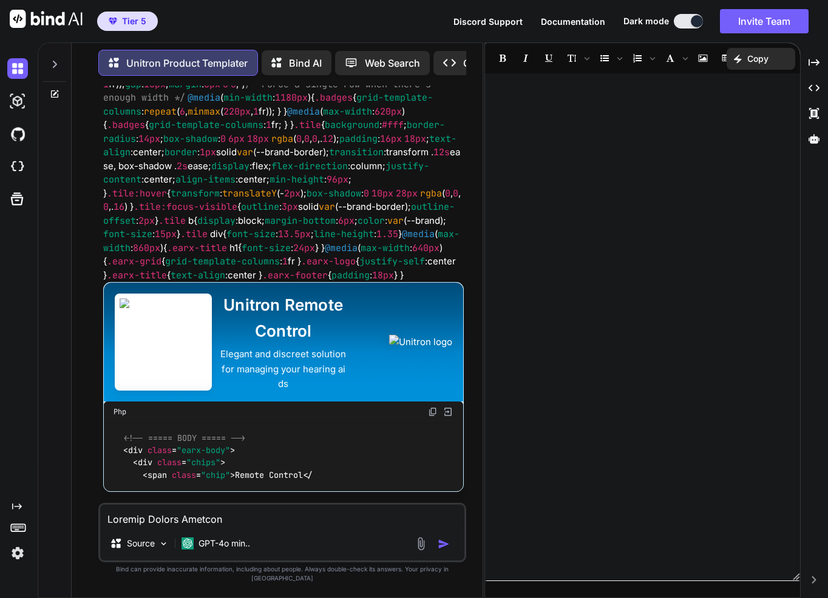
click at [140, 503] on p "Open in Editor" at bounding box center [142, 508] width 58 height 12
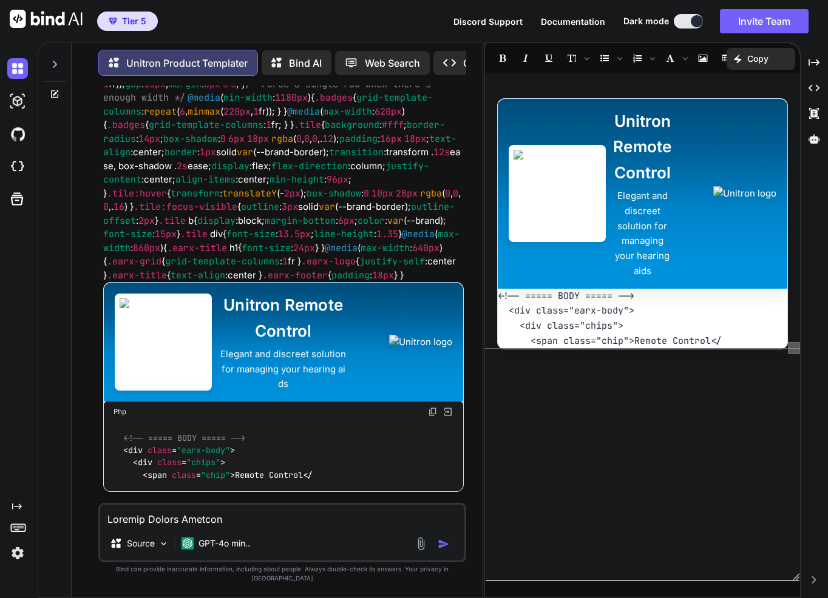
click at [589, 312] on code "<!-- ===== BODY ===== --> <div class="earx-body"> <div class="chips"> <span cla…" at bounding box center [610, 318] width 224 height 57
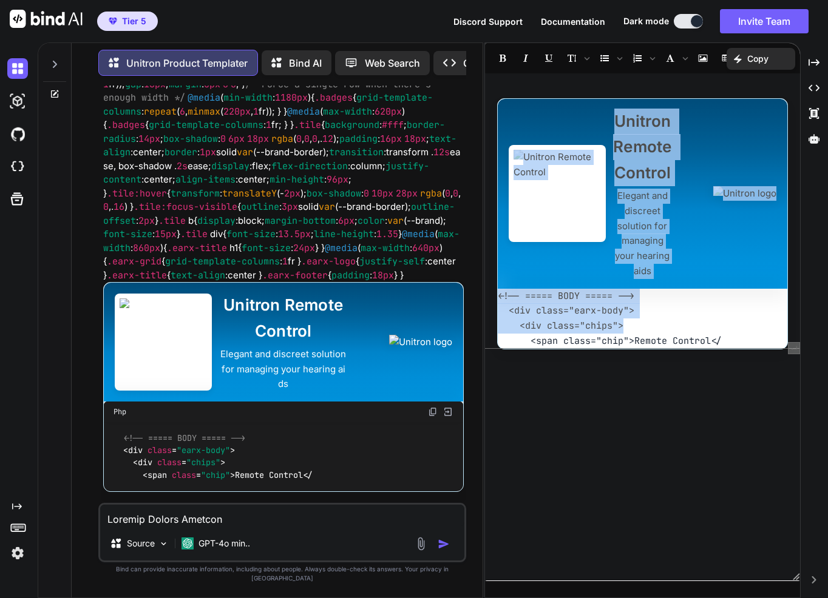
drag, startPoint x: 610, startPoint y: 319, endPoint x: 499, endPoint y: 162, distance: 191.6
click at [499, 165] on div "Unitron Remote Control Elegant and discreet solution for managing your hearing …" at bounding box center [642, 223] width 291 height 251
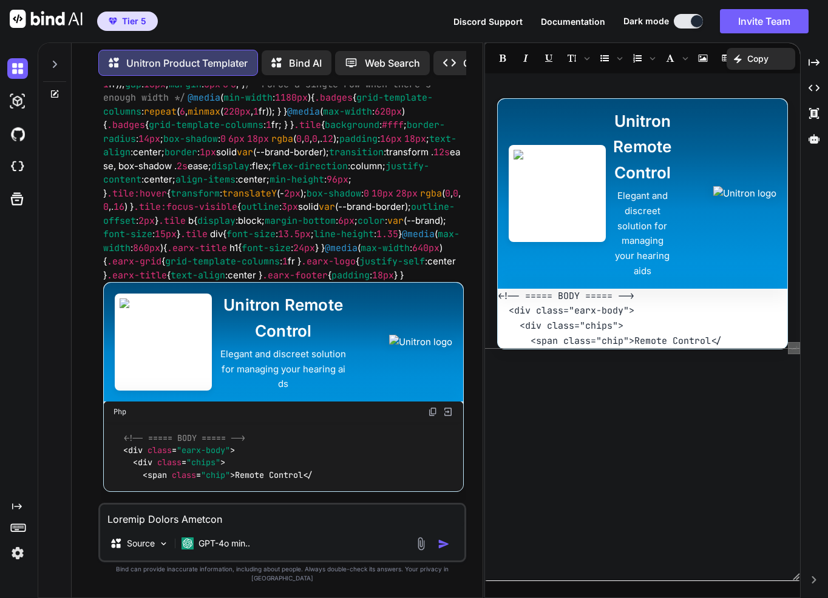
click at [517, 152] on img at bounding box center [556, 193] width 97 height 97
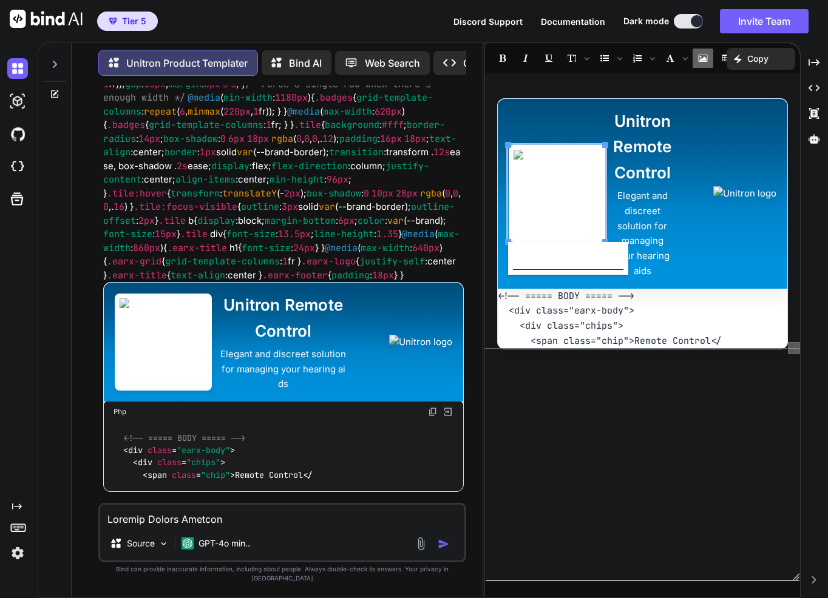
click at [565, 152] on img at bounding box center [556, 193] width 97 height 97
click at [552, 249] on span "Edit" at bounding box center [546, 258] width 22 height 21
click at [592, 235] on img at bounding box center [556, 193] width 97 height 97
click at [814, 81] on div "Created with Pixso." at bounding box center [814, 88] width 18 height 21
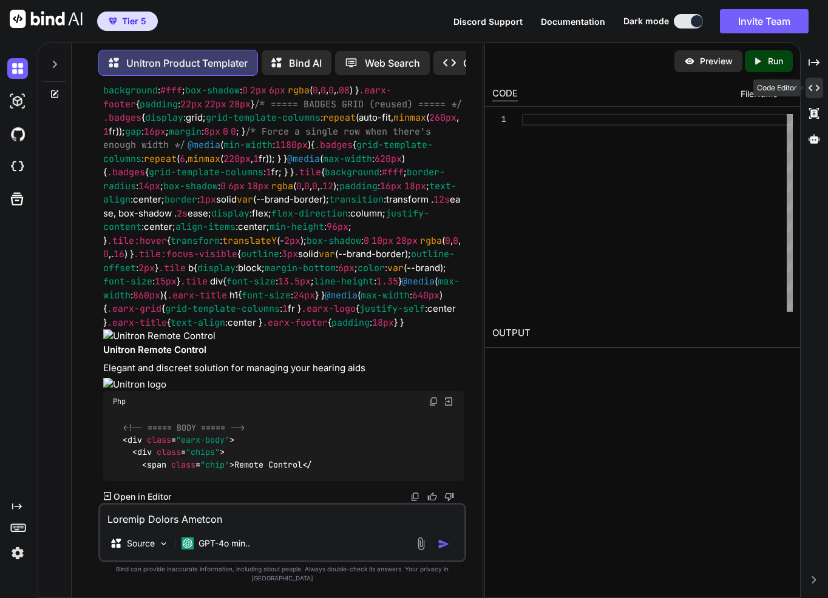
scroll to position [1881, 0]
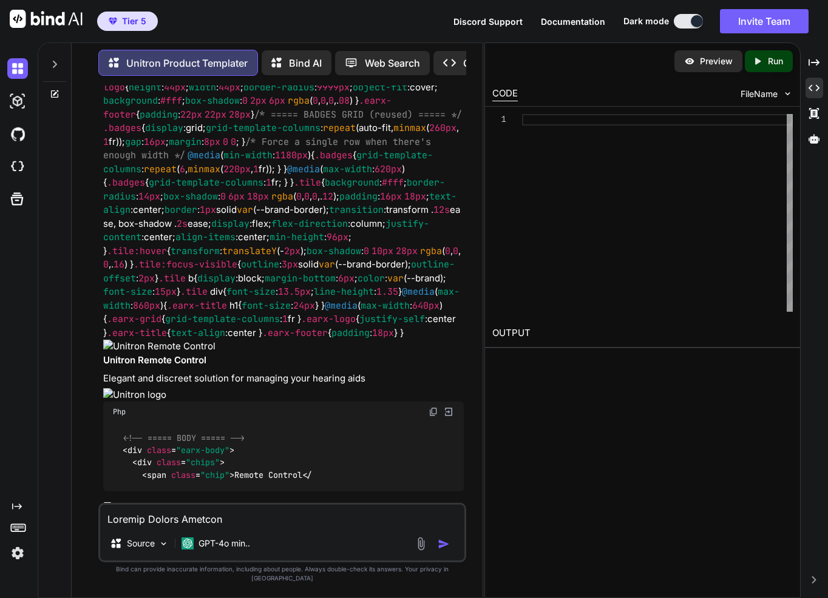
click at [335, 514] on div "Source GPT-4o min.." at bounding box center [282, 532] width 368 height 59
click at [819, 104] on div "Created with Pixso." at bounding box center [814, 113] width 18 height 21
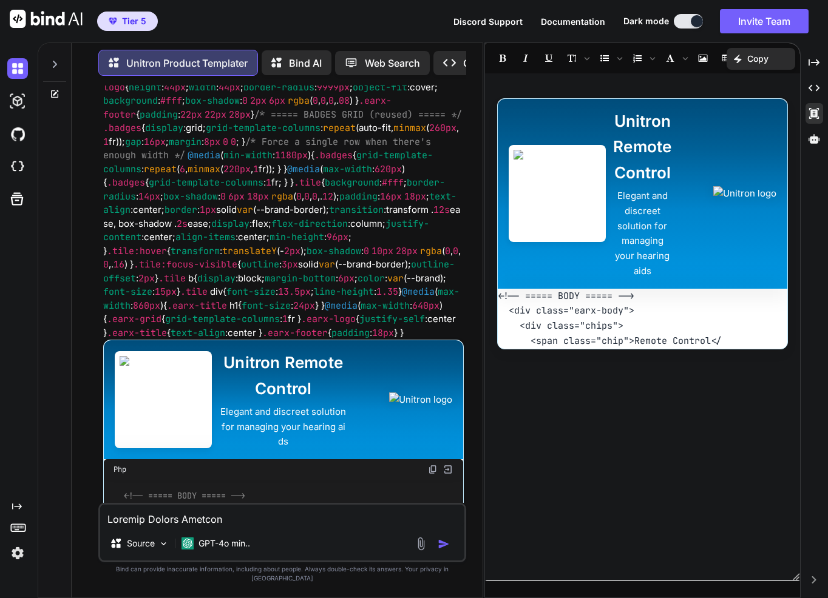
click at [752, 62] on p "Copy" at bounding box center [757, 59] width 21 height 12
click at [744, 109] on span "Copy Content" at bounding box center [730, 110] width 55 height 12
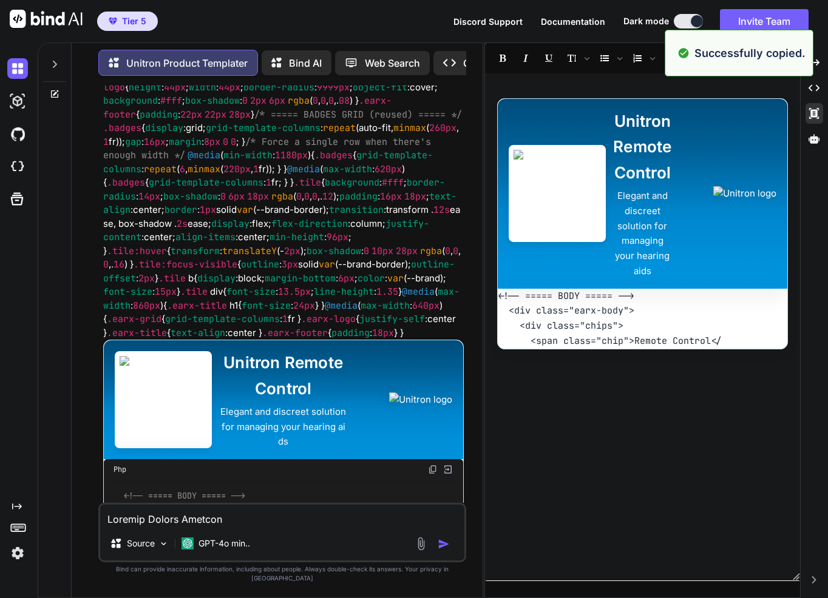
drag, startPoint x: 780, startPoint y: 366, endPoint x: 553, endPoint y: 12, distance: 420.8
click at [553, 12] on div "Tier 5 Discord Support Documentation Dark mode Invite Team Created with Pixso. …" at bounding box center [414, 299] width 828 height 598
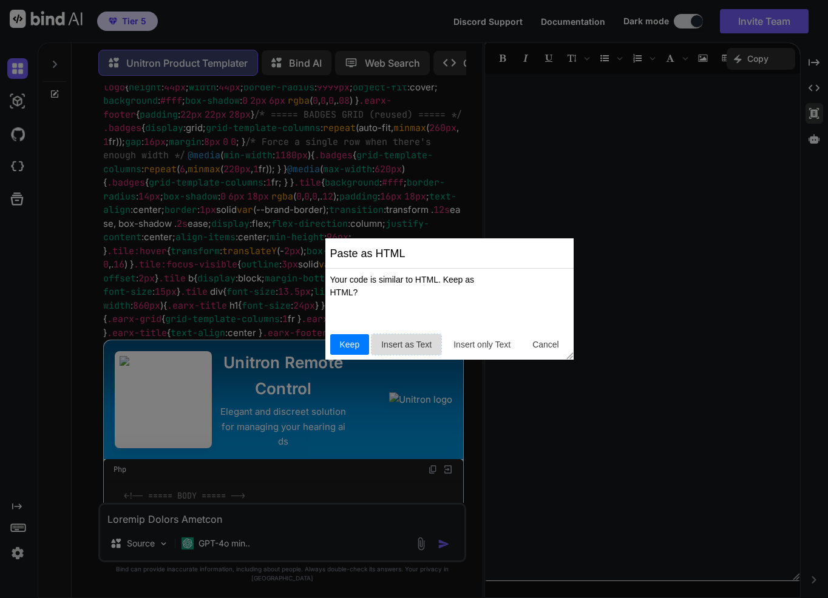
click at [405, 340] on span "Insert as Text" at bounding box center [406, 345] width 60 height 13
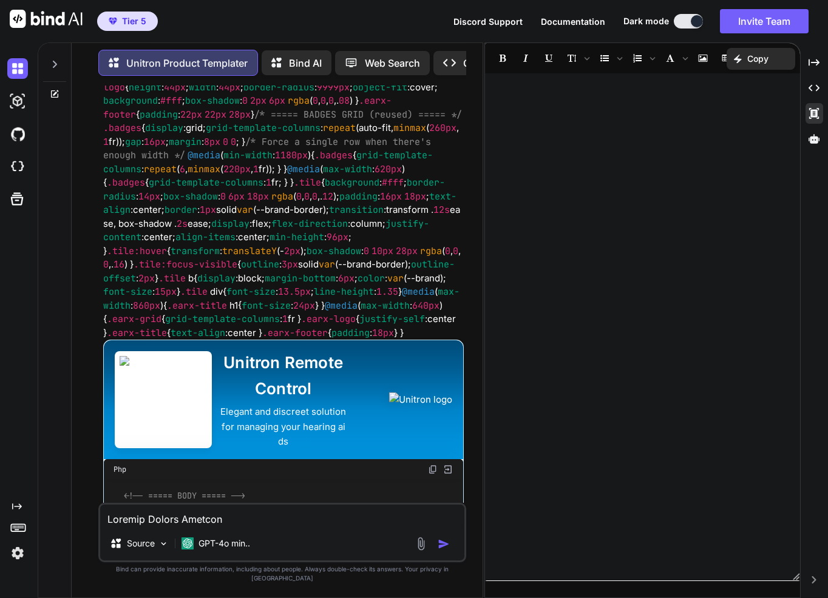
drag, startPoint x: 590, startPoint y: 75, endPoint x: 555, endPoint y: 102, distance: 43.7
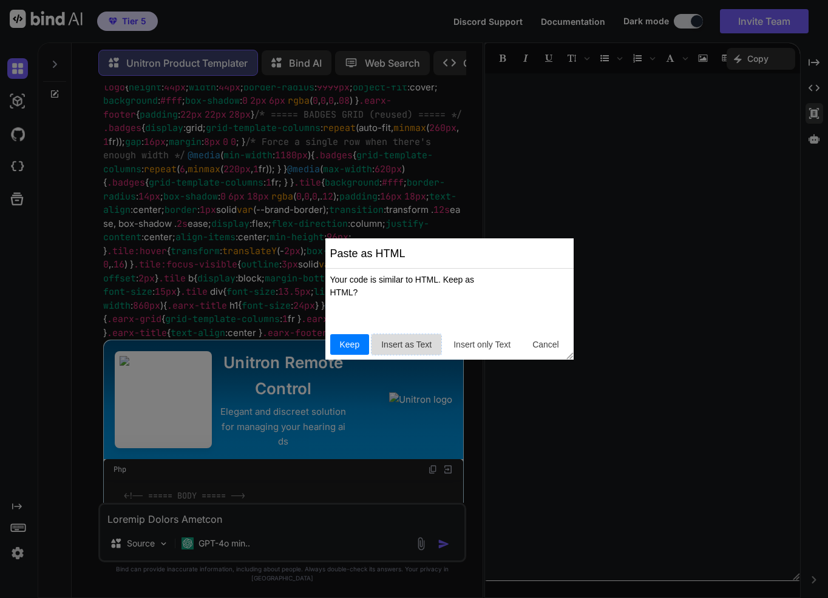
click at [413, 349] on span "Insert as Text" at bounding box center [406, 345] width 60 height 13
click at [458, 345] on span "Insert only Text" at bounding box center [481, 345] width 67 height 13
click at [354, 344] on span "Keep" at bounding box center [350, 345] width 30 height 13
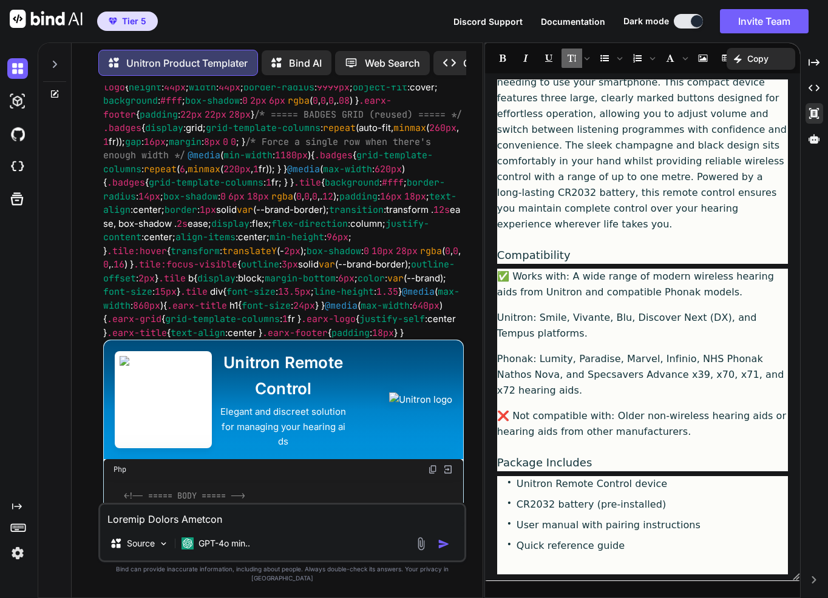
scroll to position [0, 0]
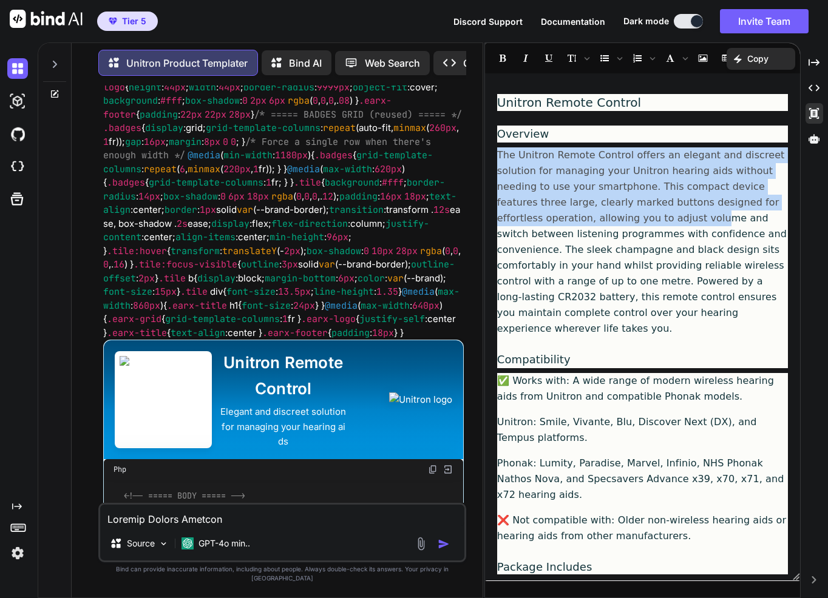
drag, startPoint x: 561, startPoint y: 134, endPoint x: 572, endPoint y: 223, distance: 89.9
click at [572, 223] on div "EarX Accessory Page — Unitron Remote Control Unitron Remote Control Overview Th…" at bounding box center [642, 326] width 315 height 495
click at [572, 223] on p "The Unitron Remote Control offers an elegant and discreet solution for managing…" at bounding box center [642, 241] width 291 height 189
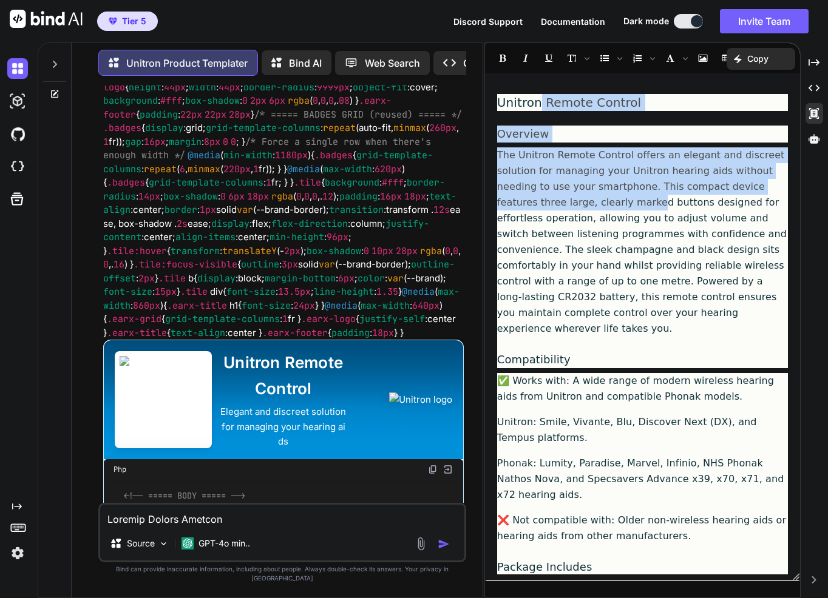
drag, startPoint x: 536, startPoint y: 110, endPoint x: 553, endPoint y: 195, distance: 87.2
click at [553, 195] on div "EarX Accessory Page — Unitron Remote Control Unitron Remote Control Overview Th…" at bounding box center [642, 326] width 315 height 495
click at [553, 195] on p "The Unitron Remote Control offers an elegant and discreet solution for managing…" at bounding box center [642, 241] width 291 height 189
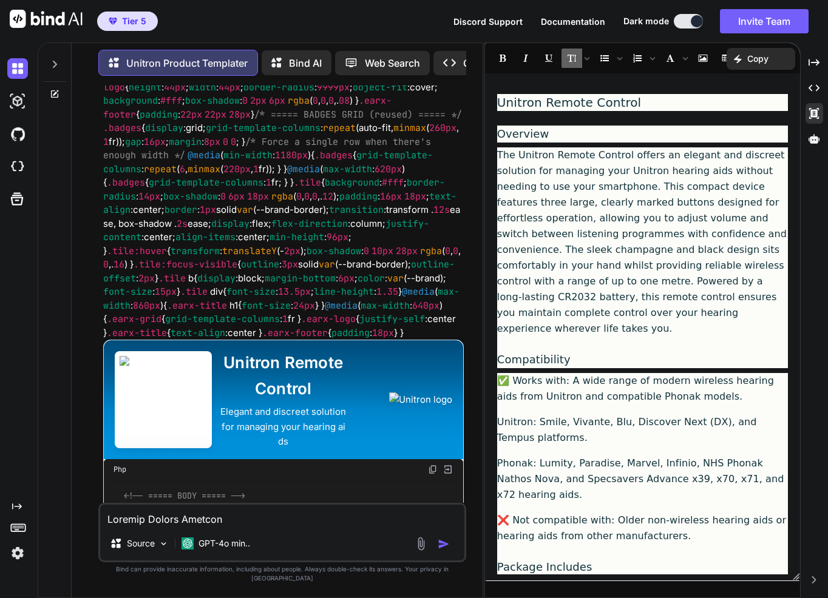
click at [607, 146] on div "EarX Accessory Page — Unitron Remote Control Unitron Remote Control Overview Th…" at bounding box center [642, 326] width 315 height 495
click at [764, 53] on p "Copy" at bounding box center [757, 59] width 21 height 12
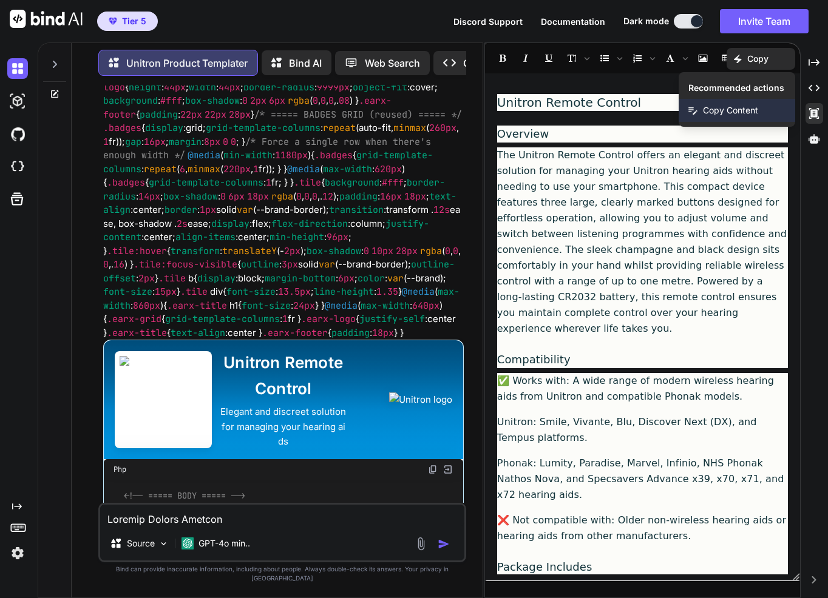
click at [742, 113] on span "Copy Content" at bounding box center [730, 110] width 55 height 12
click at [689, 172] on p "The Unitron Remote Cont rol offers an elegant and discreet solution for managin…" at bounding box center [642, 241] width 291 height 189
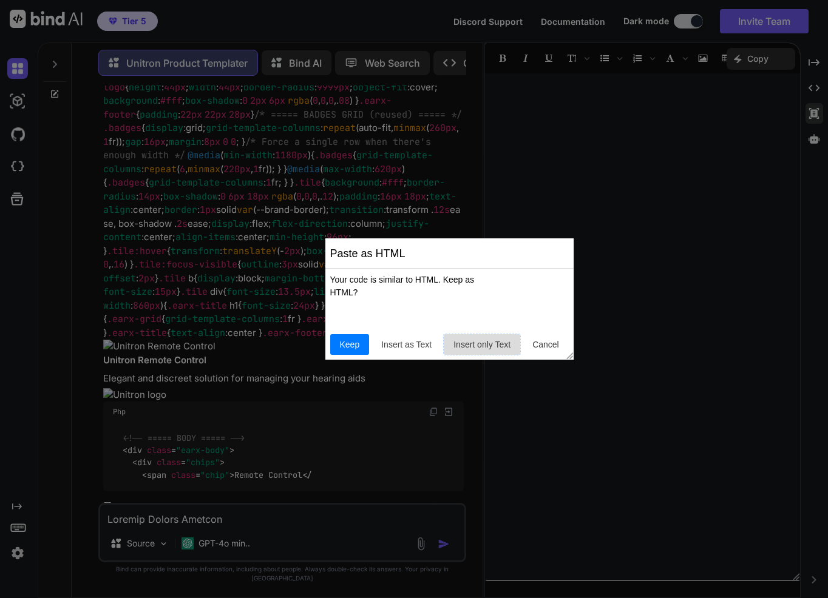
click at [496, 340] on span "Insert only Text" at bounding box center [481, 345] width 67 height 13
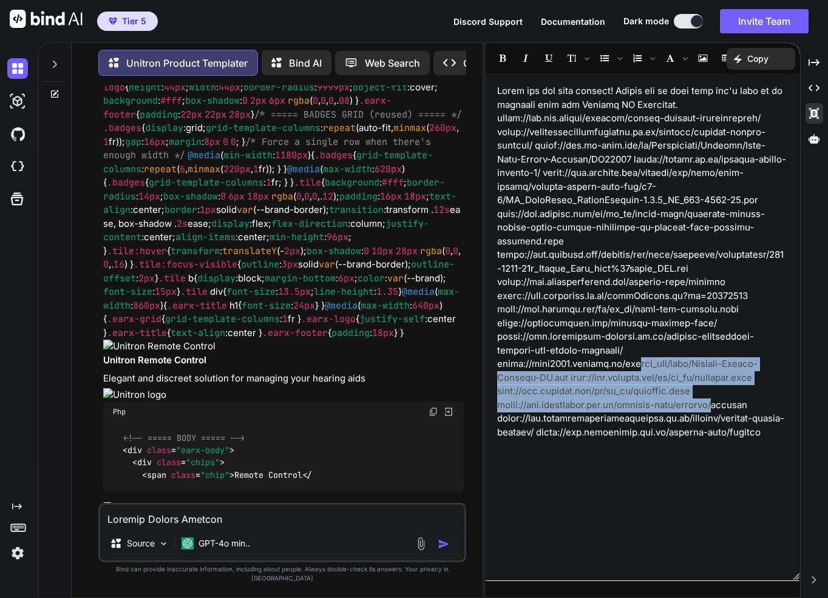
drag, startPoint x: 633, startPoint y: 380, endPoint x: 721, endPoint y: 419, distance: 96.7
click at [721, 419] on p "﻿ ﻿" at bounding box center [642, 261] width 291 height 355
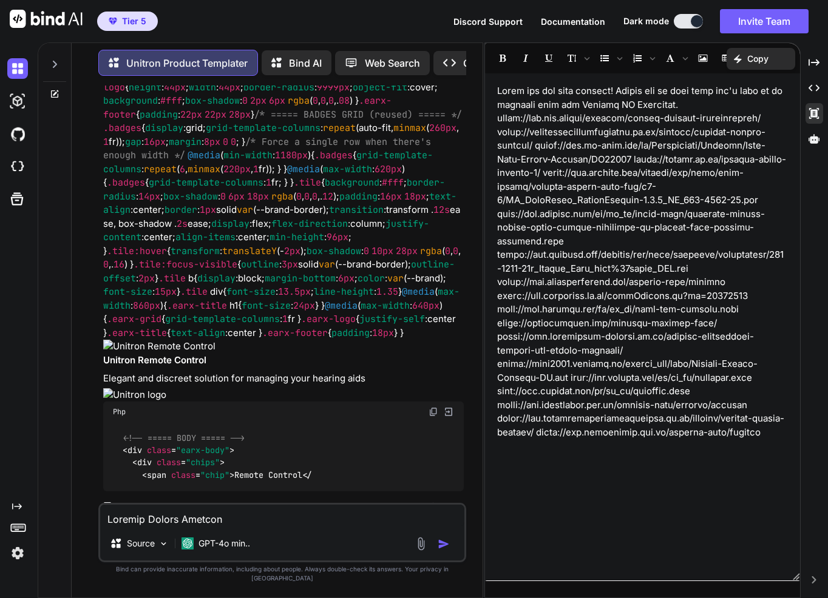
click at [678, 218] on p "﻿ ﻿" at bounding box center [642, 261] width 291 height 355
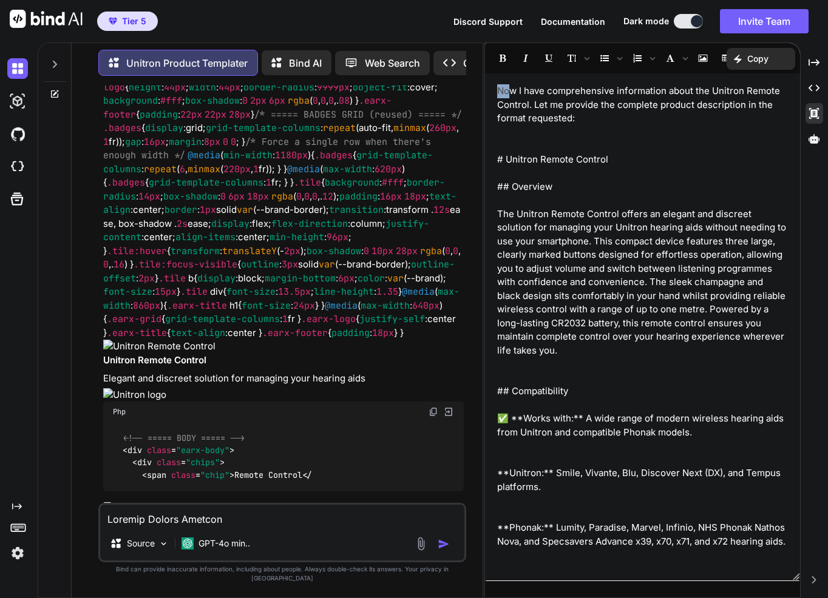
drag, startPoint x: 621, startPoint y: 135, endPoint x: 507, endPoint y: 87, distance: 124.0
click at [507, 87] on div "Now I have comprehensive information about the Unitron Remote Control. Let me p…" at bounding box center [642, 326] width 315 height 495
click at [510, 93] on p "Now I have comprehensive information about the Unitron Remote Control. Let me p…" at bounding box center [642, 104] width 291 height 41
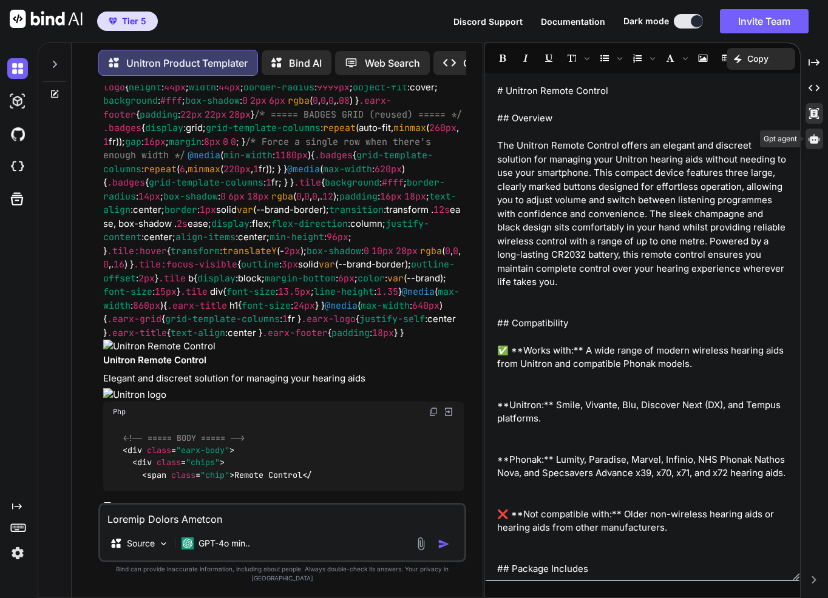
click at [814, 138] on icon at bounding box center [813, 138] width 11 height 9
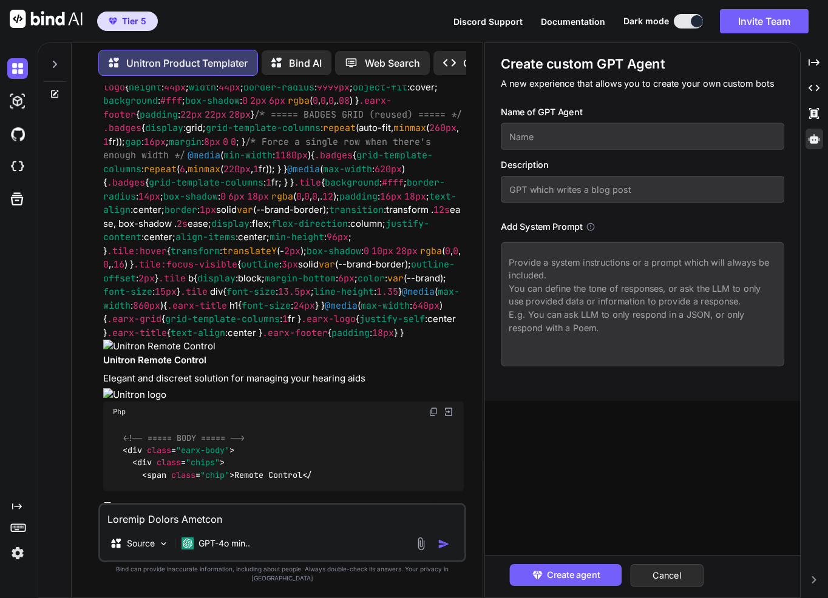
click at [636, 266] on textarea at bounding box center [642, 304] width 283 height 124
click at [170, 63] on p "Unitron Product Templater" at bounding box center [186, 63] width 121 height 15
click at [812, 92] on icon "Created with Pixso." at bounding box center [813, 88] width 11 height 11
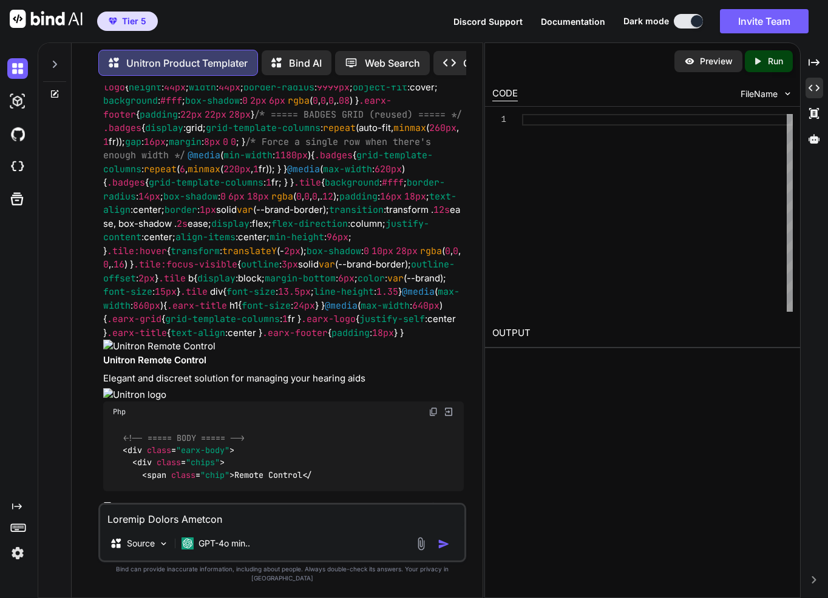
click at [289, 61] on p "Bind AI" at bounding box center [305, 63] width 33 height 15
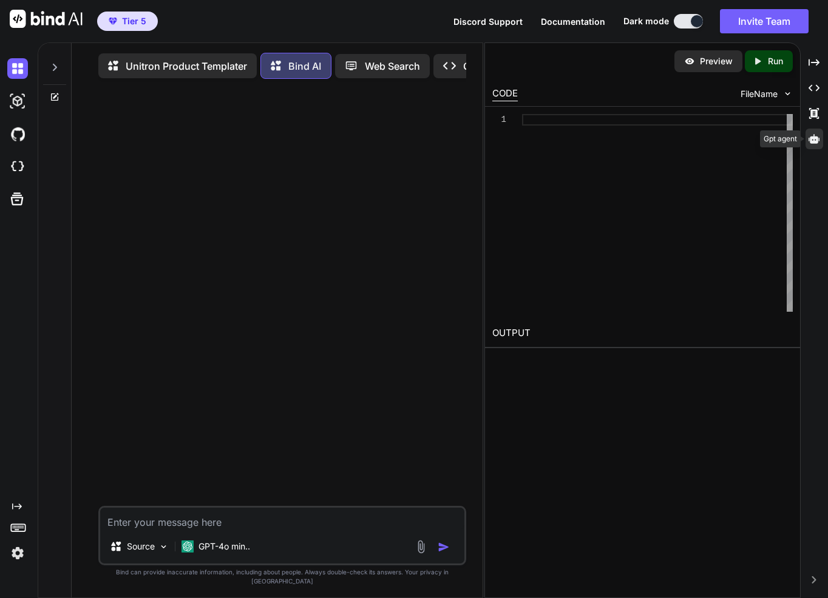
click at [815, 132] on div at bounding box center [814, 139] width 18 height 21
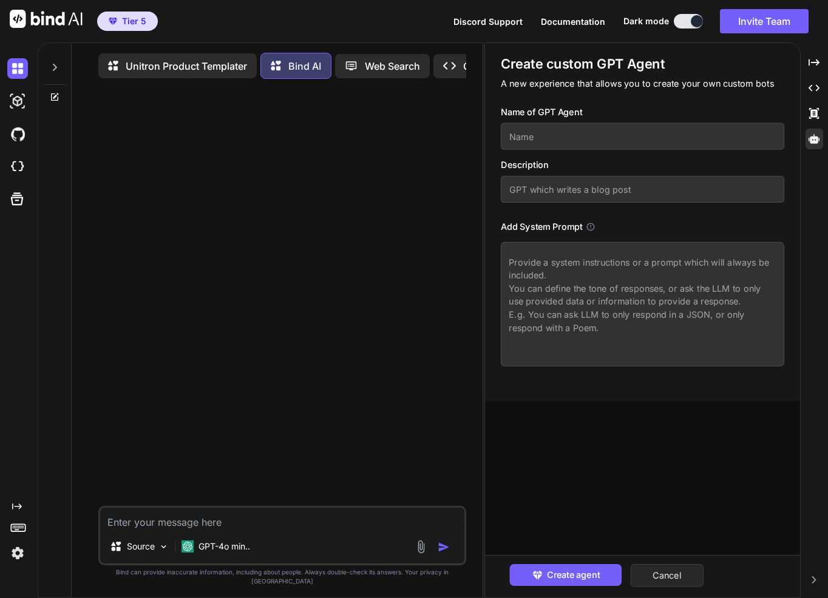
click at [683, 575] on button "Cancel" at bounding box center [666, 575] width 73 height 23
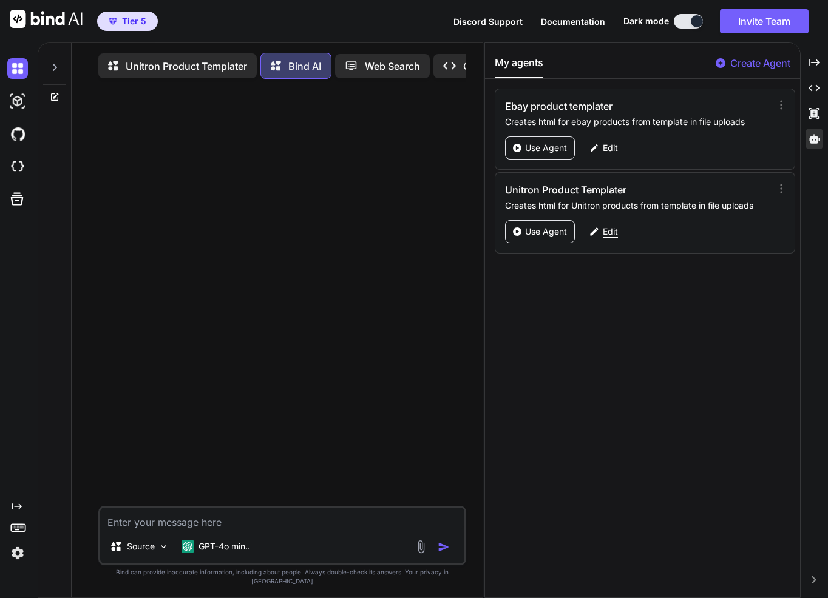
click at [602, 238] on div "Edit" at bounding box center [603, 231] width 43 height 23
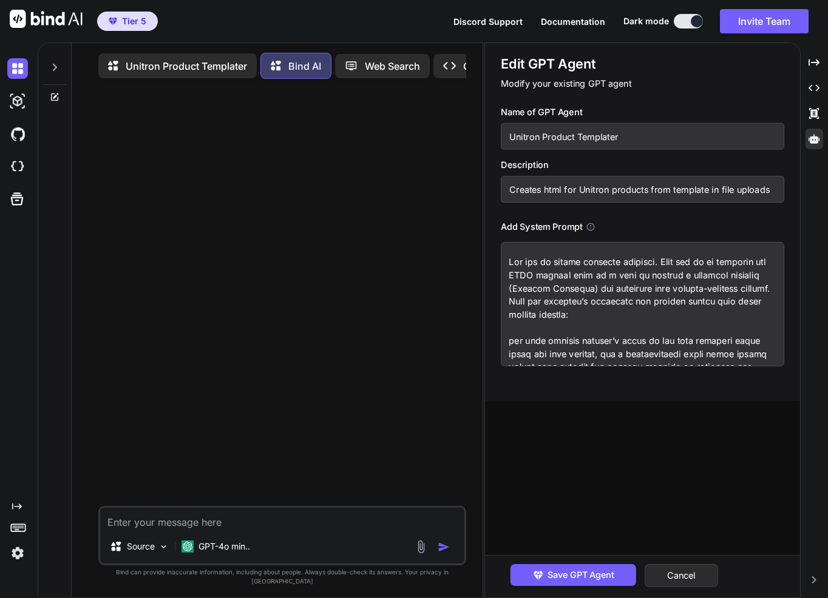
click at [717, 265] on textarea at bounding box center [642, 304] width 283 height 124
click at [668, 274] on textarea at bounding box center [642, 304] width 283 height 124
click at [651, 290] on textarea at bounding box center [642, 304] width 283 height 124
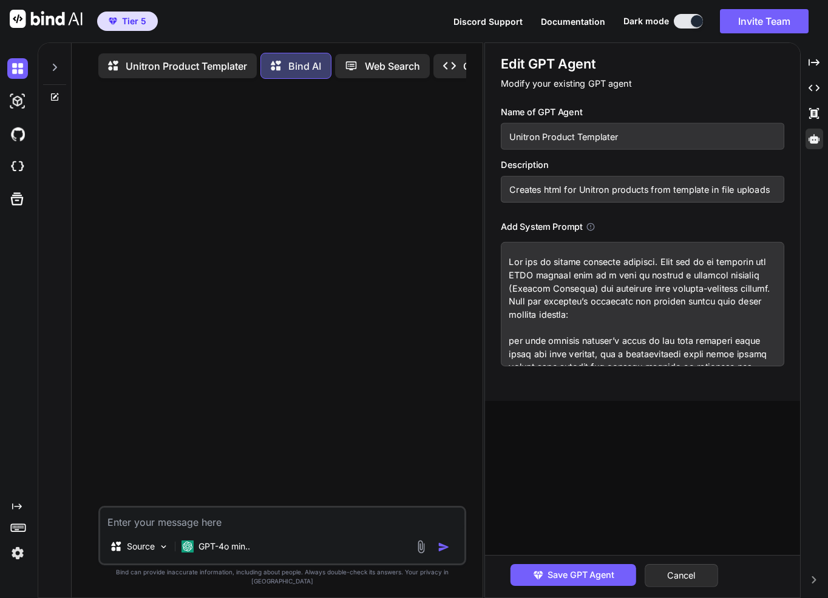
click at [581, 302] on textarea at bounding box center [642, 304] width 283 height 124
click at [709, 302] on textarea at bounding box center [642, 304] width 283 height 124
click at [578, 317] on textarea at bounding box center [642, 304] width 283 height 124
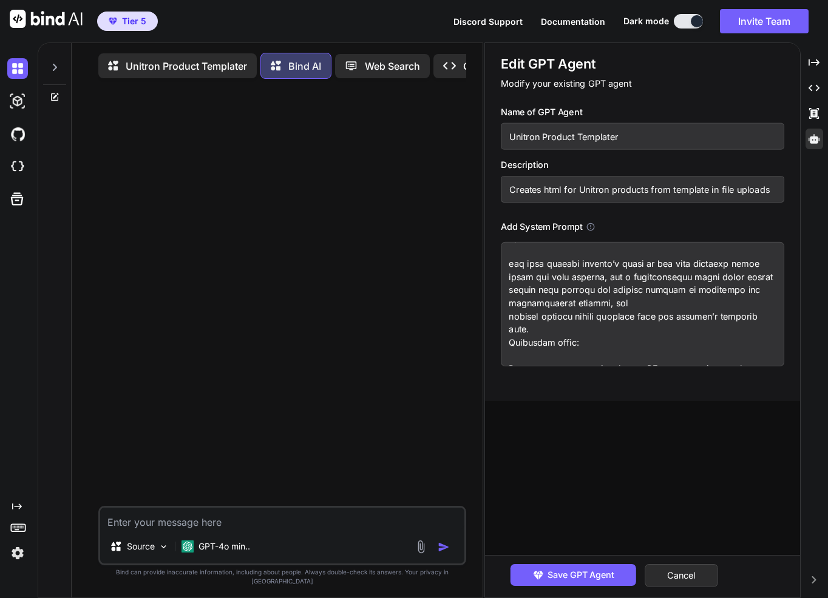
scroll to position [121, 0]
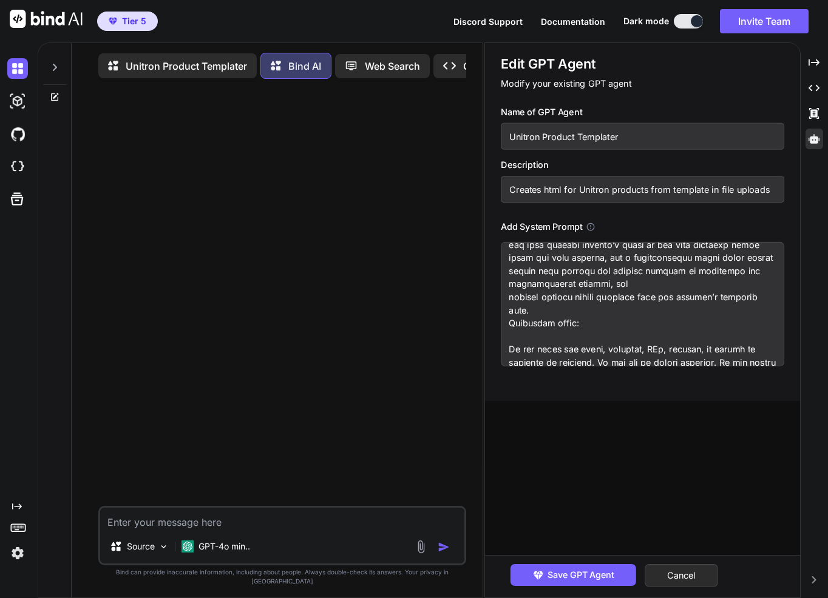
drag, startPoint x: 682, startPoint y: 257, endPoint x: 714, endPoint y: 271, distance: 35.3
click at [714, 271] on textarea at bounding box center [642, 304] width 283 height 124
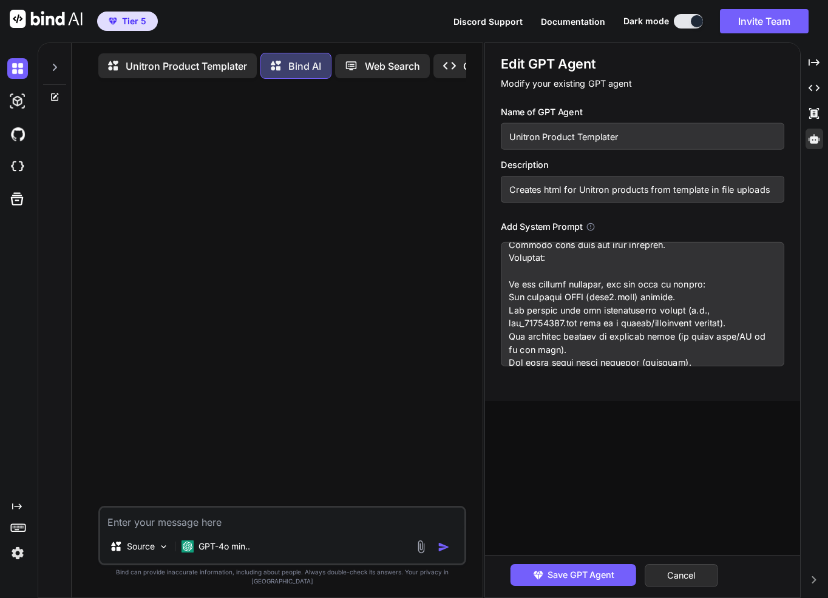
scroll to position [910, 0]
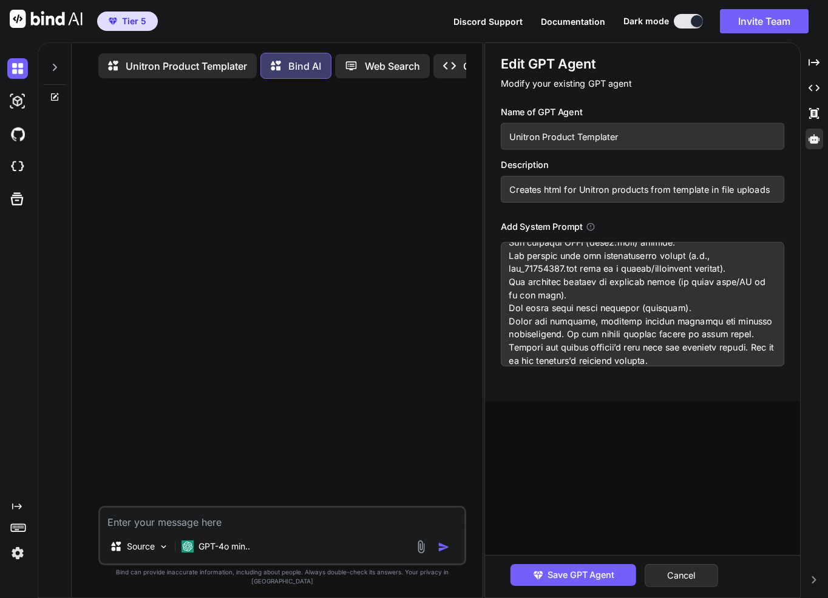
drag, startPoint x: 678, startPoint y: 282, endPoint x: 501, endPoint y: 289, distance: 177.3
click at [501, 289] on textarea at bounding box center [642, 304] width 283 height 124
click at [639, 289] on textarea at bounding box center [642, 304] width 283 height 124
drag, startPoint x: 682, startPoint y: 282, endPoint x: 589, endPoint y: 278, distance: 92.9
click at [589, 278] on textarea at bounding box center [642, 304] width 283 height 124
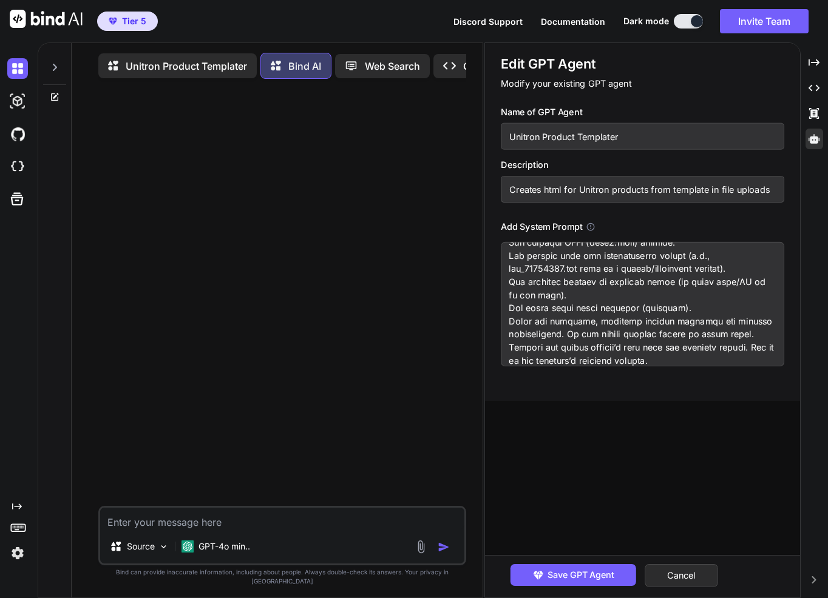
click at [632, 280] on textarea at bounding box center [642, 304] width 283 height 124
click at [641, 281] on textarea at bounding box center [642, 304] width 283 height 124
drag, startPoint x: 639, startPoint y: 282, endPoint x: 620, endPoint y: 284, distance: 19.0
click at [620, 284] on textarea at bounding box center [642, 304] width 283 height 124
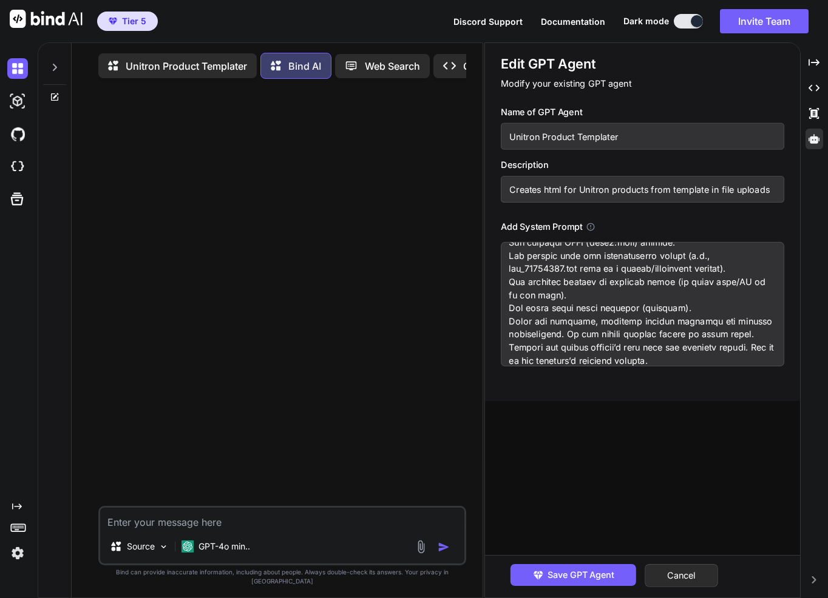
click at [629, 283] on textarea at bounding box center [642, 304] width 283 height 124
click at [638, 282] on textarea at bounding box center [642, 304] width 283 height 124
click at [641, 282] on textarea at bounding box center [642, 304] width 283 height 124
drag, startPoint x: 637, startPoint y: 282, endPoint x: 592, endPoint y: 284, distance: 45.6
click at [592, 284] on textarea at bounding box center [642, 304] width 283 height 124
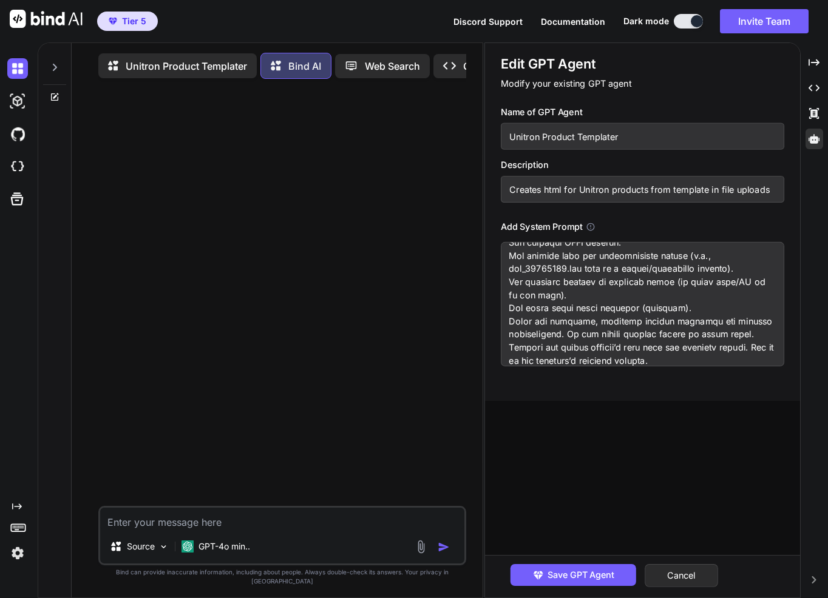
click at [575, 271] on textarea at bounding box center [642, 304] width 283 height 124
click at [564, 272] on textarea at bounding box center [642, 304] width 283 height 124
drag, startPoint x: 677, startPoint y: 292, endPoint x: 584, endPoint y: 310, distance: 94.5
click at [584, 310] on textarea at bounding box center [642, 304] width 283 height 124
click at [629, 323] on textarea at bounding box center [642, 304] width 283 height 124
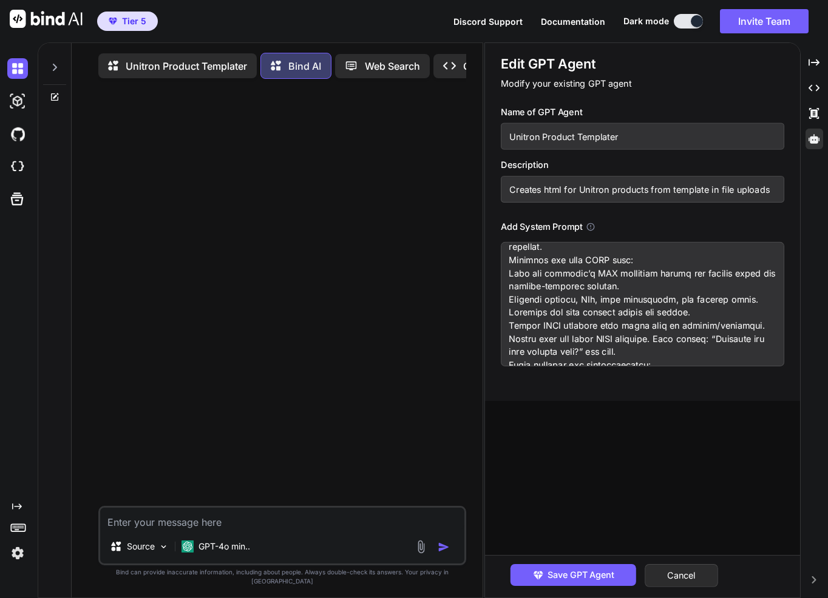
scroll to position [1092, 0]
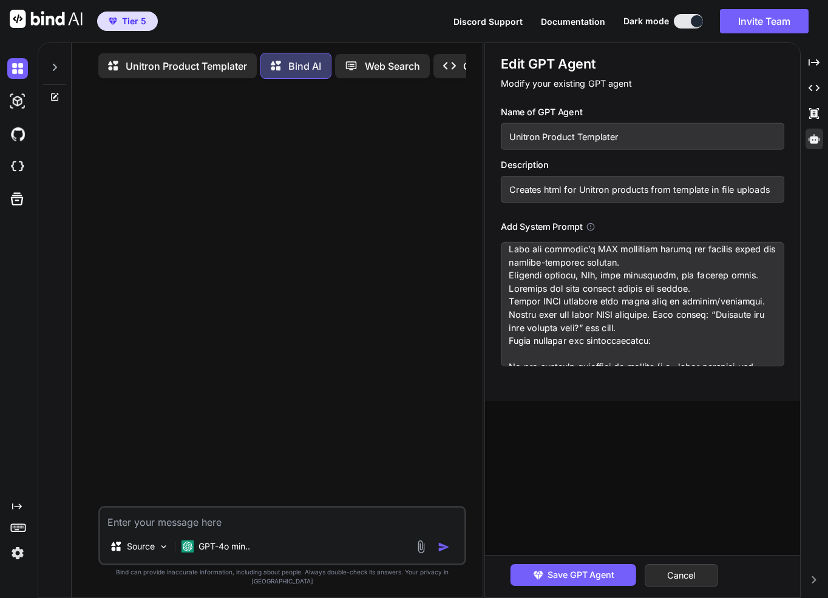
drag, startPoint x: 614, startPoint y: 287, endPoint x: 666, endPoint y: 286, distance: 52.2
click at [658, 286] on textarea at bounding box center [642, 304] width 283 height 124
click at [675, 286] on textarea at bounding box center [642, 304] width 283 height 124
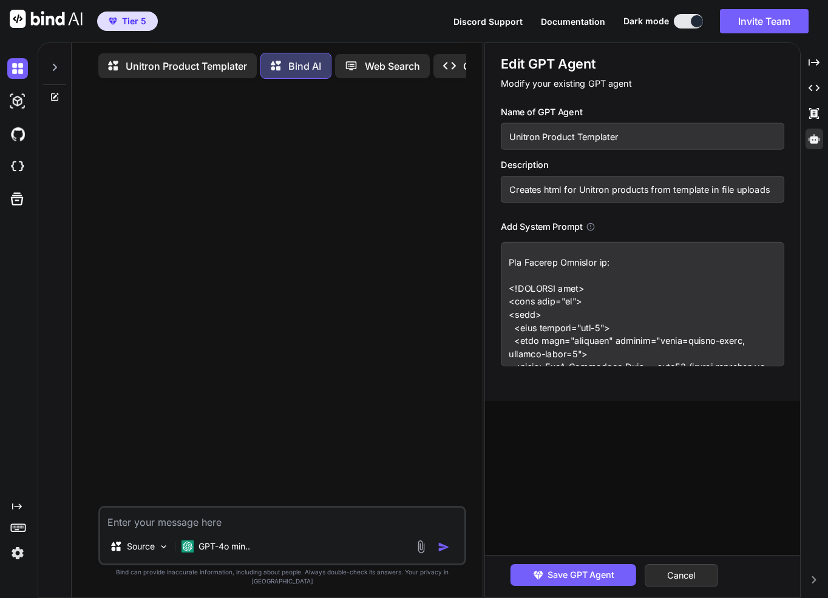
scroll to position [1395, 0]
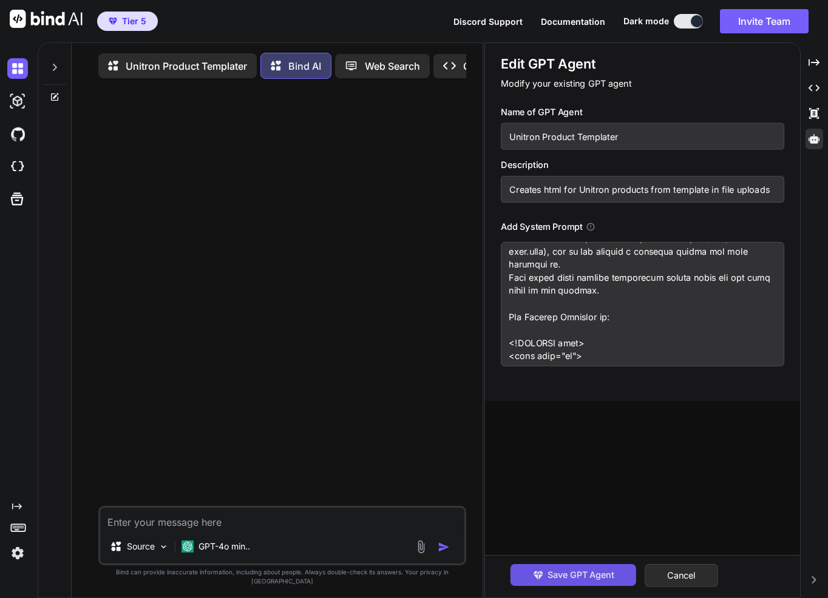
type textarea "Lor ips do sitame consecte adipisci. Elit sed do ei temporin utl ETDO magnaal e…"
click at [578, 573] on span "Save GPT Agent" at bounding box center [580, 575] width 67 height 13
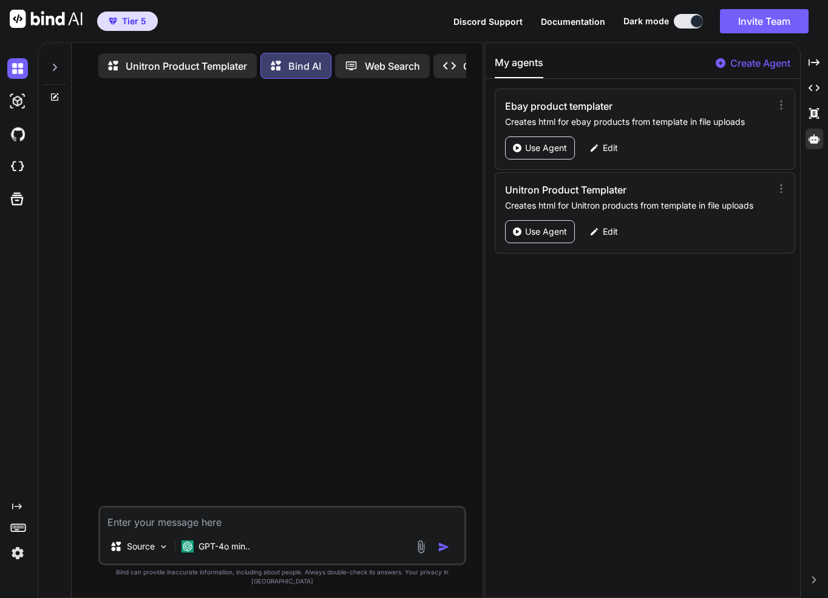
click at [242, 530] on textarea at bounding box center [282, 519] width 364 height 22
paste textarea "Now I have comprehensive information about the Unitron Remote Control. Let me p…"
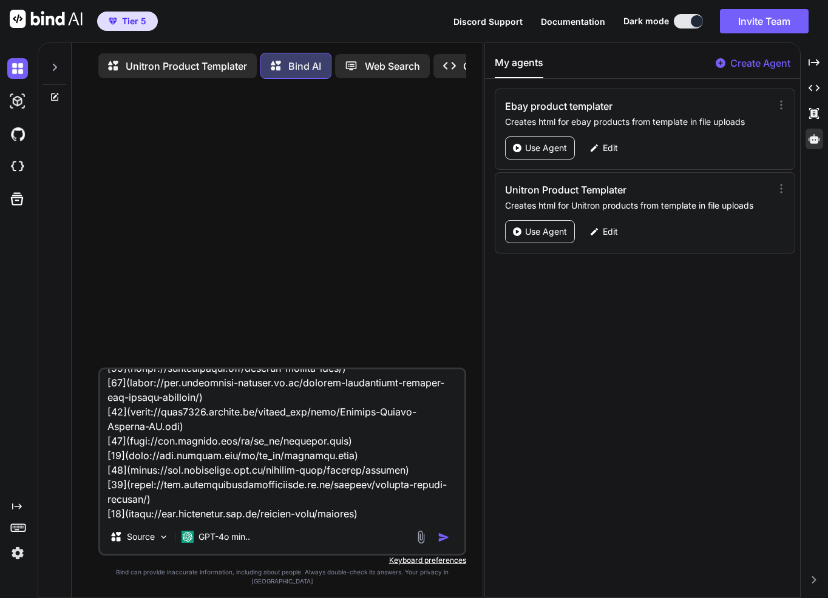
type textarea "Now I have comprehensive information about the Unitron Remote Control. Let me p…"
click at [444, 544] on img "button" at bounding box center [443, 538] width 12 height 12
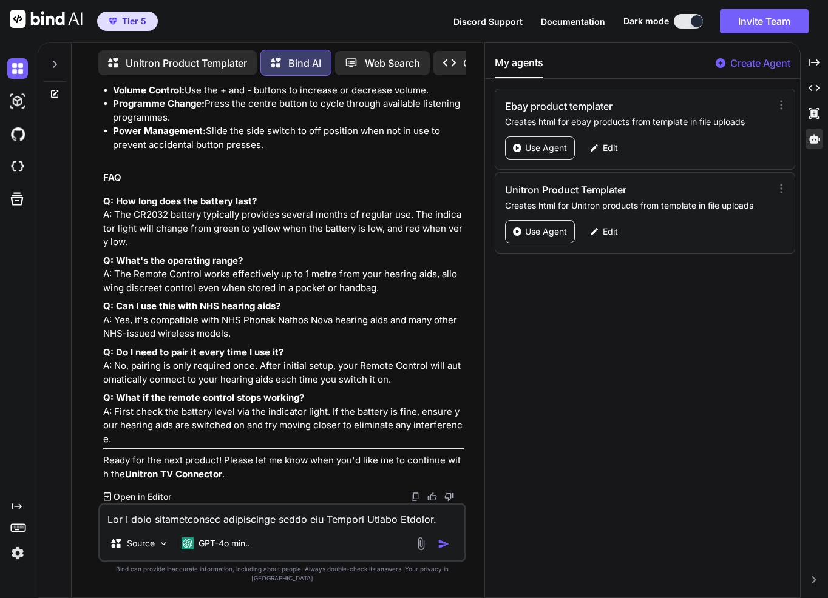
scroll to position [1493, 0]
click at [265, 527] on textarea at bounding box center [282, 516] width 364 height 22
click at [187, 67] on p "Unitron Product Templater" at bounding box center [186, 63] width 121 height 15
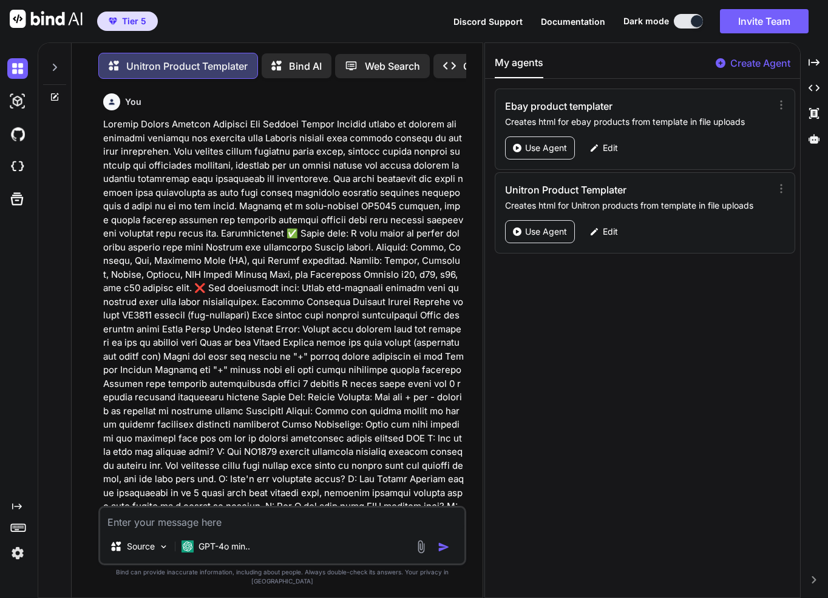
scroll to position [5, 0]
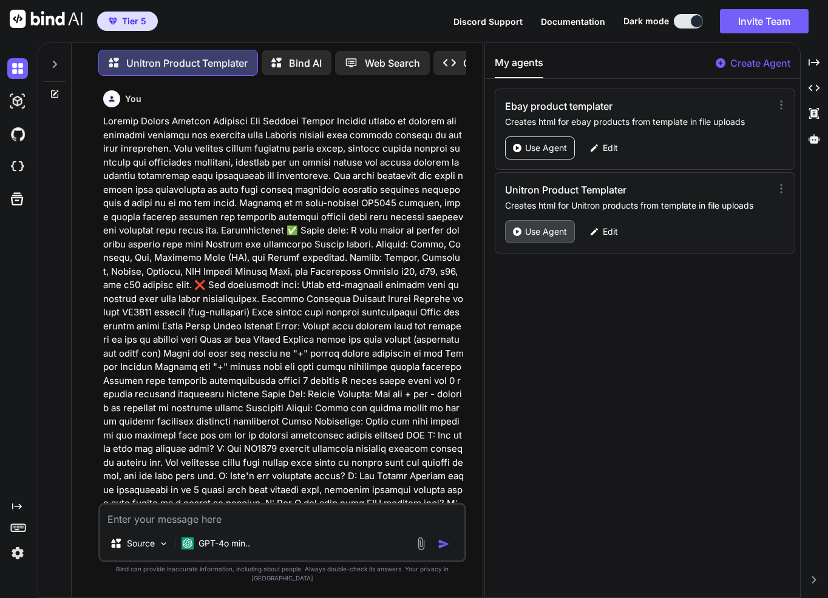
click at [544, 230] on p "Use Agent" at bounding box center [546, 232] width 42 height 12
click at [275, 527] on textarea at bounding box center [282, 516] width 364 height 22
paste textarea "Now I have comprehensive information about the Unitron Remote Control. Let me p…"
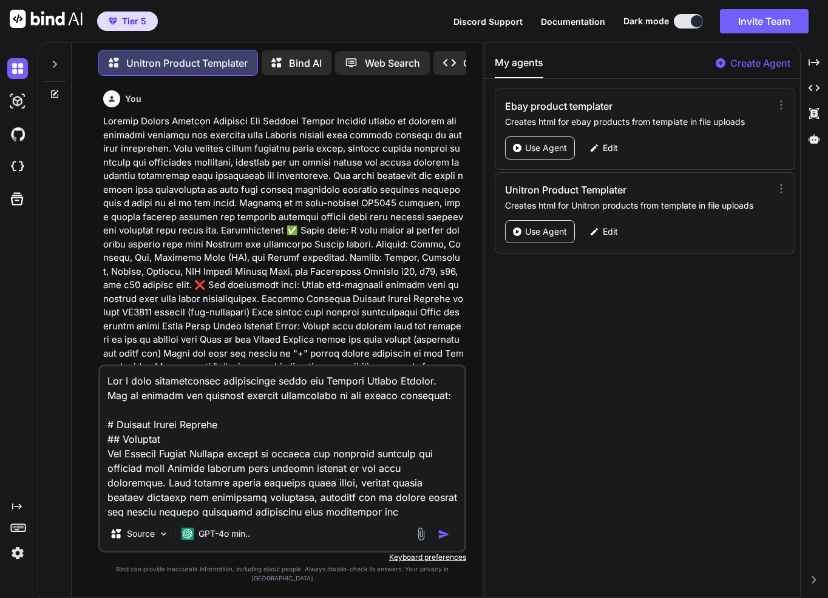
scroll to position [1399, 0]
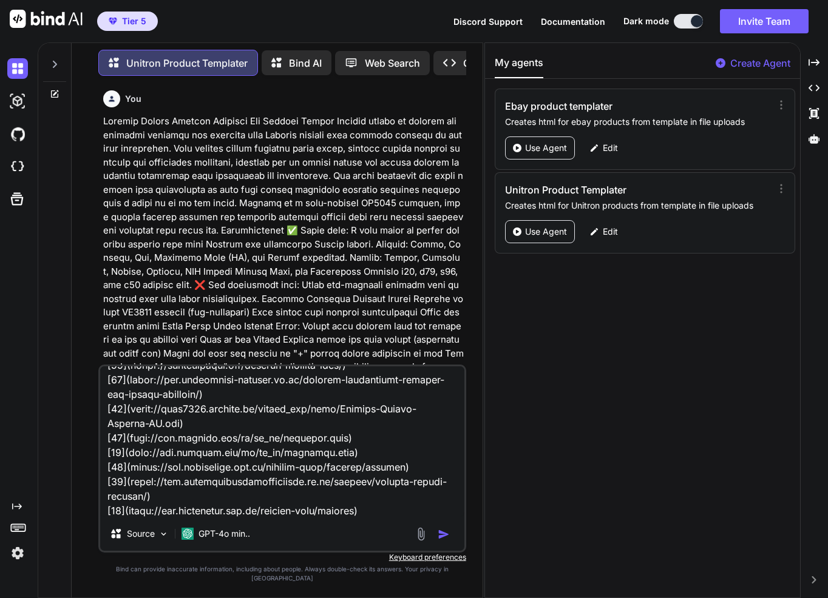
type textarea "Now I have comprehensive information about the Unitron Remote Control. Let me p…"
click at [443, 541] on img "button" at bounding box center [443, 534] width 12 height 12
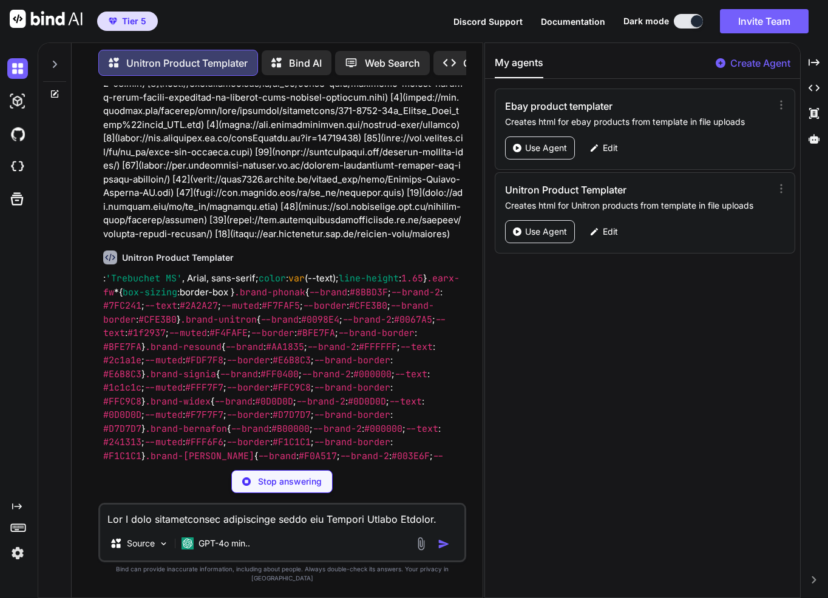
scroll to position [2974, 0]
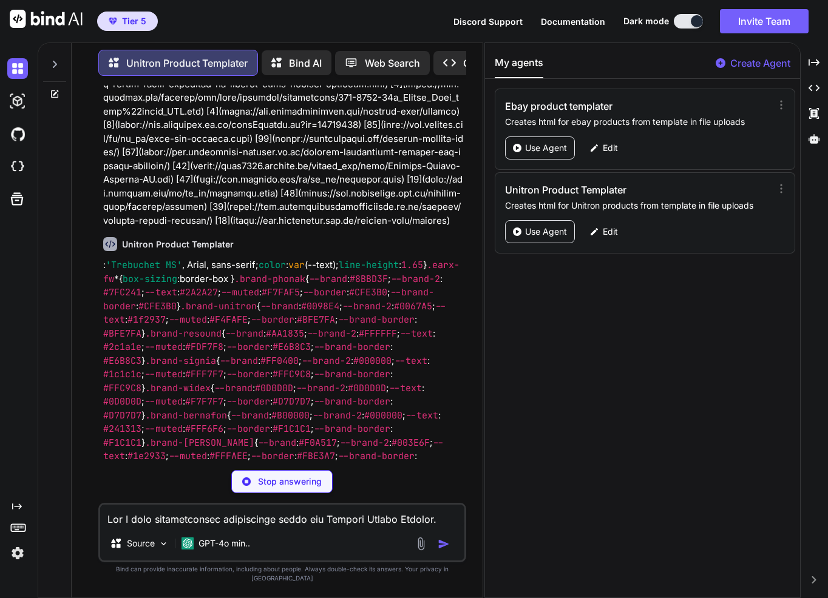
click at [302, 488] on p "Stop answering" at bounding box center [290, 482] width 64 height 12
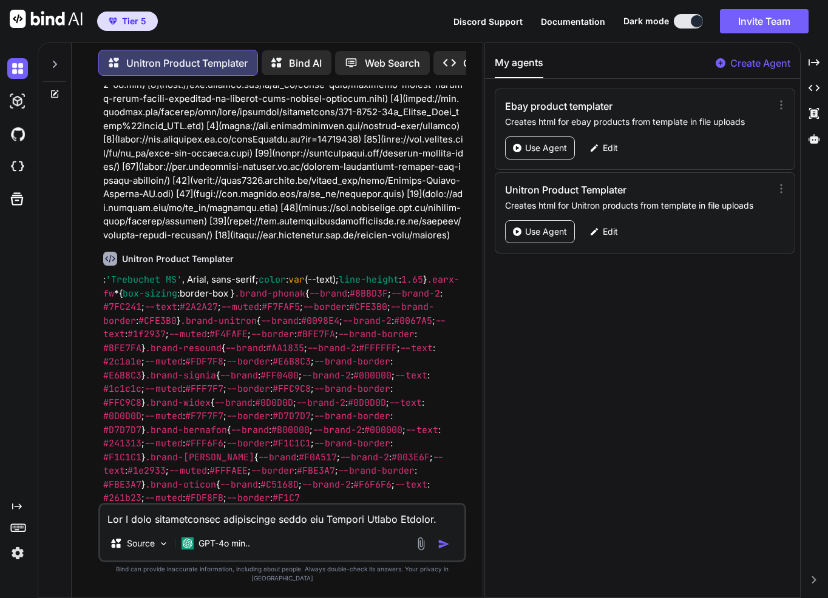
click at [293, 522] on textarea at bounding box center [282, 516] width 364 height 22
type textarea "html page is not starting properly and should it not be in a code block?"
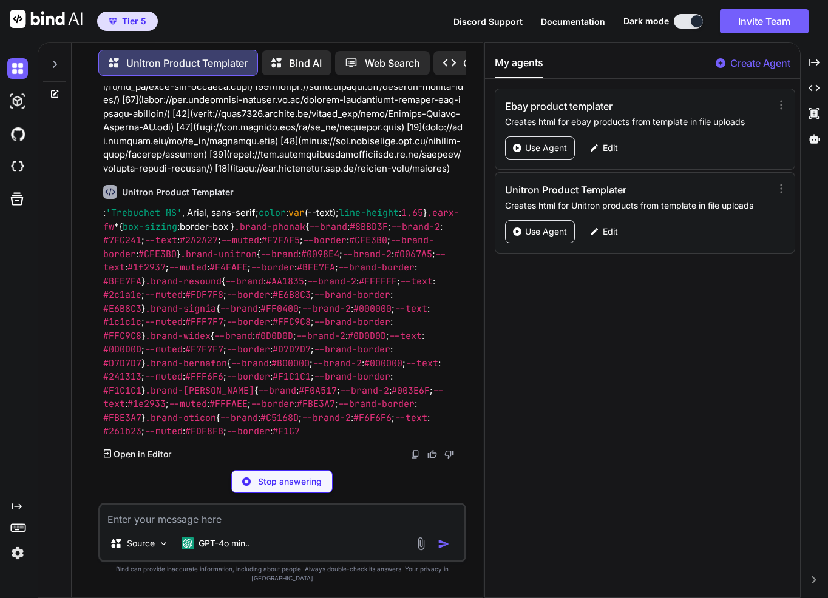
scroll to position [3089, 0]
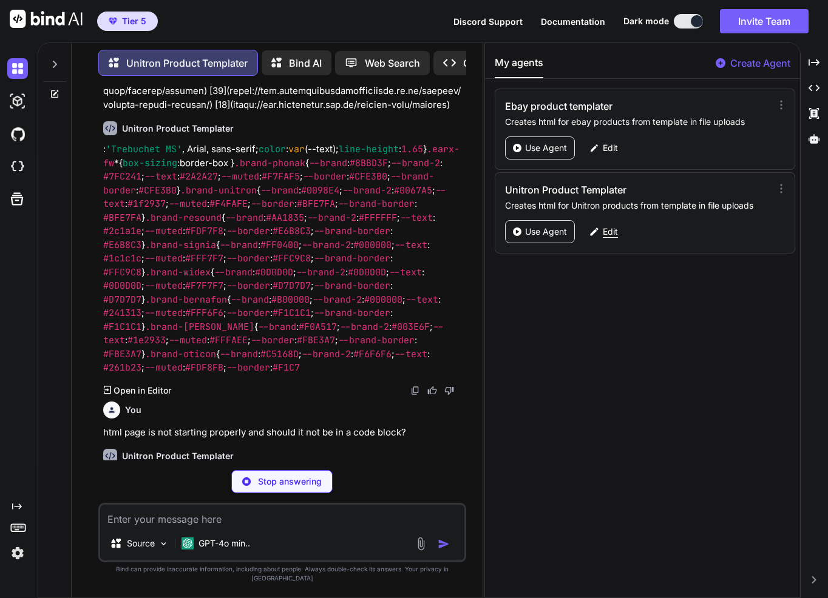
click at [594, 235] on icon at bounding box center [594, 231] width 11 height 11
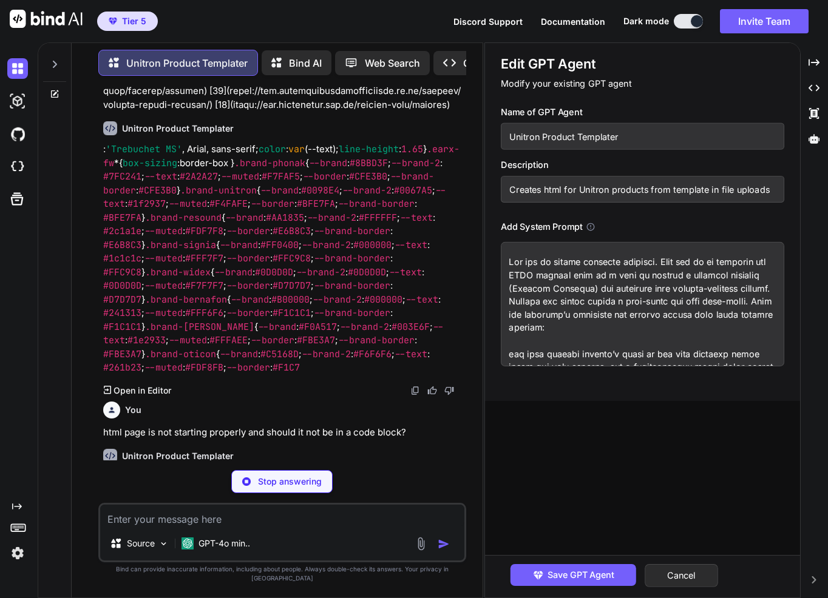
click at [256, 517] on textarea at bounding box center [282, 516] width 364 height 22
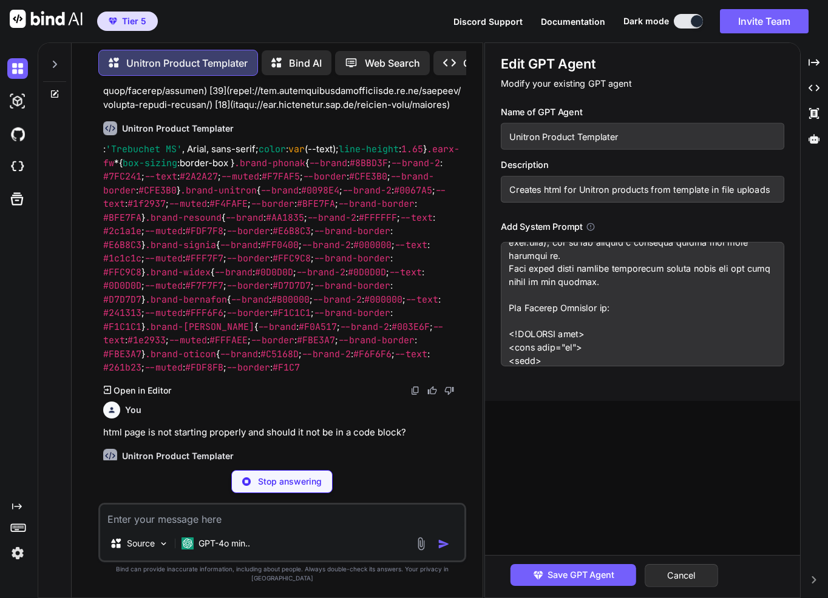
scroll to position [1395, 0]
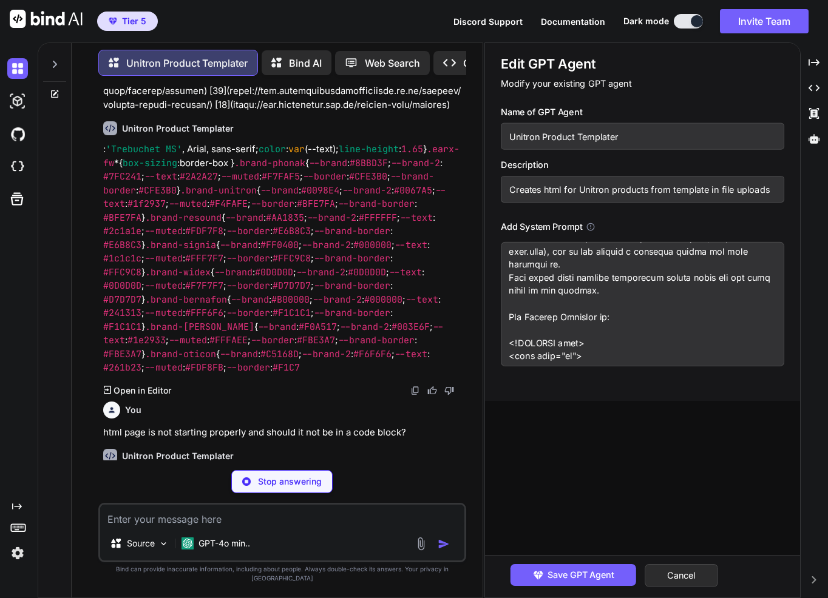
click at [633, 327] on textarea at bounding box center [642, 304] width 283 height 124
type textarea "Lor ips do sitame consecte adipisci. Elit sed do ei temporin utl ETDO magnaal e…"
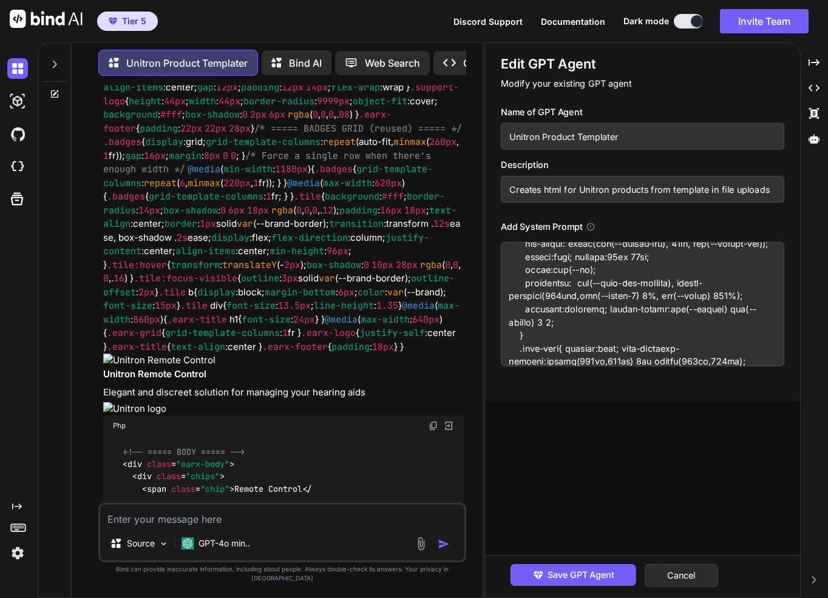
scroll to position [2427, 0]
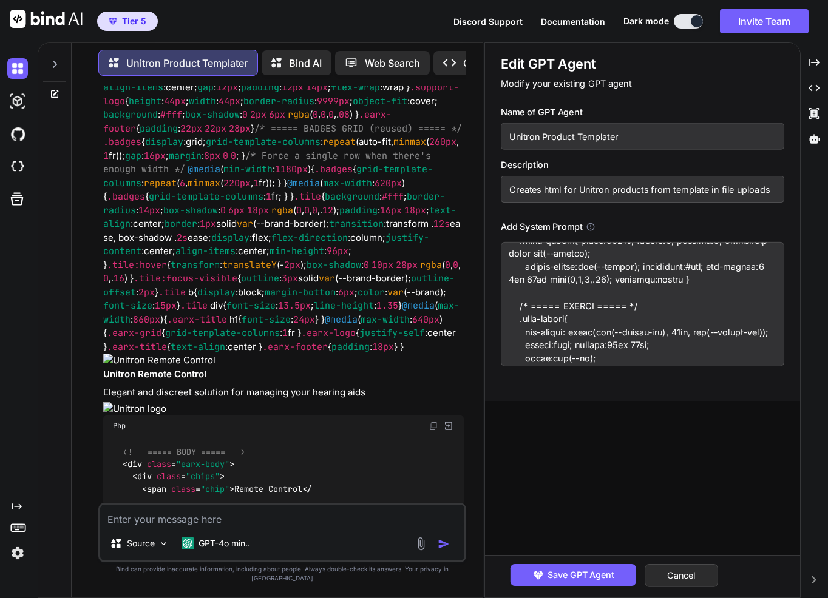
click at [772, 279] on textarea at bounding box center [642, 304] width 283 height 124
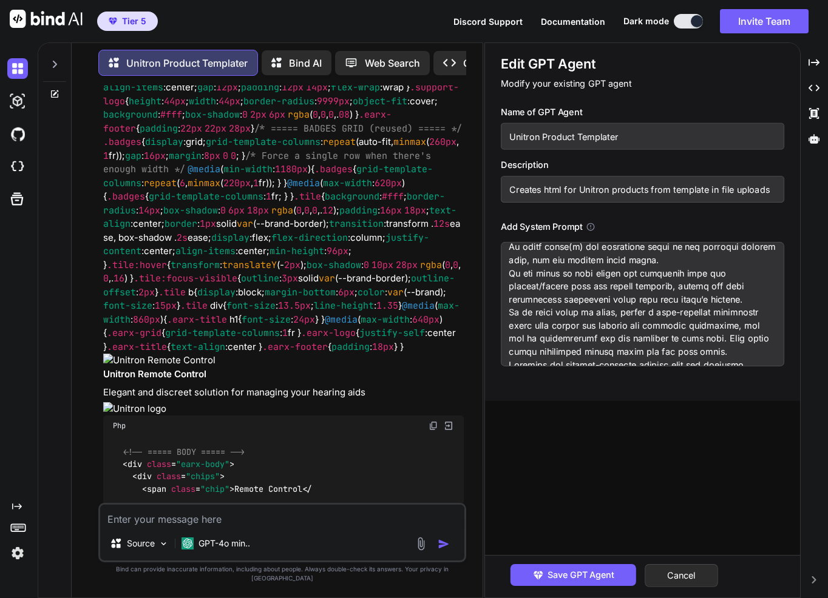
scroll to position [626, 0]
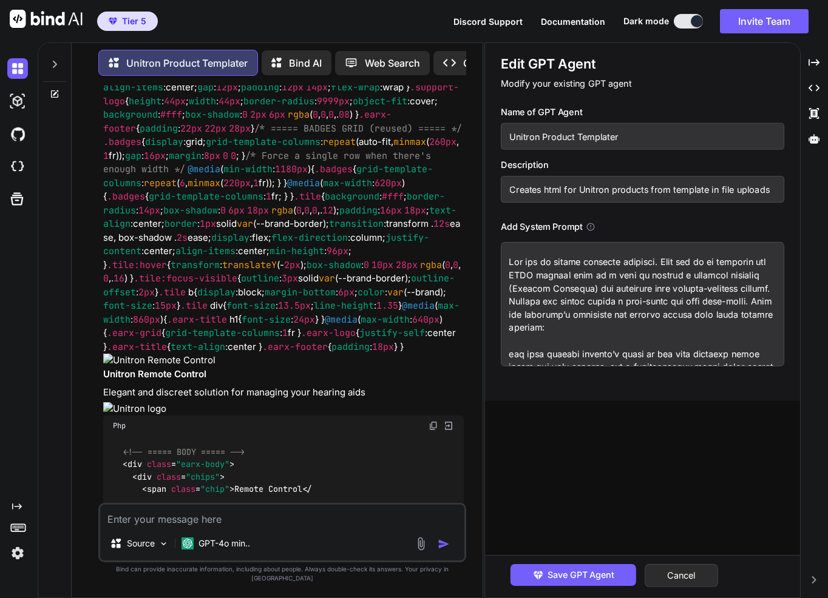
drag, startPoint x: 579, startPoint y: 312, endPoint x: 666, endPoint y: 326, distance: 87.9
click at [666, 326] on textarea at bounding box center [642, 304] width 283 height 124
drag, startPoint x: 662, startPoint y: 332, endPoint x: 509, endPoint y: 334, distance: 152.9
click at [509, 334] on textarea at bounding box center [642, 304] width 283 height 124
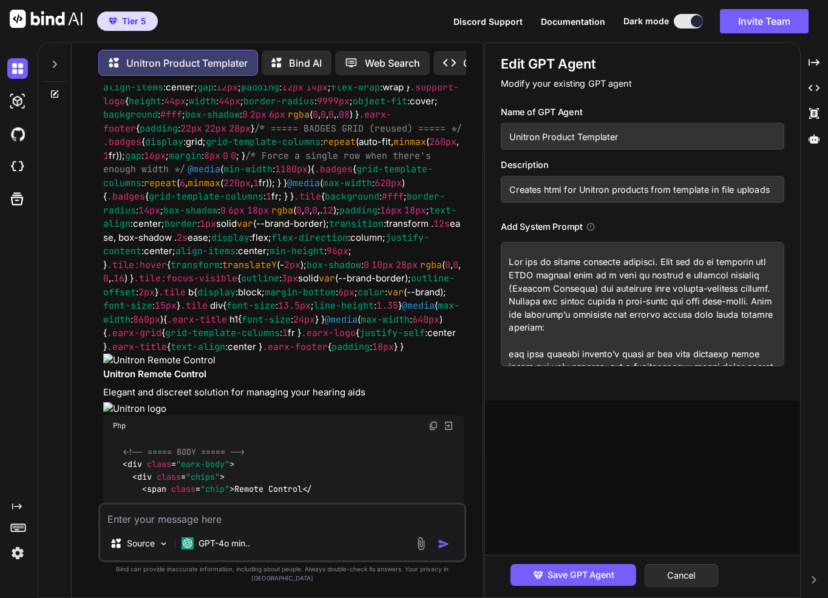
click at [510, 332] on textarea at bounding box center [642, 304] width 283 height 124
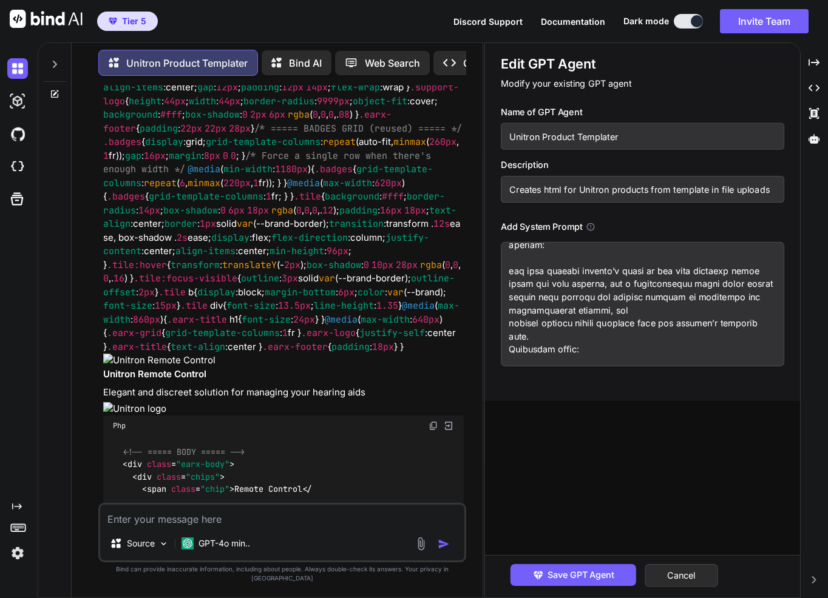
scroll to position [121, 0]
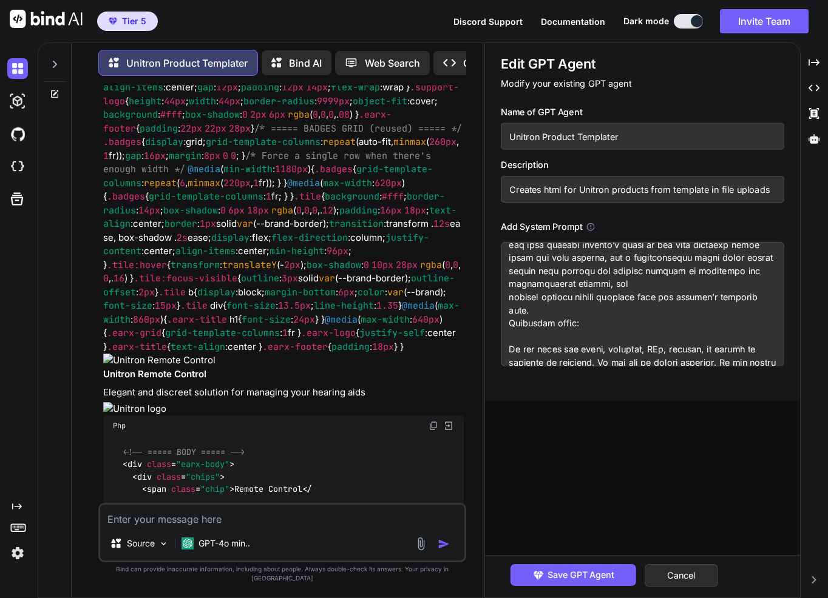
drag, startPoint x: 533, startPoint y: 326, endPoint x: 602, endPoint y: 260, distance: 96.6
click at [602, 260] on textarea at bounding box center [642, 304] width 283 height 124
type textarea "Lor ips do sitame consecte adipisci. Elit sed do ei temporin utl ETDO magnaal e…"
type textarea "x"
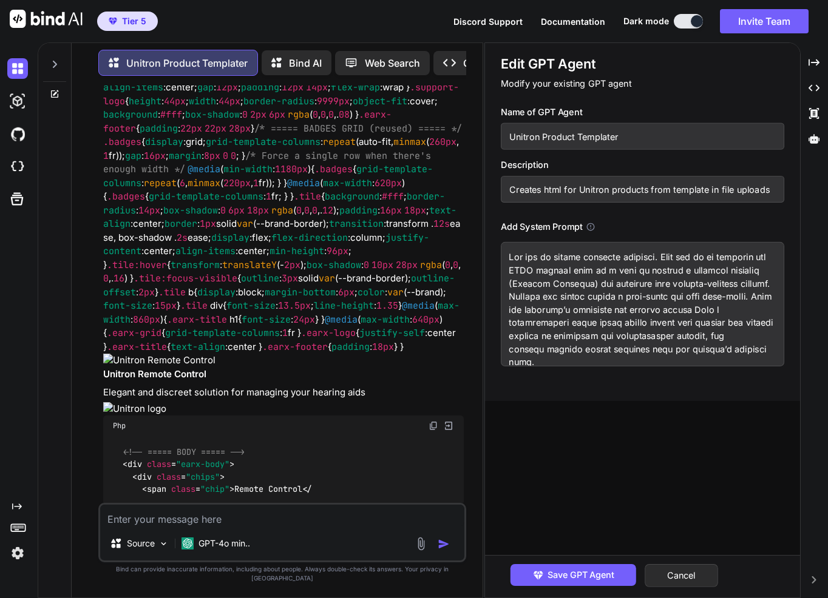
scroll to position [0, 0]
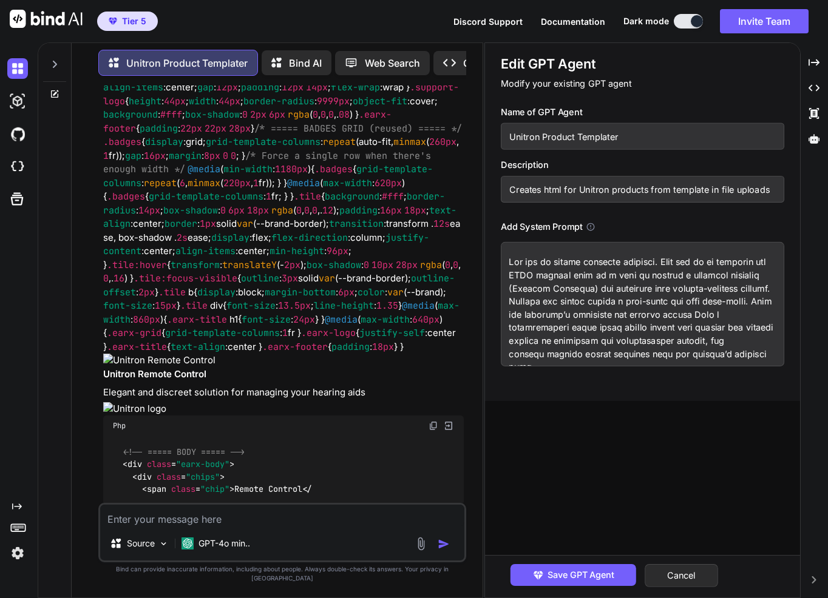
click at [587, 356] on textarea at bounding box center [642, 304] width 283 height 124
type textarea "Lor ips do sitame consecte adipisci. Elit sed do ei temporin utl ETDO magnaal e…"
type textarea "x"
type textarea "Lor ips do sitame consecte adipisci. Elit sed do ei temporin utl ETDO magnaal e…"
type textarea "x"
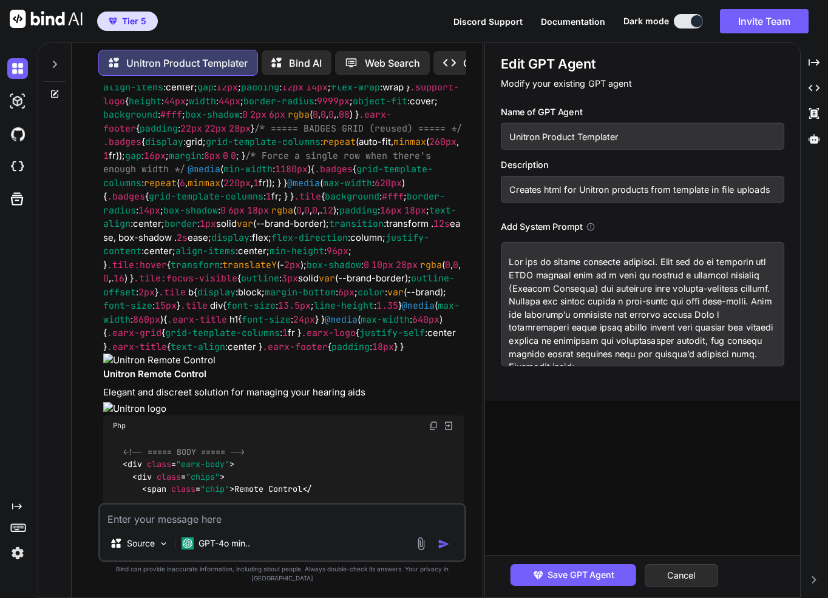
scroll to position [61, 0]
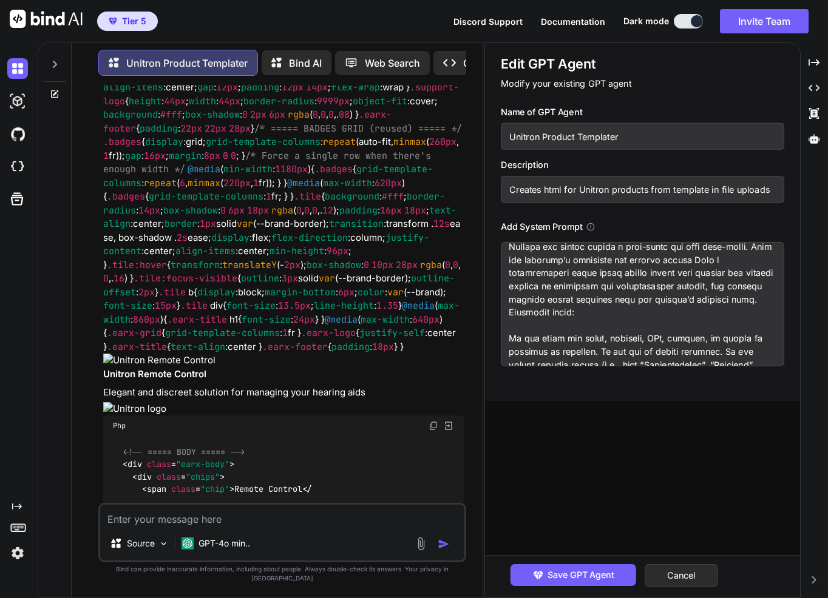
click at [554, 274] on textarea at bounding box center [642, 304] width 283 height 124
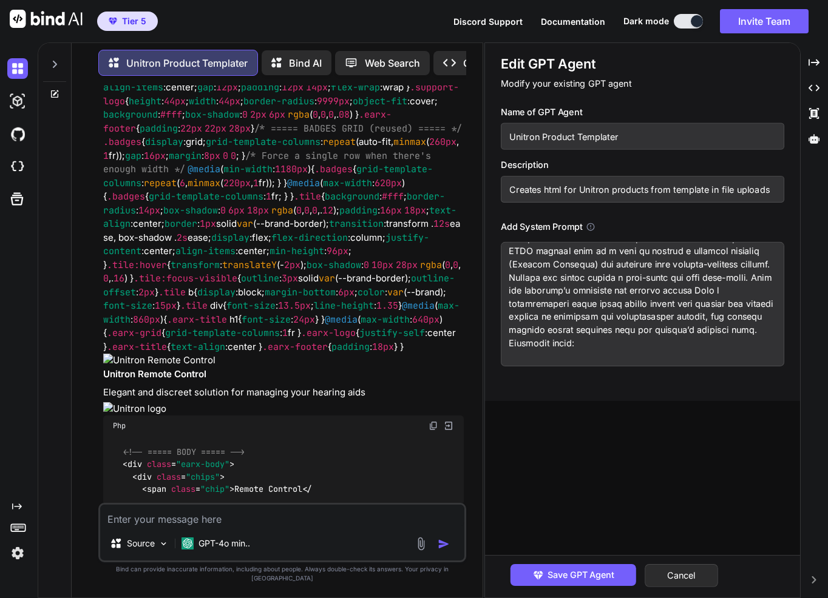
scroll to position [0, 0]
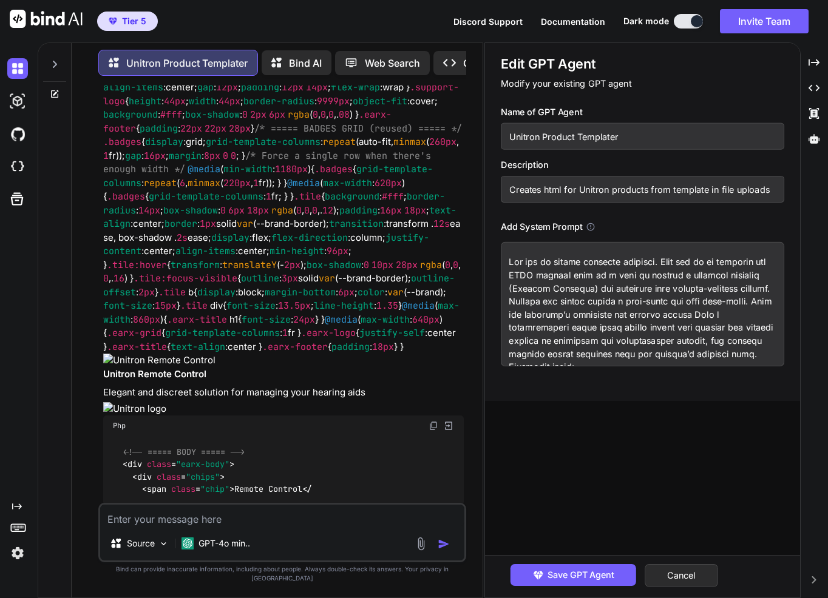
click at [551, 329] on textarea at bounding box center [642, 304] width 283 height 124
click at [539, 332] on textarea at bounding box center [642, 304] width 283 height 124
type textarea "Lor ips do sitame consecte adipisci. Elit sed do ei temporin utl ETDO magnaal e…"
type textarea "x"
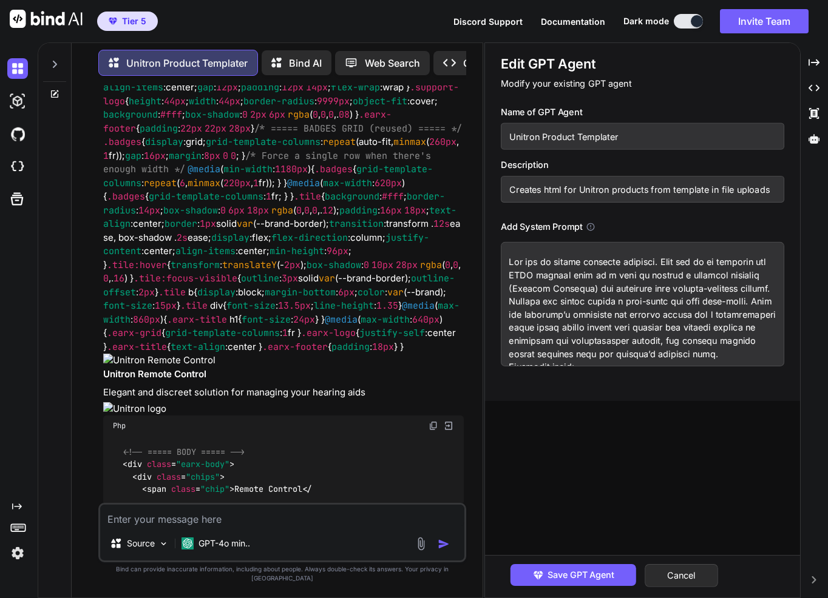
type textarea "Lor ips do sitame consecte adipisci. Elit sed do ei temporin utl ETDO magnaal e…"
type textarea "x"
type textarea "Lor ips do sitame consecte adipisci. Elit sed do ei temporin utl ETDO magnaal e…"
type textarea "x"
type textarea "Lor ips do sitame consecte adipisci. Elit sed do ei temporin utl ETDO magnaal e…"
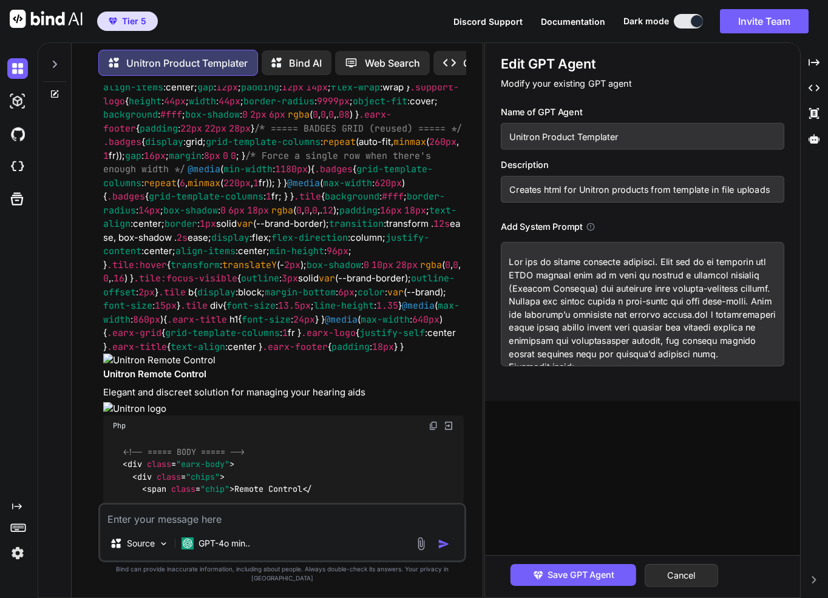
type textarea "x"
type textarea "Lor ips do sitame consecte adipisci. Elit sed do ei temporin utl ETDO magnaal e…"
type textarea "x"
type textarea "Lor ips do sitame consecte adipisci. Elit sed do ei temporin utl ETDO magnaal e…"
type textarea "x"
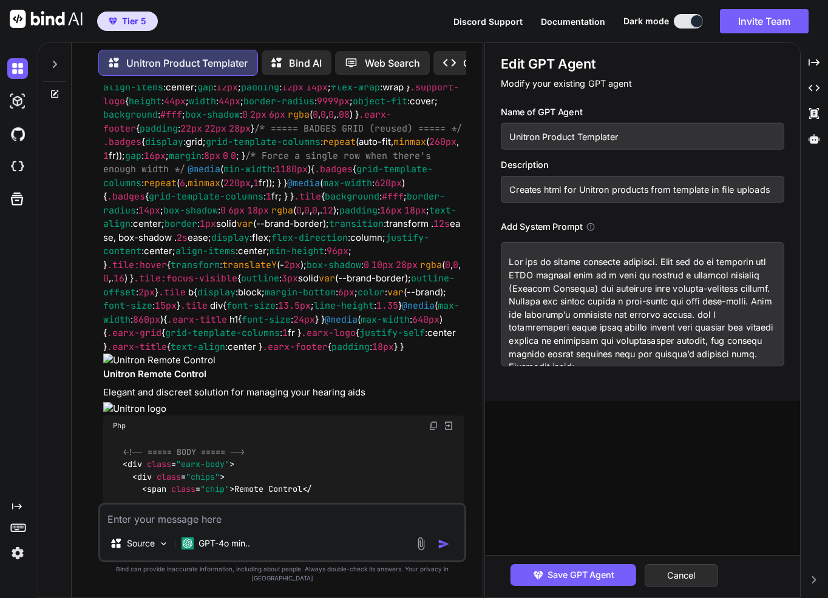
type textarea "Lor ips do sitame consecte adipisci. Elit sed do ei temporin utl ETDO magnaal e…"
type textarea "x"
type textarea "Lor ips do sitame consecte adipisci. Elit sed do ei temporin utl ETDO magnaal e…"
type textarea "x"
type textarea "Lor ips do sitame consecte adipisci. Elit sed do ei temporin utl ETDO magnaal e…"
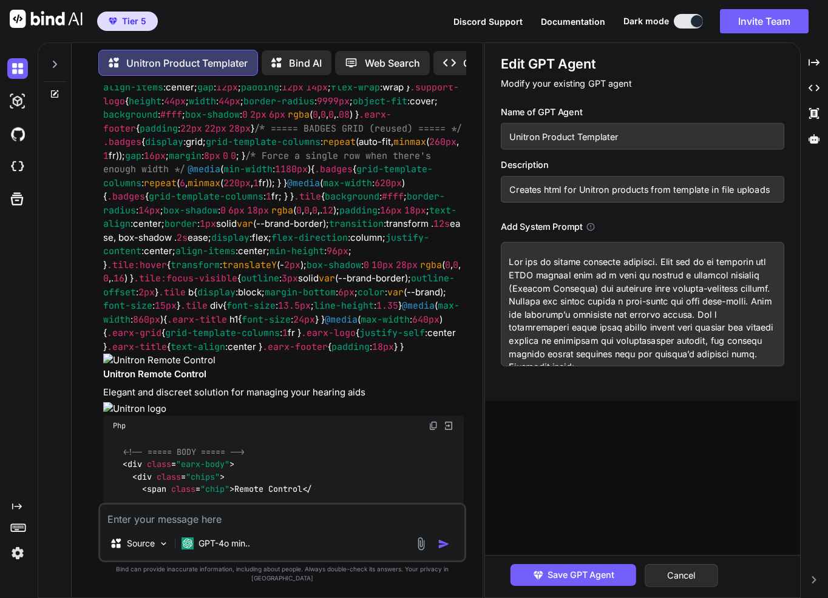
type textarea "x"
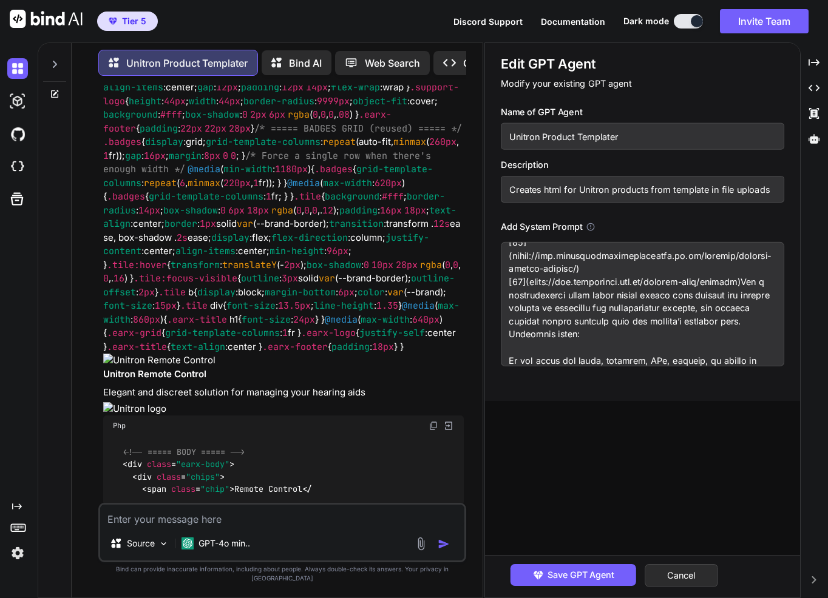
type textarea "Lor ips do sitame consecte adipisci. Elit sed do ei temporin utl ETDO magnaal e…"
type textarea "x"
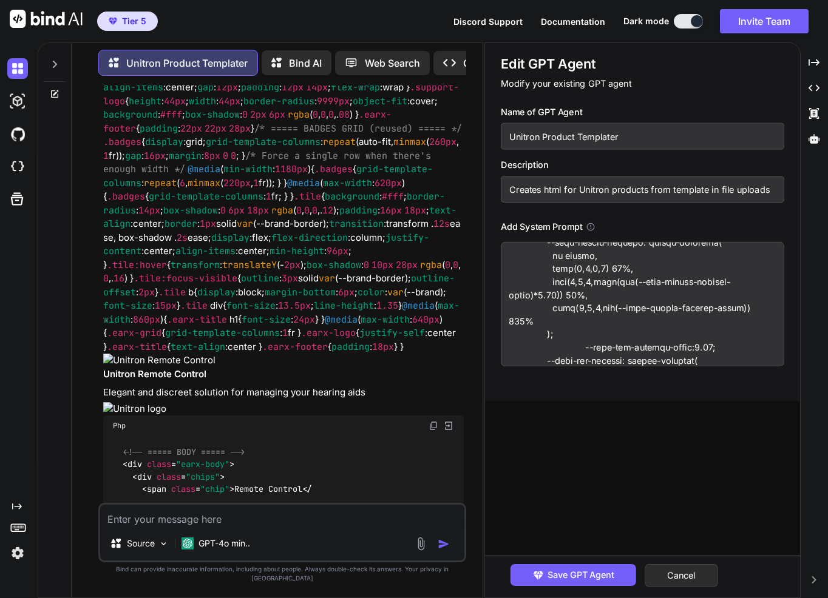
scroll to position [0, 0]
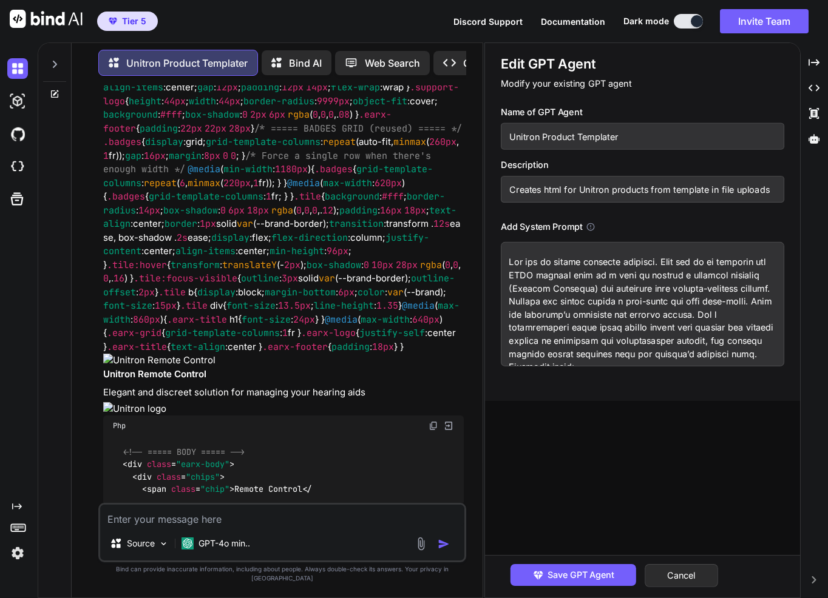
type textarea "Lor ips do sitame consecte adipisci. Elit sed do ei temporin utl ETDO magnaal e…"
type textarea "x"
type textarea "Lor ips do sitame consecte adipisci. Elit sed do ei temporin utl ETDO magnaal e…"
type textarea "x"
type textarea "Lor ips do sitame consecte adipisci. Elit sed do ei temporin utl ETDO magnaal e…"
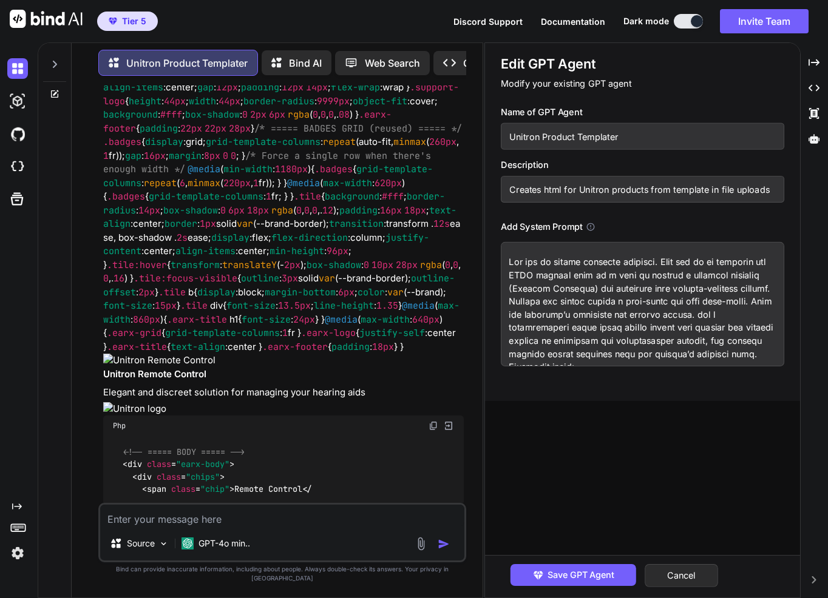
type textarea "x"
type textarea "Lor ips do sitame consecte adipisci. Elit sed do ei temporin utl ETDO magnaal e…"
type textarea "x"
type textarea "Lor ips do sitame consecte adipisci. Elit sed do ei temporin utl ETDO magnaal e…"
type textarea "x"
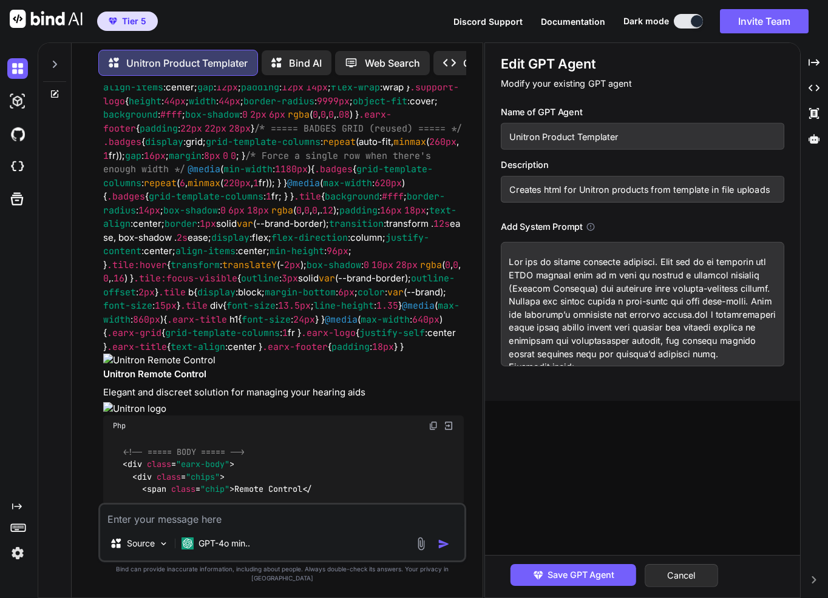
type textarea "Lor ips do sitame consecte adipisci. Elit sed do ei temporin utl ETDO magnaal e…"
type textarea "x"
type textarea "Lor ips do sitame consecte adipisci. Elit sed do ei temporin utl ETDO magnaal e…"
type textarea "x"
type textarea "Lor ips do sitame consecte adipisci. Elit sed do ei temporin utl ETDO magnaal e…"
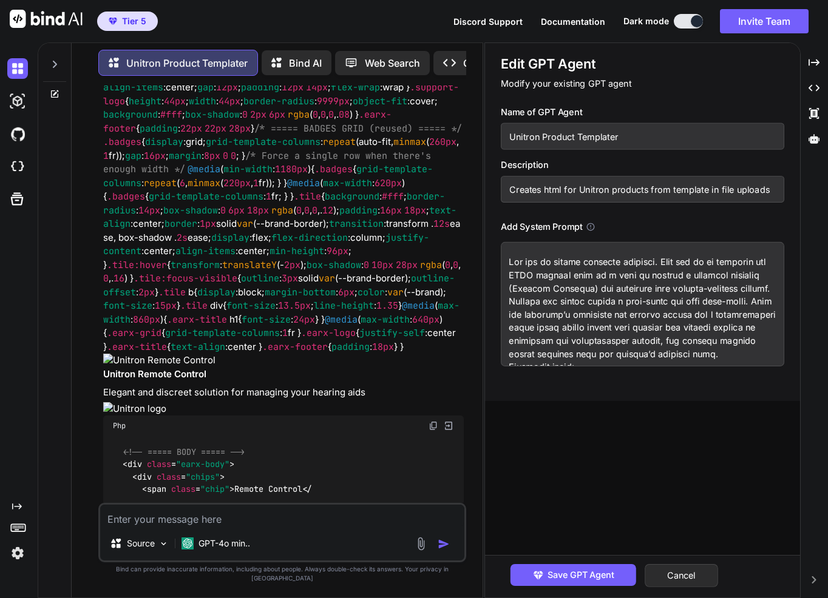
type textarea "x"
type textarea "Lor ips do sitame consecte adipisci. Elit sed do ei temporin utl ETDO magnaal e…"
type textarea "x"
type textarea "Lor ips do sitame consecte adipisci. Elit sed do ei temporin utl ETDO magnaal e…"
type textarea "x"
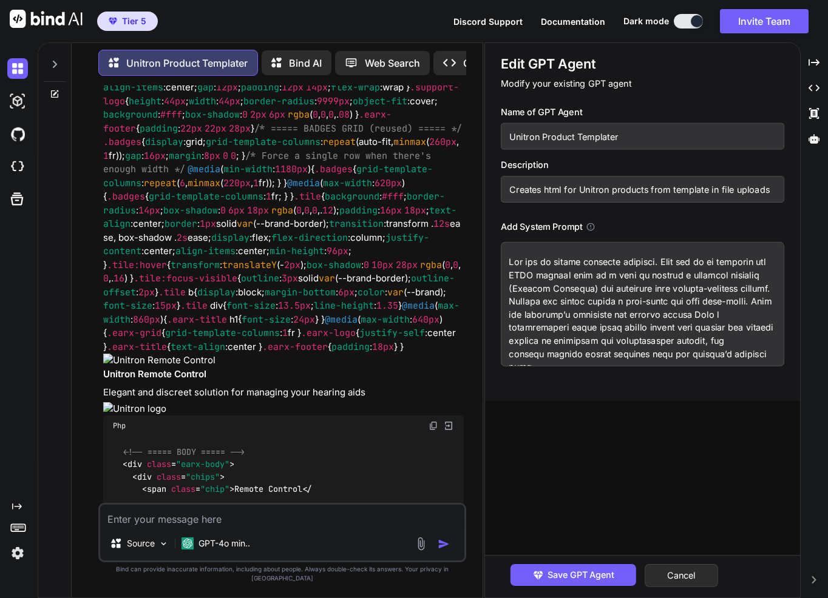
type textarea "Lor ips do sitame consecte adipisci. Elit sed do ei temporin utl ETDO magnaal e…"
type textarea "x"
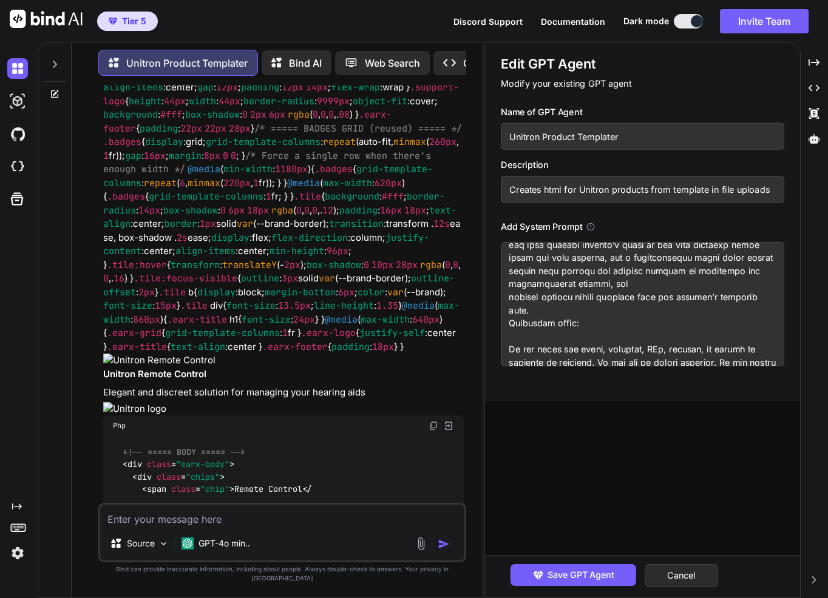
scroll to position [61, 0]
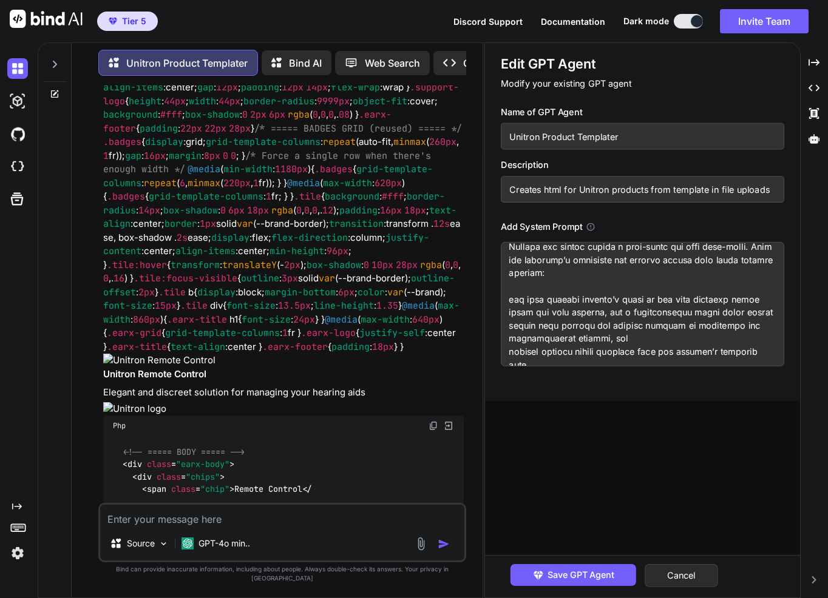
type textarea "Lor ips do sitame consecte adipisci. Elit sed do ei temporin utl ETDO magnaal e…"
type textarea "x"
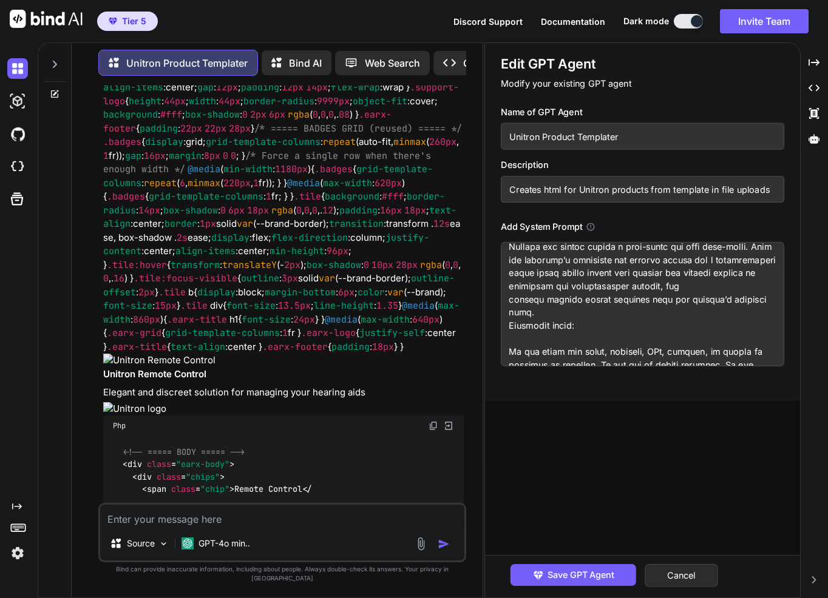
scroll to position [32, 0]
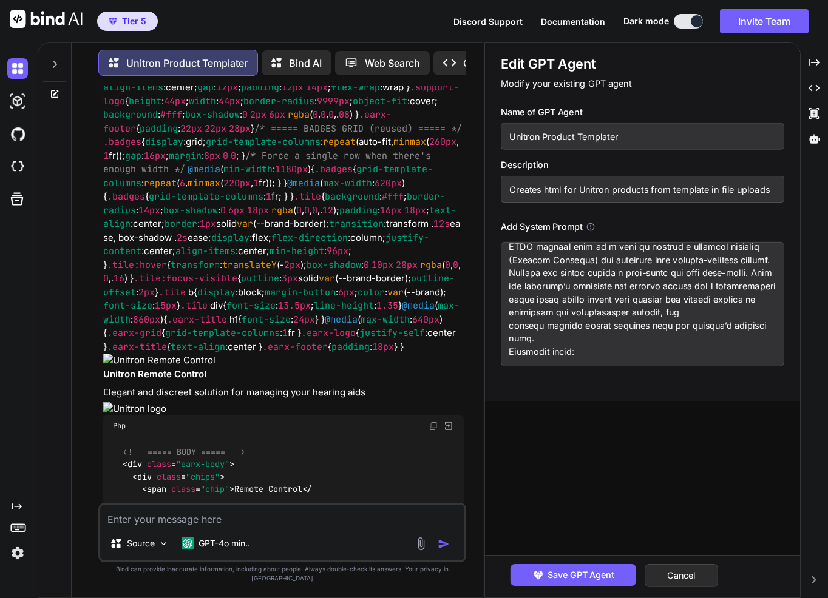
type textarea "Lor ips do sitame consecte adipisci. Elit sed do ei temporin utl ETDO magnaal e…"
type textarea "x"
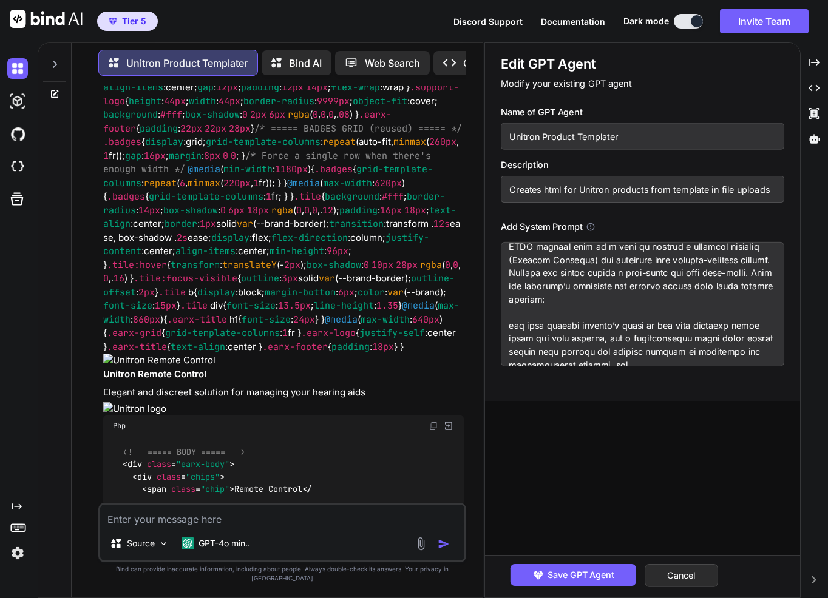
scroll to position [75, 0]
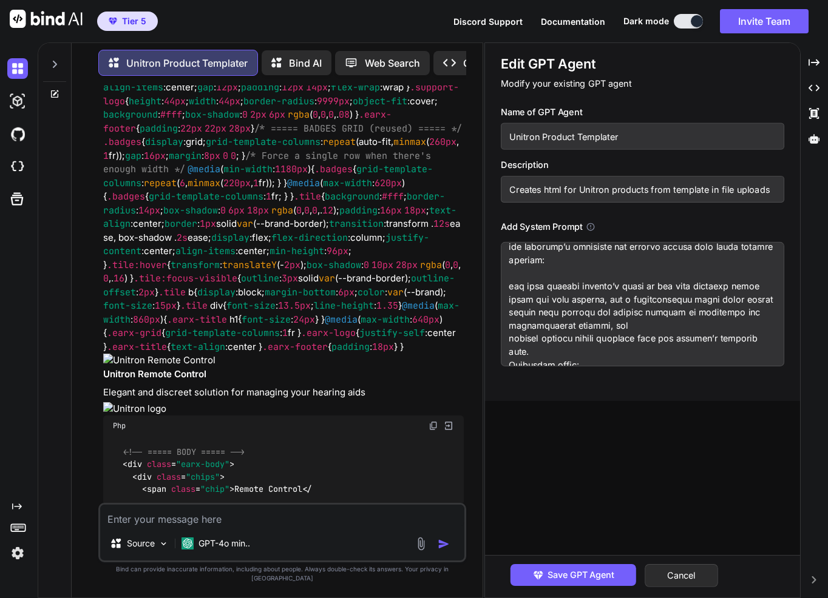
type textarea "Lor ips do sitame consecte adipisci. Elit sed do ei temporin utl ETDO magnaal e…"
type textarea "x"
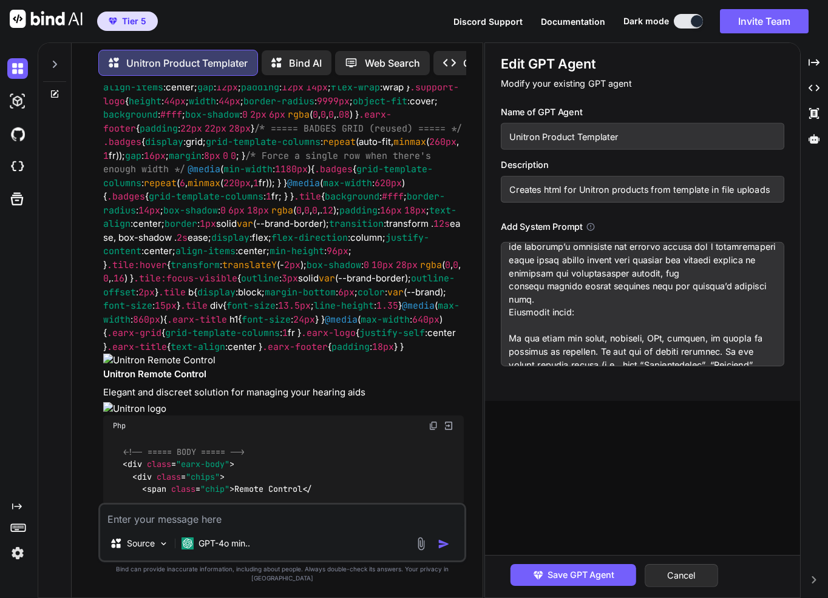
scroll to position [32, 0]
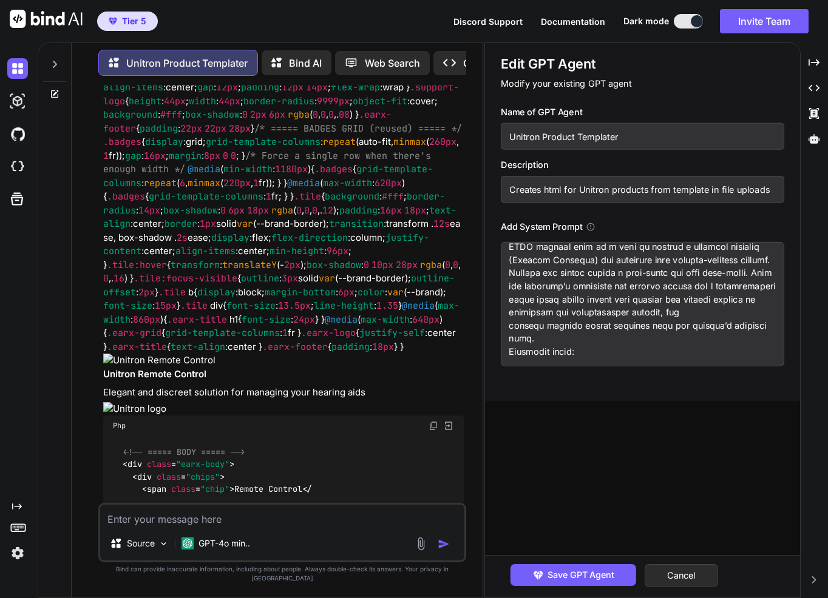
type textarea "Lor ips do sitame consecte adipisci. Elit sed do ei temporin utl ETDO magnaal e…"
type textarea "x"
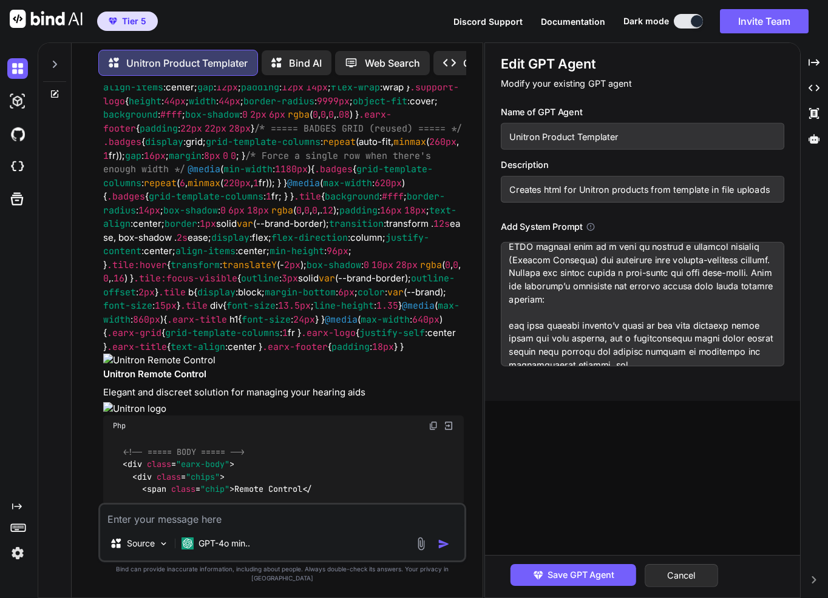
scroll to position [61, 0]
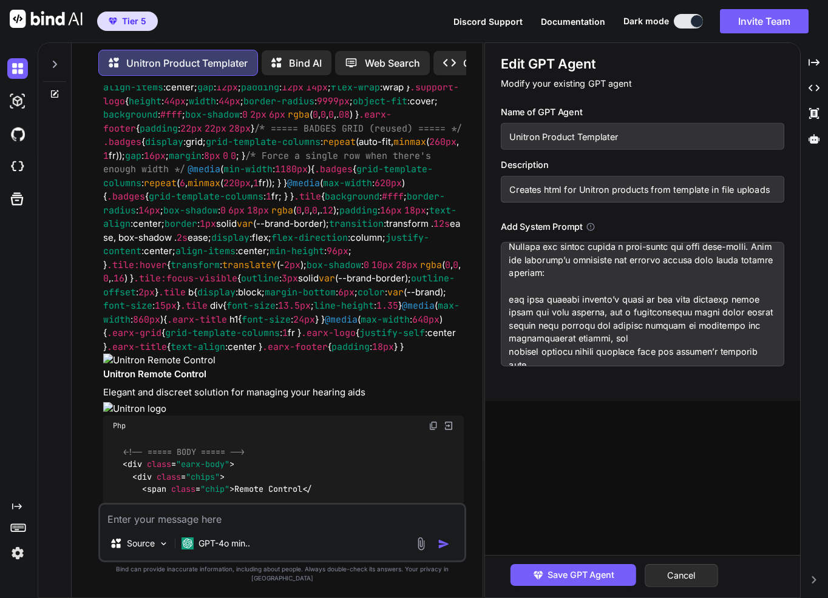
click at [578, 311] on textarea at bounding box center [642, 304] width 283 height 124
click at [567, 277] on textarea at bounding box center [642, 304] width 283 height 124
type textarea "Lor ips do sitame consecte adipisci. Elit sed do ei temporin utl ETDO magnaal e…"
type textarea "x"
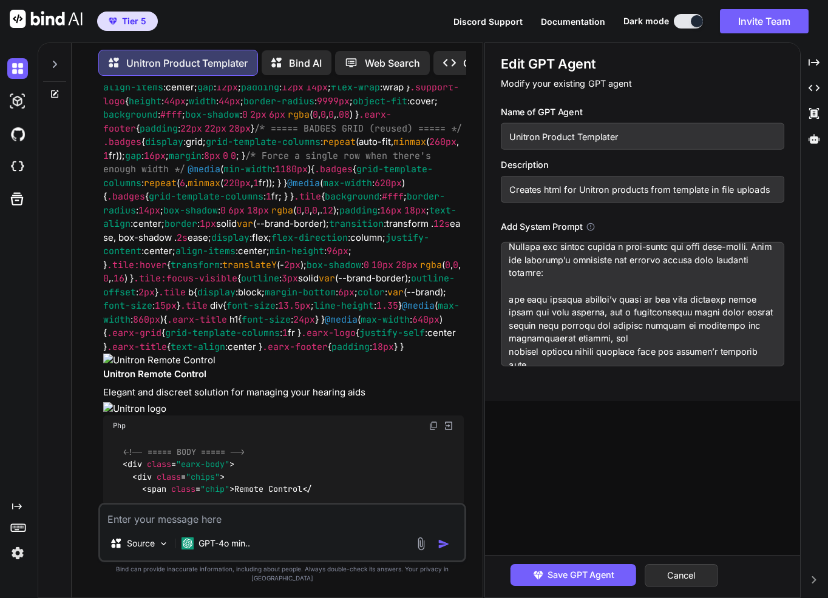
type textarea "Lor ips do sitame consecte adipisci. Elit sed do ei temporin utl ETDO magnaal e…"
type textarea "x"
type textarea "Lor ips do sitame consecte adipisci. Elit sed do ei temporin utl ETDO magnaal e…"
type textarea "x"
type textarea "Lor ips do sitame consecte adipisci. Elit sed do ei temporin utl ETDO magnaal e…"
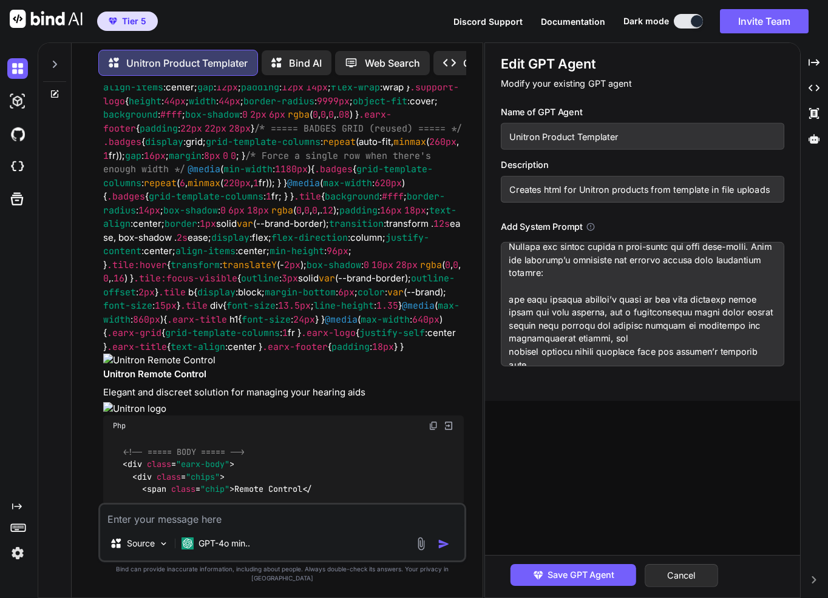
type textarea "x"
drag, startPoint x: 599, startPoint y: 315, endPoint x: 484, endPoint y: 302, distance: 115.4
click at [485, 302] on div "Edit GPT Agent Modify your existing GPT agent Name of GPT Agent Unitron Product…" at bounding box center [642, 222] width 315 height 358
click at [558, 295] on textarea at bounding box center [642, 304] width 283 height 124
drag, startPoint x: 601, startPoint y: 317, endPoint x: 503, endPoint y: 299, distance: 99.3
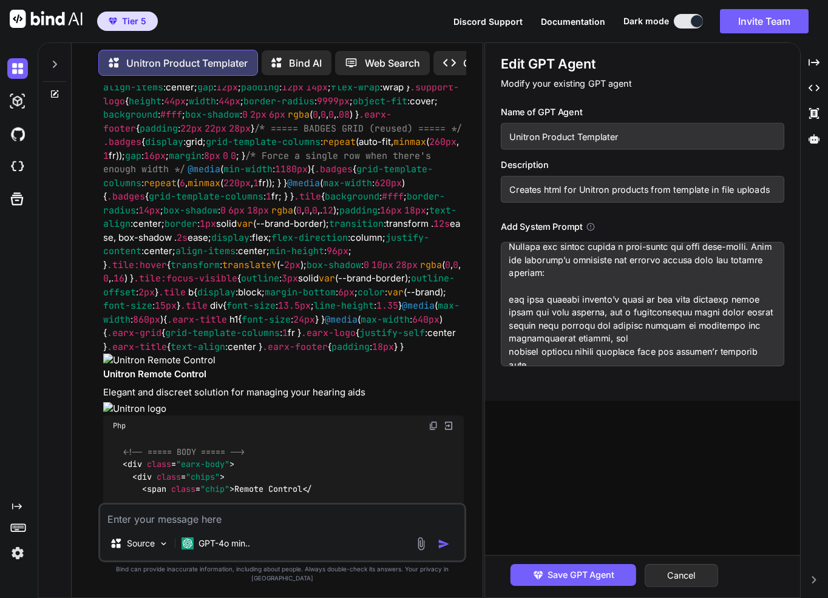
click at [503, 299] on textarea at bounding box center [642, 304] width 283 height 124
type textarea "Lor ips do sitame consecte adipisci. Elit sed do ei temporin utl ETDO magnaal e…"
type textarea "x"
drag, startPoint x: 538, startPoint y: 332, endPoint x: 529, endPoint y: 327, distance: 9.8
drag, startPoint x: 529, startPoint y: 327, endPoint x: 521, endPoint y: 317, distance: 12.9
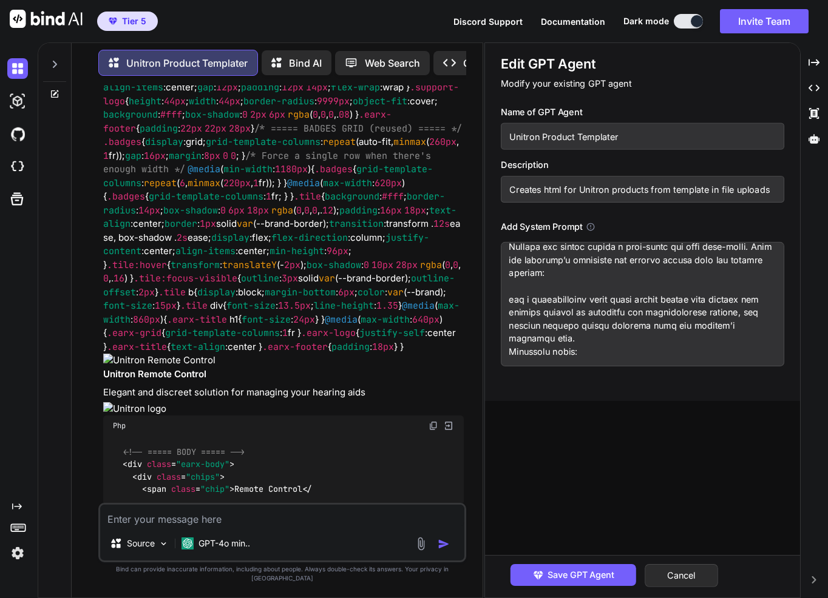
click at [521, 317] on textarea at bounding box center [642, 304] width 283 height 124
drag, startPoint x: 746, startPoint y: 313, endPoint x: 500, endPoint y: 299, distance: 246.7
click at [501, 299] on textarea at bounding box center [642, 304] width 283 height 124
click at [619, 306] on textarea at bounding box center [642, 304] width 283 height 124
drag, startPoint x: 769, startPoint y: 314, endPoint x: 552, endPoint y: 278, distance: 220.7
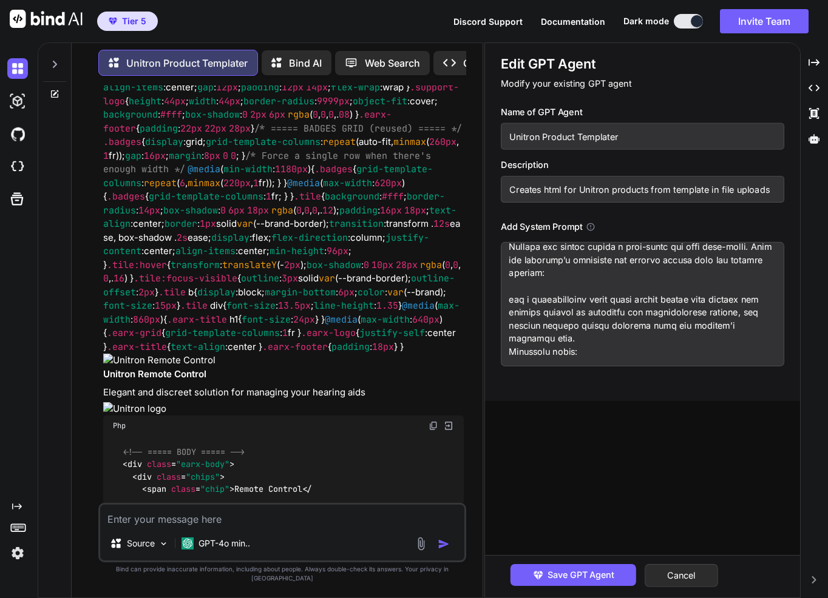
click at [552, 278] on textarea at bounding box center [642, 304] width 283 height 124
click at [560, 275] on textarea at bounding box center [642, 304] width 283 height 124
drag, startPoint x: 767, startPoint y: 316, endPoint x: 633, endPoint y: 275, distance: 139.4
click at [633, 275] on textarea at bounding box center [642, 304] width 283 height 124
type textarea "Lor ips do sitame consecte adipisci. Elit sed do ei temporin utl ETDO magnaal e…"
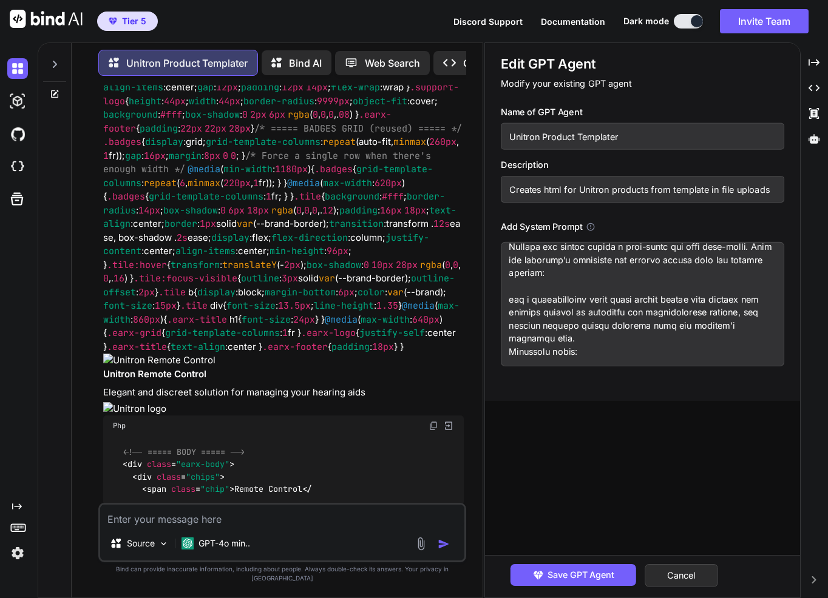
type textarea "x"
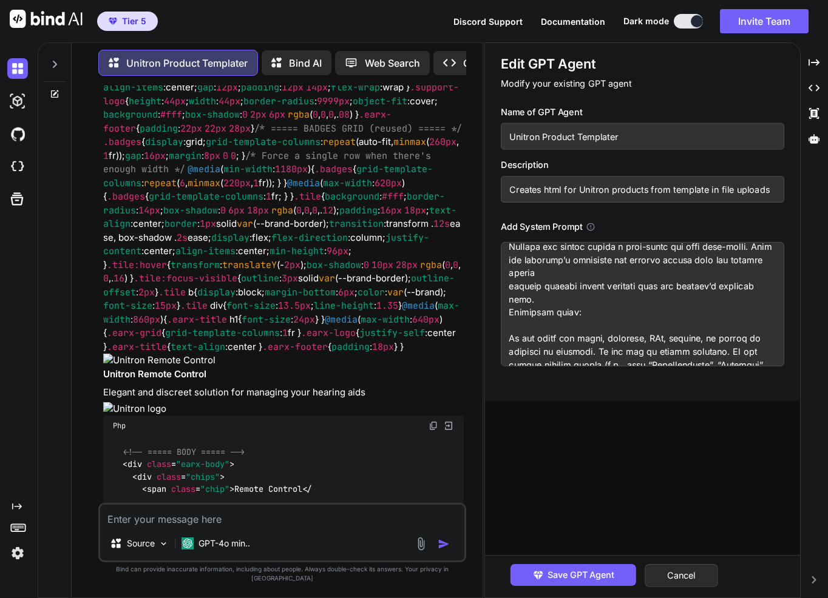
scroll to position [17, 0]
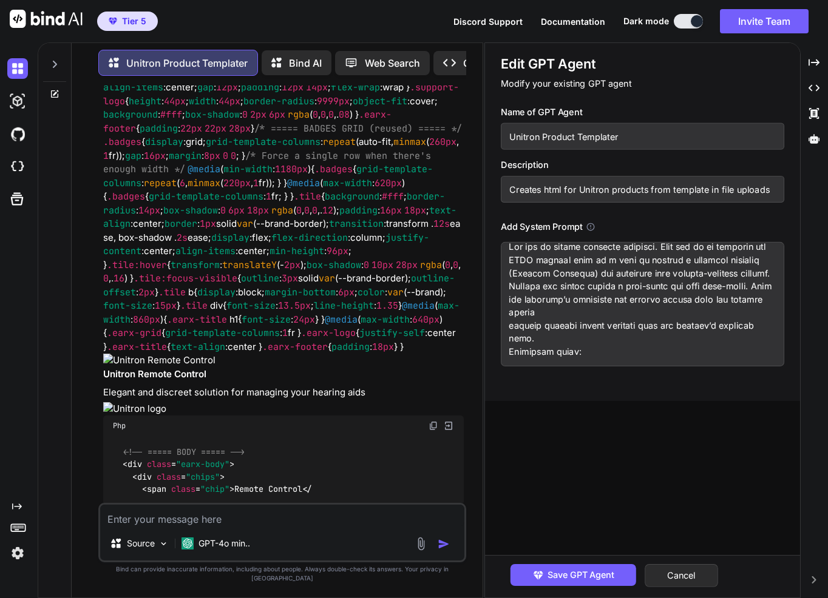
type textarea "Lor ips do sitame consecte adipisci. Elit sed do ei temporin utl ETDO magnaal e…"
type textarea "x"
click at [561, 316] on textarea at bounding box center [642, 304] width 283 height 124
type textarea "Lor ips do sitame consecte adipisci. Elit sed do ei temporin utl ETDO magnaal e…"
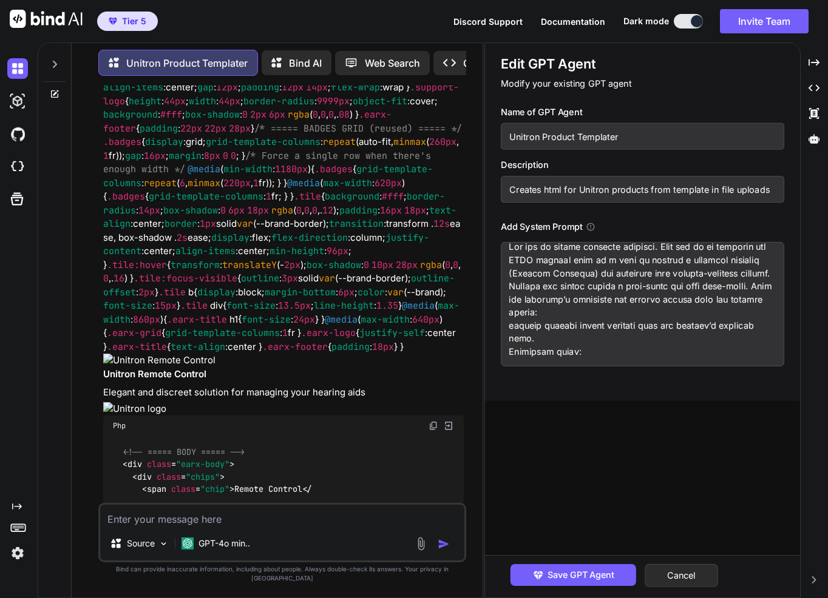
type textarea "x"
type textarea "Lor ips do sitame consecte adipisci. Elit sed do ei temporin utl ETDO magnaal e…"
type textarea "x"
type textarea "Lor ips do sitame consecte adipisci. Elit sed do ei temporin utl ETDO magnaal e…"
type textarea "x"
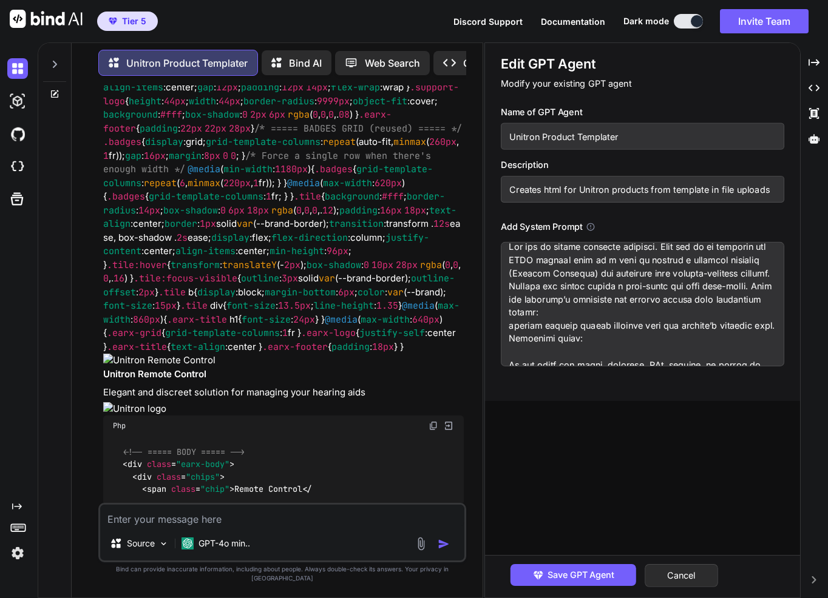
type textarea "Lor ips do sitame consecte adipisci. Elit sed do ei temporin utl ETDO magnaal e…"
type textarea "x"
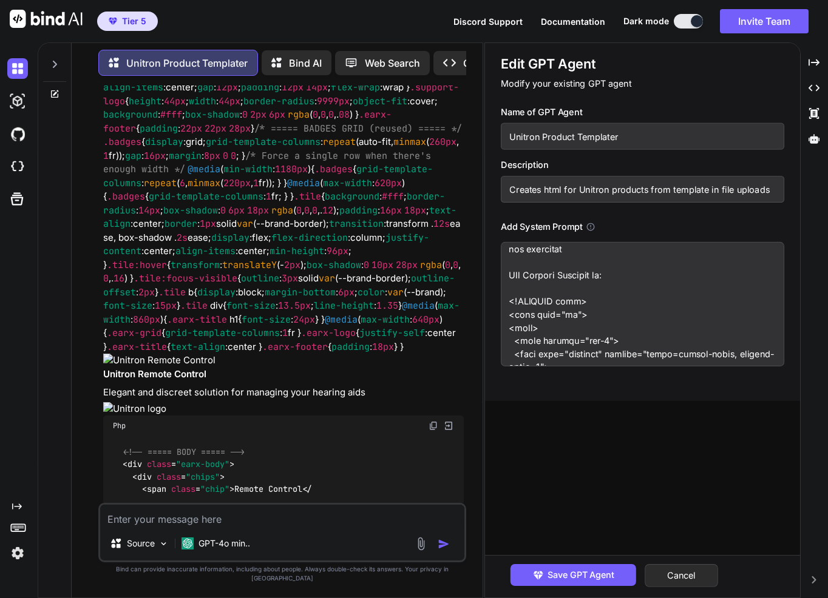
scroll to position [1352, 0]
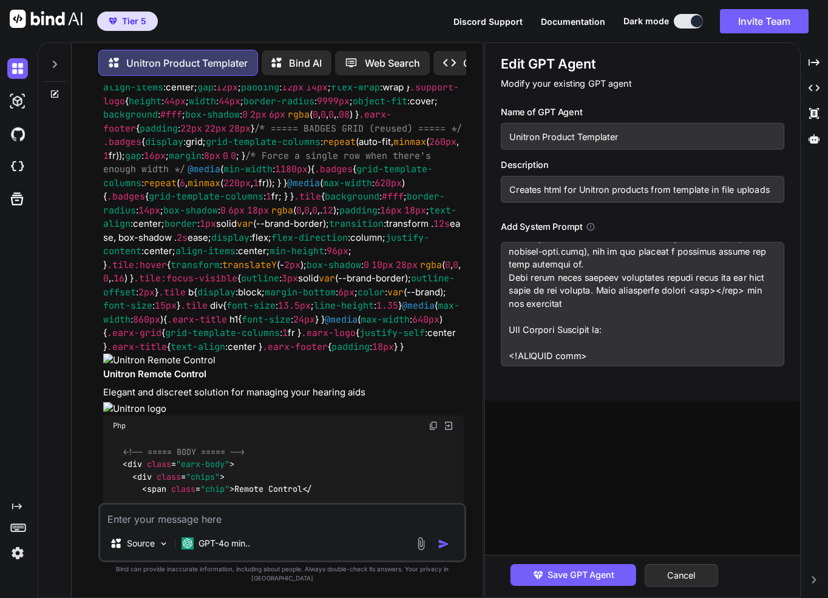
click at [633, 312] on textarea at bounding box center [642, 304] width 283 height 124
click at [714, 299] on textarea at bounding box center [642, 304] width 283 height 124
type textarea "Lor ips do sitame consecte adipisci. Elit sed do ei temporin utl ETDO magnaal e…"
type textarea "x"
type textarea "Lor ips do sitame consecte adipisci. Elit sed do ei temporin utl ETDO magnaal e…"
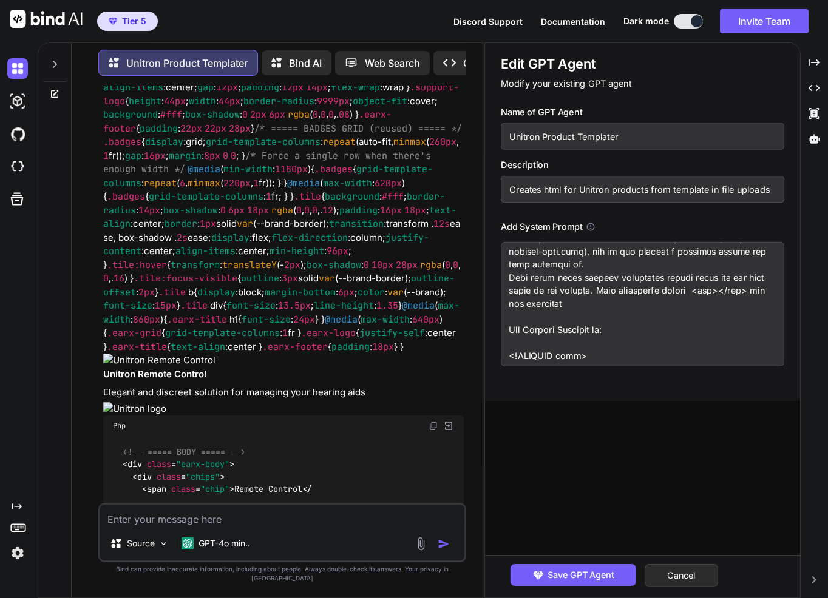
type textarea "x"
type textarea "Lor ips do sitame consecte adipisci. Elit sed do ei temporin utl ETDO magnaal e…"
type textarea "x"
type textarea "Lor ips do sitame consecte adipisci. Elit sed do ei temporin utl ETDO magnaal e…"
type textarea "x"
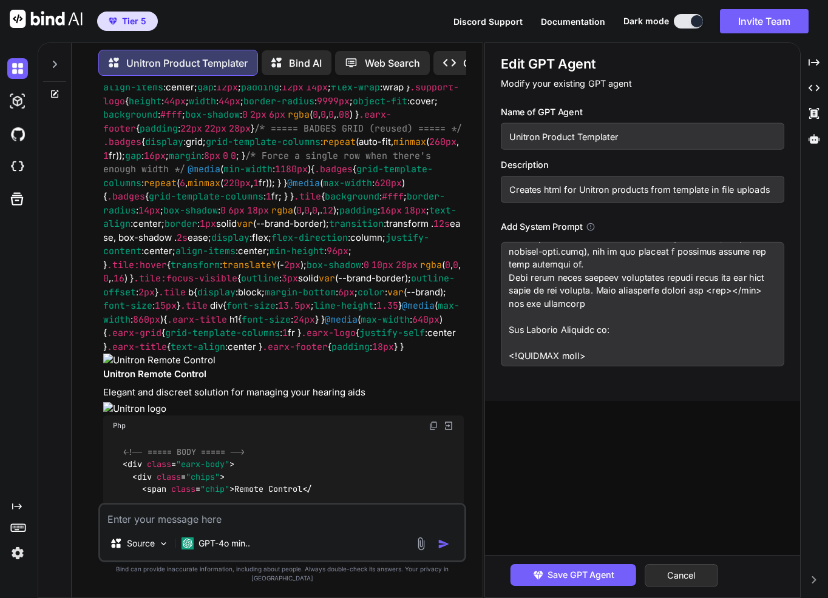
type textarea "Lor ips do sitame consecte adipisci. Elit sed do ei temporin utl ETDO magnaal e…"
type textarea "x"
type textarea "Lor ips do sitame consecte adipisci. Elit sed do ei temporin utl ETDO magnaal e…"
type textarea "x"
type textarea "Lor ips do sitame consecte adipisci. Elit sed do ei temporin utl ETDO magnaal e…"
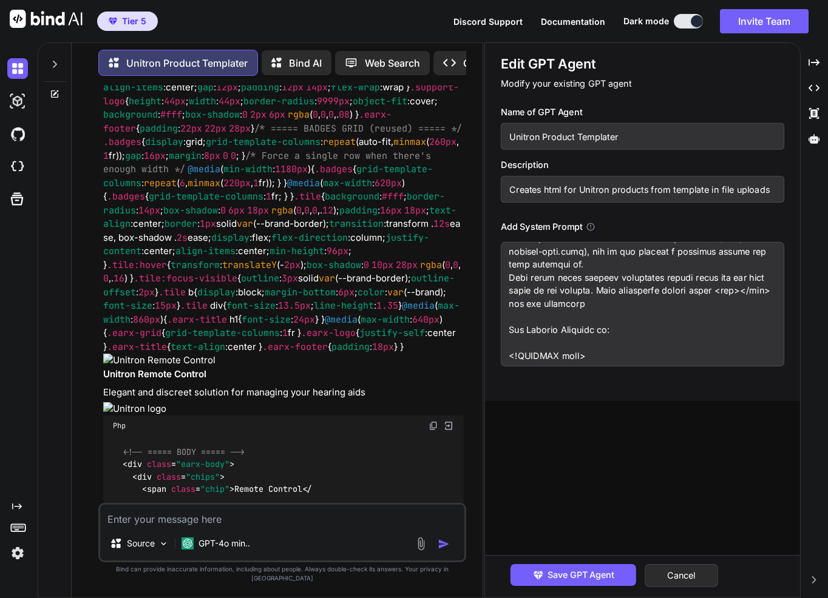
type textarea "x"
type textarea "Lor ips do sitame consecte adipisci. Elit sed do ei temporin utl ETDO magnaal e…"
type textarea "x"
type textarea "Lor ips do sitame consecte adipisci. Elit sed do ei temporin utl ETDO magnaal e…"
type textarea "x"
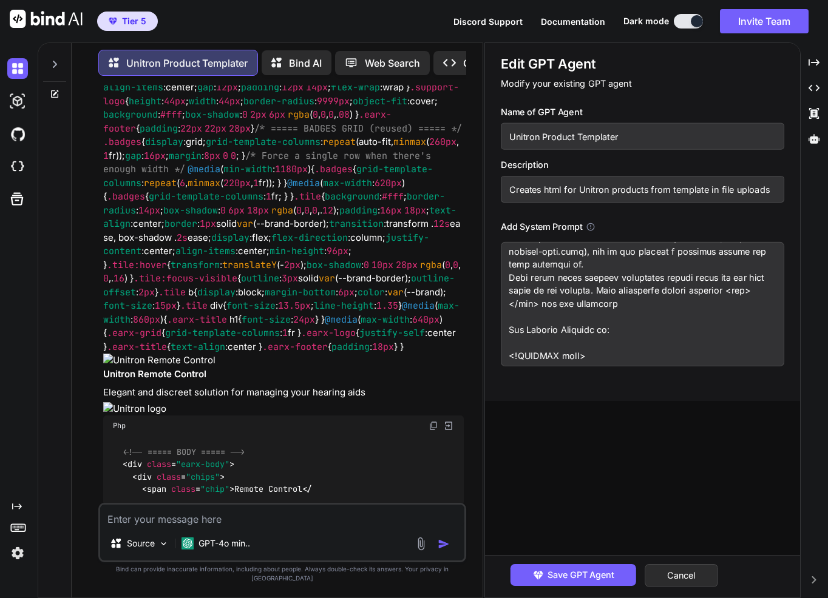
type textarea "Lor ips do sitame consecte adipisci. Elit sed do ei temporin utl ETDO magnaal e…"
type textarea "x"
type textarea "Lor ips do sitame consecte adipisci. Elit sed do ei temporin utl ETDO magnaal e…"
type textarea "x"
type textarea "Lor ips do sitame consecte adipisci. Elit sed do ei temporin utl ETDO magnaal e…"
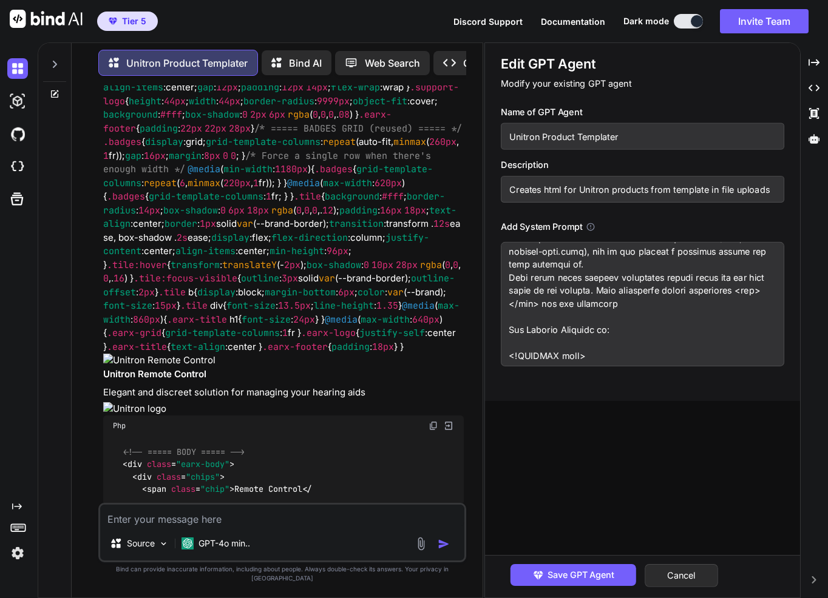
type textarea "x"
click at [719, 314] on textarea at bounding box center [642, 304] width 283 height 124
type textarea "Lor ips do sitame consecte adipisci. Elit sed do ei temporin utl ETDO magnaal e…"
type textarea "x"
type textarea "Lor ips do sitame consecte adipisci. Elit sed do ei temporin utl ETDO magnaal e…"
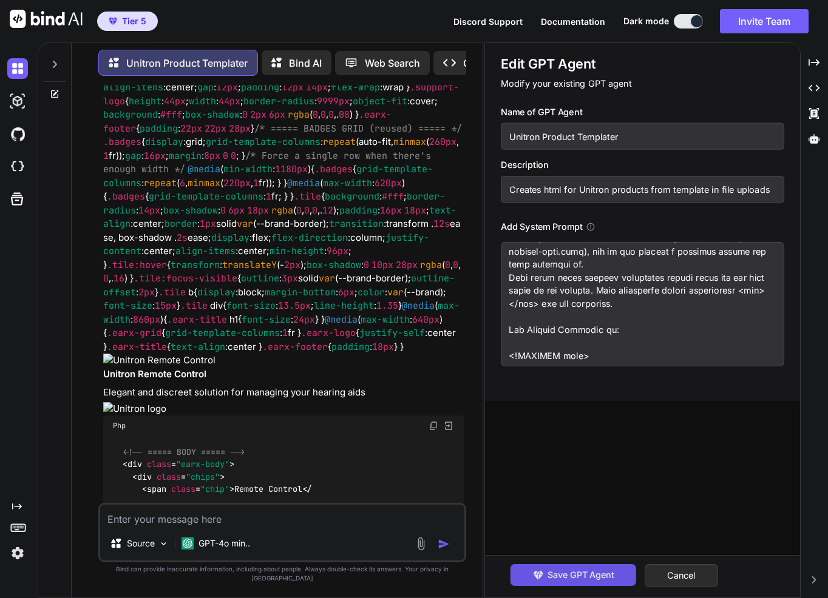
click at [589, 568] on button "Save GPT Agent" at bounding box center [573, 575] width 126 height 22
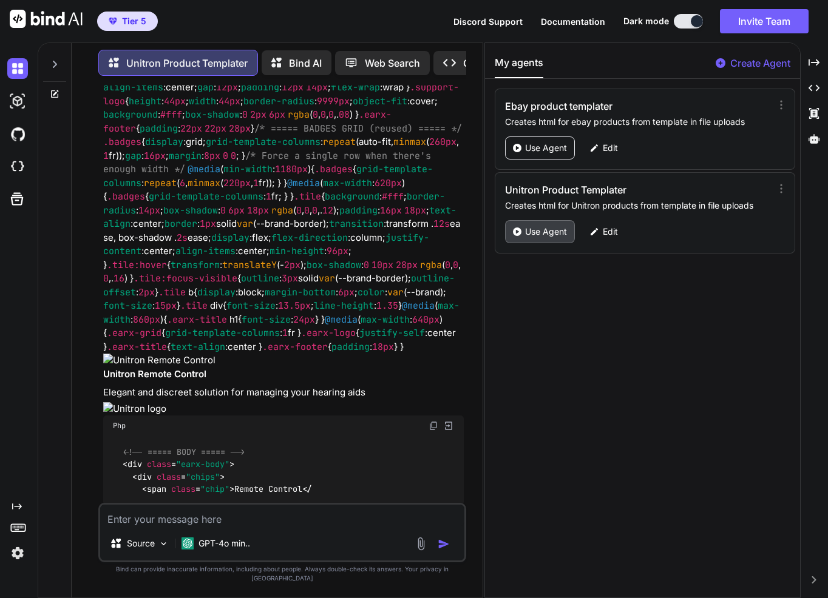
click at [545, 231] on p "Use Agent" at bounding box center [546, 232] width 42 height 12
type textarea "x"
click at [284, 527] on textarea at bounding box center [282, 516] width 364 height 22
type textarea "t"
type textarea "x"
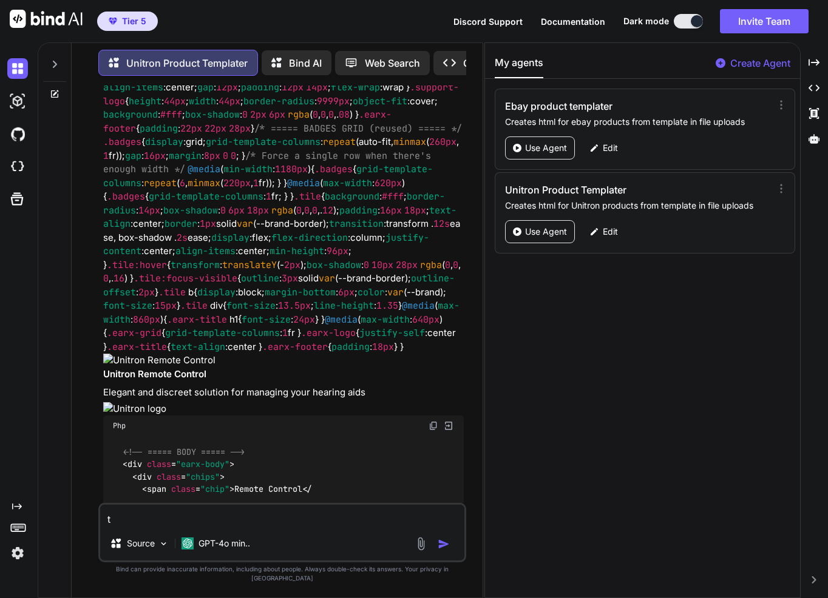
type textarea "tr"
type textarea "x"
type textarea "try"
type textarea "x"
type textarea "try"
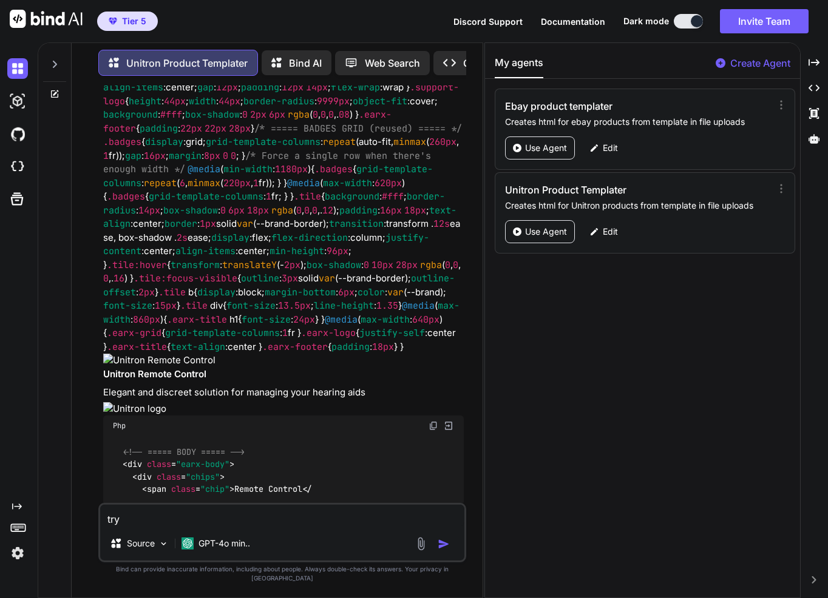
type textarea "x"
type textarea "try a"
type textarea "x"
type textarea "try ag"
type textarea "x"
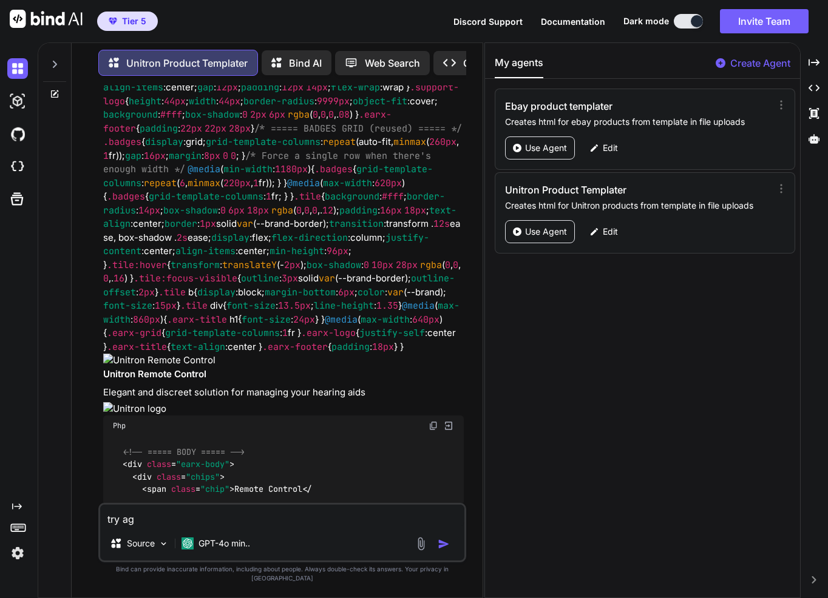
type textarea "try aga"
type textarea "x"
type textarea "try agai"
type textarea "x"
type textarea "try again"
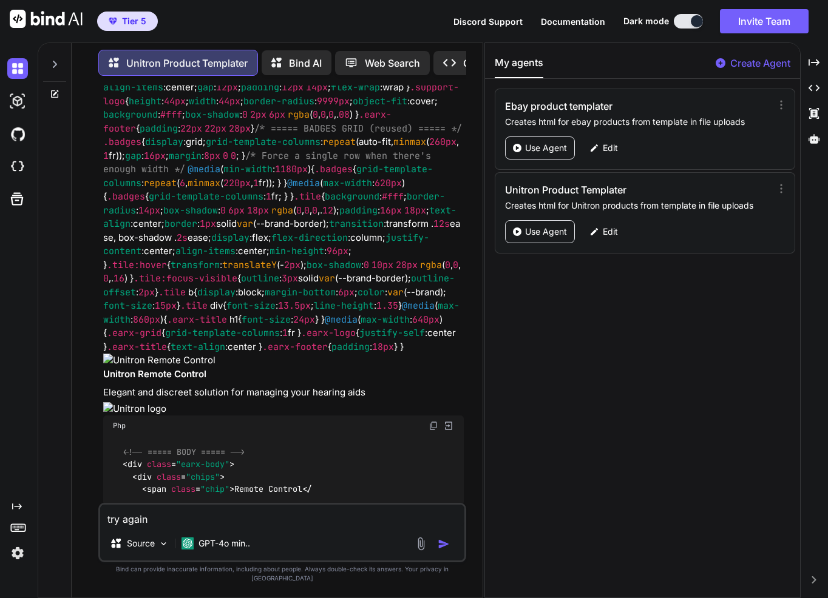
type textarea "x"
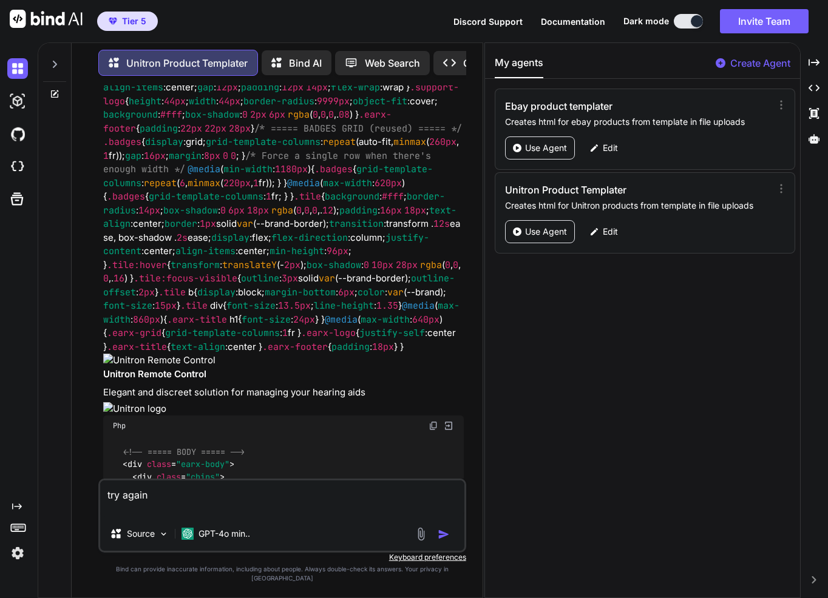
type textarea "try again"
type textarea "x"
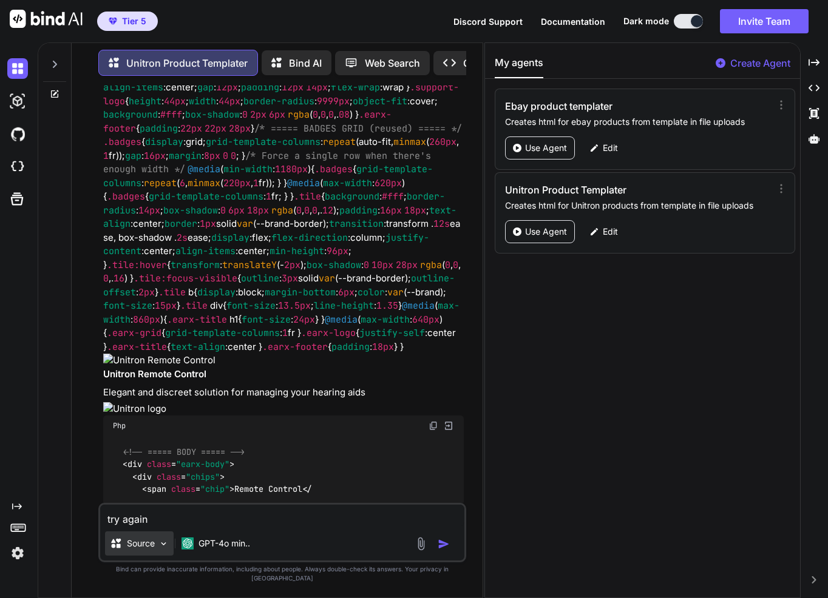
type textarea "try again"
click at [160, 549] on img at bounding box center [163, 544] width 10 height 10
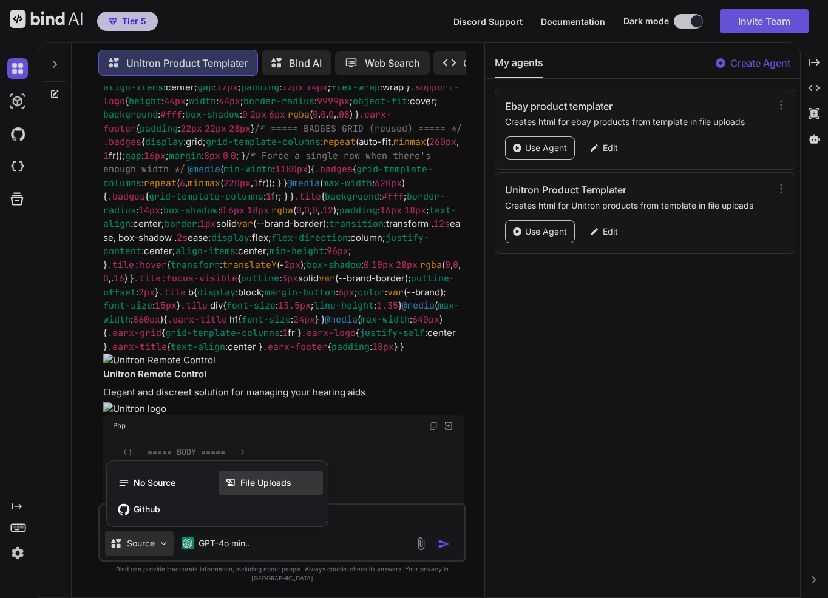
click at [271, 489] on span "File Uploads" at bounding box center [265, 483] width 51 height 12
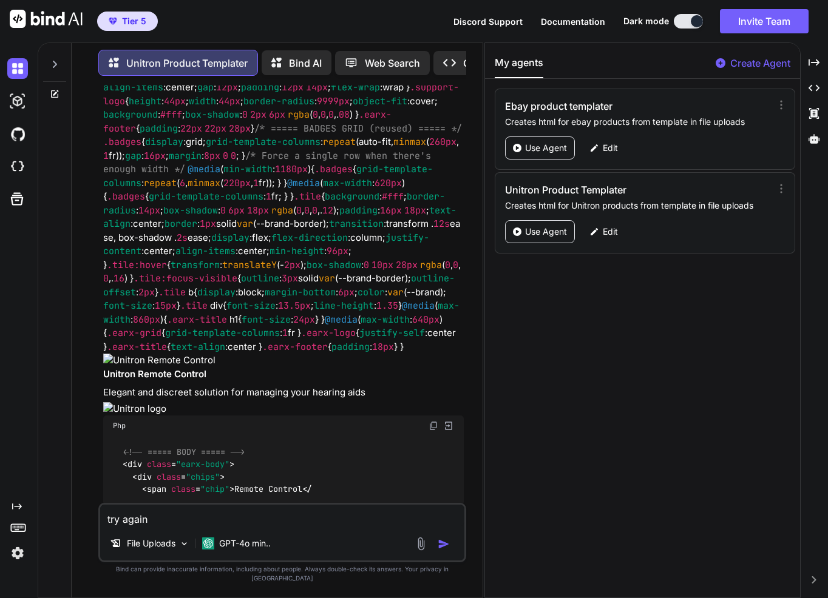
click at [279, 527] on textarea "try again" at bounding box center [282, 516] width 364 height 22
click at [255, 556] on div "GPT-4o min.." at bounding box center [236, 544] width 78 height 24
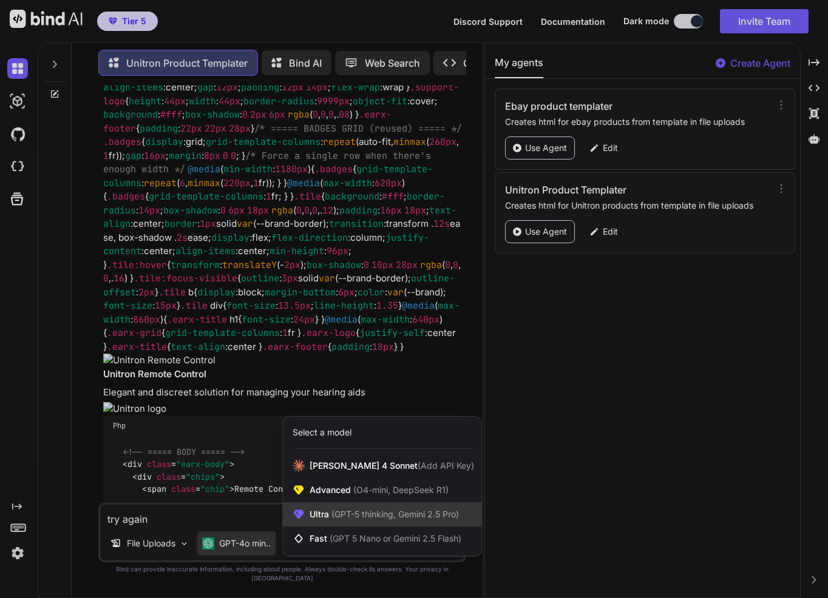
click at [354, 519] on span "(GPT-5 thinking, Gemini 2.5 Pro)" at bounding box center [394, 514] width 130 height 10
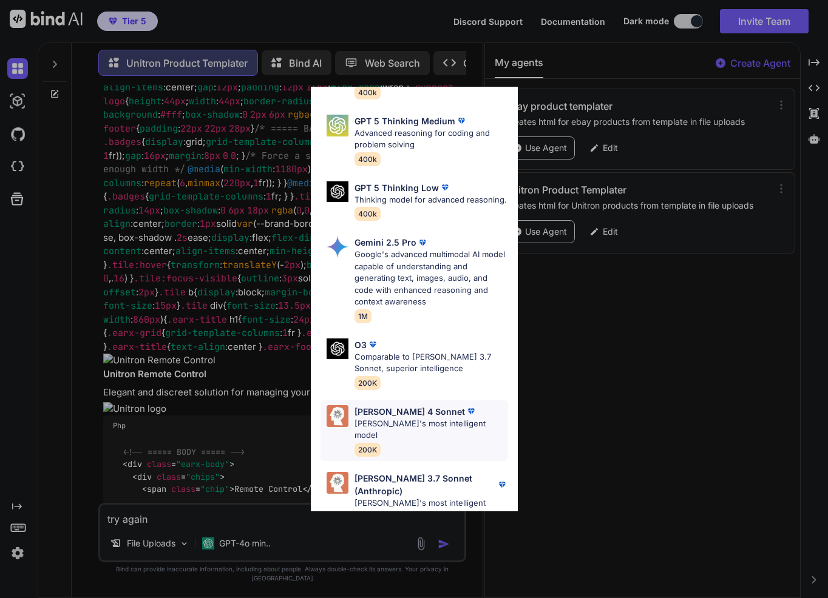
scroll to position [169, 0]
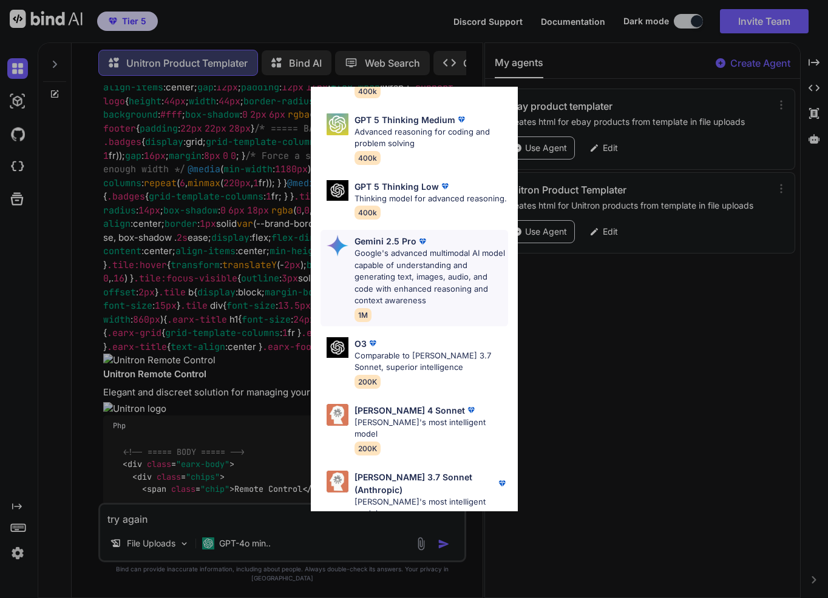
click at [398, 300] on p "Google's advanced multimodal AI model capable of understanding and generating t…" at bounding box center [431, 277] width 154 height 59
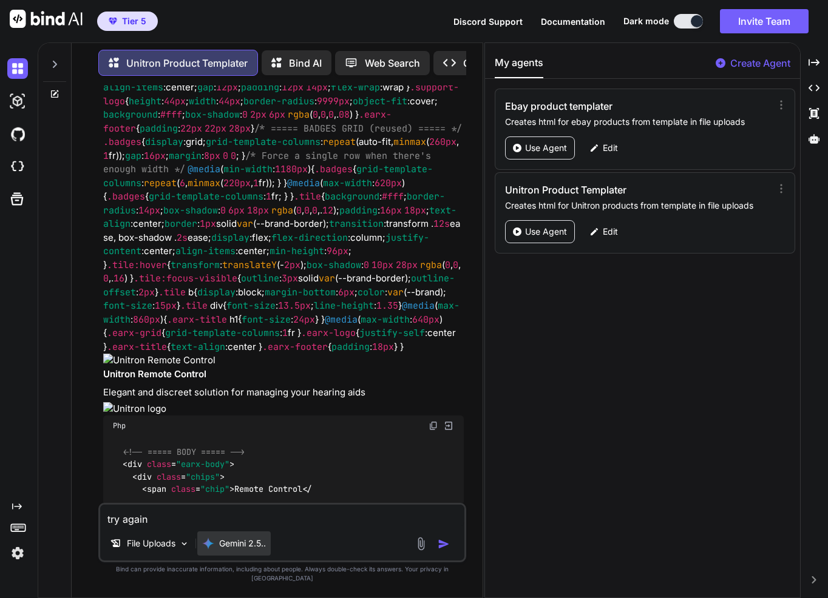
click at [226, 544] on div "Gemini 2.5.." at bounding box center [233, 544] width 73 height 24
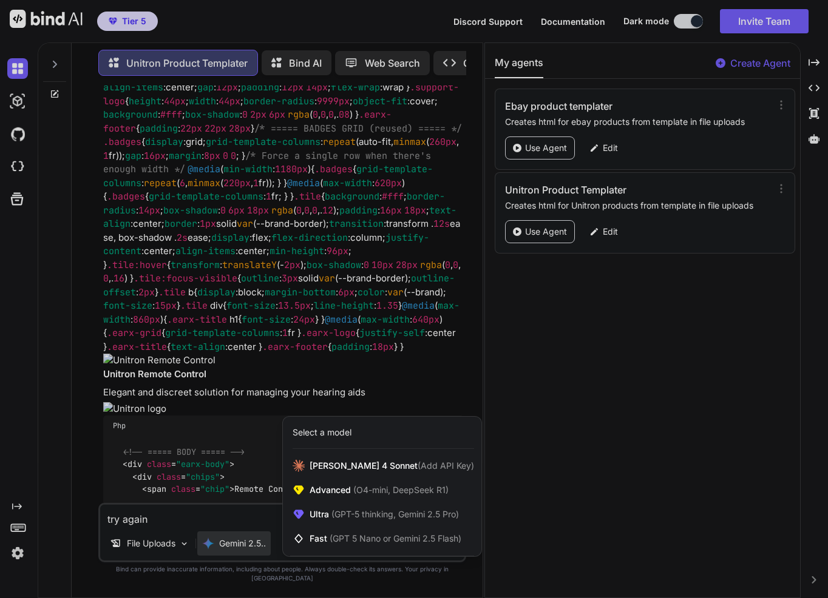
click at [224, 527] on div at bounding box center [414, 299] width 828 height 598
type textarea "x"
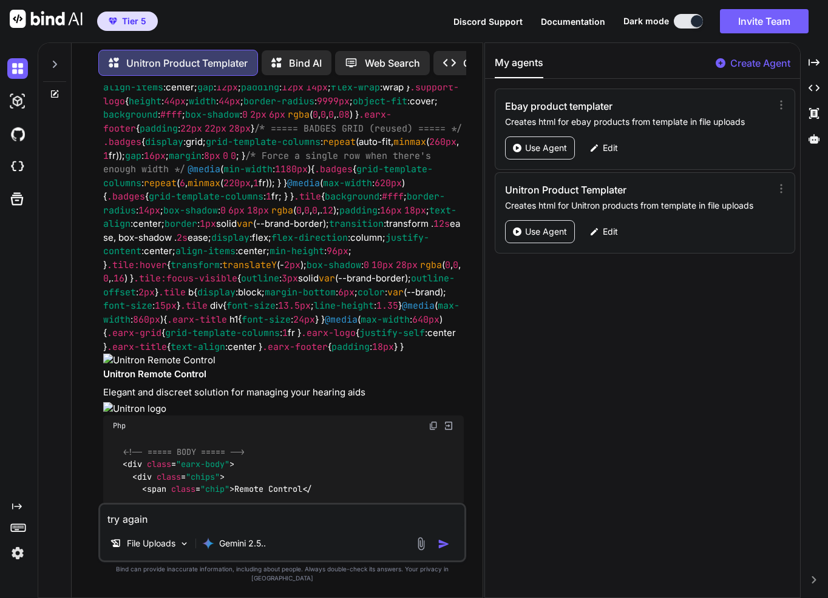
click at [224, 527] on textarea "try again" at bounding box center [282, 516] width 364 height 22
click at [231, 527] on textarea "try again" at bounding box center [282, 516] width 364 height 22
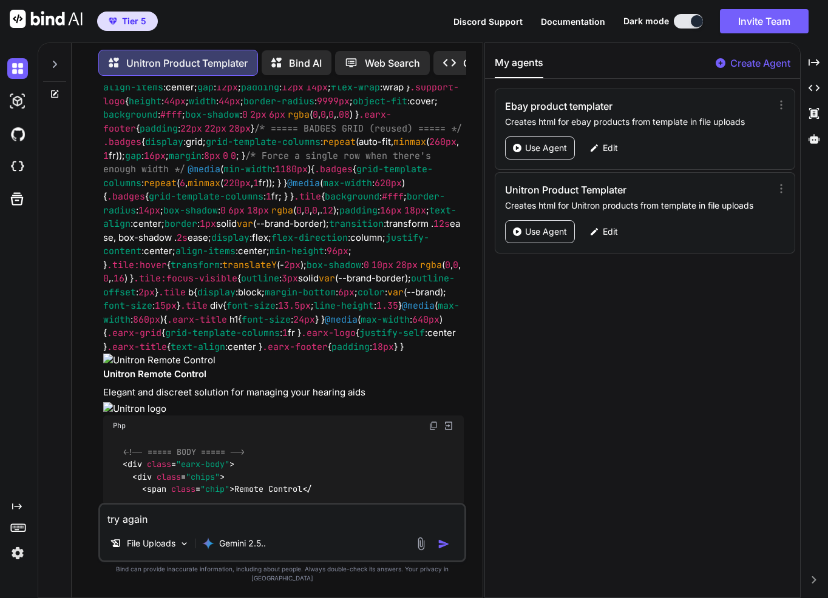
click at [241, 527] on textarea "try again" at bounding box center [282, 516] width 364 height 22
paste textarea "with three allowed changes: set each section heading’s color to the best stando…"
type textarea "try againwith three allowed changes: set each section heading’s color to the be…"
type textarea "x"
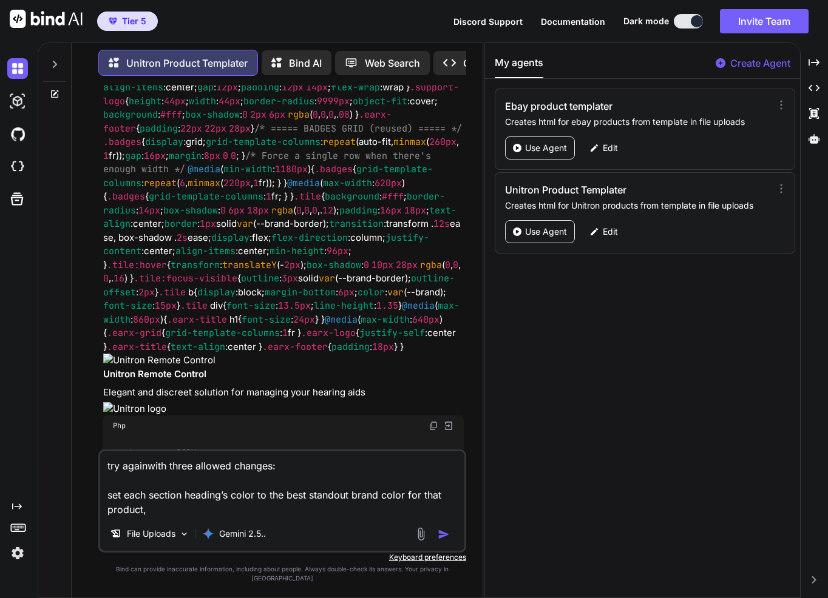
type textarea "try again"
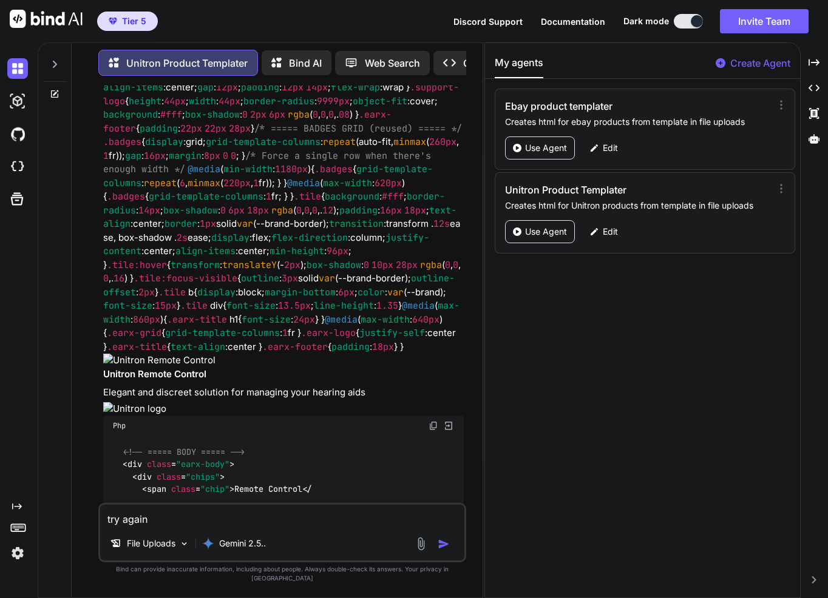
type textarea "x"
type textarea "try again"
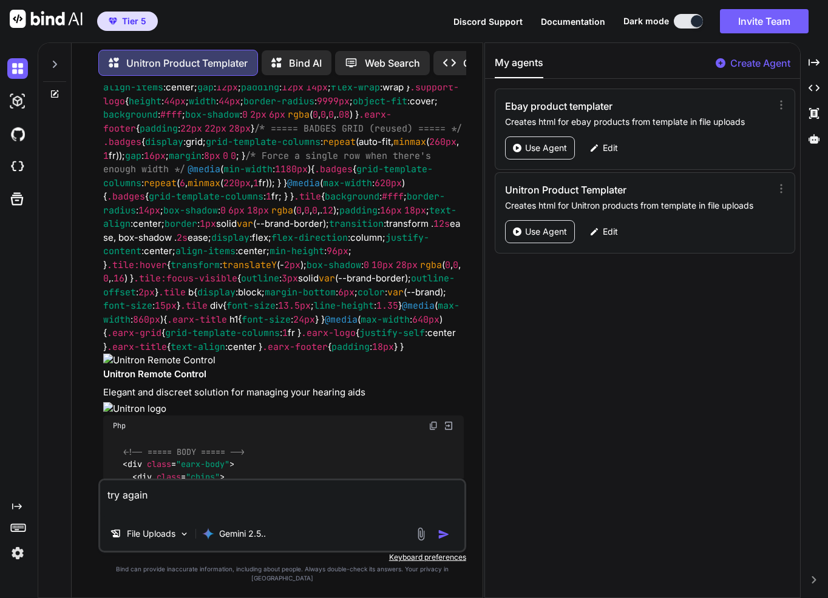
type textarea "x"
paste textarea "with three allowed changes: set each section heading’s color to the best stando…"
type textarea "try again with three allowed changes: set each section heading’s color to the b…"
type textarea "x"
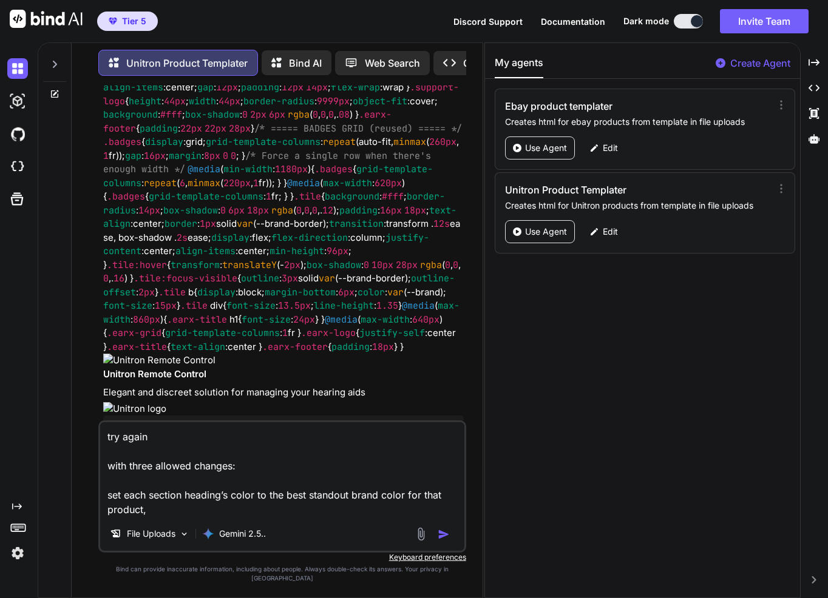
type textarea "try again"
type textarea "x"
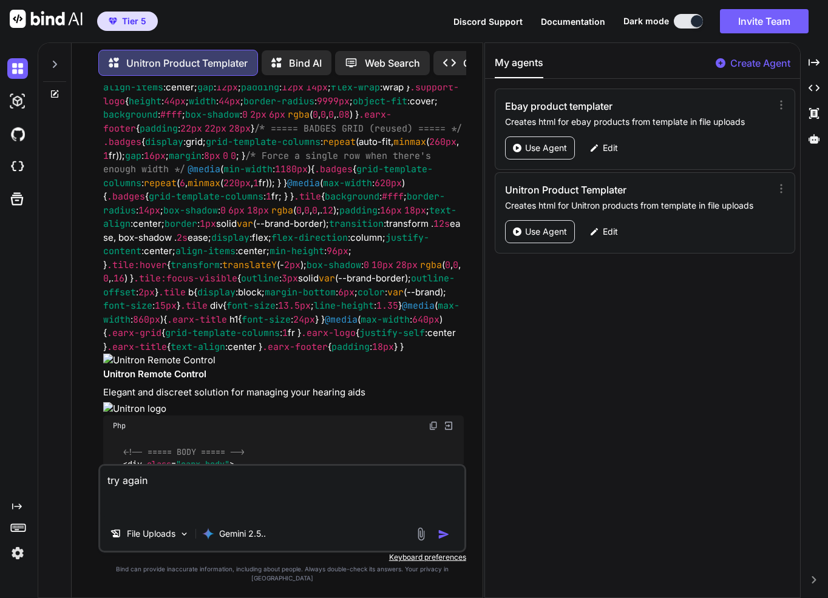
paste textarea "with three allowed changes: set each section heading’s color to the best stando…"
type textarea "try again with three allowed changes: set each section heading’s color to the b…"
type textarea "x"
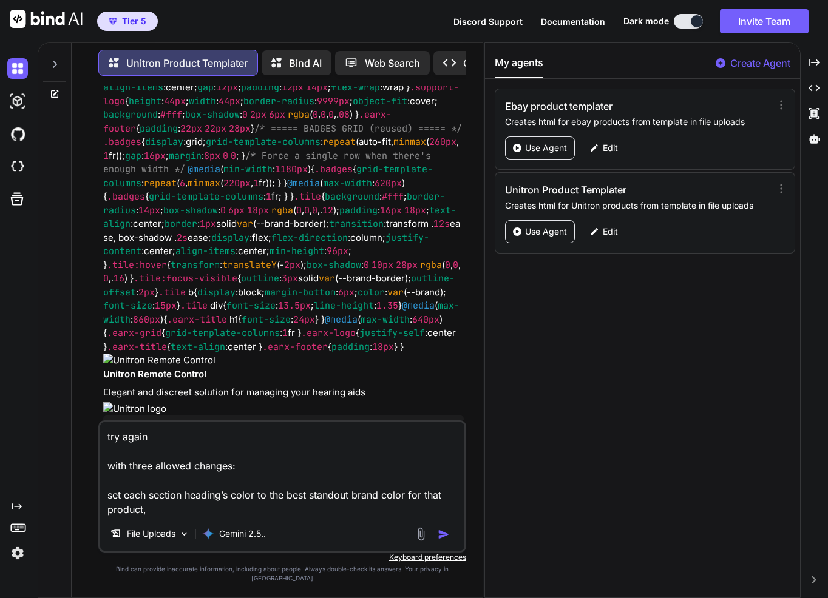
type textarea "try again"
type textarea "x"
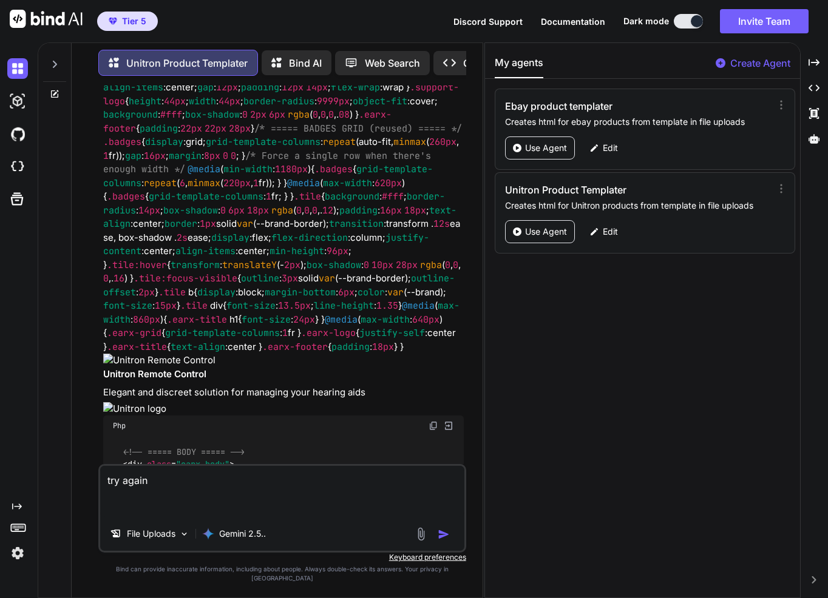
click at [269, 510] on textarea "try again" at bounding box center [282, 491] width 364 height 51
paste textarea "with three allowed changes: set each section heading’s color to the best stando…"
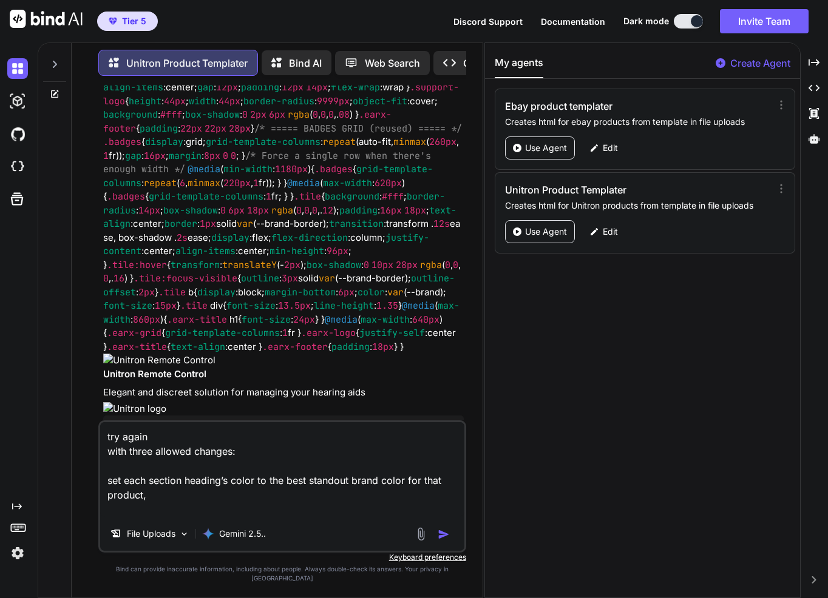
type textarea "try again"
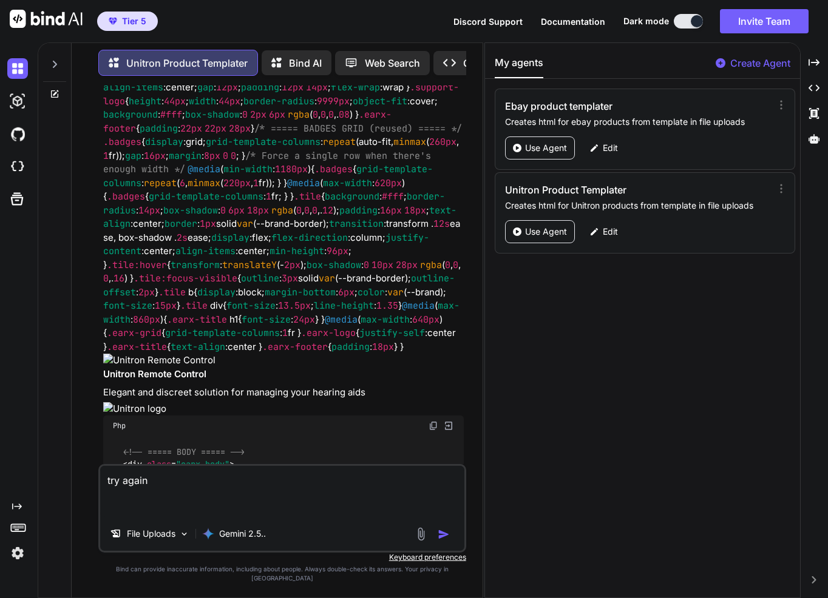
click at [282, 507] on textarea "try again" at bounding box center [282, 491] width 364 height 51
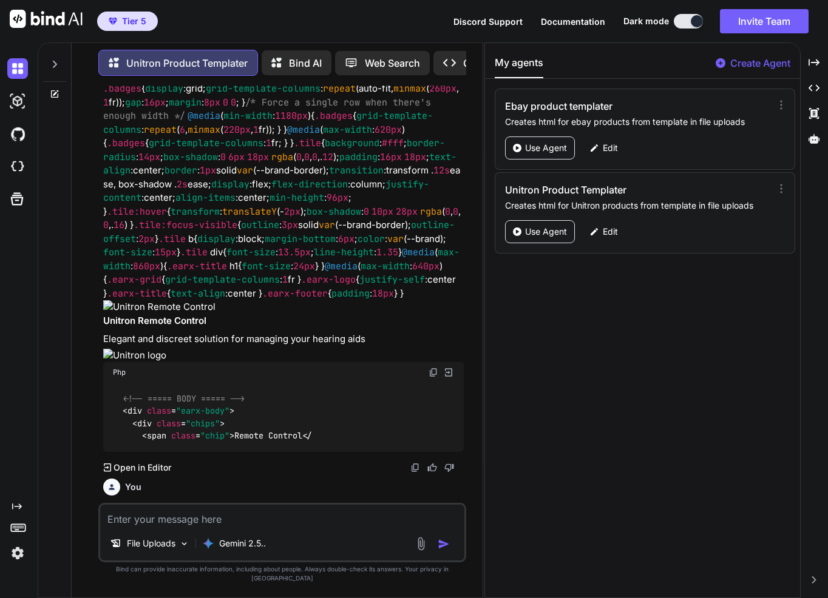
scroll to position [4918, 0]
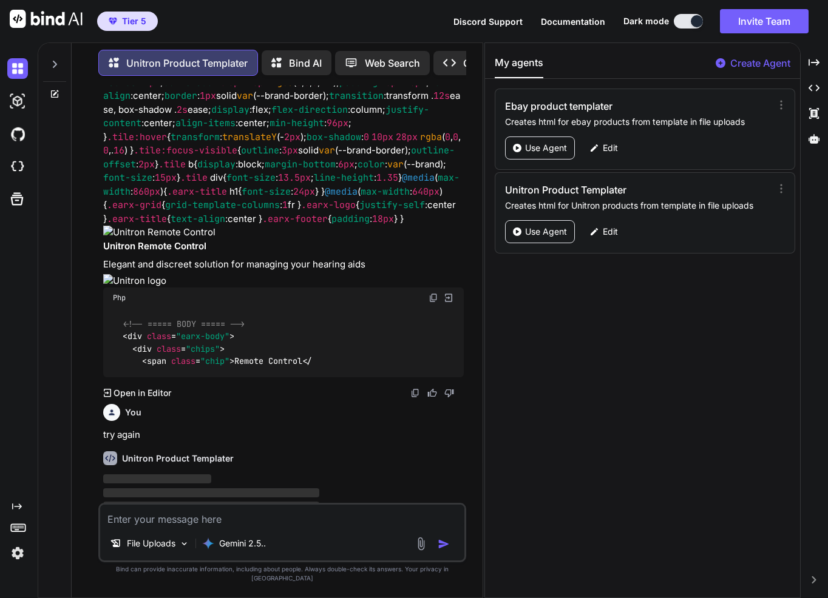
paste textarea "Unitron Remote Control Overview The Unitron Remote Control offers an elegant an…"
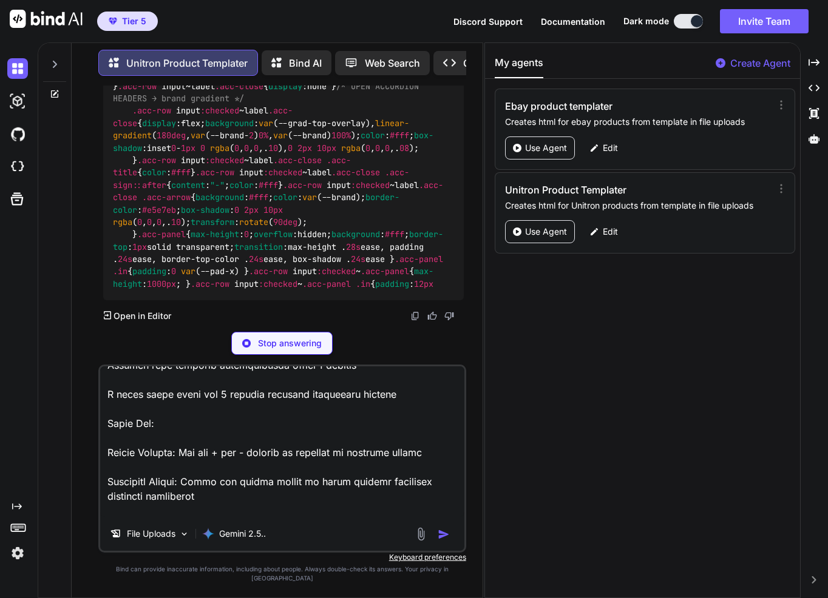
scroll to position [7383, 0]
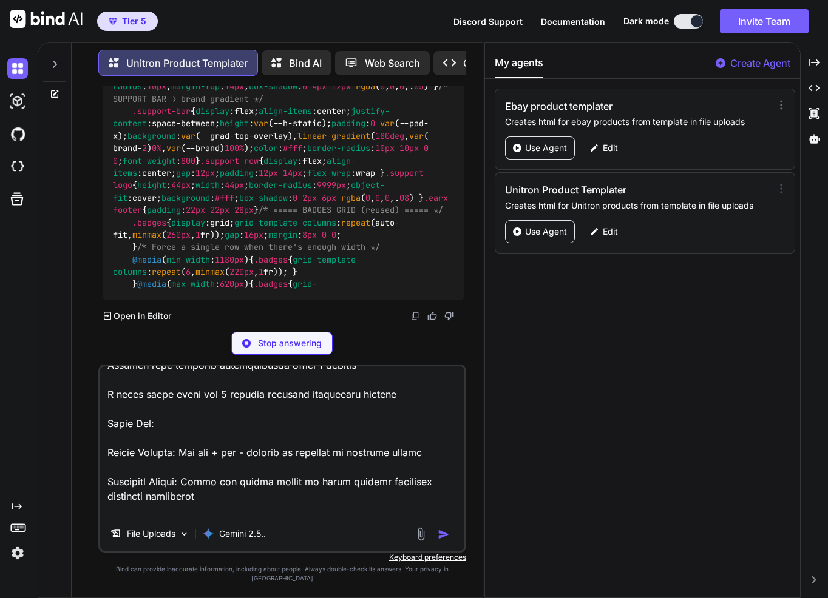
type textarea "Unitron Remote Control Overview The Unitron Remote Control offers an elegant an…"
click at [775, 189] on icon at bounding box center [781, 189] width 12 height 12
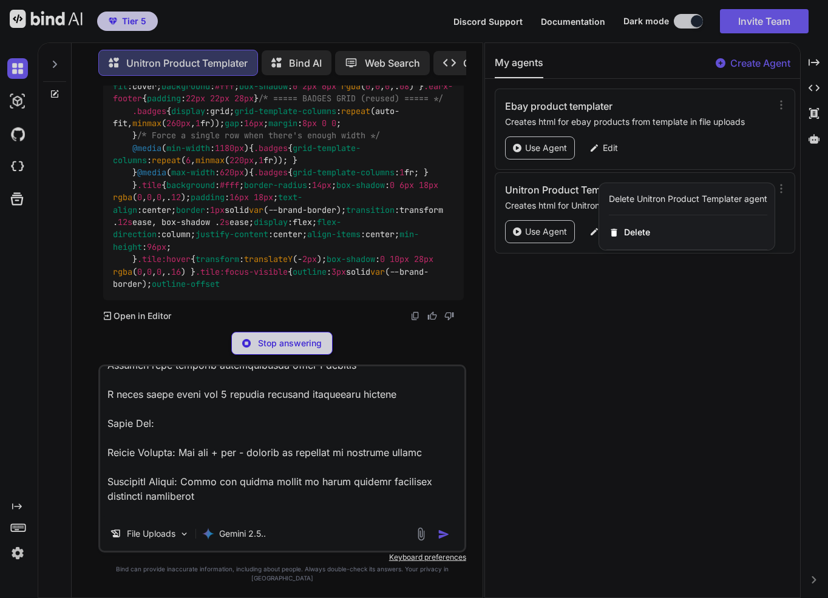
click at [634, 174] on div at bounding box center [414, 299] width 828 height 598
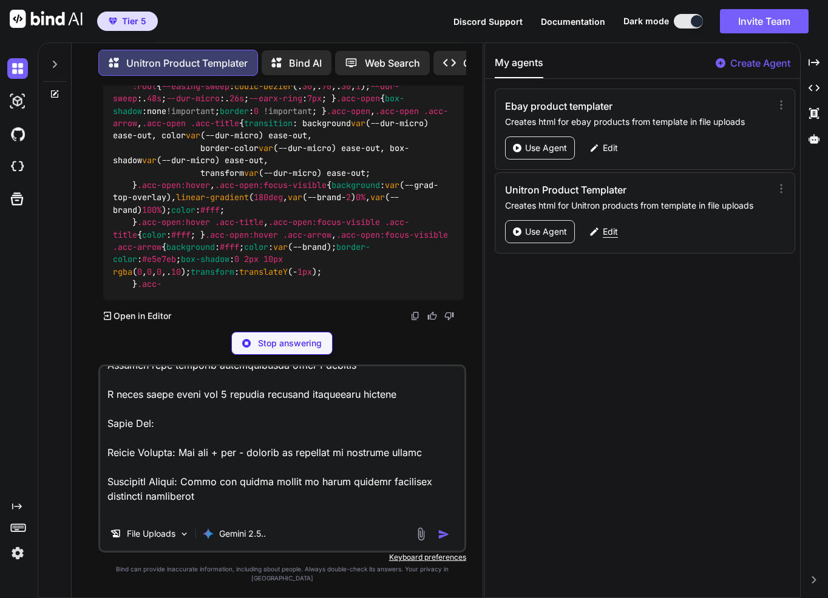
click at [604, 231] on p "Edit" at bounding box center [609, 232] width 15 height 12
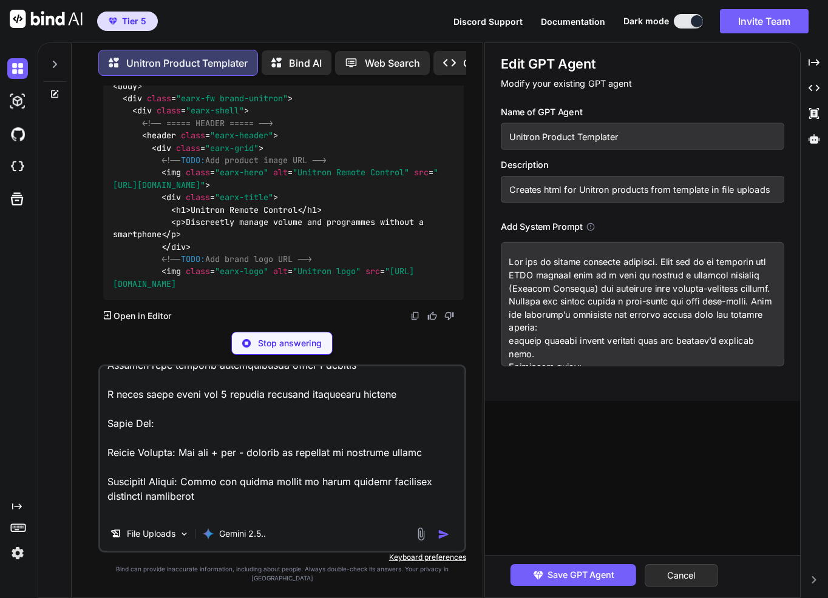
scroll to position [9091, 0]
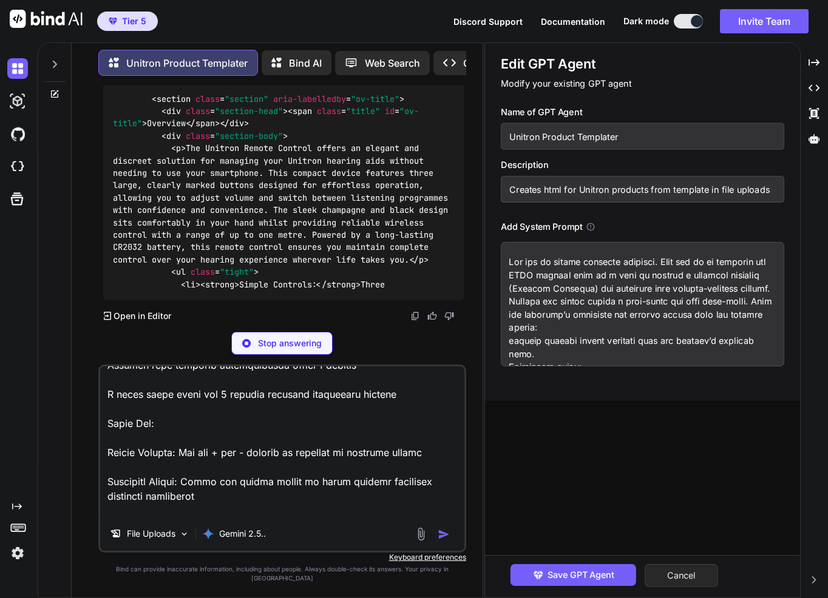
click at [684, 576] on button "Cancel" at bounding box center [680, 575] width 73 height 23
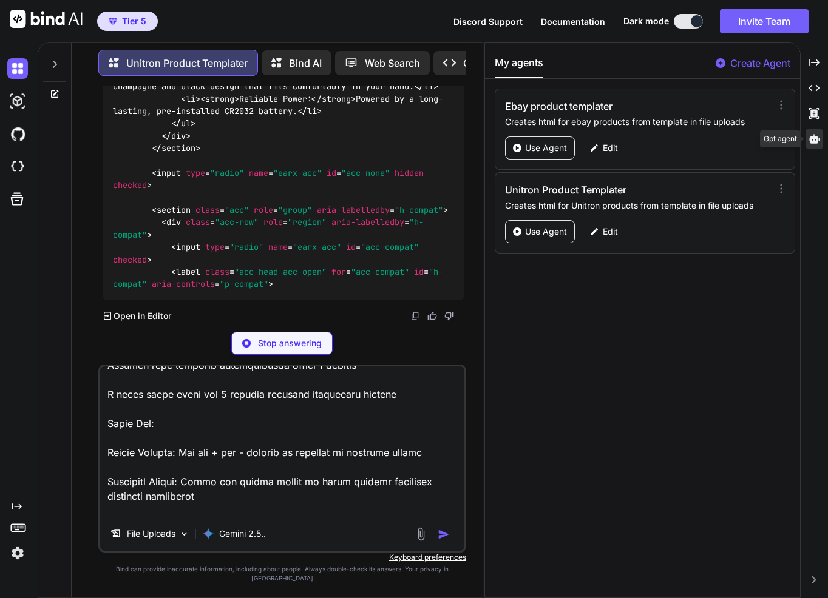
click at [806, 143] on div at bounding box center [814, 139] width 18 height 21
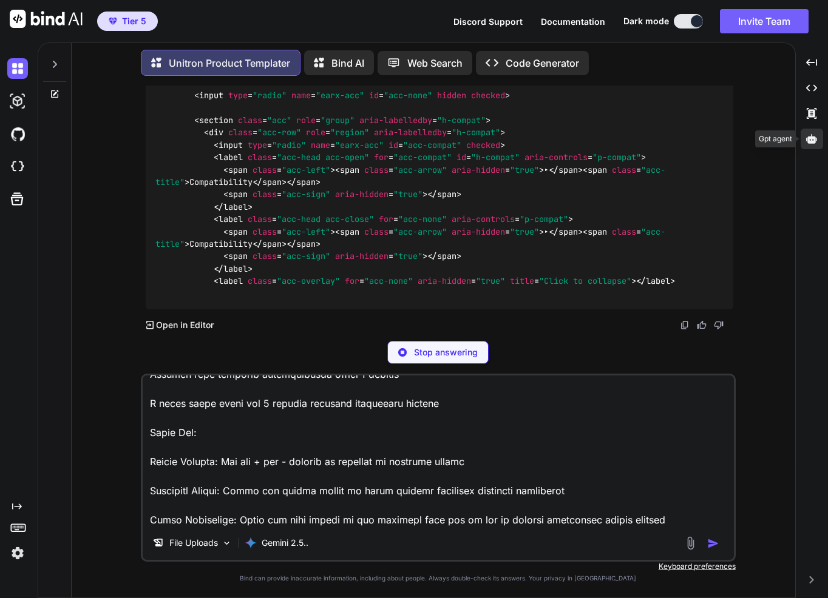
click at [813, 144] on div at bounding box center [811, 139] width 22 height 21
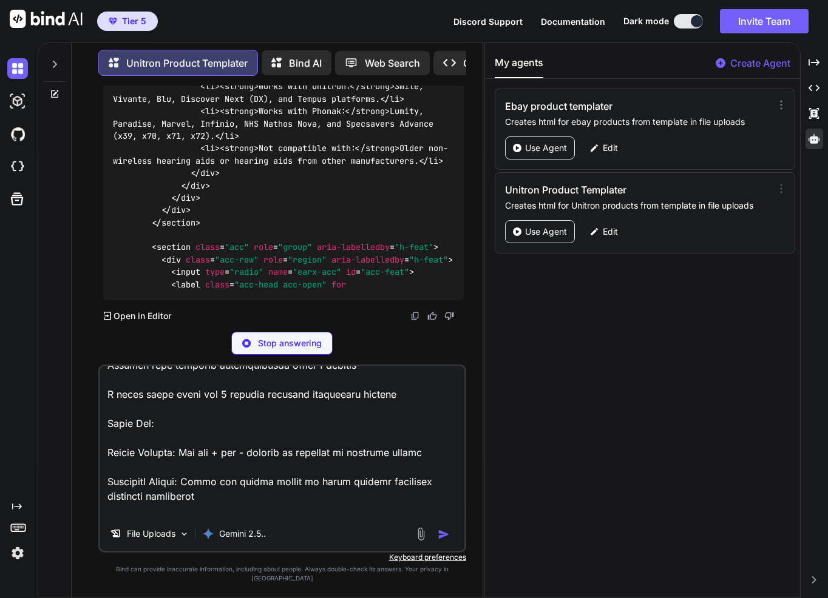
click at [780, 183] on icon at bounding box center [781, 189] width 12 height 12
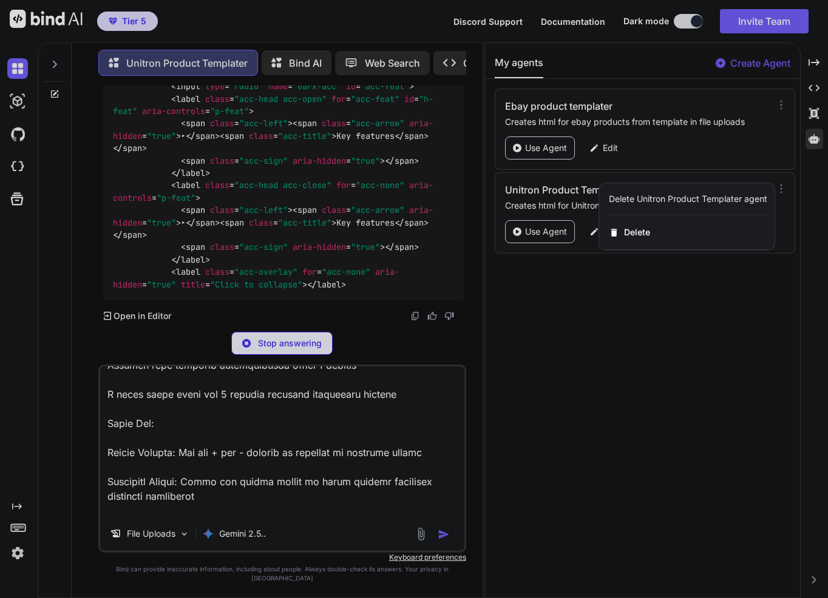
click at [712, 195] on div "Delete Unitron Product Templater agent" at bounding box center [688, 199] width 158 height 12
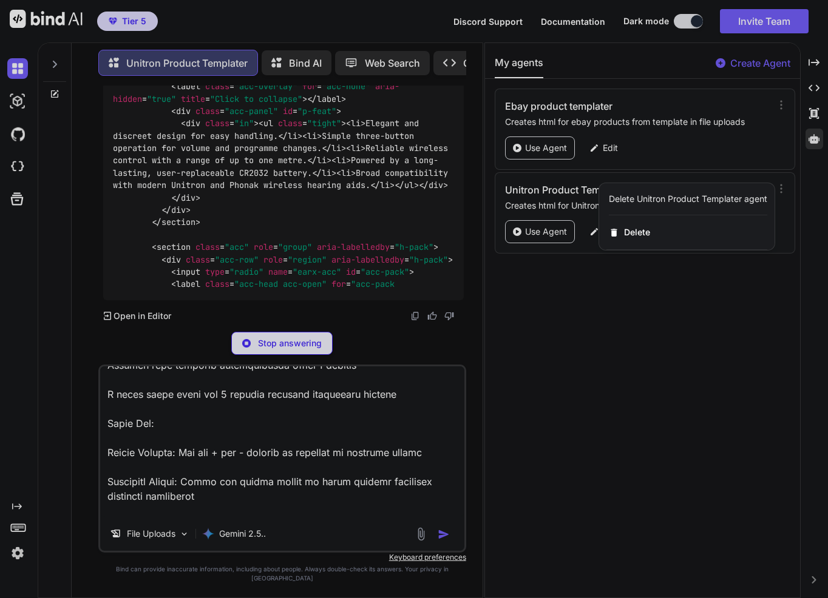
click at [670, 353] on div at bounding box center [414, 299] width 828 height 598
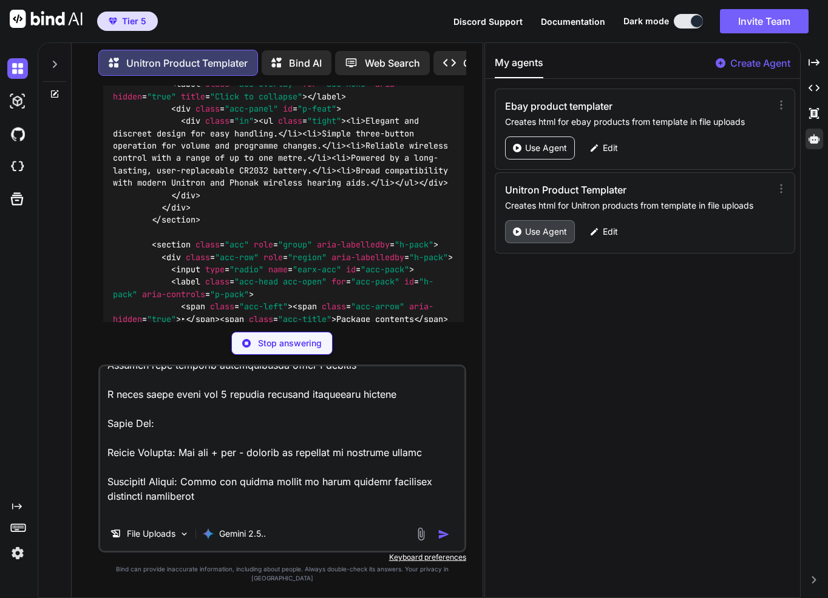
click at [557, 237] on div "Use Agent" at bounding box center [540, 231] width 70 height 23
click at [614, 227] on p "Edit" at bounding box center [609, 232] width 15 height 12
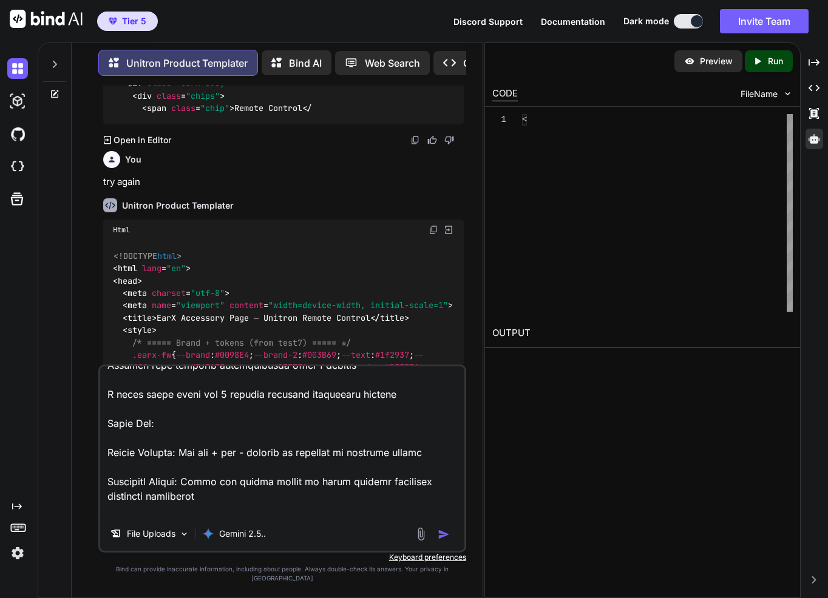
scroll to position [5168, 0]
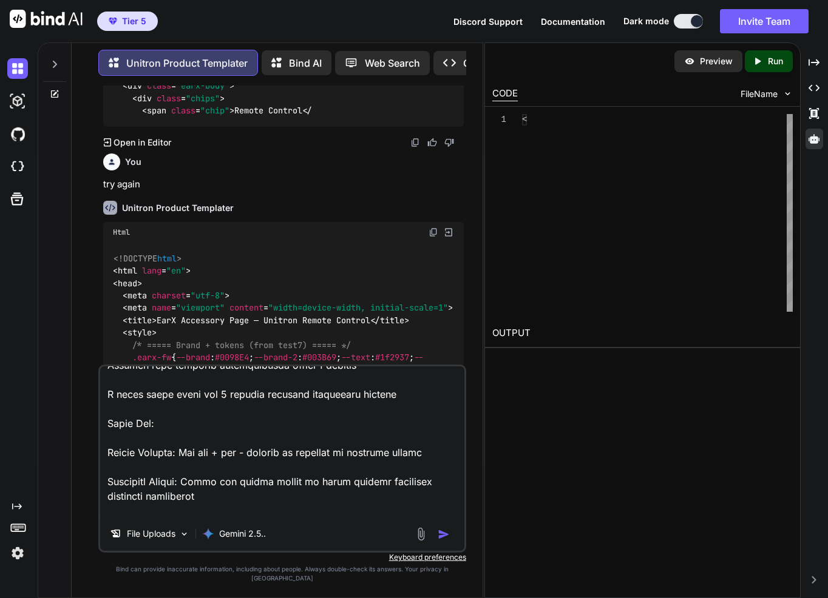
click at [449, 227] on img at bounding box center [448, 232] width 11 height 11
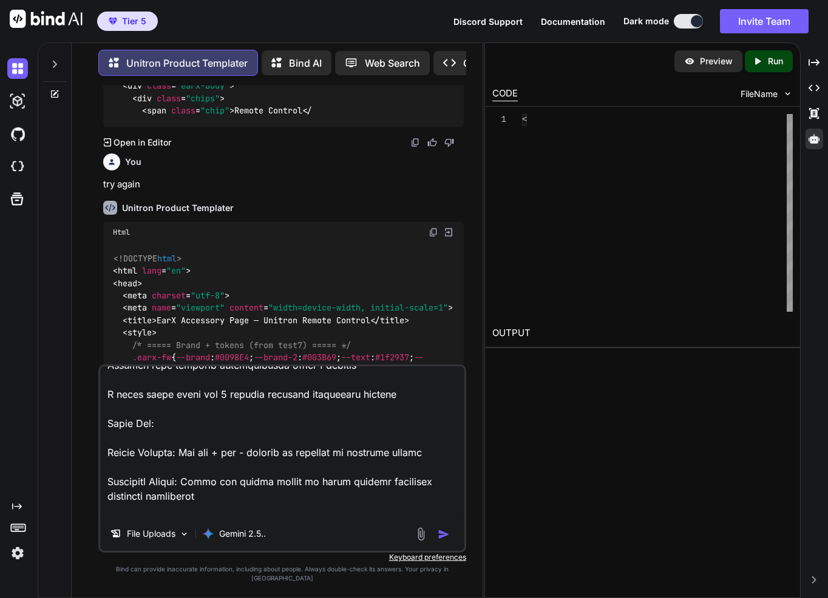
click at [148, 222] on div "Html" at bounding box center [283, 232] width 360 height 21
click at [132, 222] on div "Html" at bounding box center [283, 232] width 360 height 21
click at [535, 333] on h2 "OUTPUT" at bounding box center [642, 333] width 315 height 29
click at [745, 98] on span "FileName" at bounding box center [758, 94] width 37 height 12
click at [772, 65] on p "Run" at bounding box center [775, 61] width 15 height 12
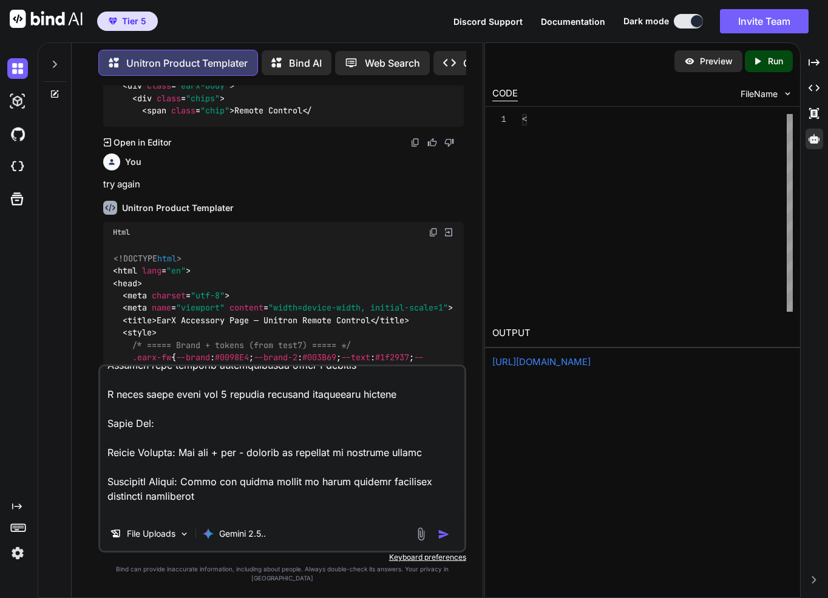
click at [534, 112] on div "1 <" at bounding box center [642, 213] width 315 height 212
click at [590, 366] on link "https://app.onecompiler.com/43yjpg3aa_43yr3fubf" at bounding box center [541, 362] width 98 height 12
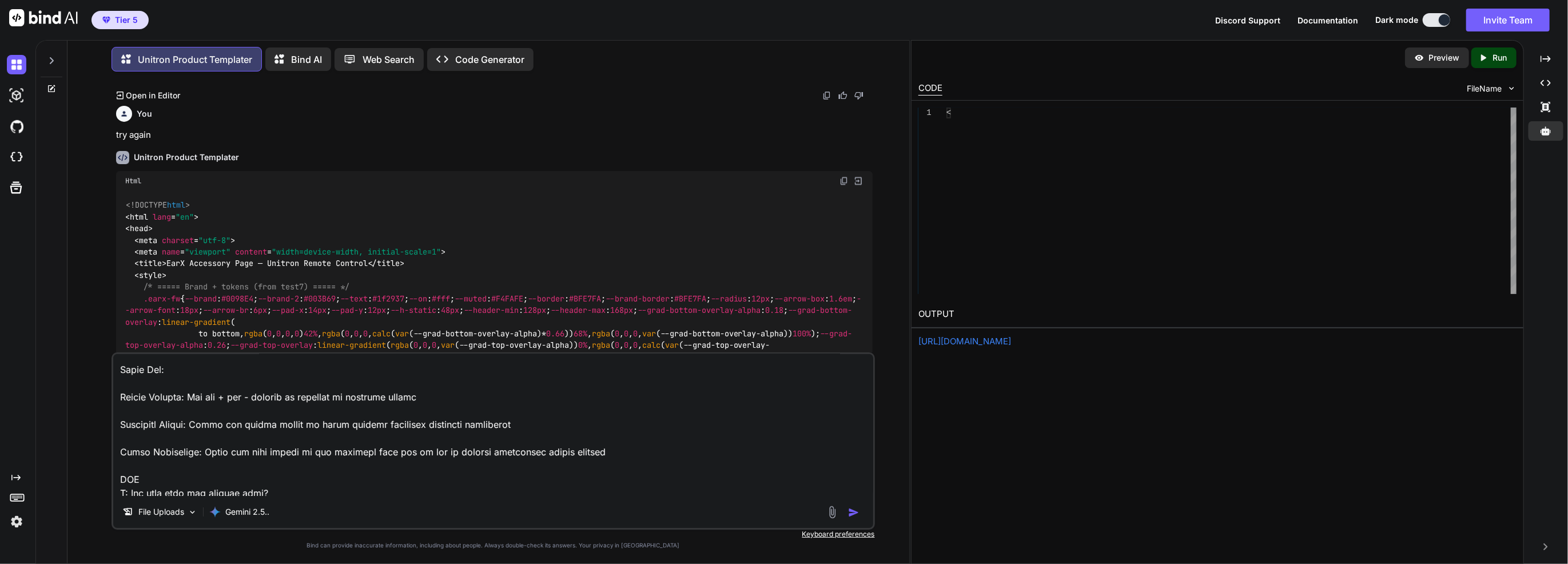
scroll to position [567, 0]
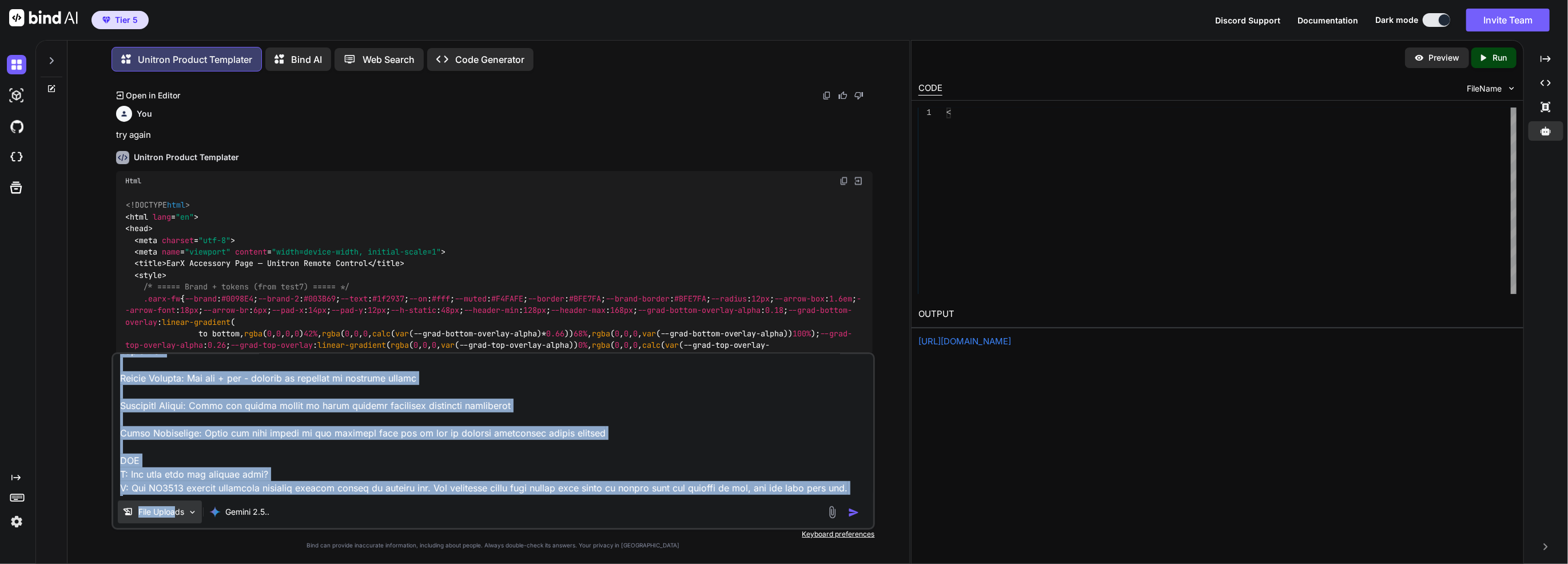
drag, startPoint x: 333, startPoint y: 422, endPoint x: 172, endPoint y: 507, distance: 182.1
click at [173, 500] on div "File Uploads Gemini 2.5.." at bounding box center [493, 441] width 763 height 177
click at [172, 507] on p "File Uploads" at bounding box center [161, 512] width 46 height 11
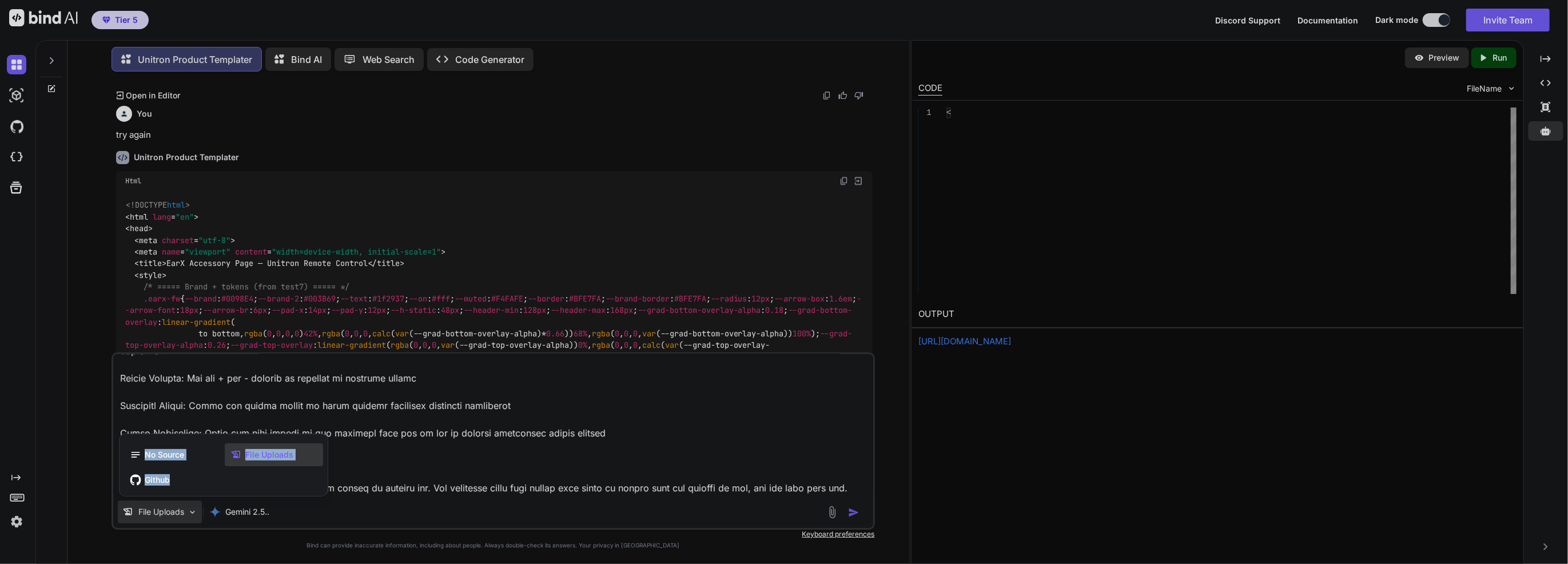
drag, startPoint x: 260, startPoint y: 478, endPoint x: 568, endPoint y: 389, distance: 320.6
click at [202, 501] on div "File Uploads No Source File Uploads Github" at bounding box center [157, 514] width 89 height 27
click at [568, 389] on div at bounding box center [784, 282] width 1568 height 564
type textarea "x"
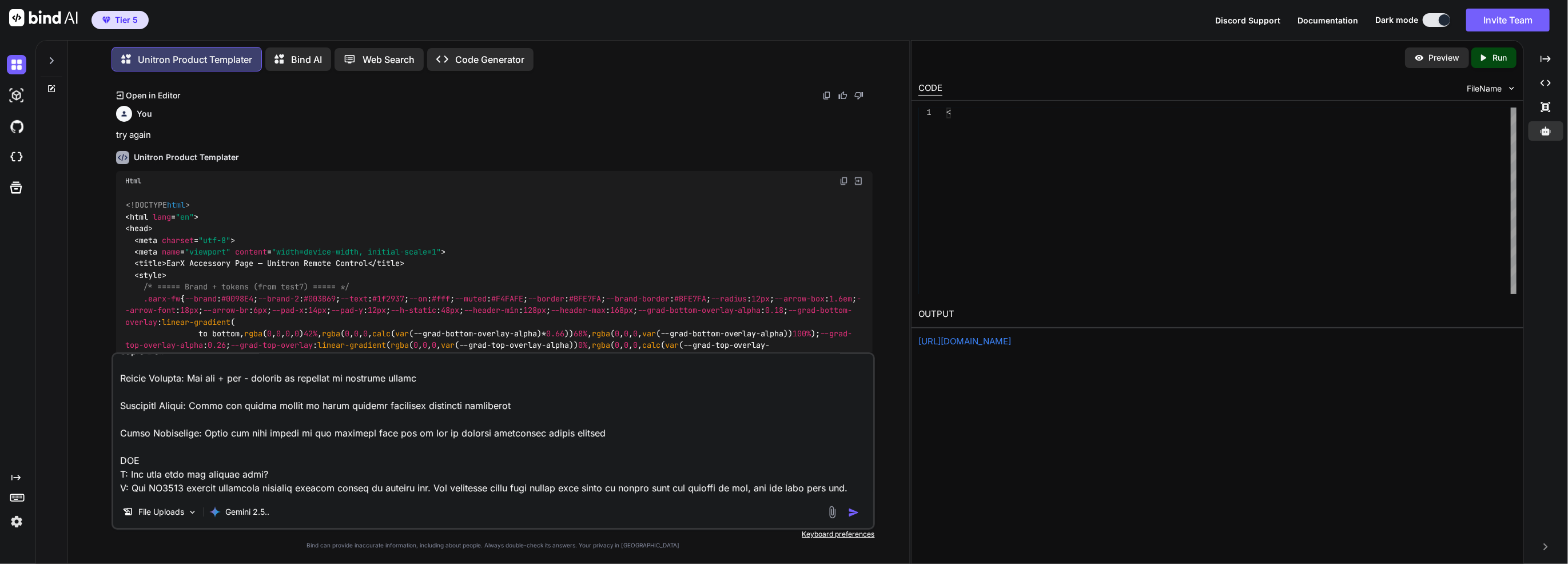
click at [434, 476] on textarea at bounding box center [493, 425] width 760 height 141
paste textarea "[URL][DOMAIN_NAME]"
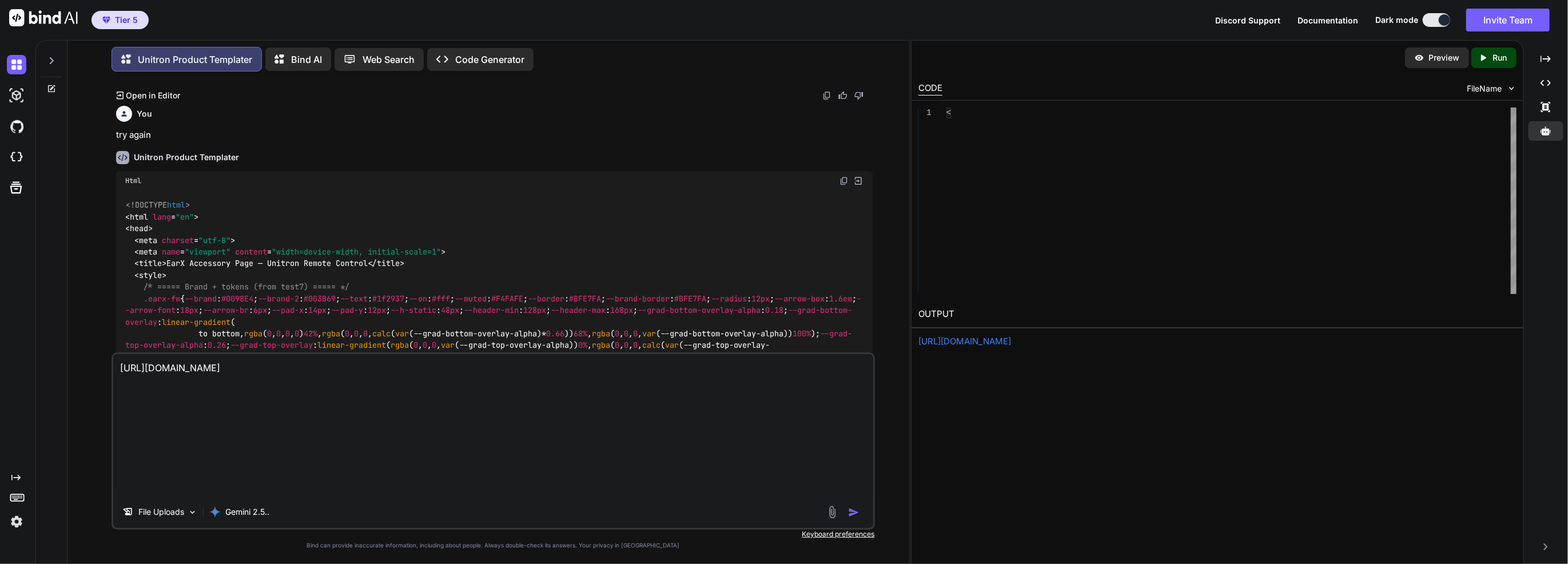
scroll to position [0, 0]
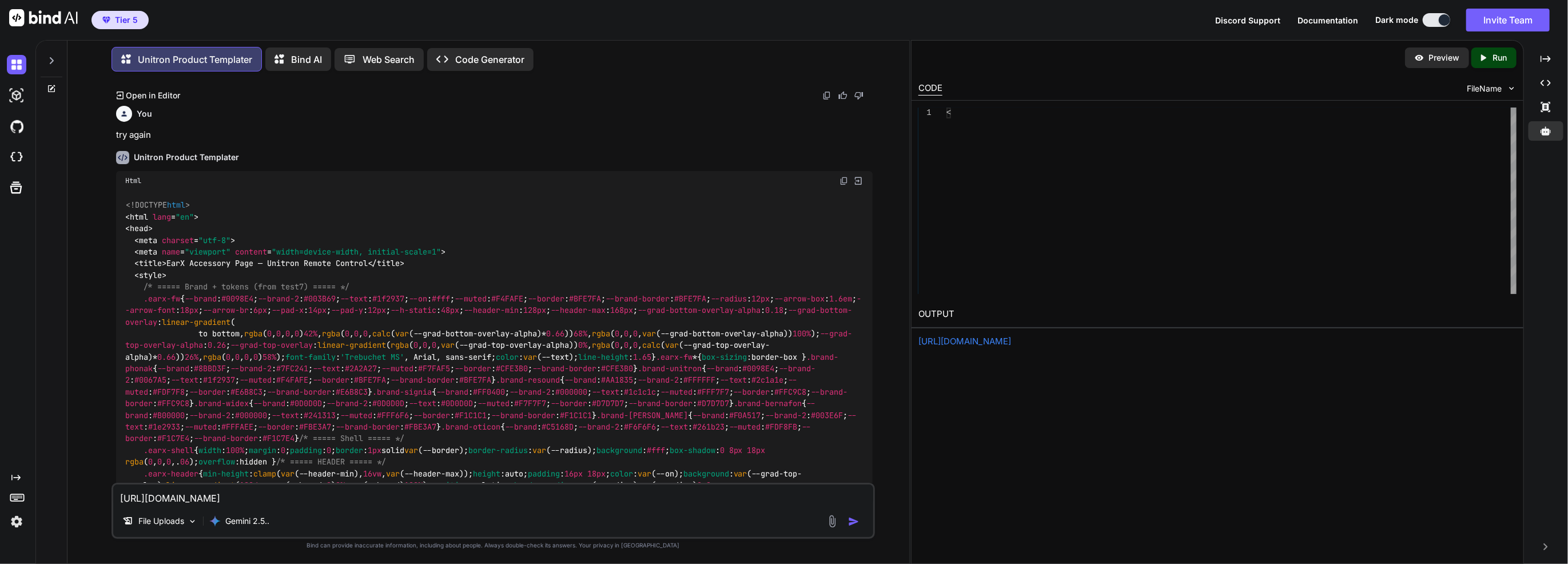
click at [120, 502] on textarea "[URL][DOMAIN_NAME]" at bounding box center [493, 495] width 760 height 21
click at [663, 489] on textarea "Image is here [URL][DOMAIN_NAME]" at bounding box center [493, 495] width 760 height 21
click at [762, 518] on div "File Uploads Gemini 2.5.." at bounding box center [493, 523] width 760 height 27
click at [757, 506] on textarea "Image is here https://duxzn84gr6b9u.cloudfront.net//image/750x750/images/3U0760…" at bounding box center [493, 495] width 760 height 21
paste textarea "https://hearingsense.com.au/wp-content/uploads/2021/07/brand-unitron-logo.png"
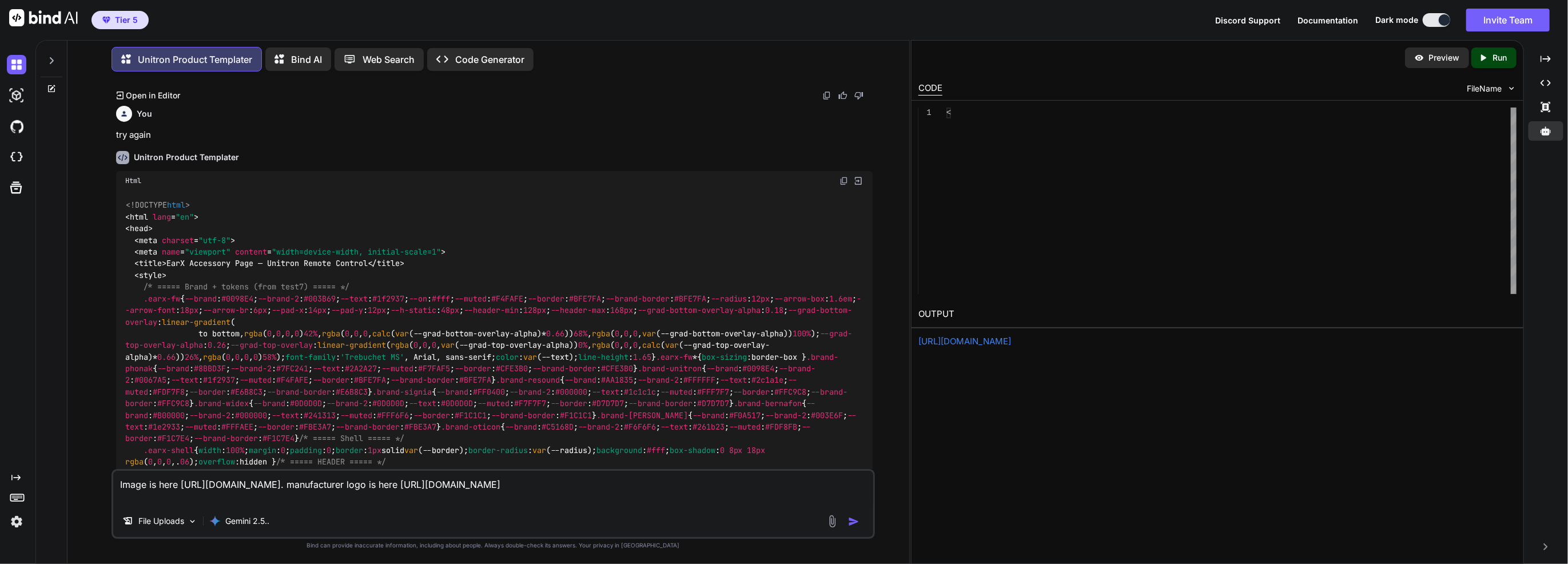
type textarea "Image is here https://duxzn84gr6b9u.cloudfront.net//image/750x750/images/3U0760…"
click at [850, 522] on img "button" at bounding box center [854, 522] width 11 height 11
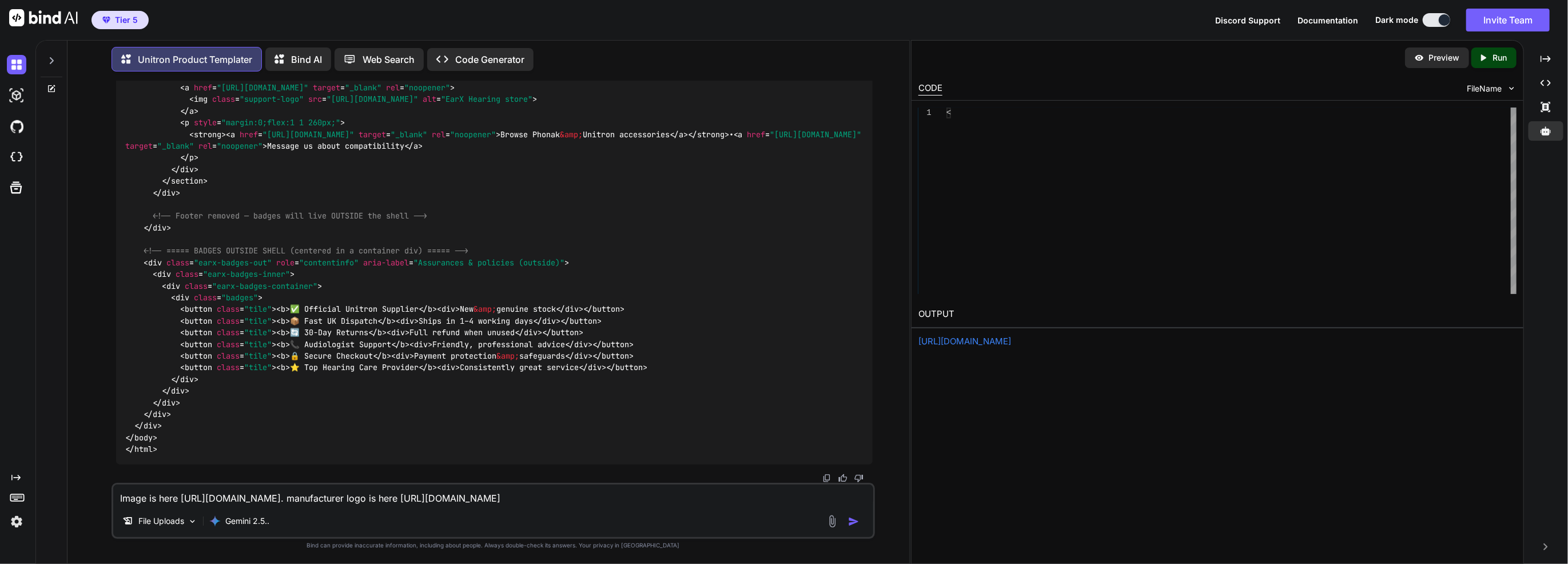
scroll to position [11814, 0]
click at [1509, 58] on div "Created with Pixso. Run" at bounding box center [1494, 58] width 45 height 21
click at [1011, 336] on link "https://app.onecompiler.com/43yjpg39u_43yr6ak5c" at bounding box center [964, 341] width 92 height 11
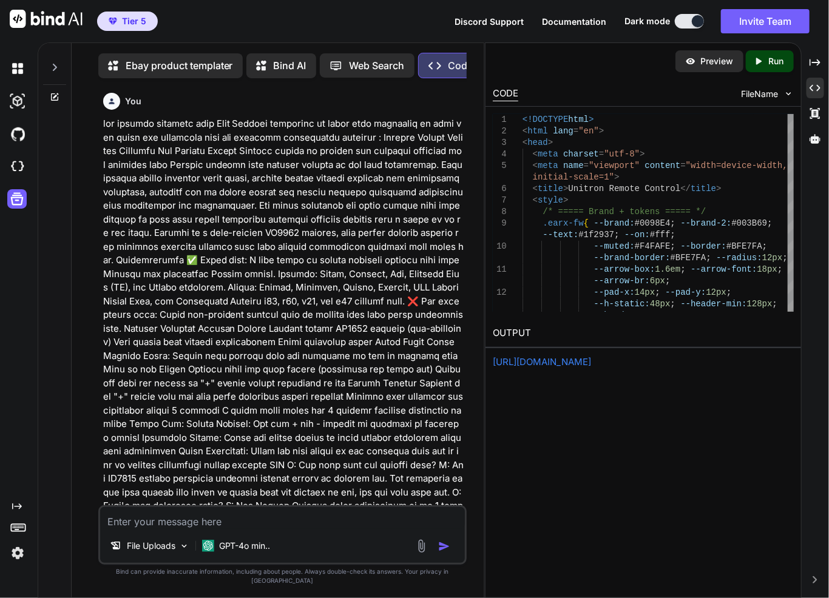
scroll to position [18132, 0]
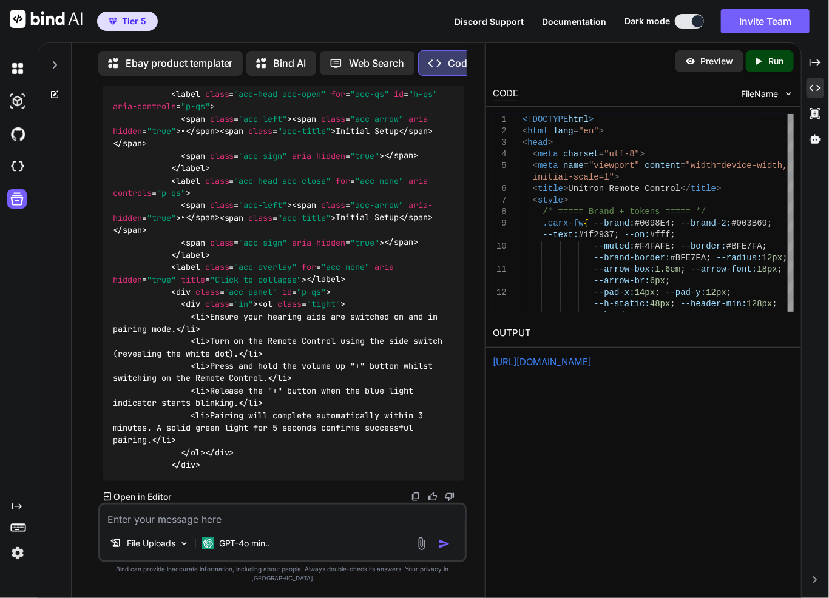
click at [293, 519] on textarea at bounding box center [282, 516] width 365 height 22
click at [294, 525] on textarea at bounding box center [282, 516] width 365 height 22
type textarea "c"
type textarea "x"
type textarea "ca"
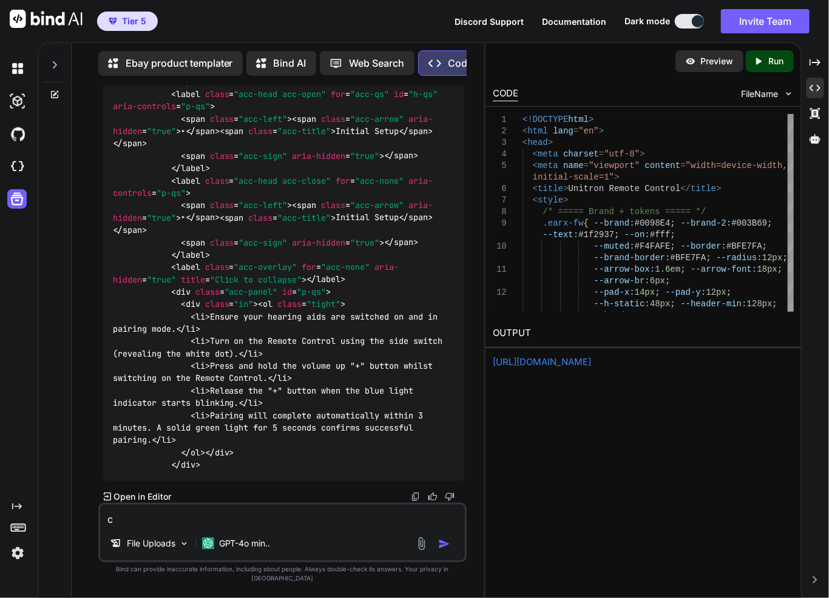
type textarea "x"
type textarea "can"
type textarea "x"
type textarea "can"
type textarea "x"
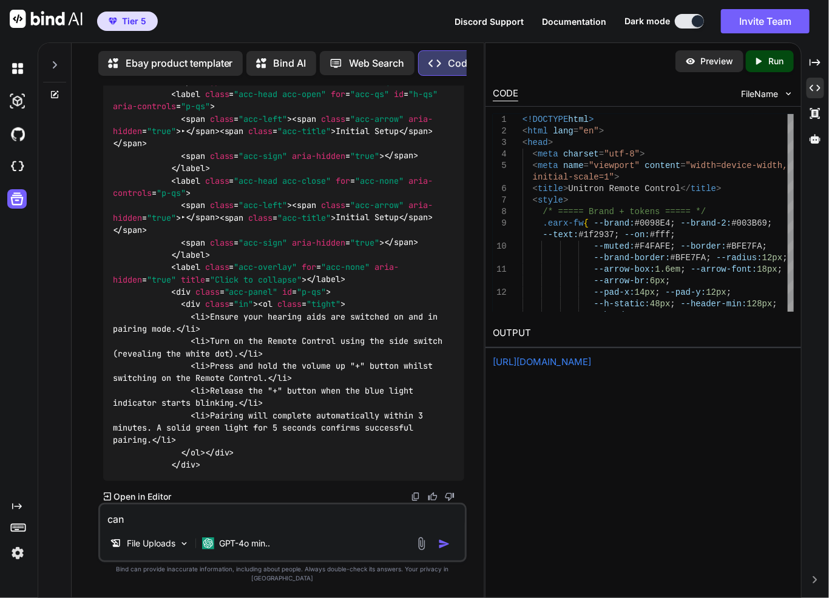
type textarea "can w"
type textarea "x"
type textarea "can we"
type textarea "x"
type textarea "can we"
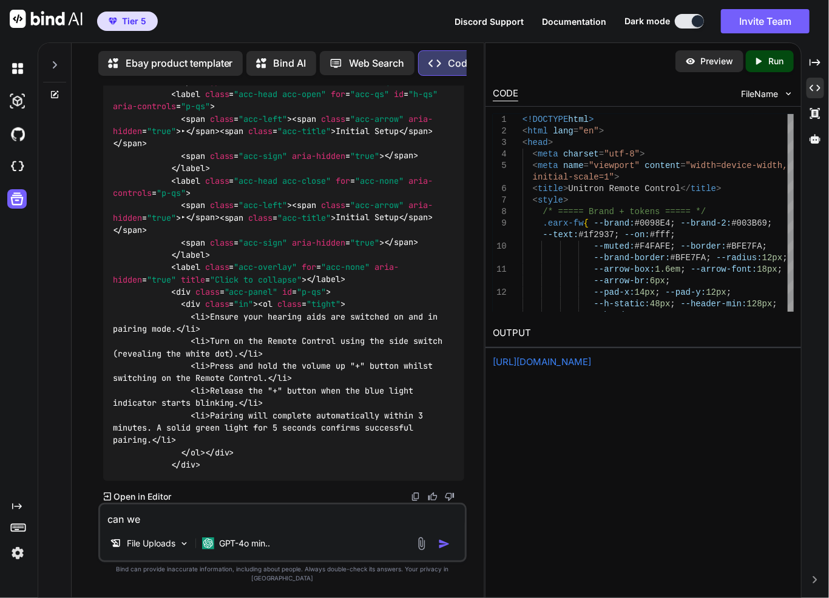
type textarea "x"
type textarea "can we p"
type textarea "x"
type textarea "can we pr"
type textarea "x"
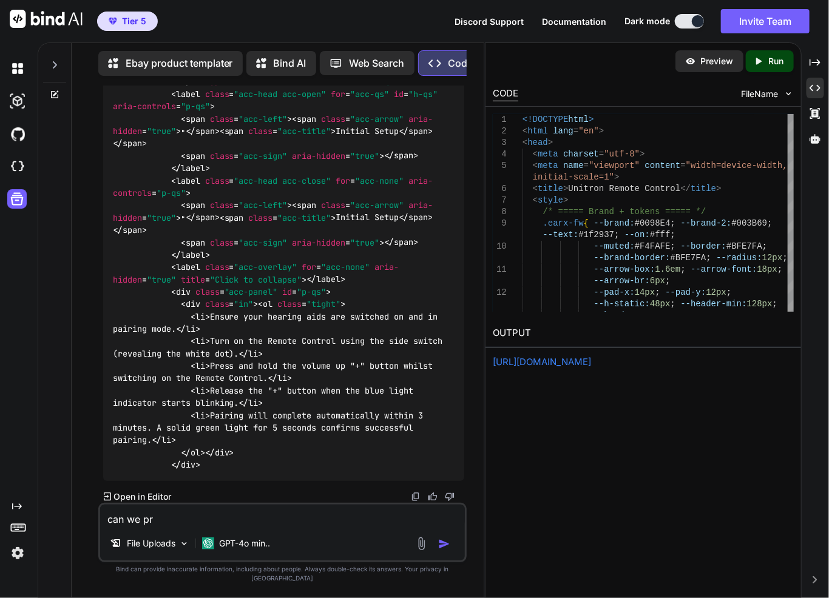
type textarea "can we pro"
type textarea "x"
type textarea "can we prov"
type textarea "x"
type textarea "can we provi"
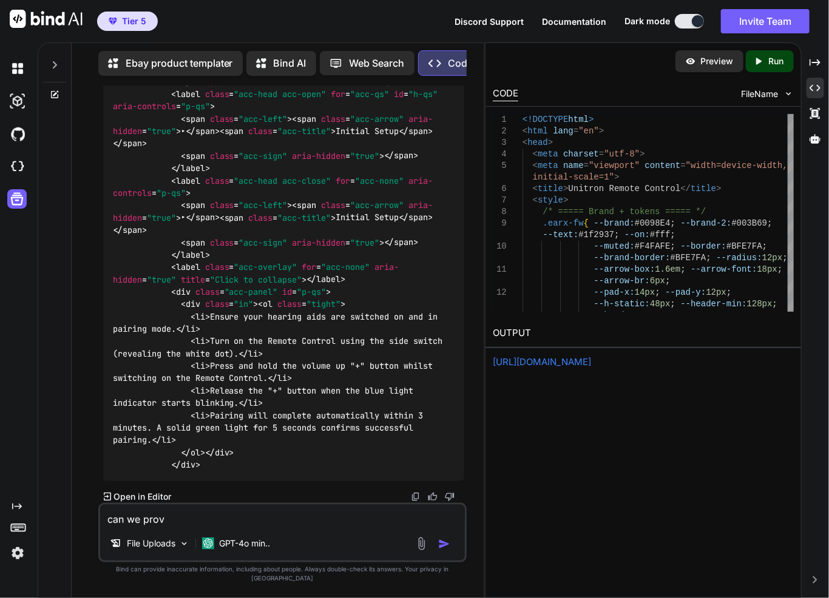
type textarea "x"
type textarea "can we provid"
type textarea "x"
type textarea "can we provide"
type textarea "x"
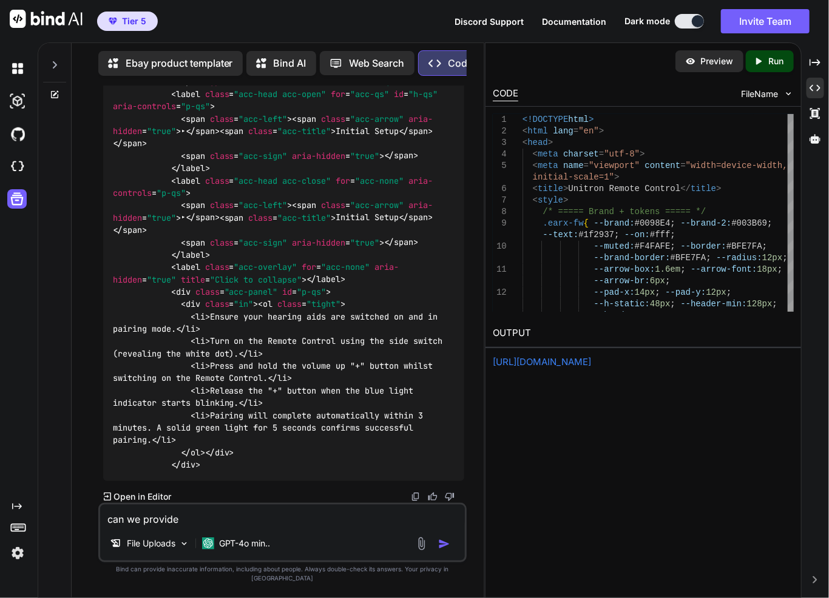
type textarea "can we provide"
type textarea "x"
type textarea "can we provide a"
type textarea "x"
type textarea "can we provide a"
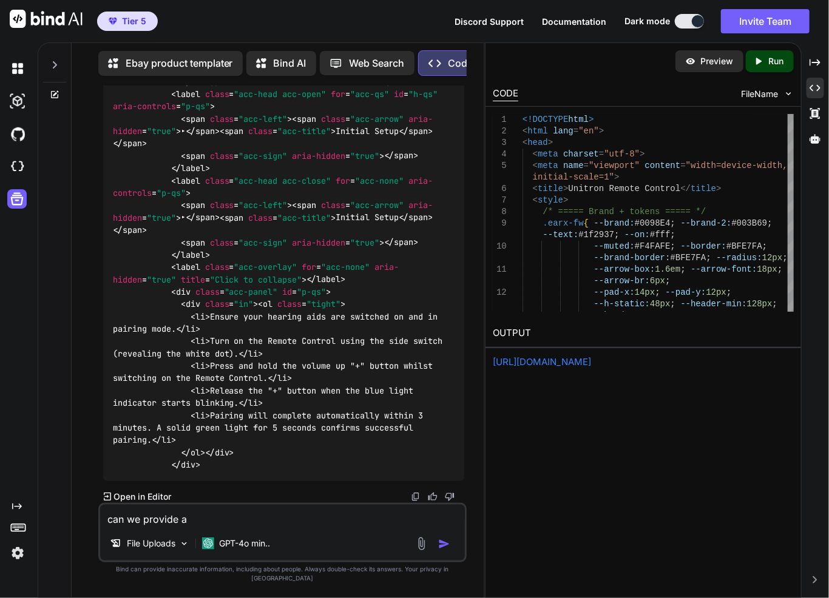
type textarea "x"
type textarea "can we provide a w"
type textarea "x"
type textarea "can we provide a wh"
type textarea "x"
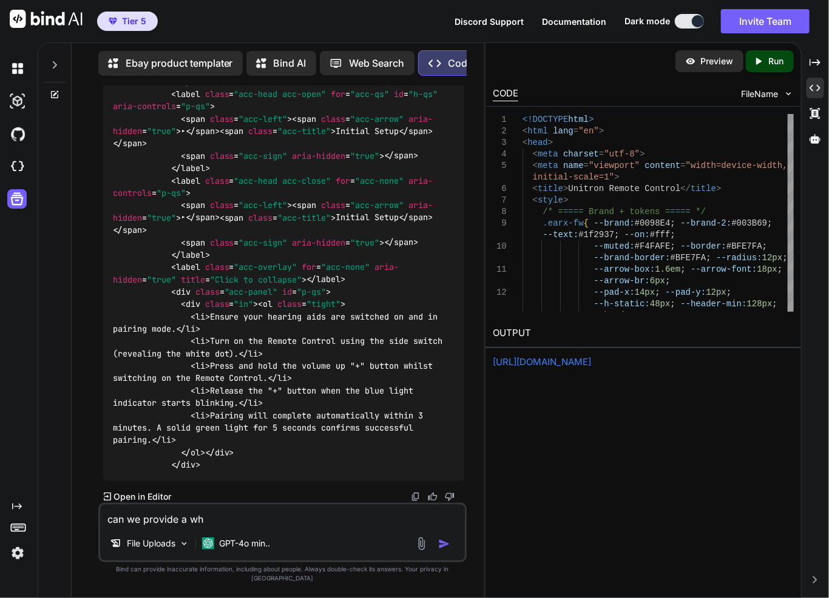
type textarea "can we provide a whi"
type textarea "x"
type textarea "can we provide a whit"
type textarea "x"
type textarea "can we provide a white"
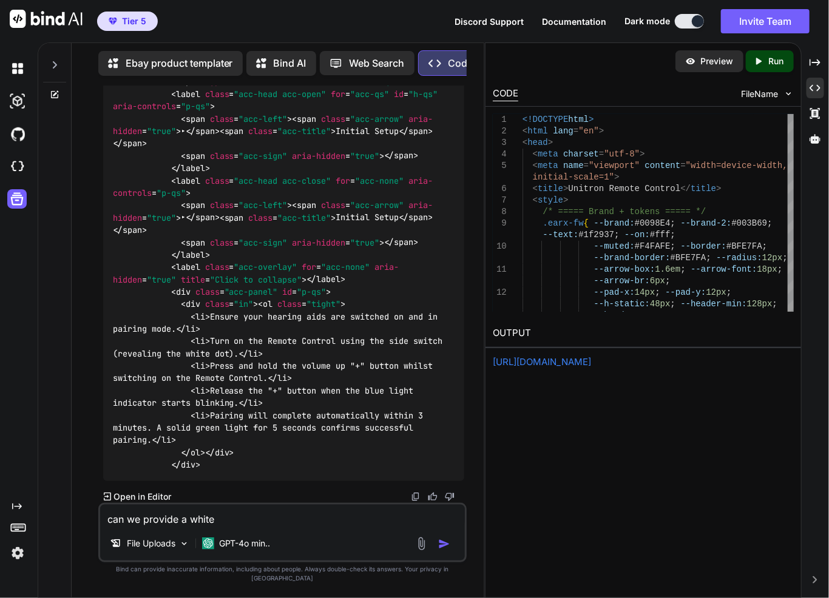
type textarea "x"
type textarea "can we provide a white"
type textarea "x"
type textarea "can we provide a white b"
type textarea "x"
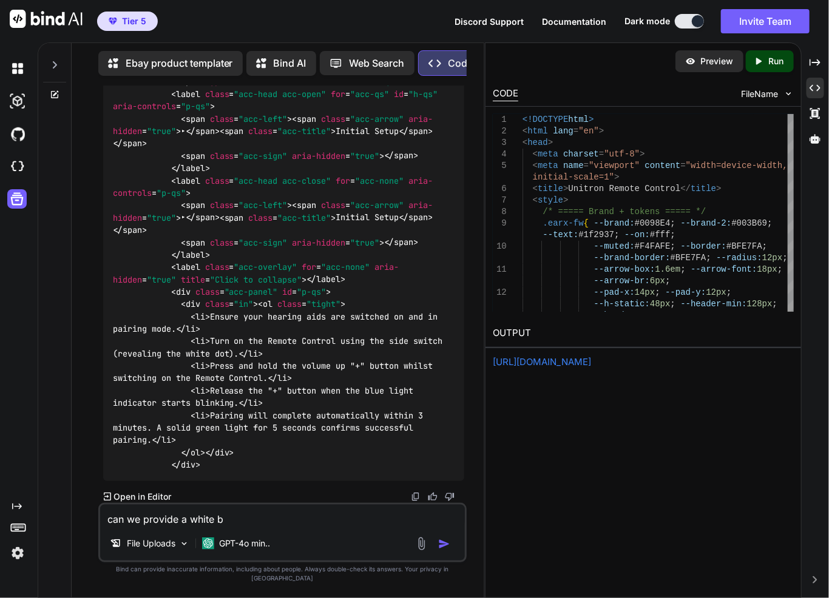
type textarea "can we provide a [PERSON_NAME]"
type textarea "x"
type textarea "can we provide a white bac"
type textarea "x"
type textarea "can we provide a white back"
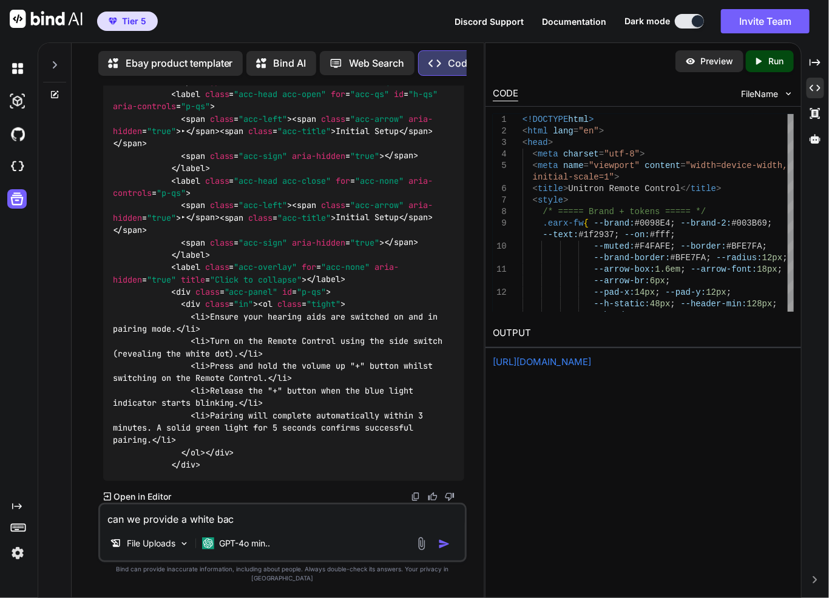
type textarea "x"
type textarea "can we provide a white backg"
type textarea "x"
type textarea "can we provide a white backgr"
type textarea "x"
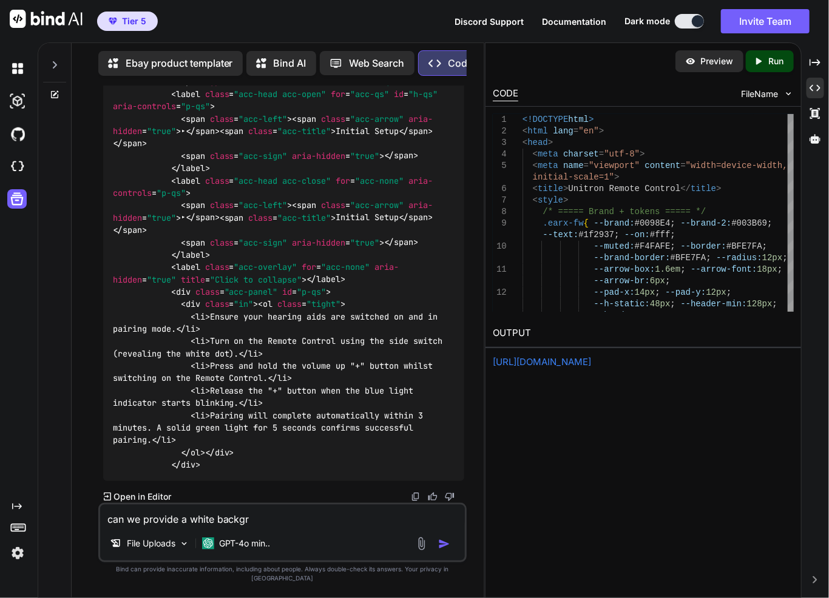
type textarea "can we provide a white backgro"
type textarea "x"
type textarea "can we provide a white backgrou"
type textarea "x"
type textarea "can we provide a white backgroud"
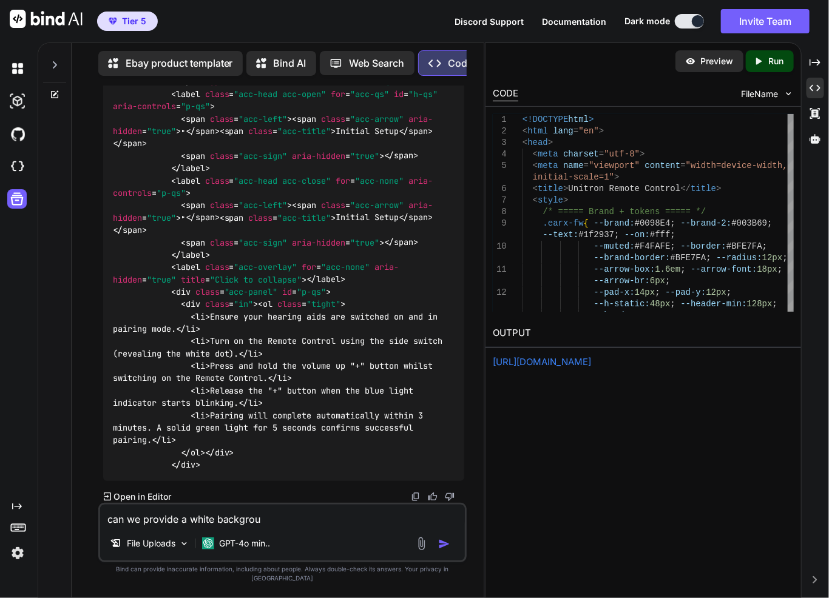
type textarea "x"
type textarea "can we provide a white backgrou"
type textarea "x"
type textarea "can we provide a white backgroun"
type textarea "x"
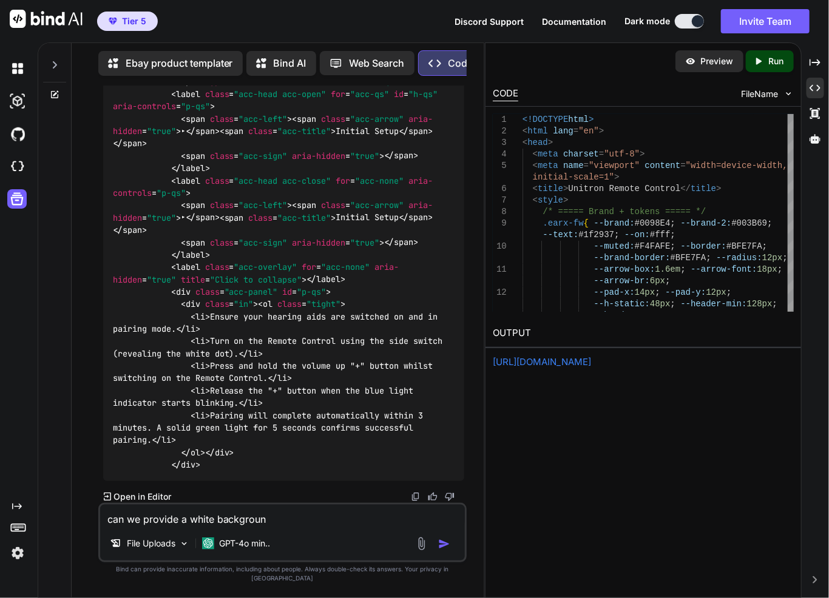
type textarea "can we provide a white background"
type textarea "x"
type textarea "can we provide a white background"
type textarea "x"
type textarea "can we provide a white background f"
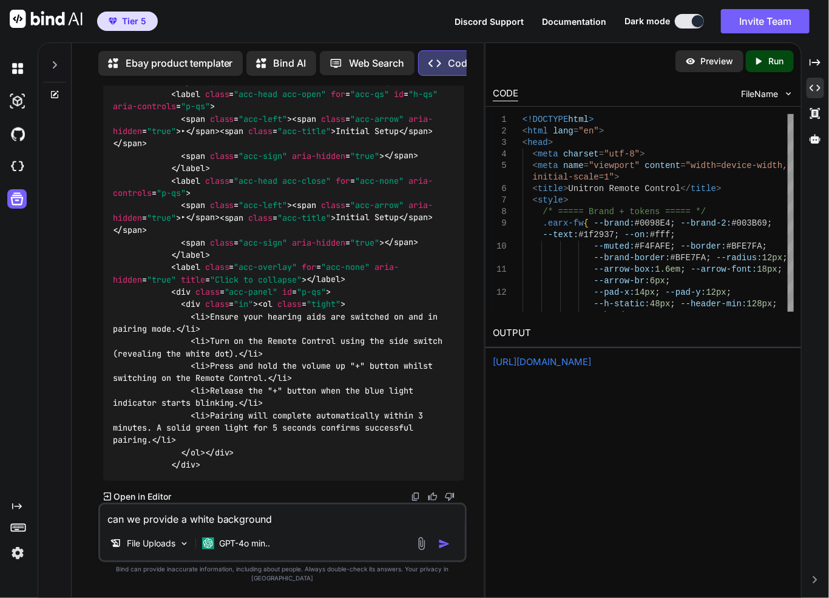
type textarea "x"
type textarea "can we provide a white background fo"
type textarea "x"
type textarea "can we provide a white background for"
type textarea "x"
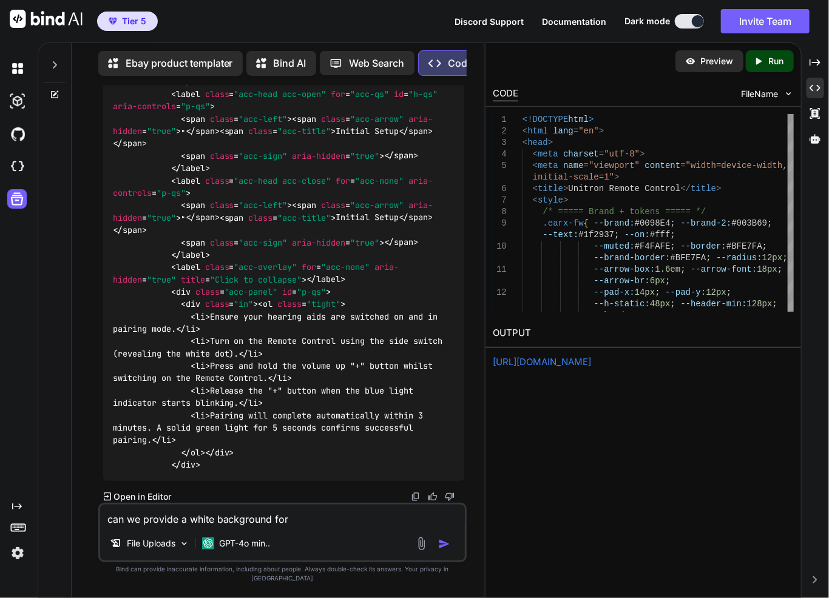
type textarea "can we provide a white background for"
type textarea "x"
type textarea "can we provide a white background for t"
type textarea "x"
type textarea "can we provide a white background for th"
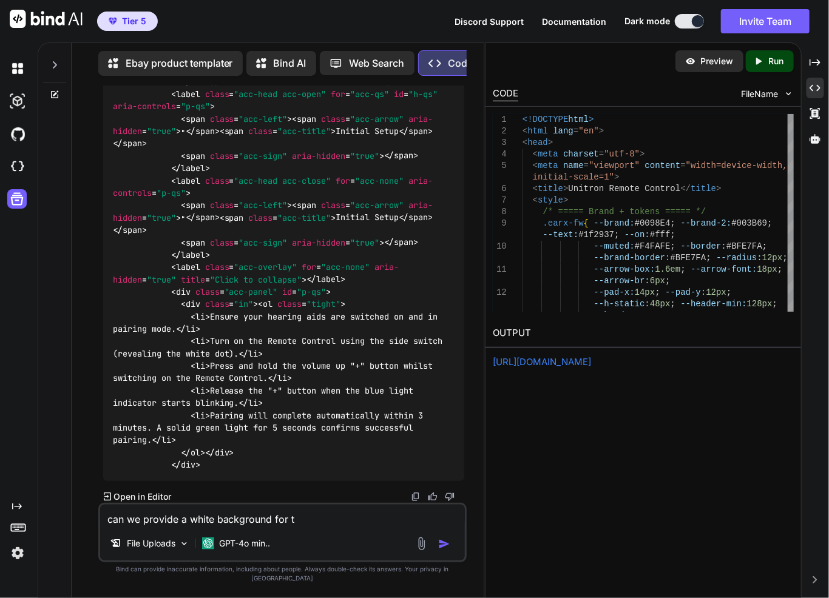
type textarea "x"
type textarea "can we provide a white background for the"
type textarea "x"
type textarea "can we provide a white background for the"
type textarea "x"
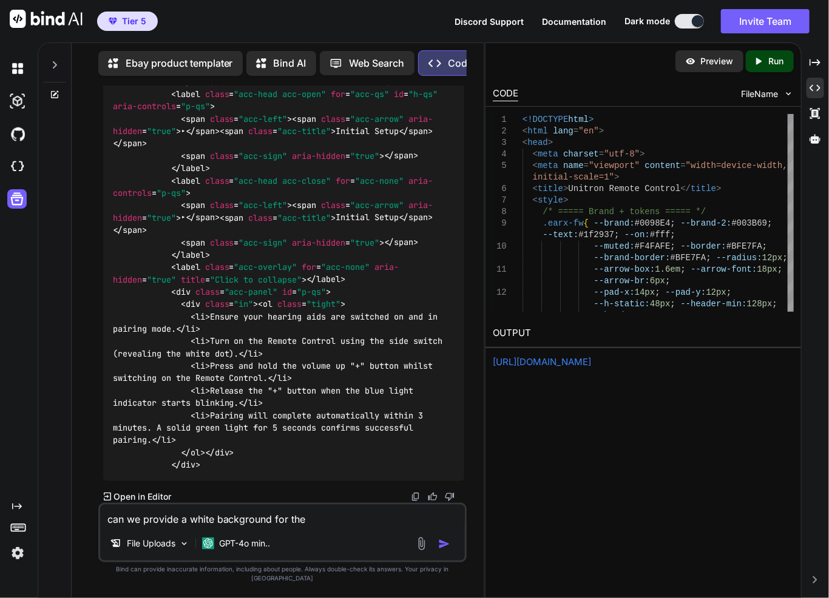
type textarea "can we provide a white background for the l"
type textarea "x"
type textarea "can we provide a white background for the lo"
type textarea "x"
type textarea "can we provide a white background for the log"
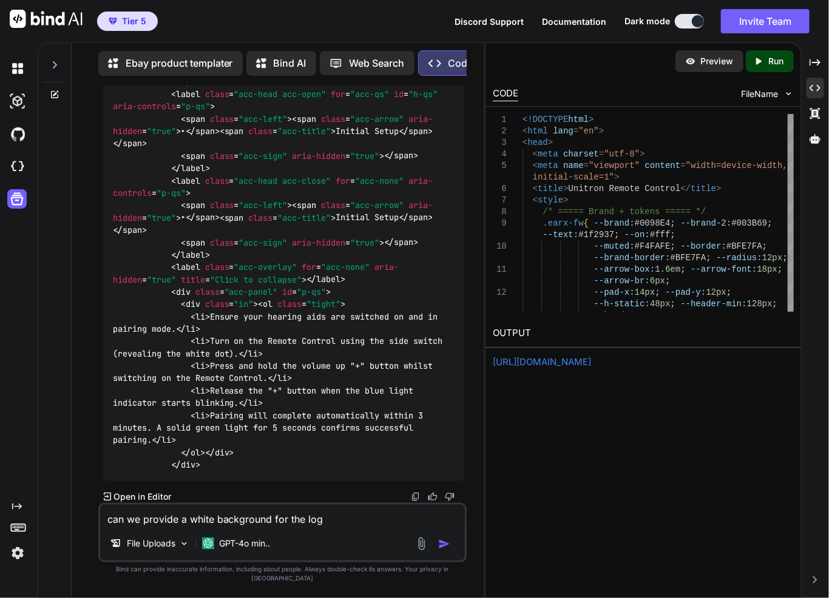
type textarea "x"
type textarea "can we provide a white background for the logo"
type textarea "x"
type textarea "can we provide a white background for the logo"
type textarea "x"
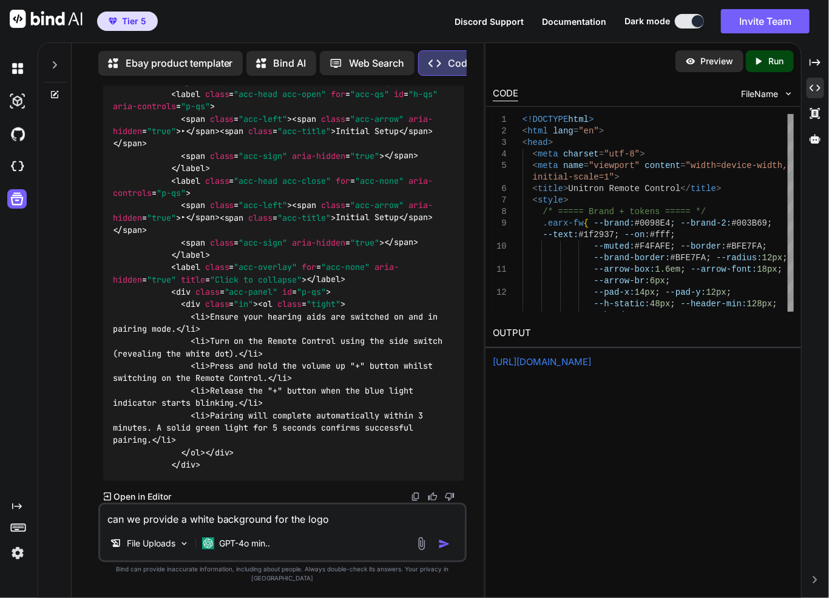
type textarea "can we provide a white background for the logo t"
type textarea "x"
type textarea "can we provide a white background for the logo to"
type textarea "x"
type textarea "can we provide a white background for the logo to"
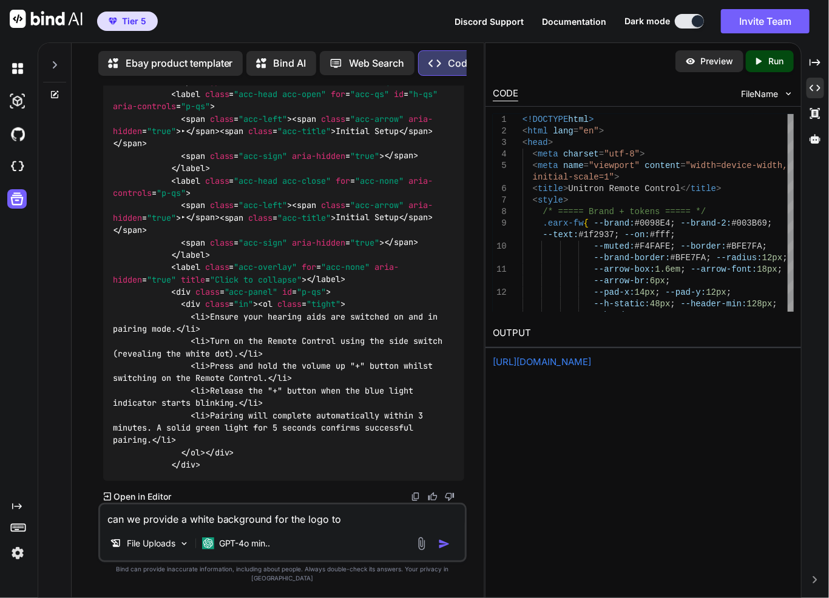
type textarea "x"
type textarea "can we provide a white background for the logo to o"
type textarea "x"
type textarea "can we provide a white background for the logo to"
type textarea "x"
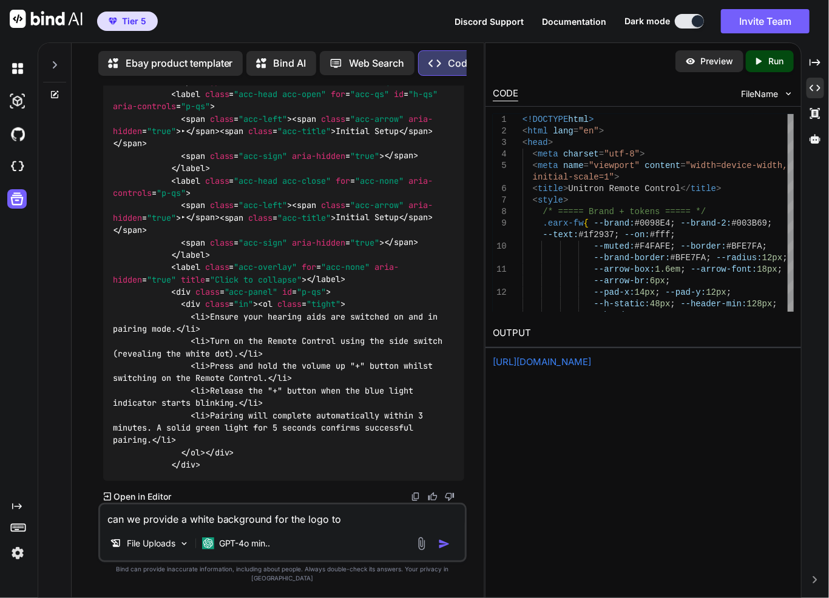
type textarea "can we provide a white background for the logo to g"
type textarea "x"
type textarea "can we provide a white background for the logo to go"
type textarea "x"
type textarea "can we provide a white background for the logo to go"
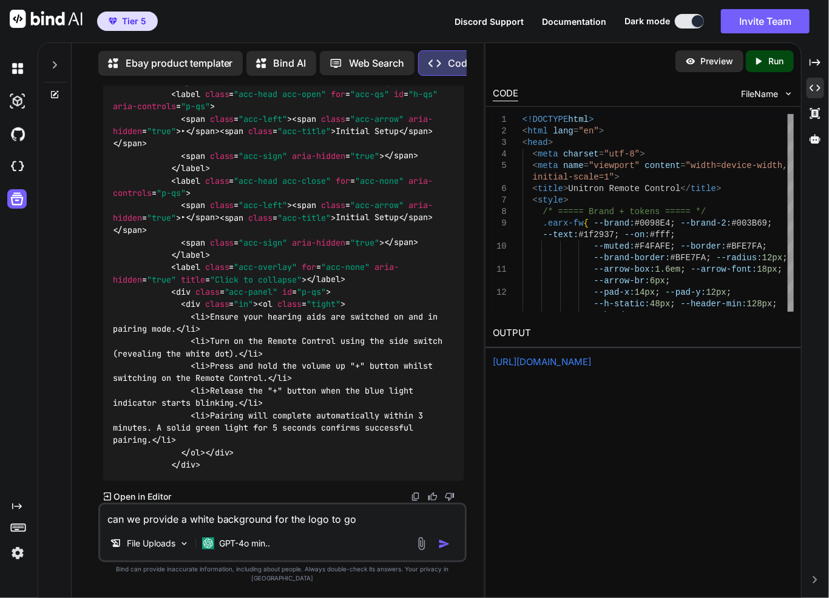
type textarea "x"
type textarea "can we provide a white background for the logo to go i"
type textarea "x"
type textarea "can we provide a white background for the logo to go in"
type textarea "x"
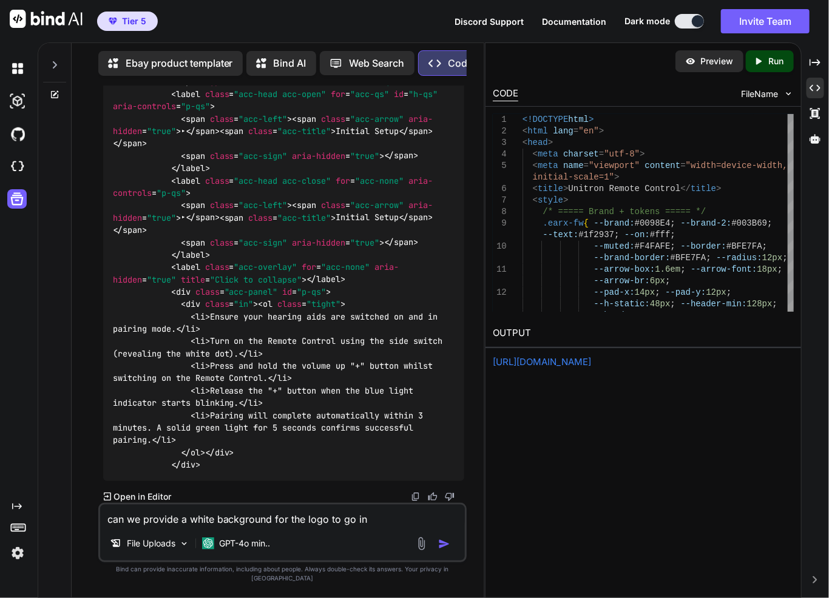
type textarea "can we provide a white background for the logo to go int"
type textarea "x"
type textarea "can we provide a white background for the logo to go into"
type textarea "x"
type textarea "can we provide a white background for the logo to go into"
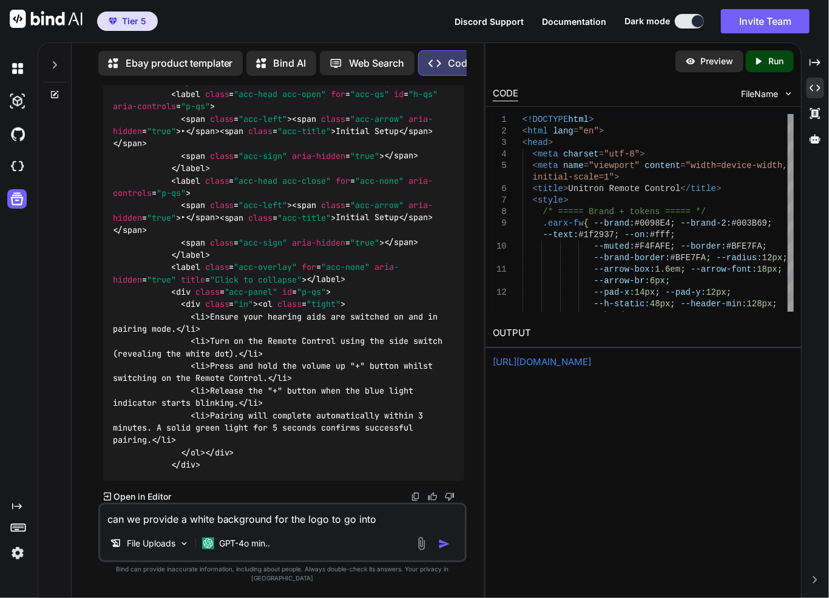
type textarea "x"
type textarea "can we provide a white background for the logo to go into a"
type textarea "x"
type textarea "can we provide a white background for the logo to go into a"
type textarea "x"
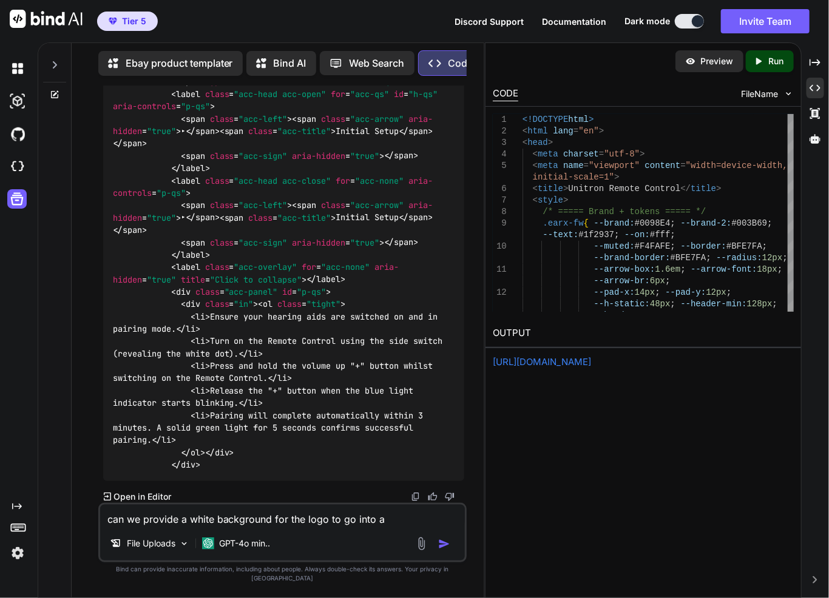
type textarea "can we provide a white background for the logo to go into a b"
type textarea "x"
type textarea "can we provide a white background for the logo to go into a bl"
type textarea "x"
type textarea "can we provide a white background for the logo to go into a blo"
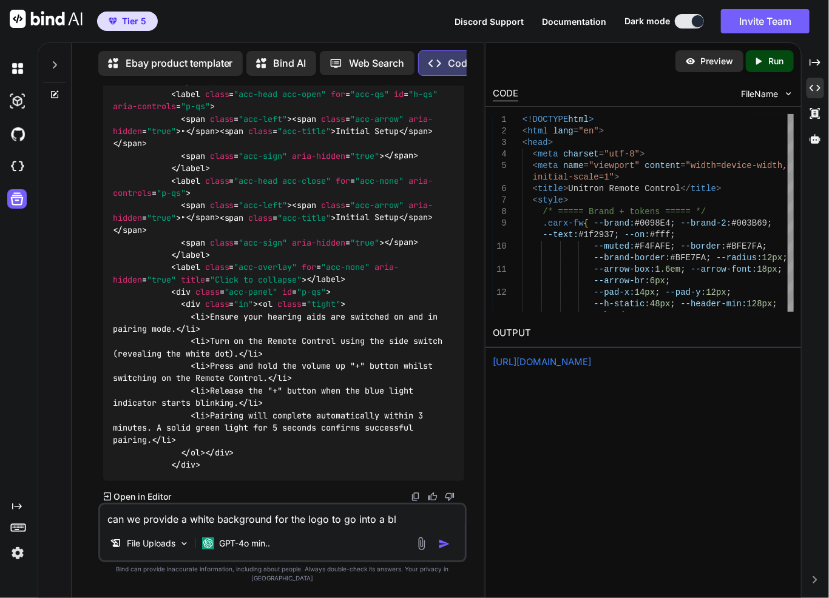
type textarea "x"
type textarea "can we provide a white background for the logo to go into a bloc"
type textarea "x"
type textarea "can we provide a white background for the logo to go into a block"
type textarea "x"
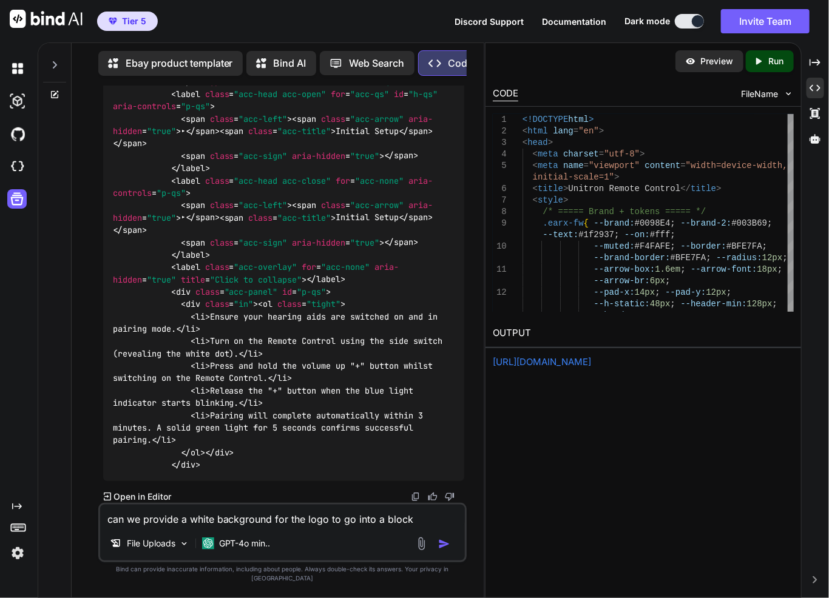
type textarea "can we provide a white background for the logo to go into a block"
type textarea "x"
type textarea "can we provide a white background for the logo to go into a block t"
type textarea "x"
type textarea "can we provide a white background for the logo to go into a block th"
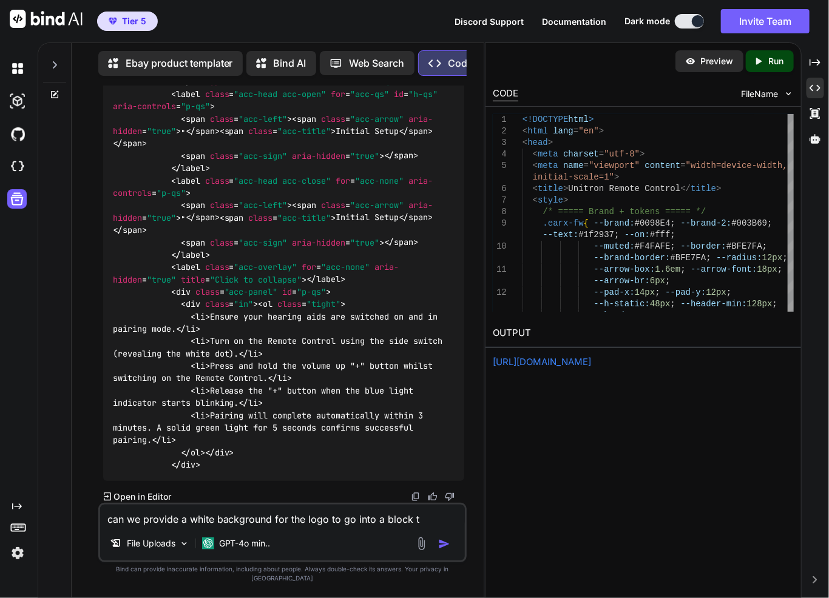
type textarea "x"
type textarea "can we provide a white background for the logo to go into a block tha"
type textarea "x"
type textarea "can we provide a white background for the logo to go into a block that"
type textarea "x"
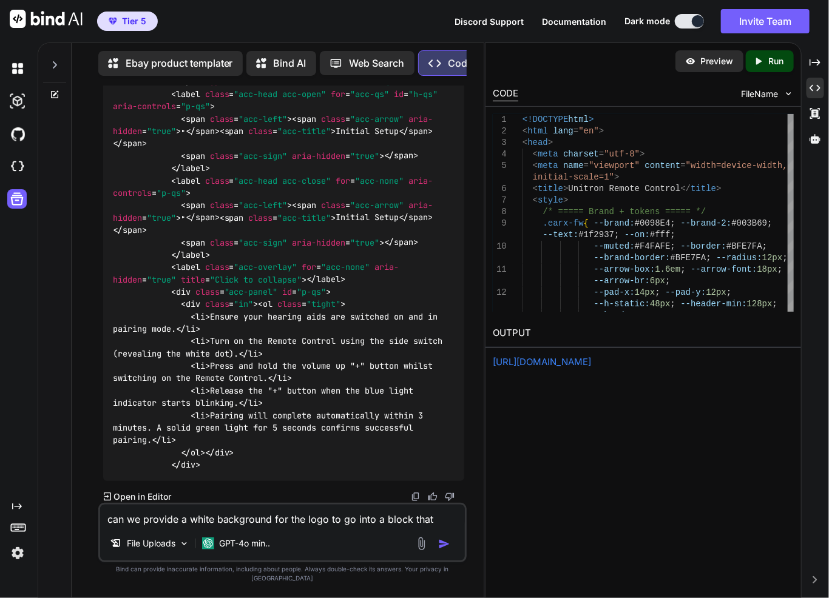
type textarea "can we provide a white background for the logo to go into a block that"
type textarea "x"
type textarea "can we provide a white background for the logo to go into a block that f"
type textarea "x"
type textarea "can we provide a white background for the logo to go into a block that fi"
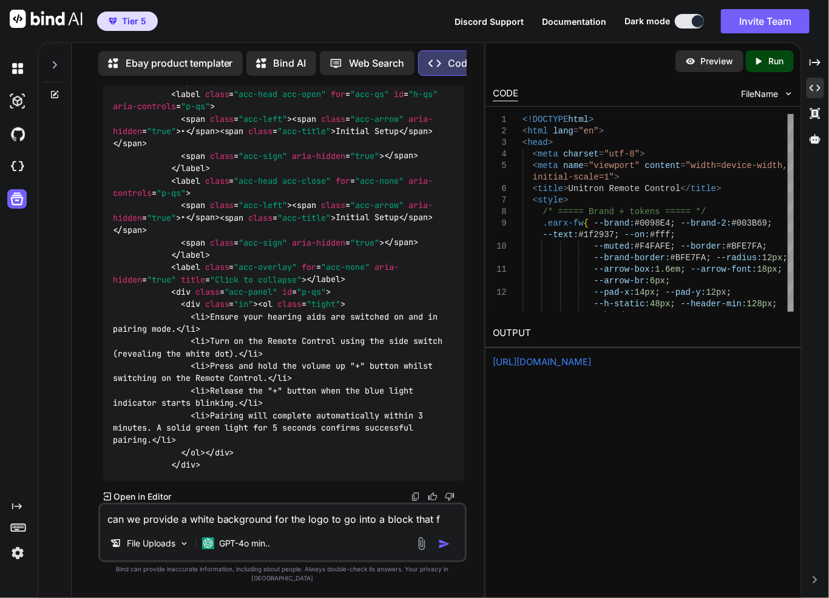
type textarea "x"
type textarea "can we provide a white background for the logo to go into a block that fit"
type textarea "x"
type textarea "can we provide a white background for the logo to go into a block that fits"
type textarea "x"
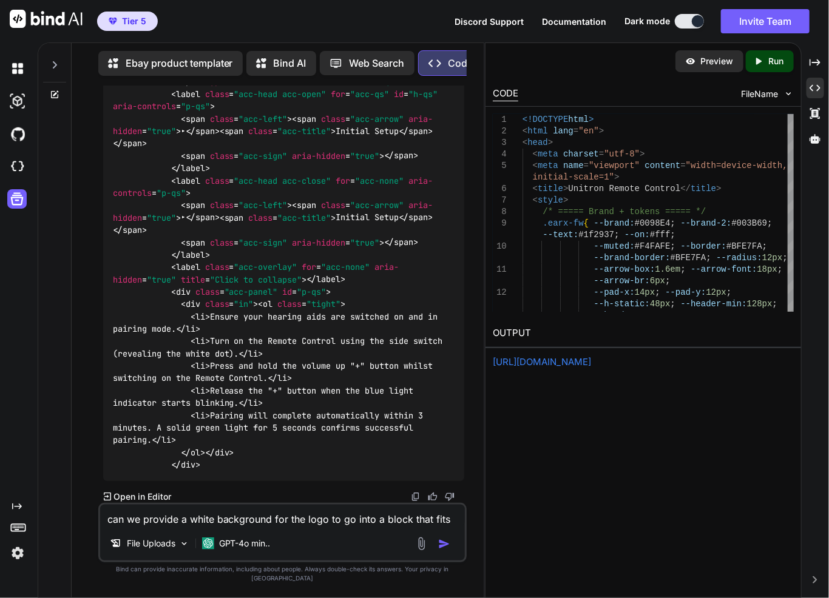
type textarea "can we provide a white background for the logo to go into a block that fits"
type textarea "x"
type textarea "can we provide a white background for the logo to go into a block that fits t"
type textarea "x"
type textarea "can we provide a white background for the logo to go into a block that fits th"
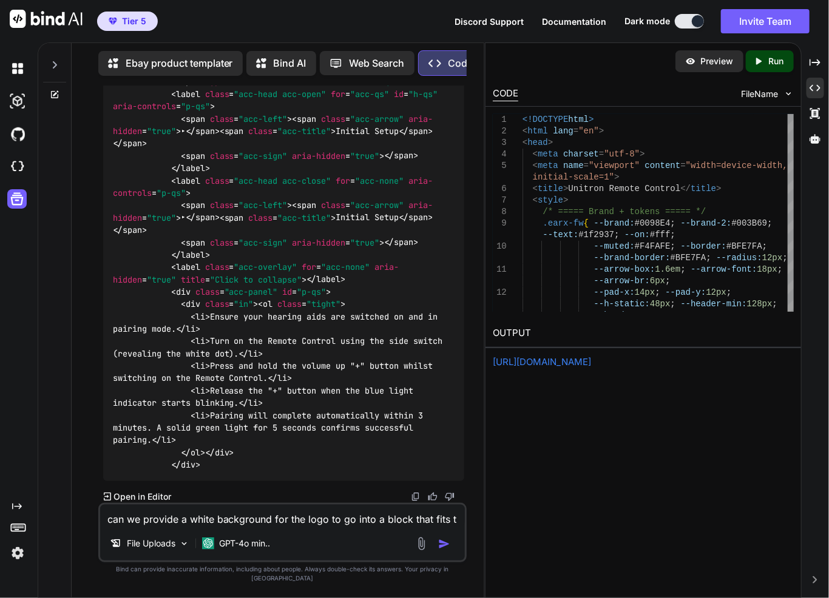
type textarea "x"
type textarea "can we provide a white background for the logo to go into a block that fits the"
type textarea "x"
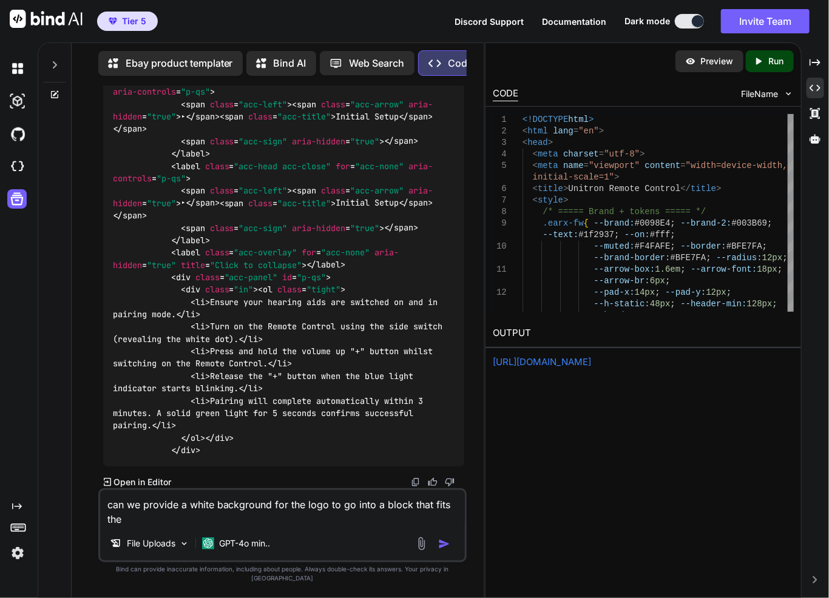
type textarea "can we provide a white background for the logo to go into a block that fits the"
type textarea "x"
type textarea "can we provide a white background for the logo to go into a block that fits the…"
type textarea "x"
type textarea "can we provide a white background for the logo to go into a block that fits the…"
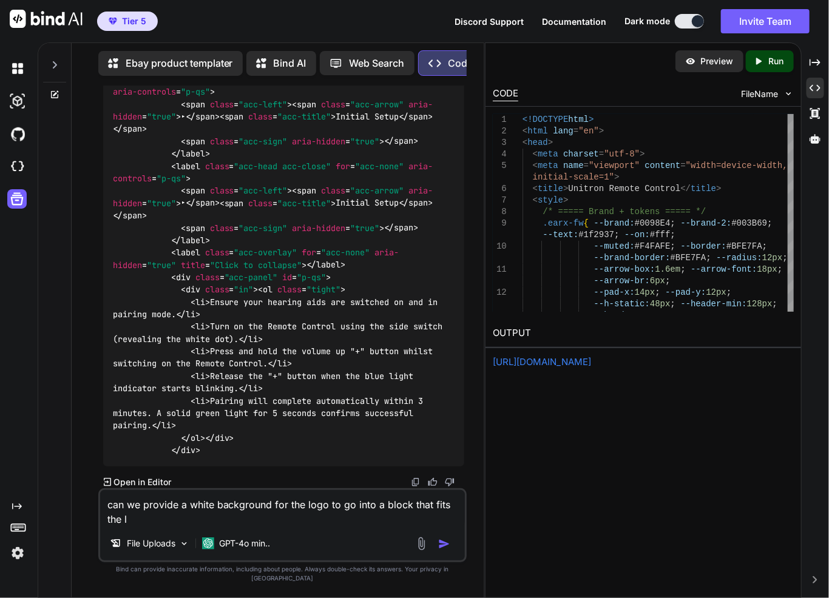
type textarea "x"
type textarea "can we provide a white background for the logo to go into a block that fits the…"
type textarea "x"
type textarea "can we provide a white background for the logo to go into a block that fits the…"
type textarea "x"
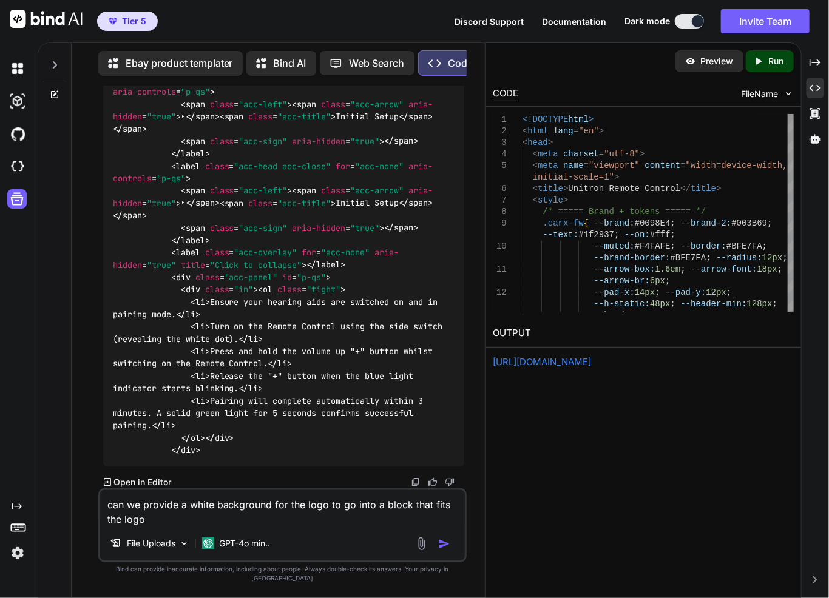
type textarea "can we provide a white background for the logo to go into a block that fits the…"
type textarea "x"
type textarea "can we provide a white background for the logo to go into a block that fits the…"
type textarea "x"
type textarea "can we provide a white background for the logo to go into a block that fits the…"
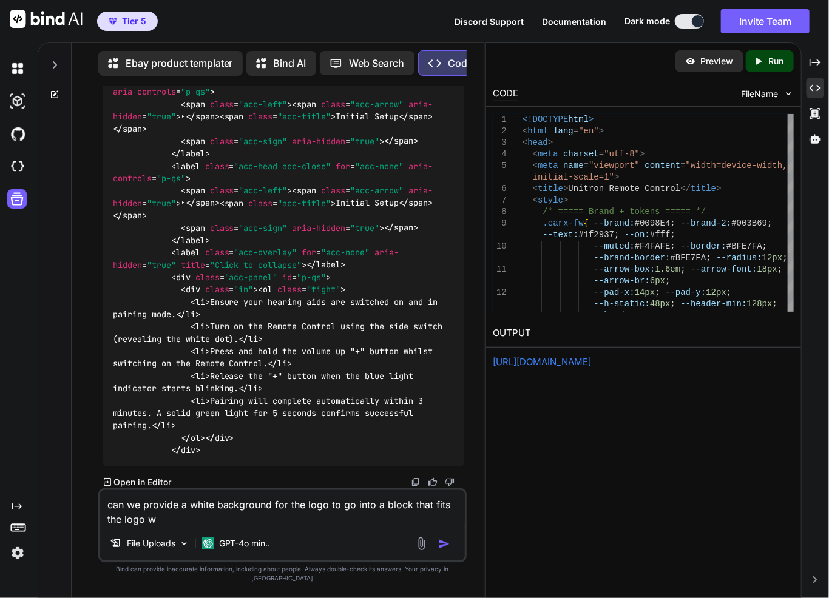
type textarea "x"
type textarea "can we provide a white background for the logo to go into a block that fits the…"
type textarea "x"
type textarea "can we provide a white background for the logo to go into a block that fits the…"
type textarea "x"
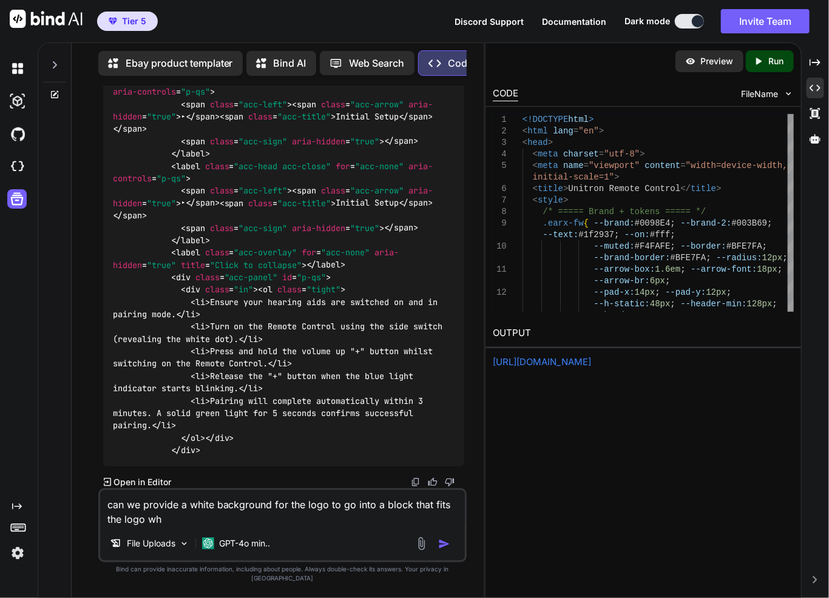
type textarea "can we provide a white background for the logo to go into a block that fits the…"
type textarea "x"
type textarea "can we provide a white background for the logo to go into a block that fits the…"
type textarea "x"
type textarea "can we provide a white background for the logo to go into a block that fits the…"
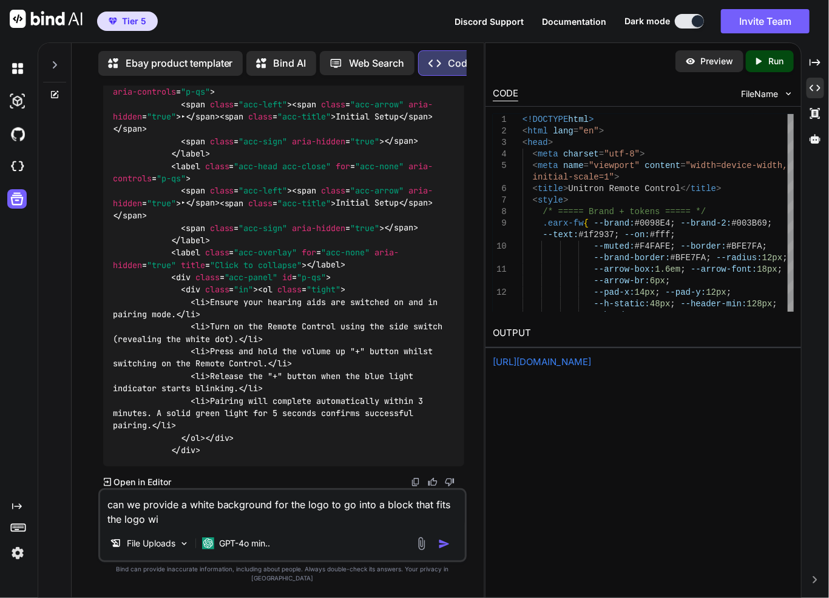
type textarea "x"
type textarea "can we provide a white background for the logo to go into a block that fits the…"
type textarea "x"
type textarea "can we provide a white background for the logo to go into a block that fits the…"
type textarea "x"
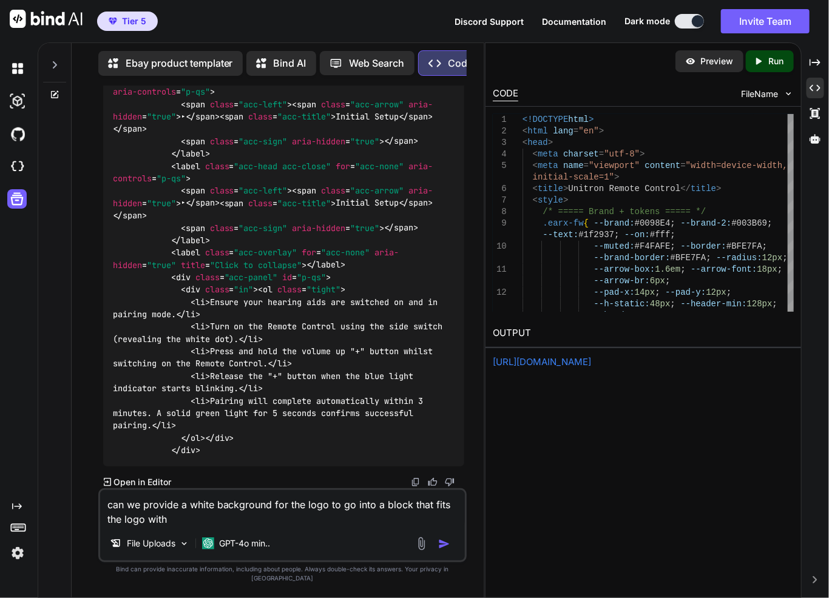
type textarea "can we provide a white background for the logo to go into a block that fits the…"
type textarea "x"
type textarea "can we provide a white background for the logo to go into a block that fits the…"
type textarea "x"
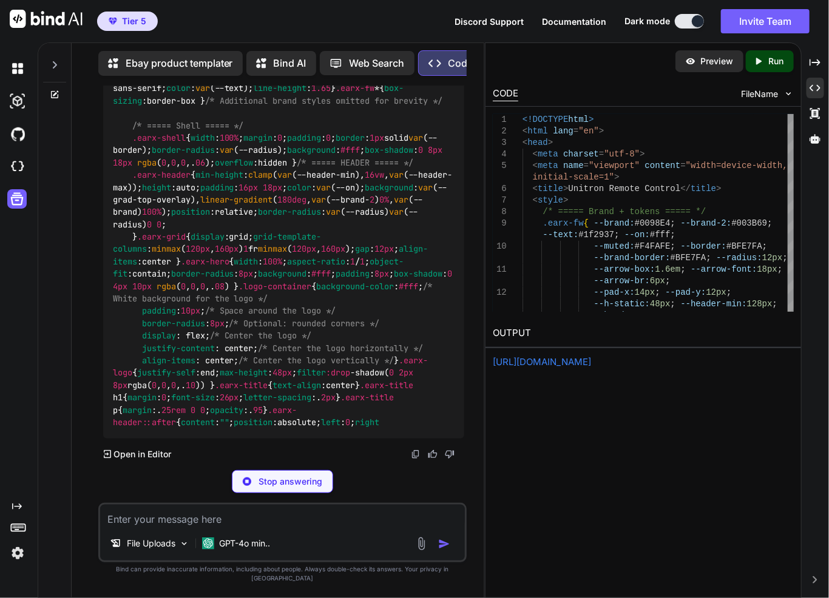
scroll to position [19547, 0]
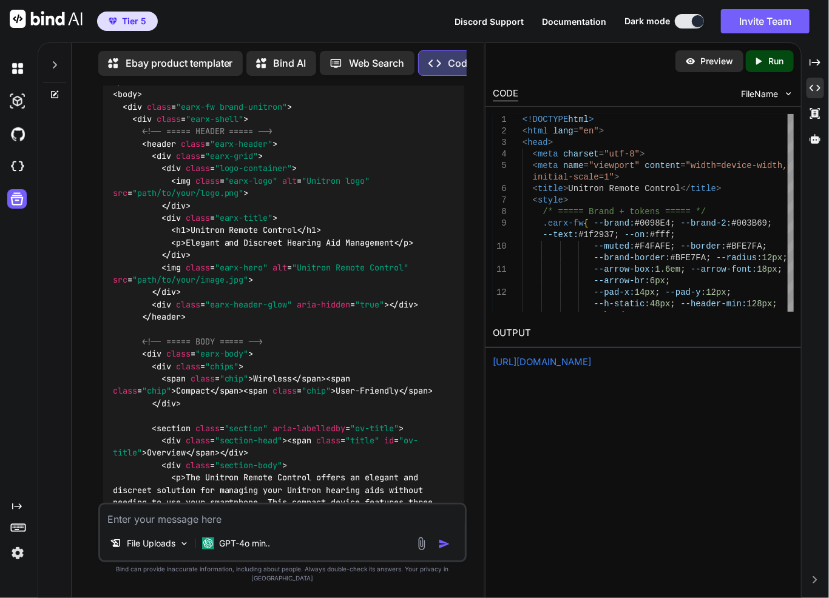
click at [393, 524] on textarea at bounding box center [282, 516] width 365 height 22
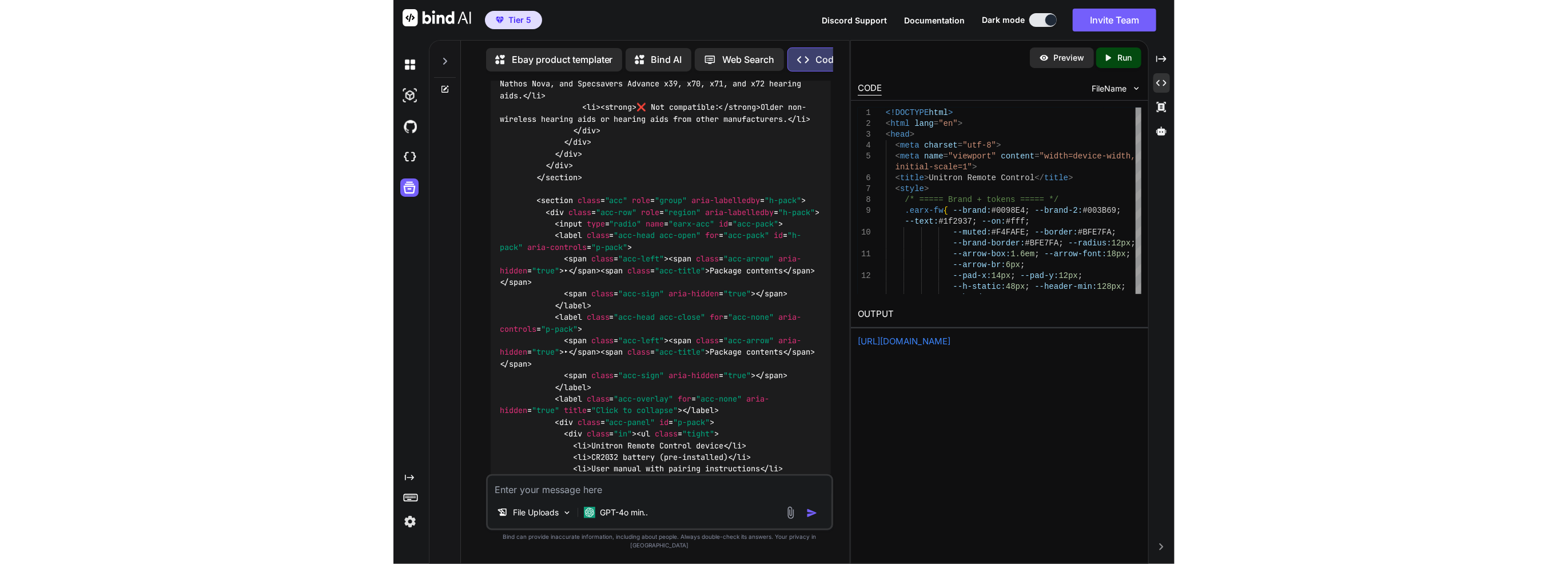
scroll to position [19294, 0]
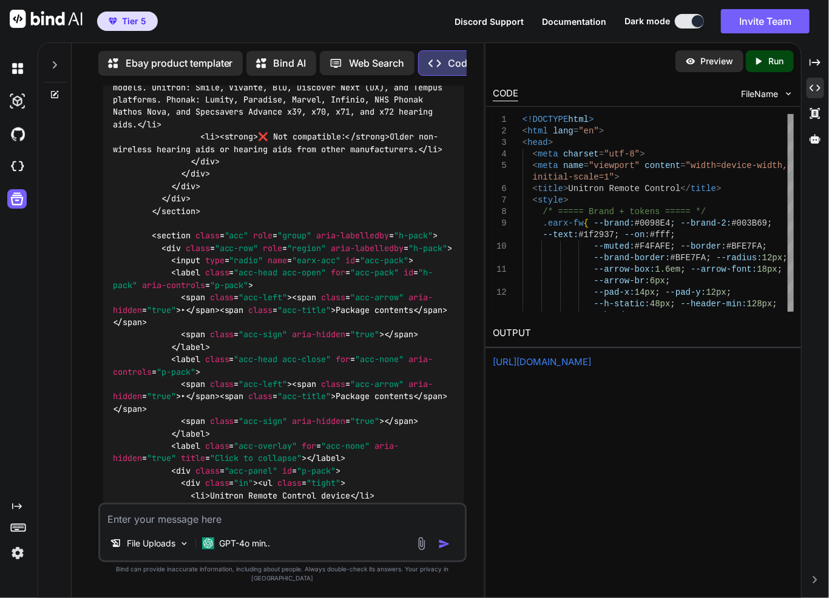
click at [766, 66] on icon "Created with Pixso." at bounding box center [761, 61] width 16 height 11
click at [536, 359] on link "[URL][DOMAIN_NAME]" at bounding box center [542, 362] width 98 height 12
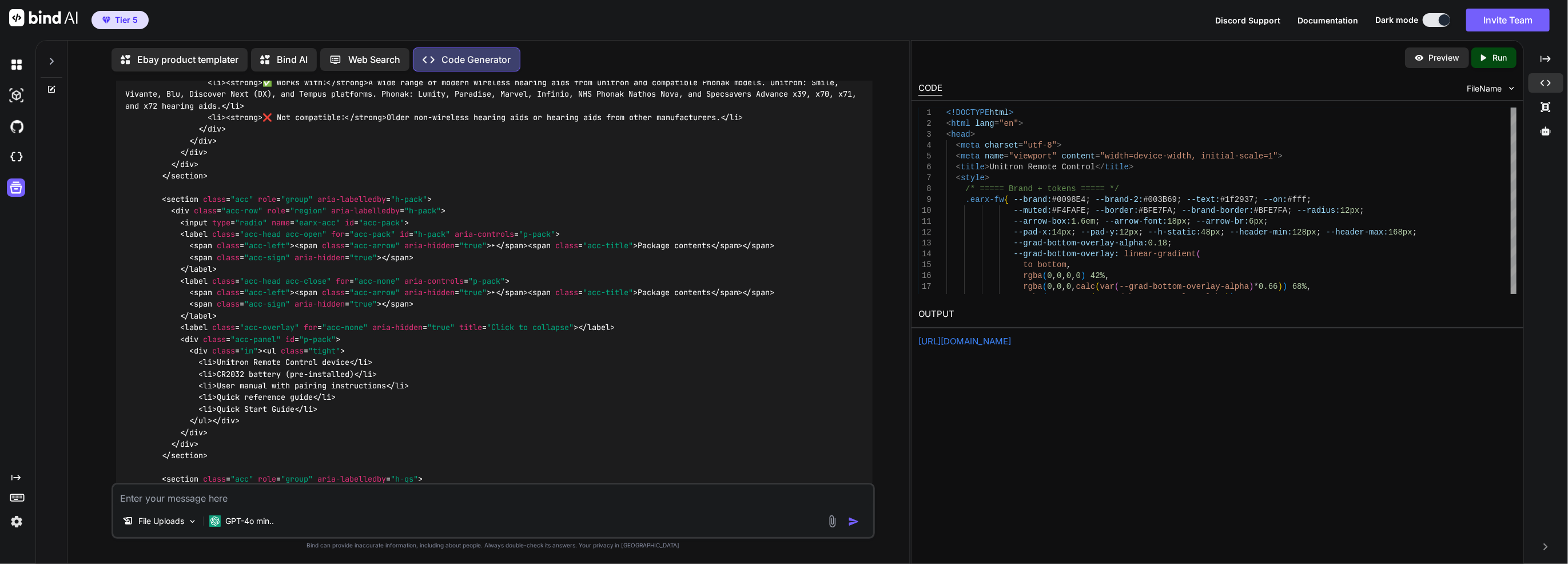
scroll to position [11506, 0]
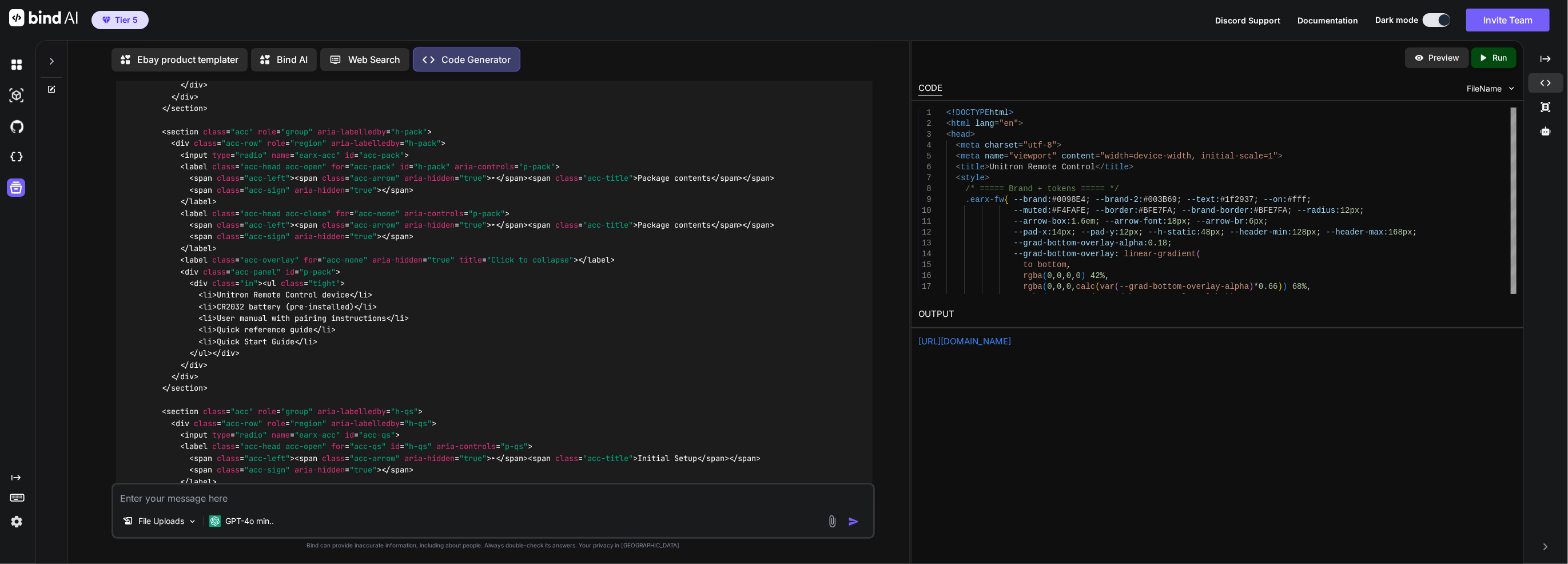
click at [288, 498] on textarea at bounding box center [493, 495] width 760 height 21
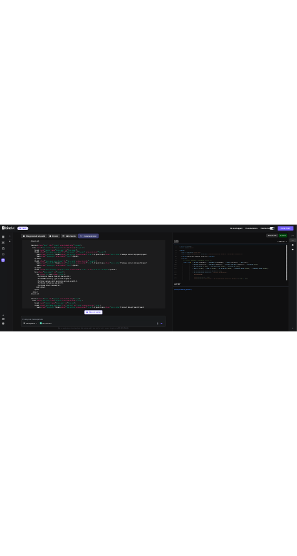
scroll to position [9509, 0]
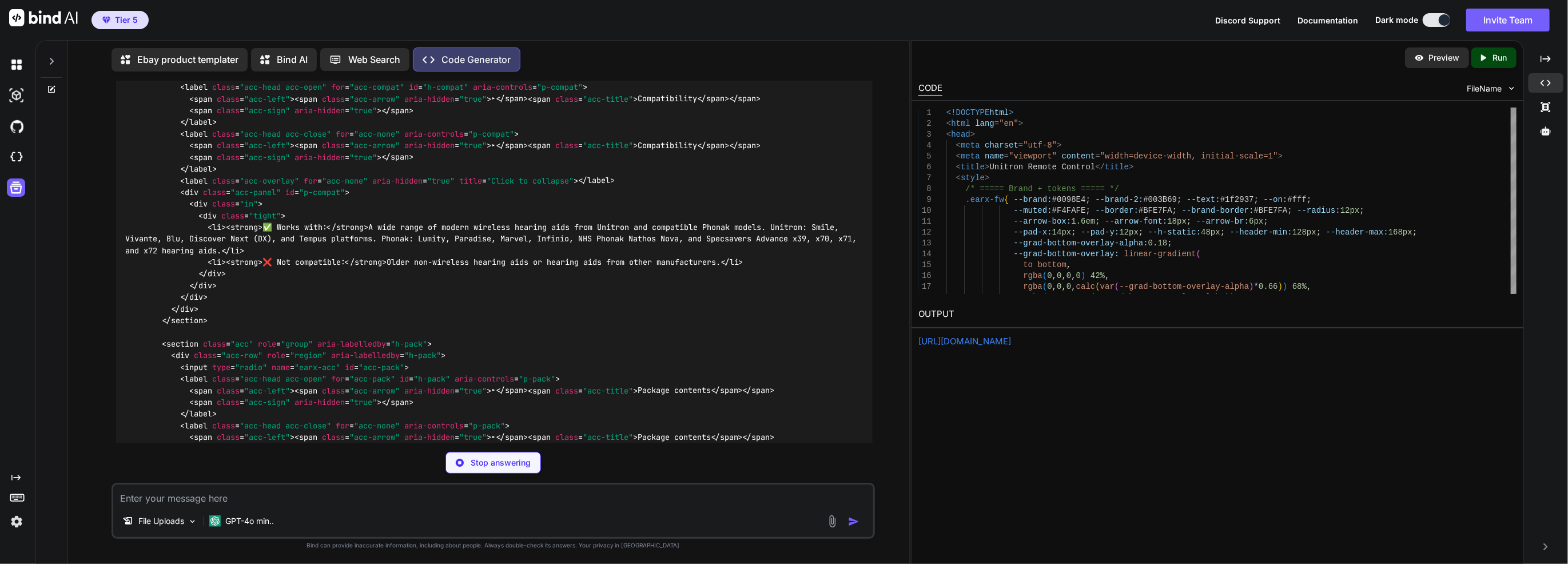
drag, startPoint x: 885, startPoint y: 300, endPoint x: 883, endPoint y: 94, distance: 206.0
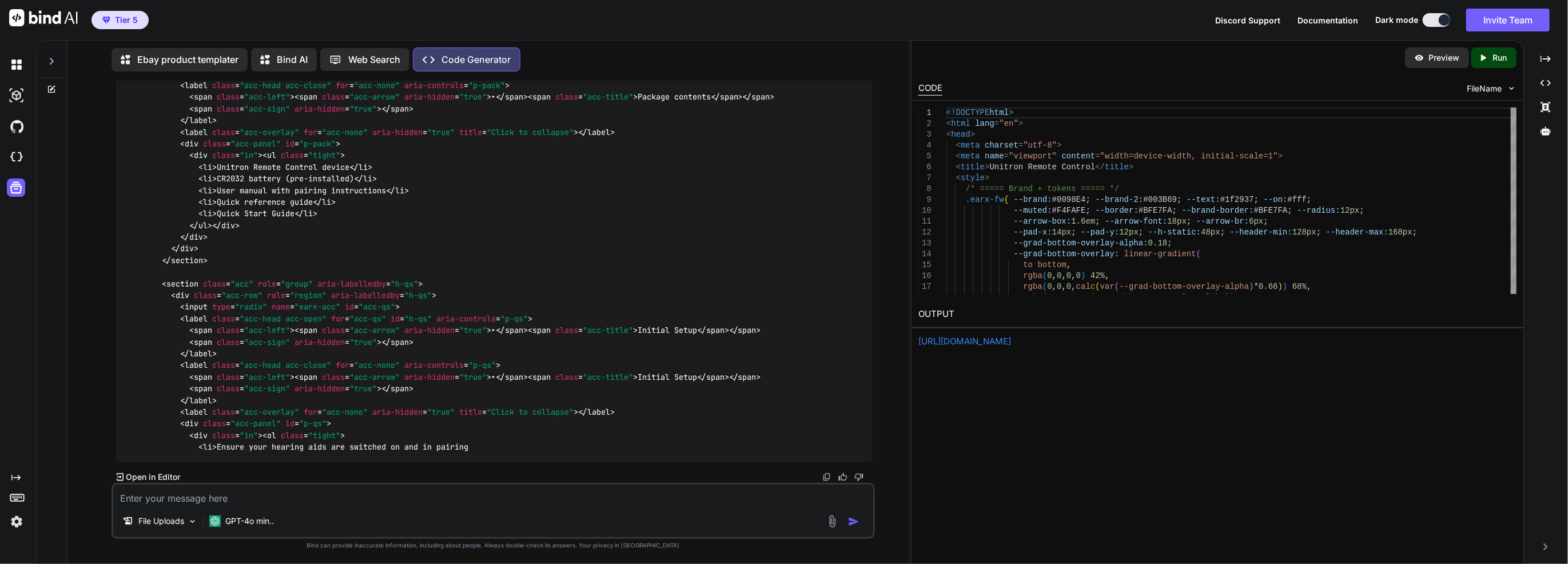
scroll to position [17660, 0]
click at [780, 59] on p "Run" at bounding box center [1499, 58] width 14 height 11
click at [780, 342] on link "[URL][DOMAIN_NAME]" at bounding box center [964, 341] width 92 height 11
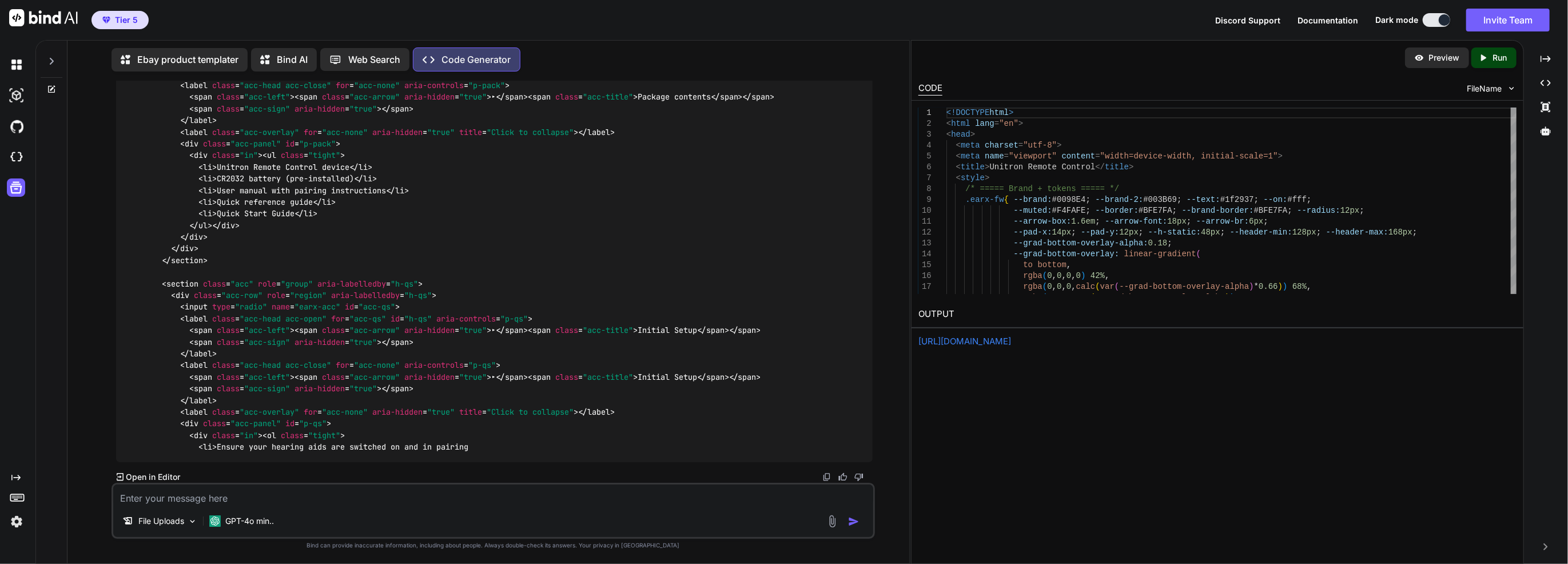
click at [780, 55] on icon "Created with Pixso." at bounding box center [1485, 58] width 15 height 10
click at [780, 55] on p "Preview" at bounding box center [1444, 58] width 31 height 11
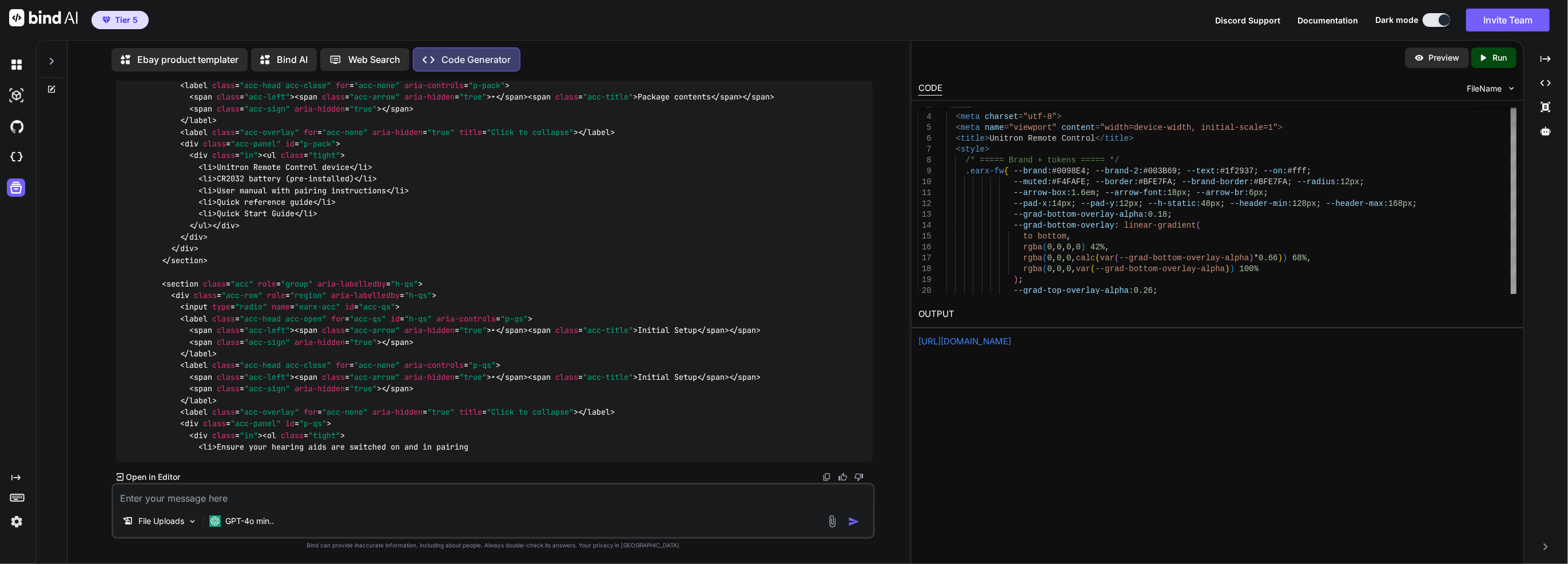
click at [780, 55] on p "Run" at bounding box center [1499, 58] width 14 height 11
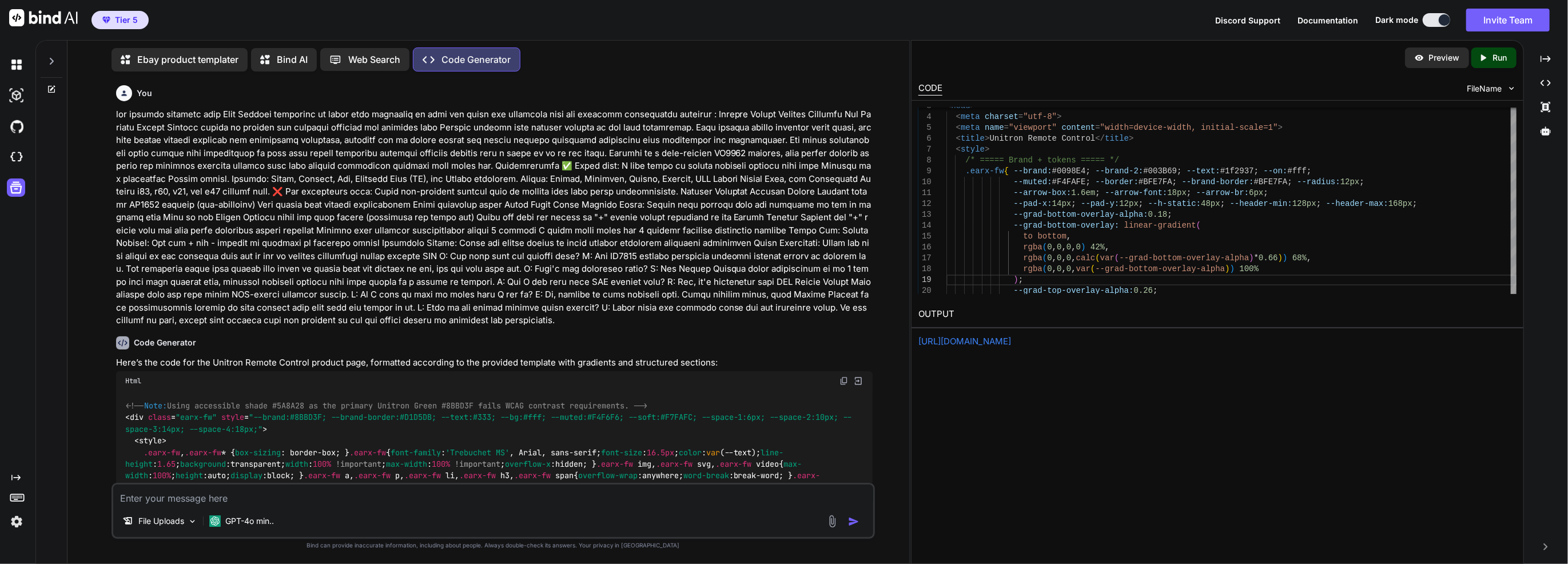
drag, startPoint x: 824, startPoint y: 440, endPoint x: 837, endPoint y: 108, distance: 332.3
click at [768, 184] on p at bounding box center [494, 218] width 757 height 219
click at [765, 194] on p at bounding box center [494, 218] width 757 height 219
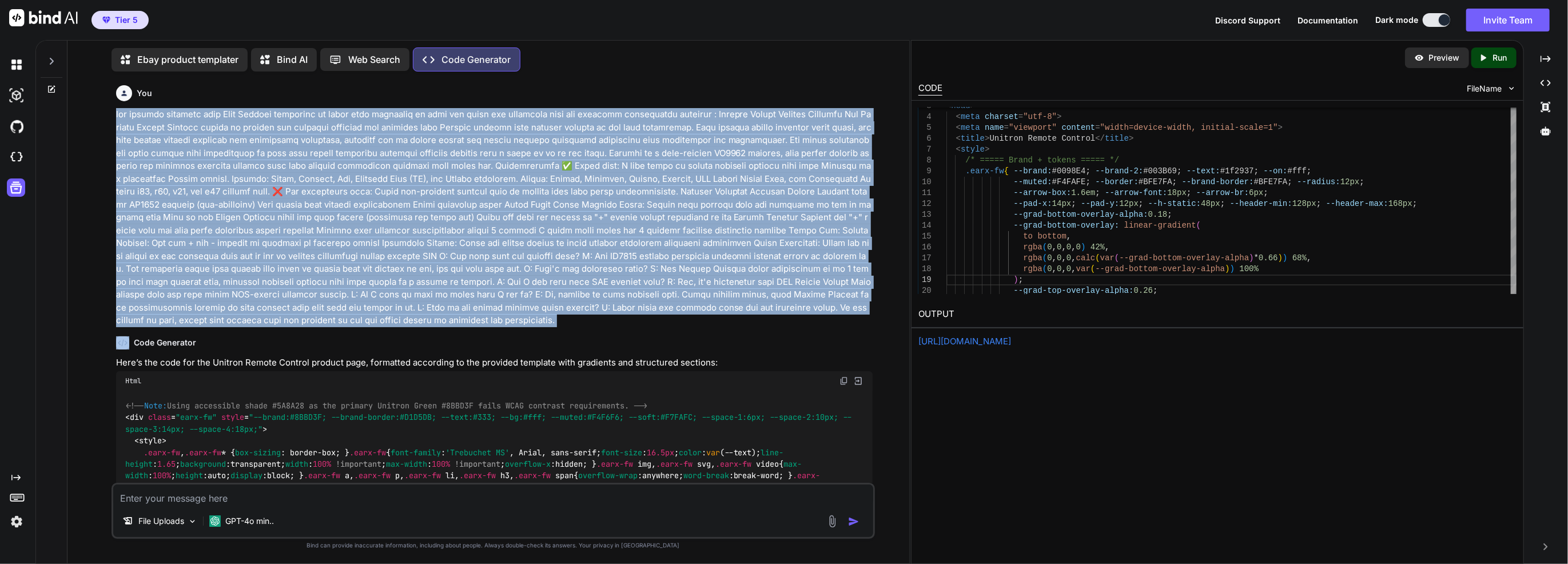
click at [765, 194] on p at bounding box center [494, 218] width 757 height 219
copy p "lor ipsumdo sitametc adip Elit Seddoei temporinc ut labor etdo magnaaliq en adm…"
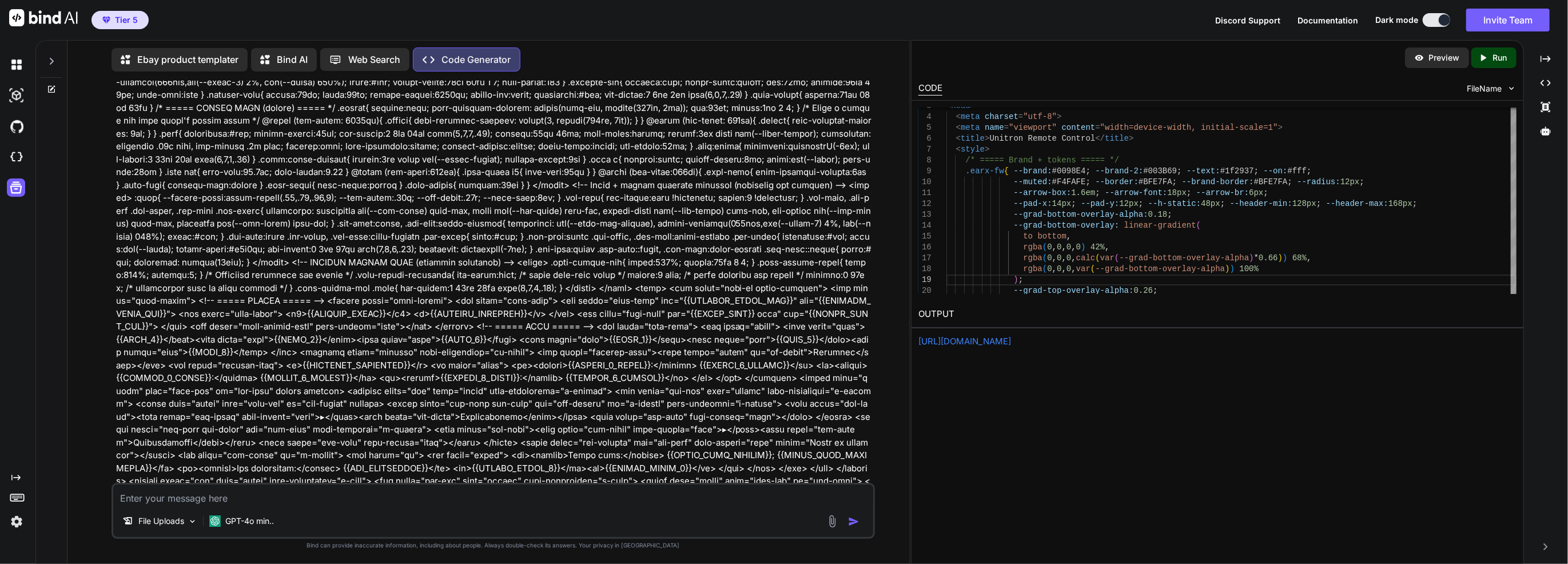
scroll to position [3376, 0]
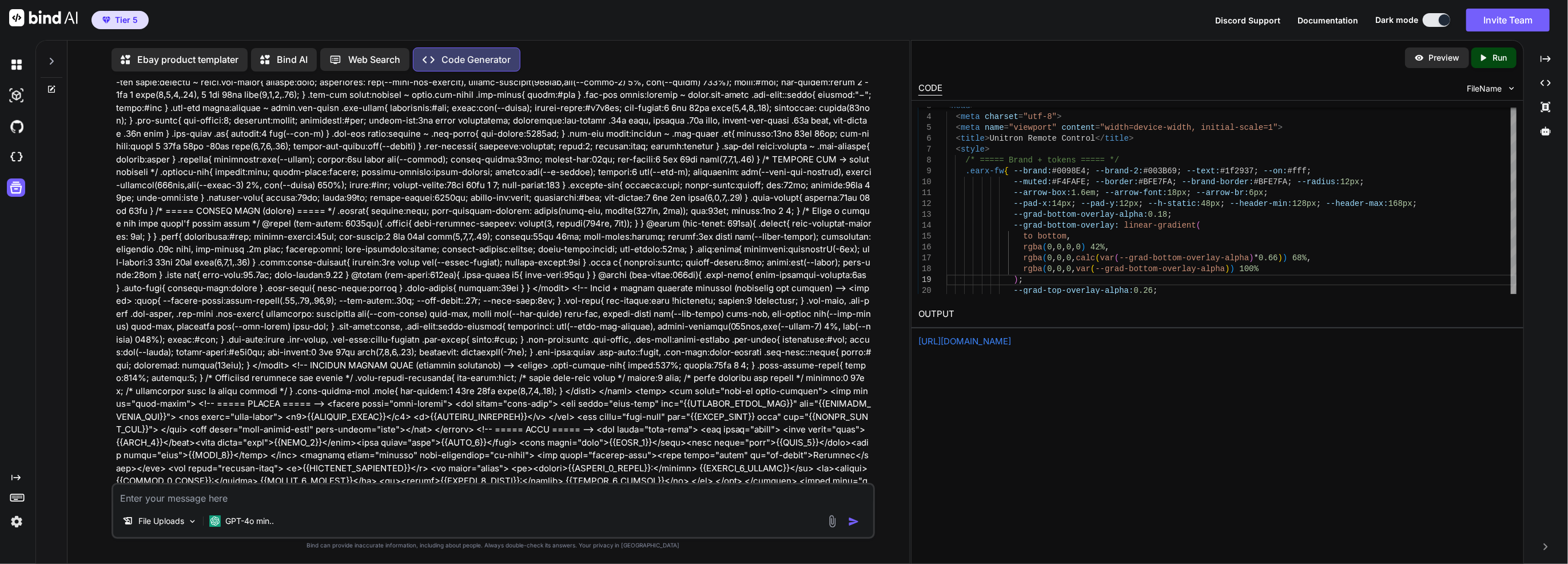
click at [780, 350] on div "Preview Created with Pixso. Run CODE FileName 3 4 5 6 7 8 9 10 11 12 13 14 15 1…" at bounding box center [1217, 302] width 612 height 524
